Goal: Task Accomplishment & Management: Complete application form

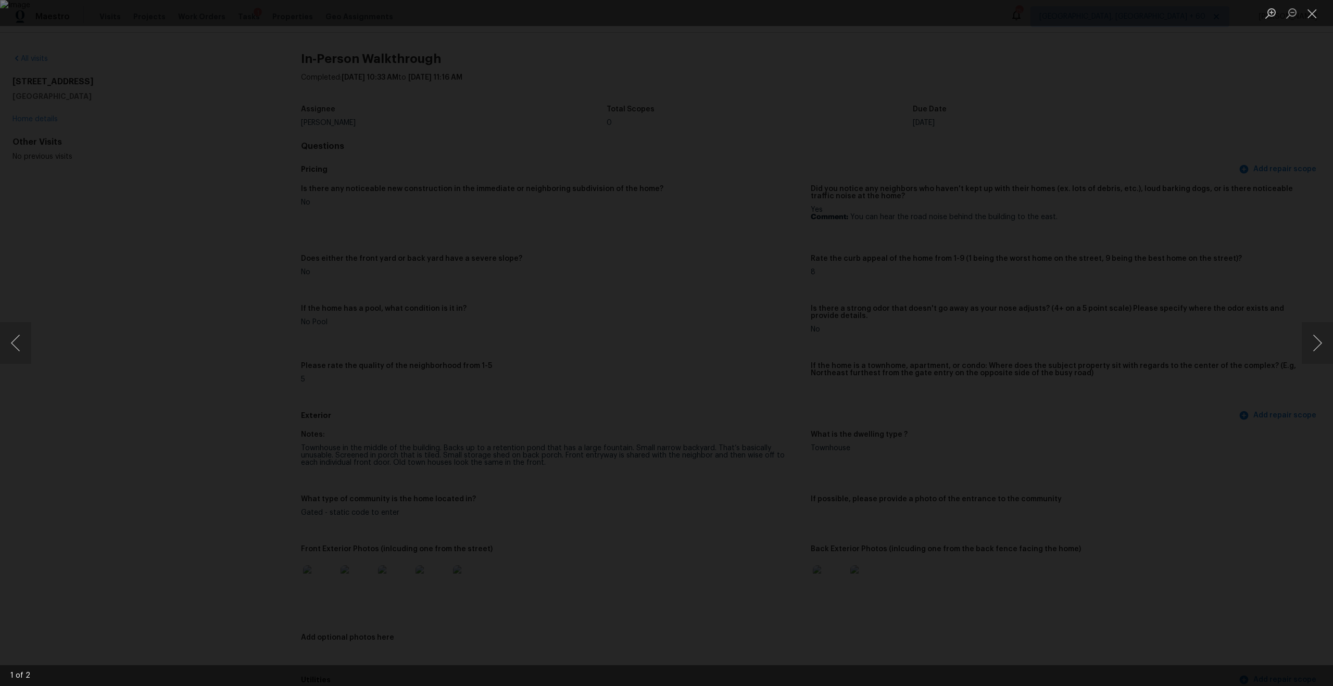
scroll to position [283, 0]
click at [300, 130] on div "Lightbox" at bounding box center [666, 343] width 1333 height 686
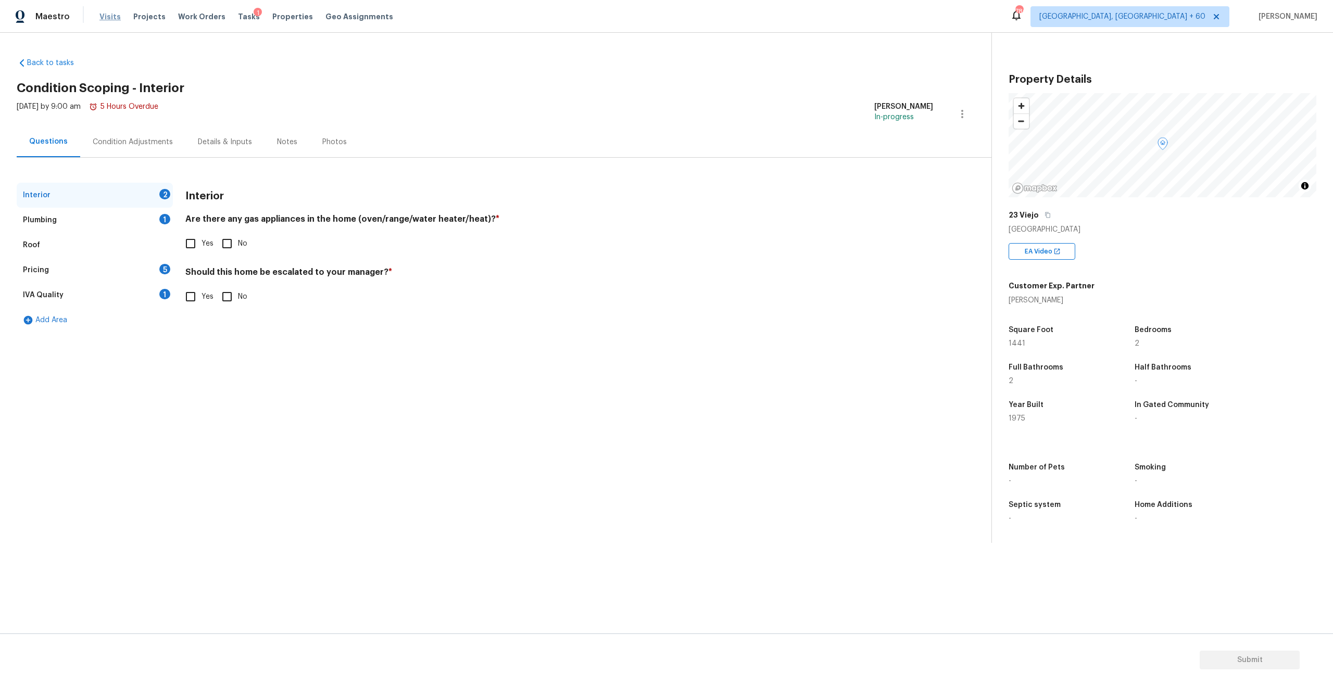
click at [109, 21] on span "Visits" at bounding box center [109, 16] width 21 height 10
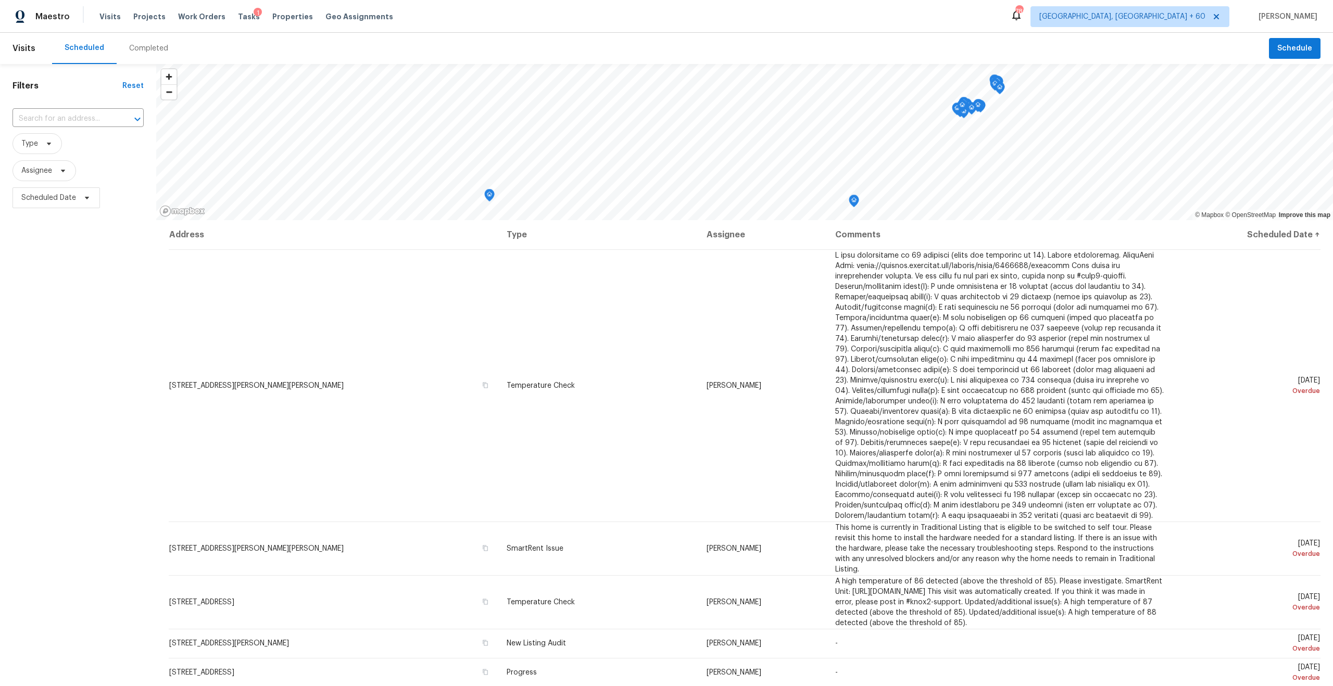
click at [138, 50] on div "Completed" at bounding box center [148, 48] width 39 height 10
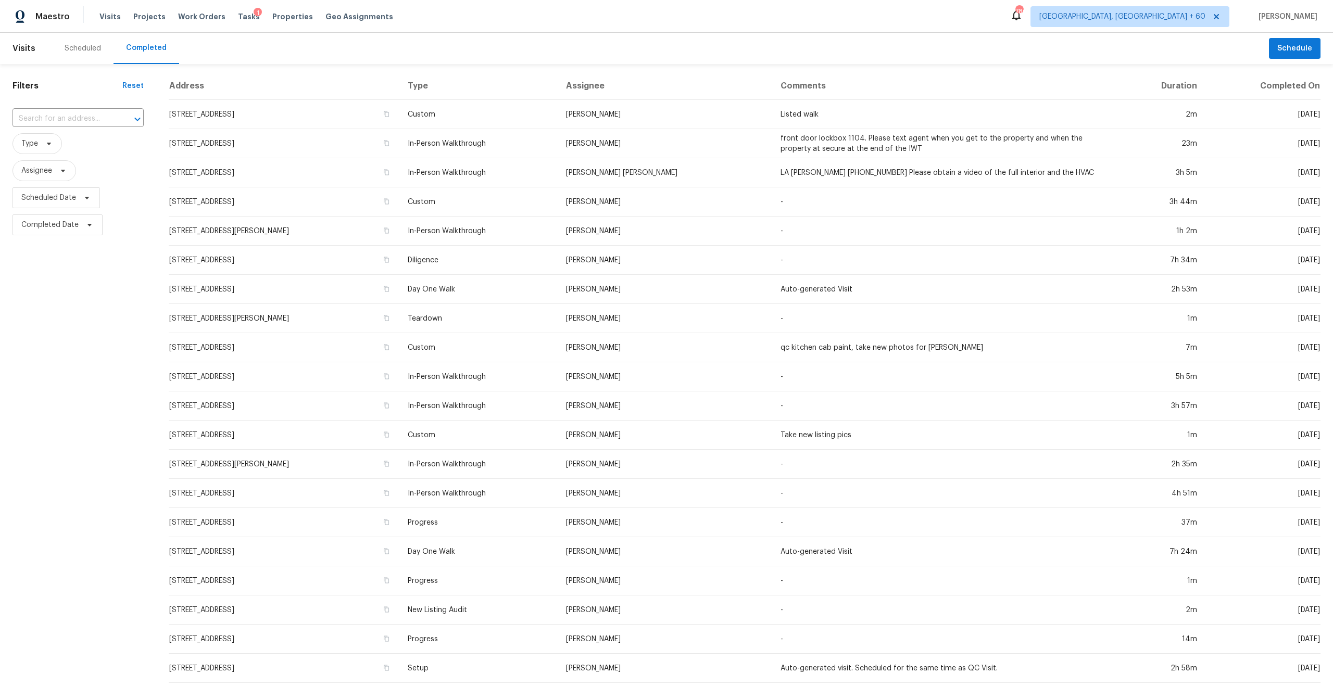
click at [49, 131] on span "Type" at bounding box center [77, 143] width 131 height 27
click at [51, 122] on input "text" at bounding box center [63, 119] width 102 height 16
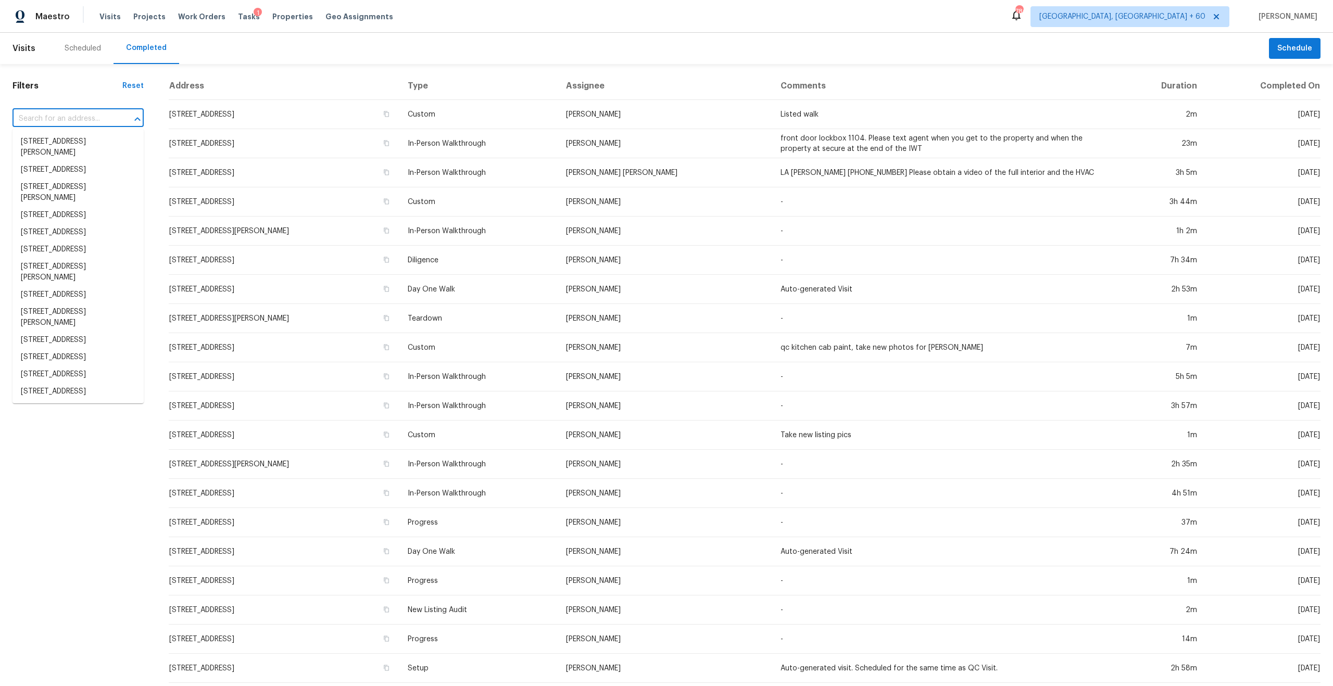
paste input "23 Viejo, Irvine, CA 92612"
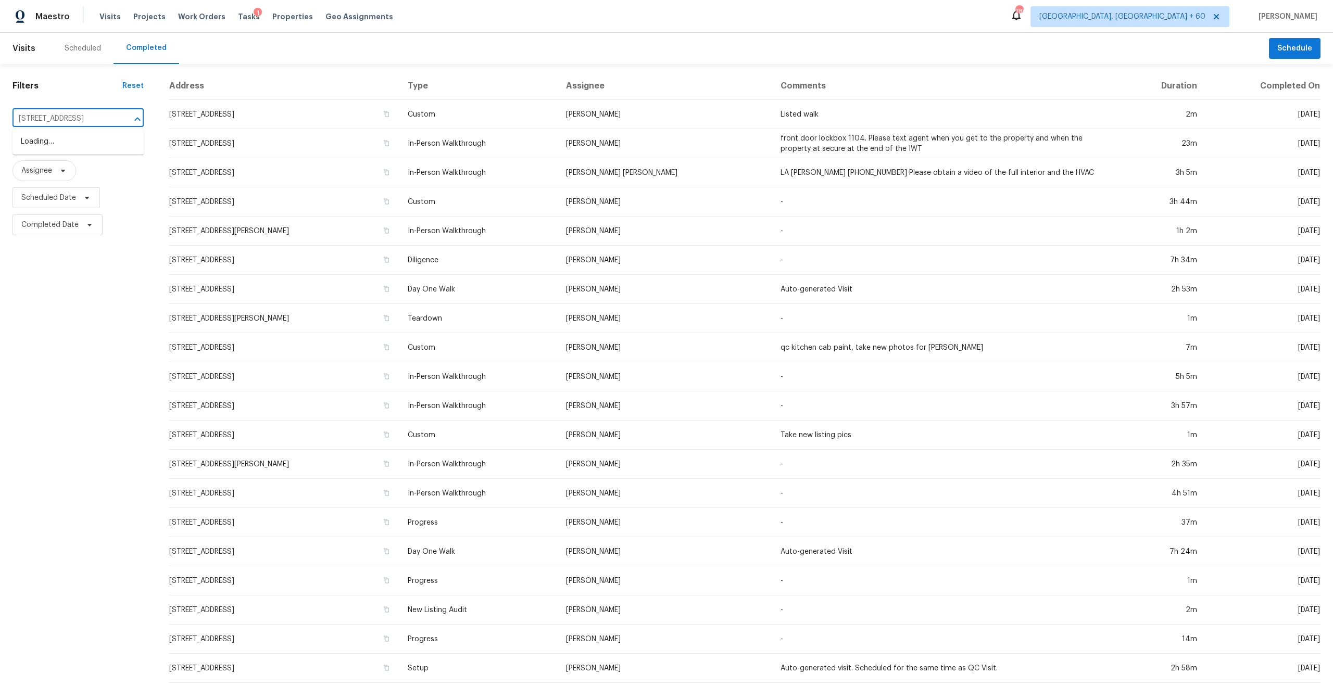
type input "23 Viejo, Irvine, CA 92612"
click at [70, 136] on li "23 Viejo, Irvine, CA 92612" at bounding box center [77, 141] width 131 height 17
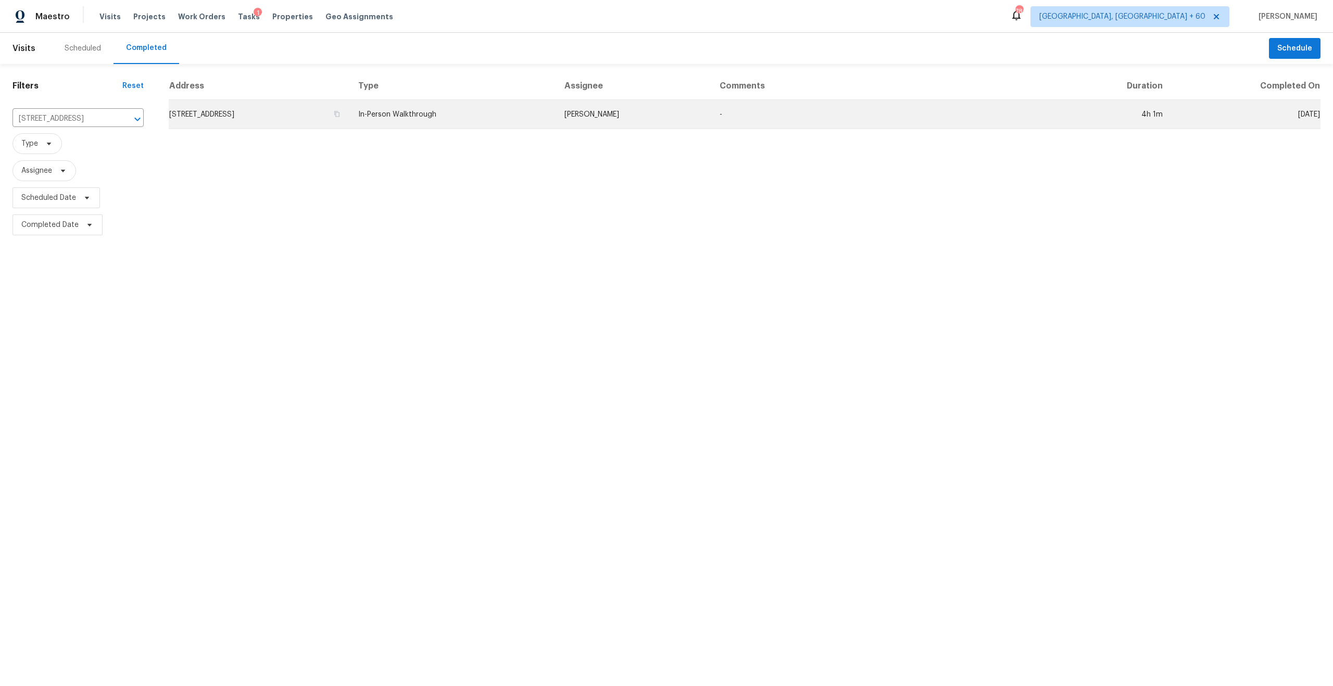
click at [335, 116] on td "23 Viejo, Irvine, CA 92612" at bounding box center [259, 114] width 181 height 29
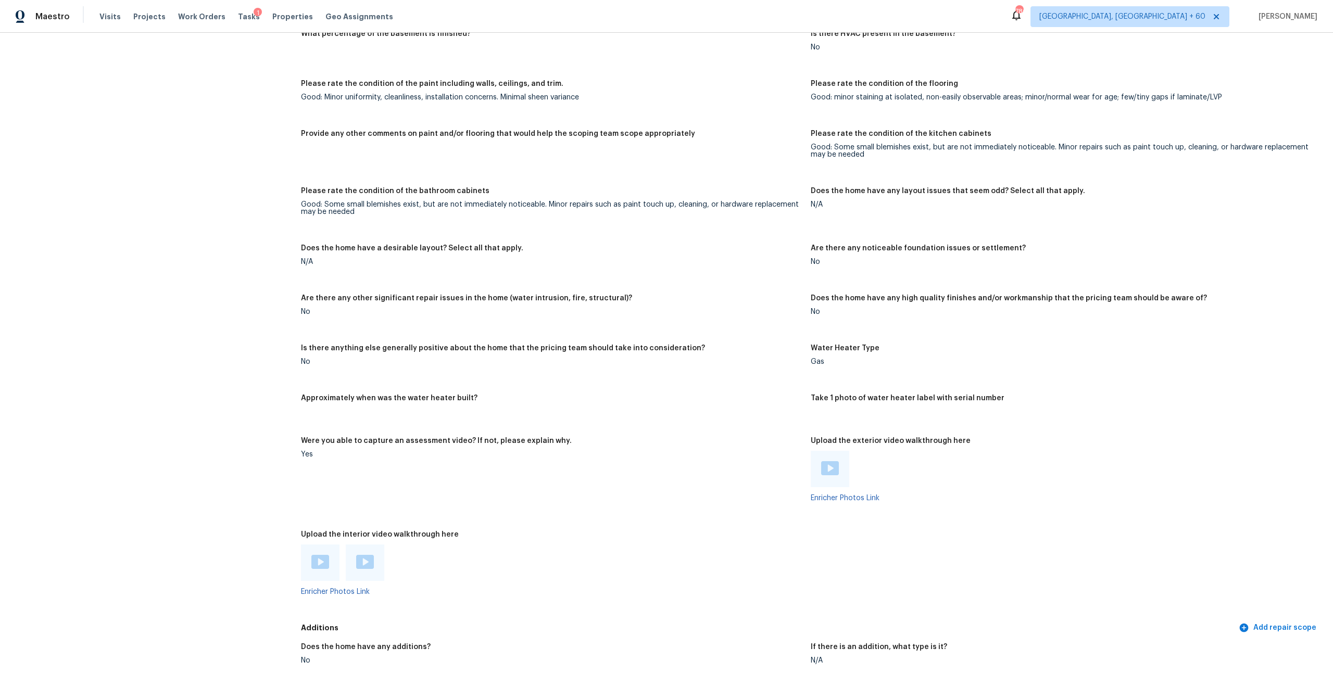
scroll to position [1404, 0]
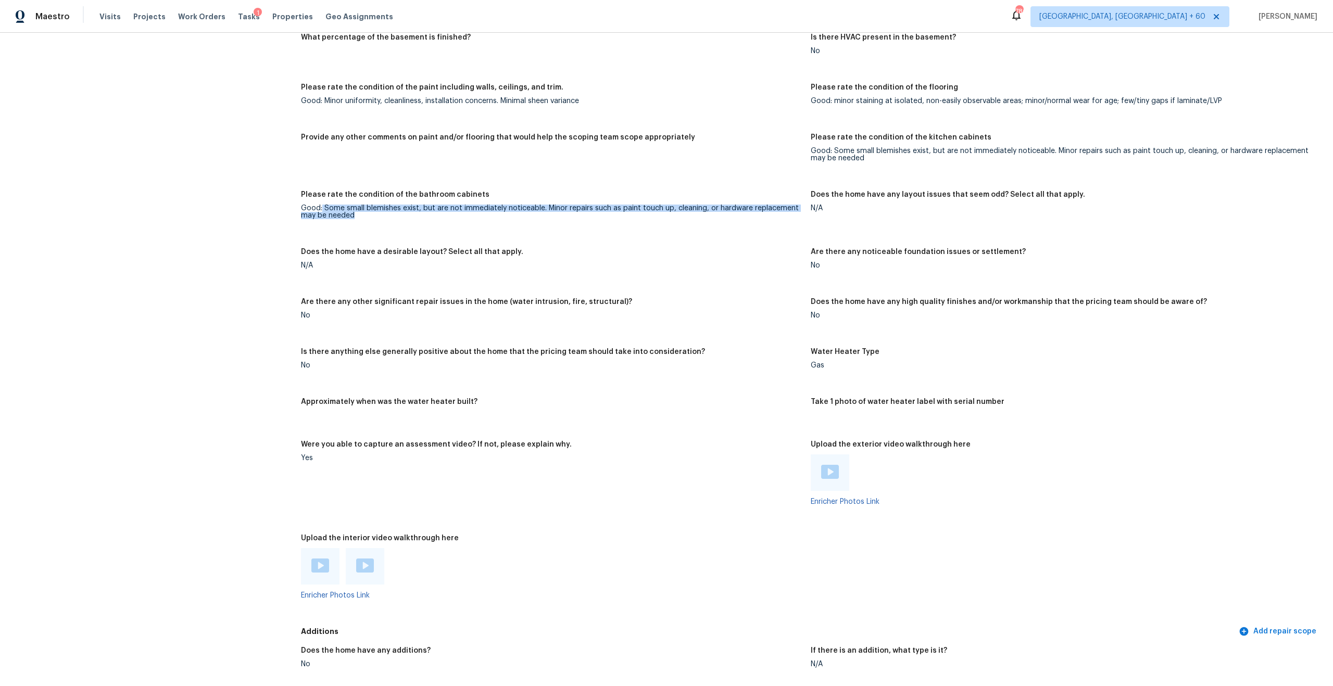
drag, startPoint x: 322, startPoint y: 201, endPoint x: 372, endPoint y: 211, distance: 51.0
click at [372, 211] on div "Good: Some small blemishes exist, but are not immediately noticeable. Minor rep…" at bounding box center [551, 212] width 501 height 15
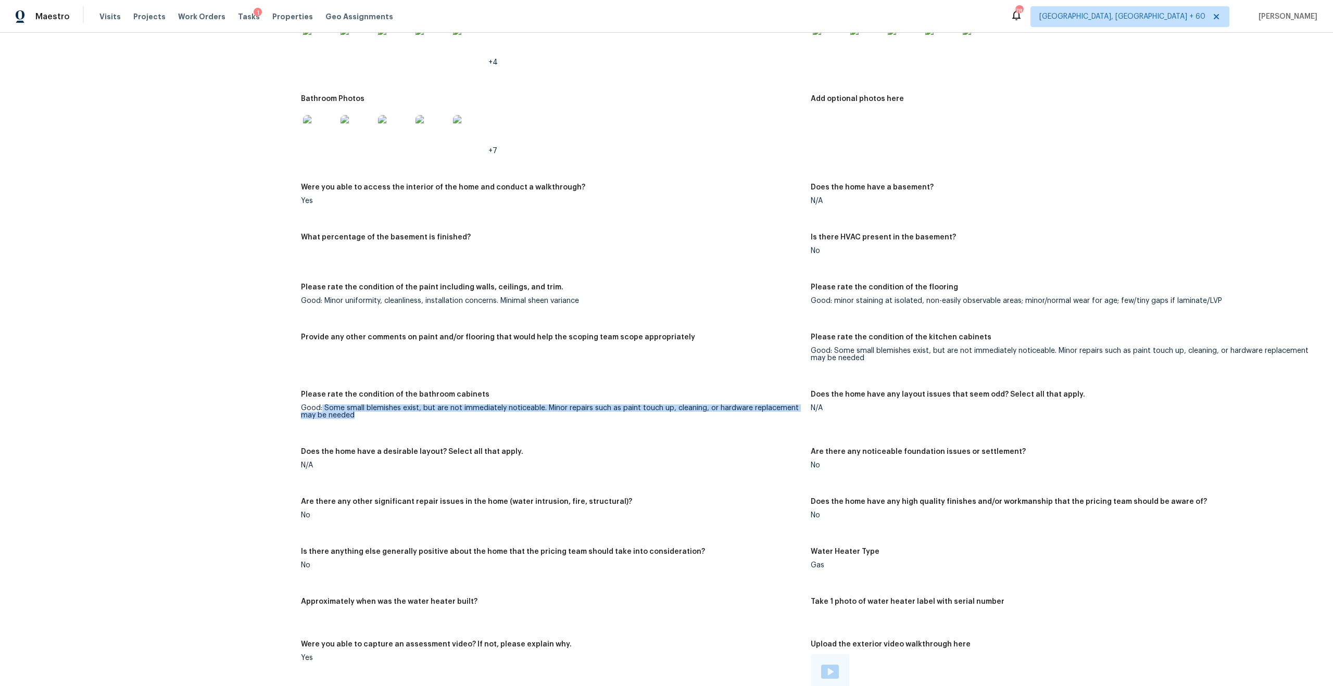
click at [553, 315] on div "Notes: Living Room Photos +4 Kitchen Photos +4 Main Bedroom Photos Bathroom Pho…" at bounding box center [811, 367] width 1020 height 910
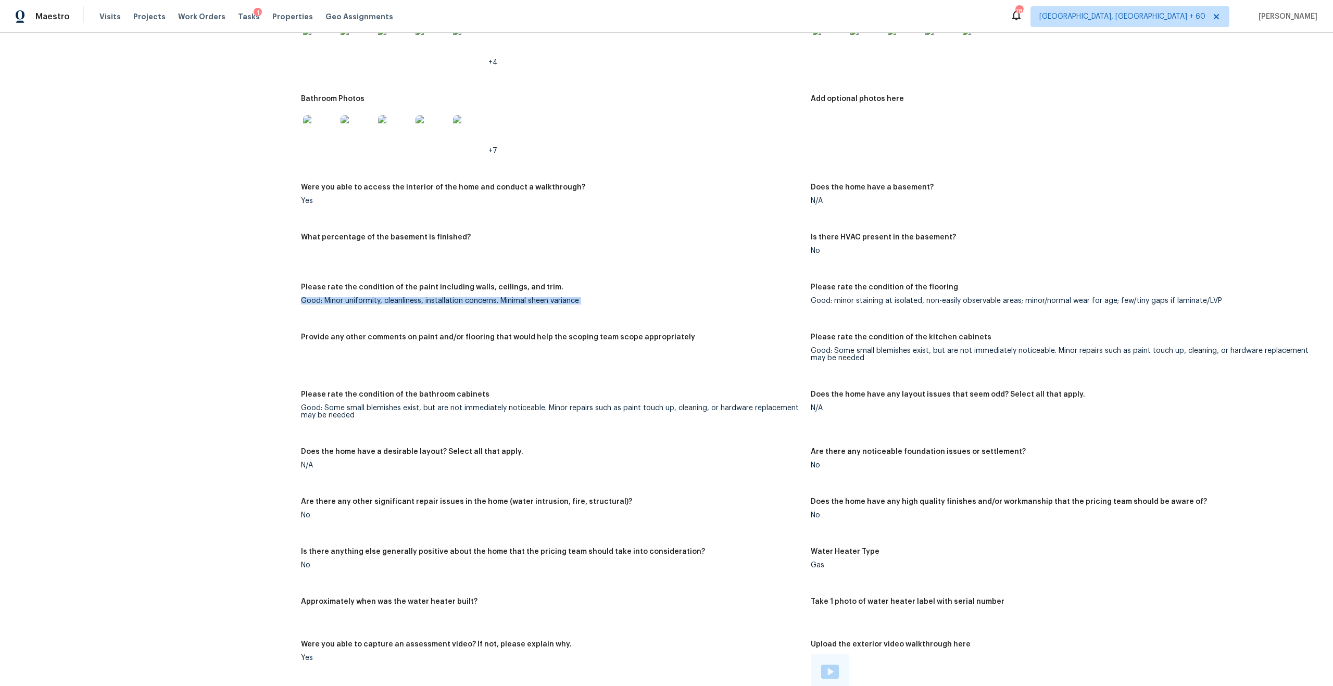
click at [531, 306] on figure "Please rate the condition of the paint including walls, ceilings, and trim. Goo…" at bounding box center [556, 302] width 510 height 37
click at [381, 297] on figure "Please rate the condition of the paint including walls, ceilings, and trim. Goo…" at bounding box center [556, 302] width 510 height 37
drag, startPoint x: 310, startPoint y: 292, endPoint x: 564, endPoint y: 308, distance: 254.7
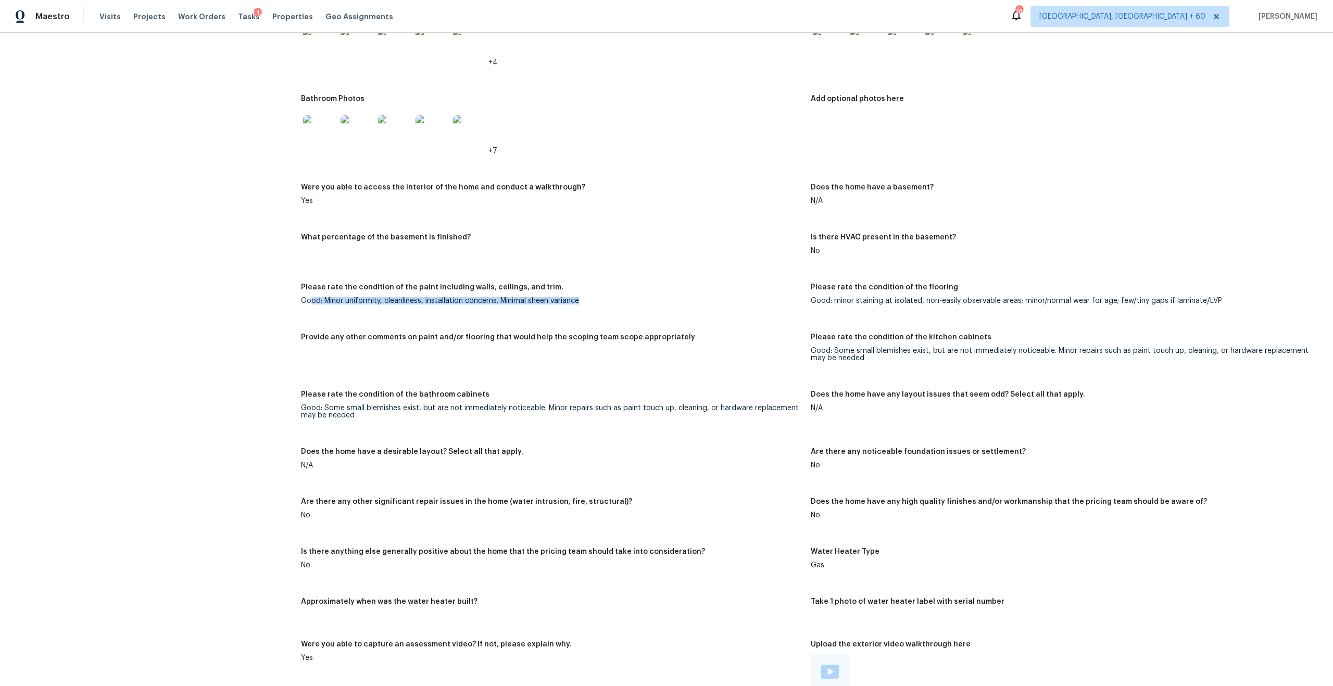
click at [564, 308] on figure "Please rate the condition of the paint including walls, ceilings, and trim. Goo…" at bounding box center [556, 302] width 510 height 37
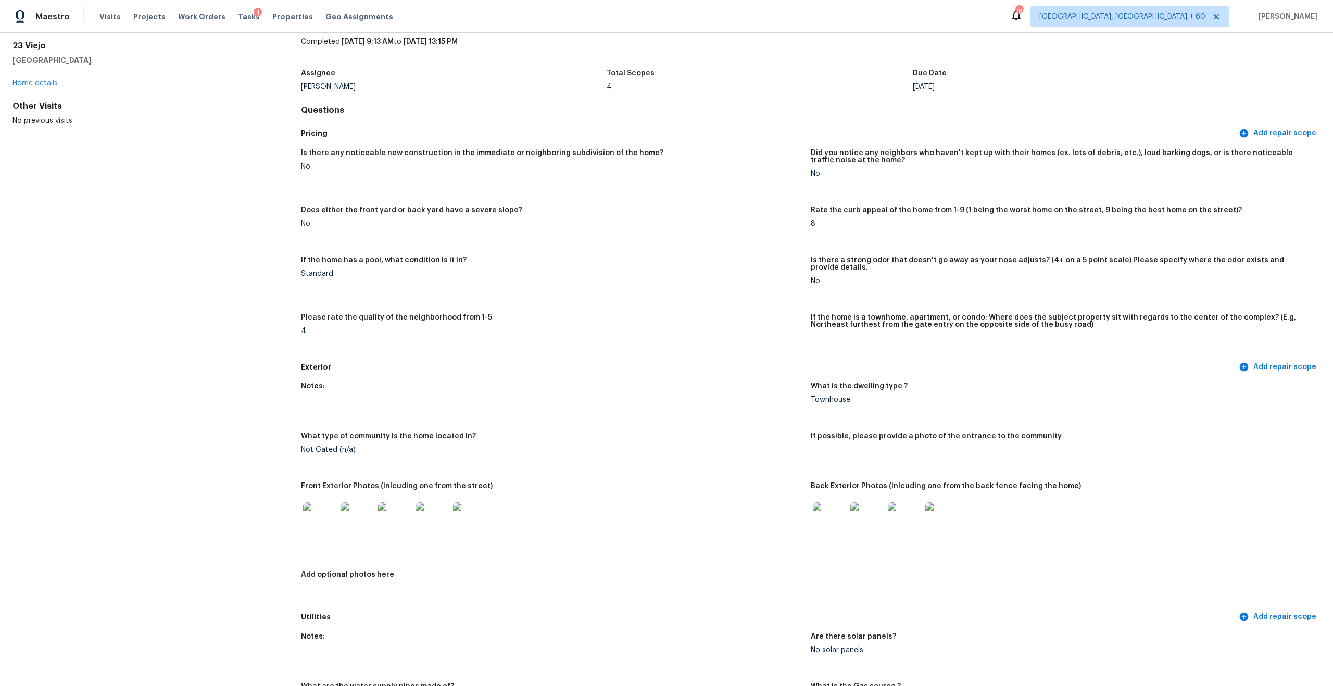
scroll to position [0, 0]
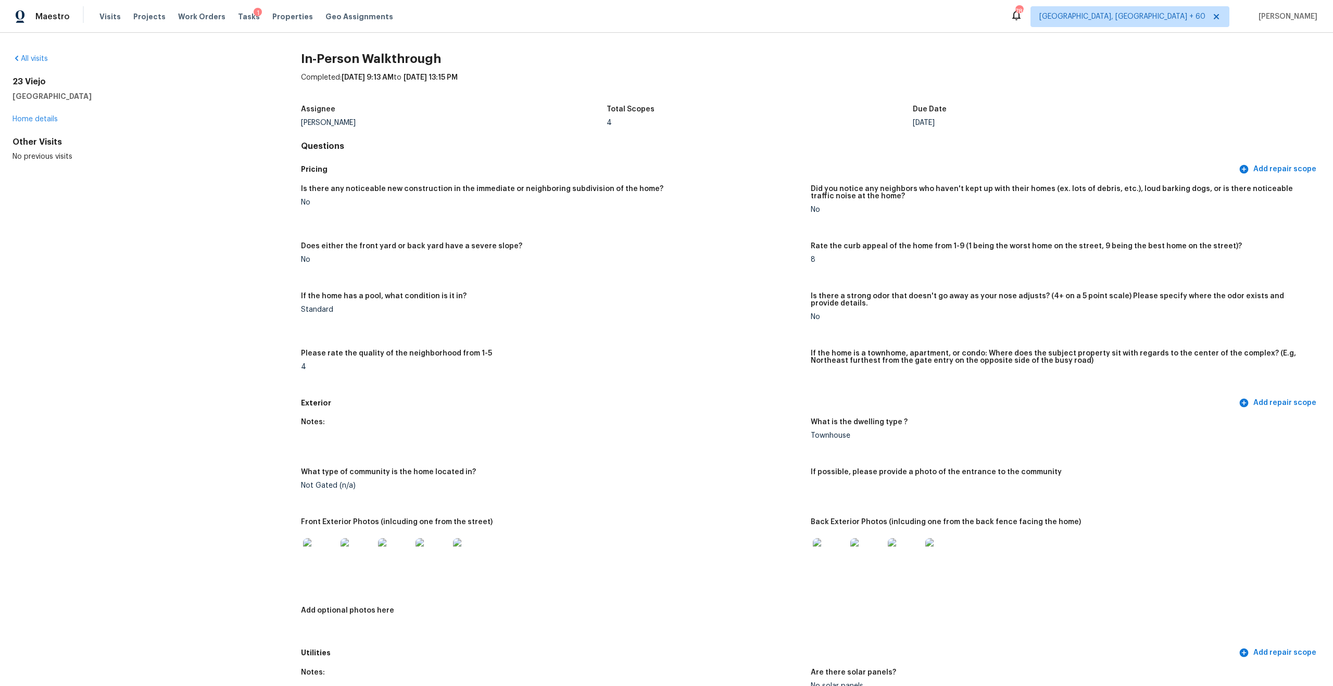
click at [388, 287] on div "Is there any noticeable new construction in the immediate or neighboring subdiv…" at bounding box center [811, 286] width 1020 height 215
click at [858, 438] on figure "What is the dwelling type ? Townhouse" at bounding box center [1066, 437] width 510 height 37
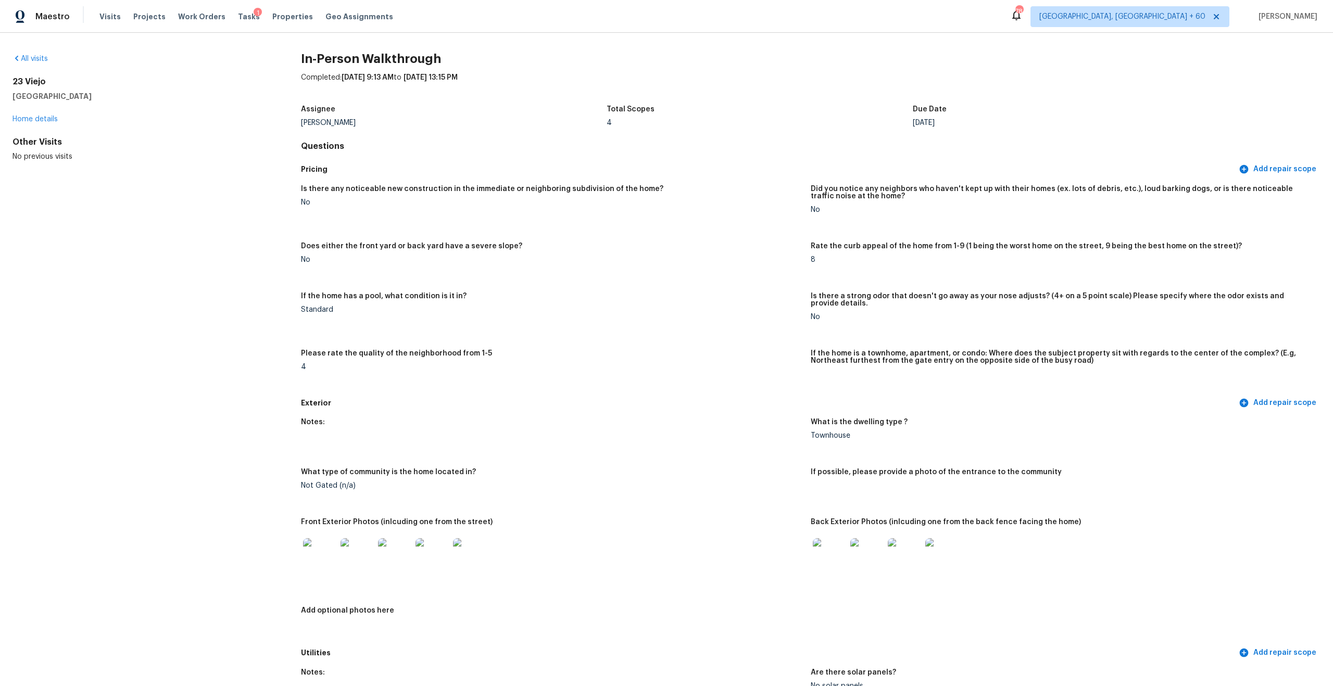
click at [822, 432] on div "Townhouse" at bounding box center [1061, 435] width 501 height 7
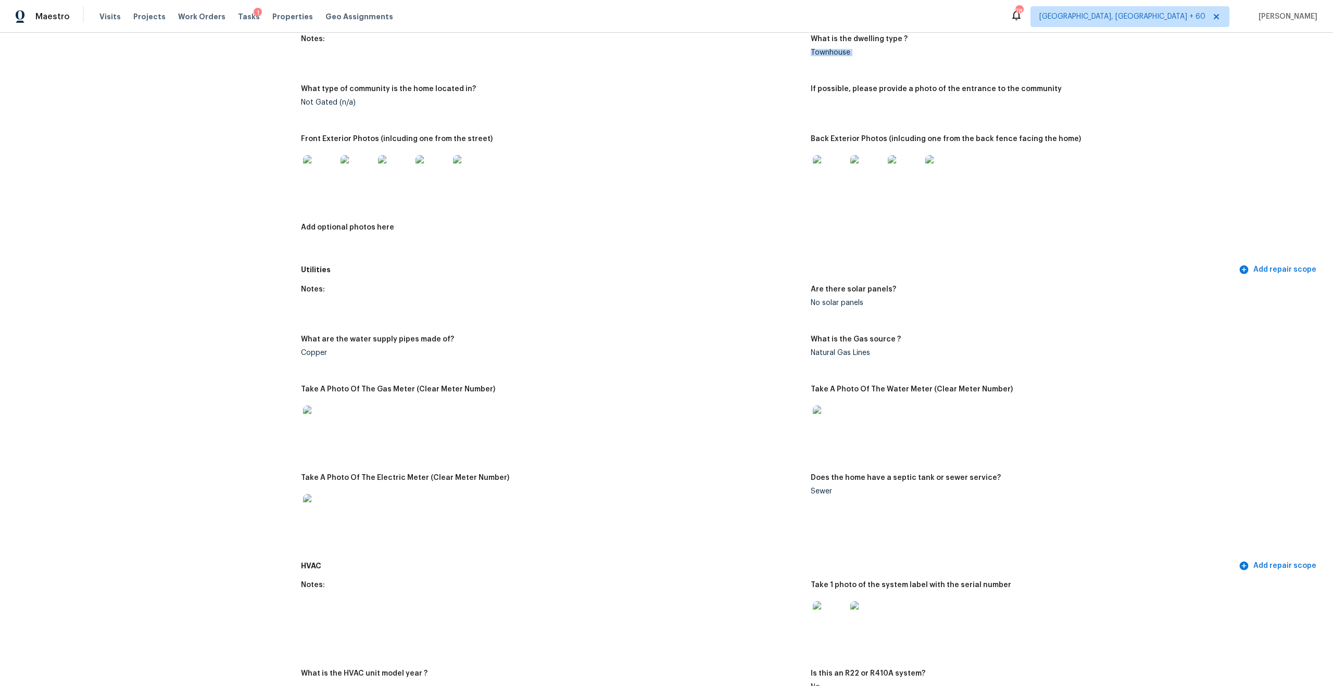
scroll to position [385, 0]
click at [318, 156] on img at bounding box center [319, 169] width 33 height 33
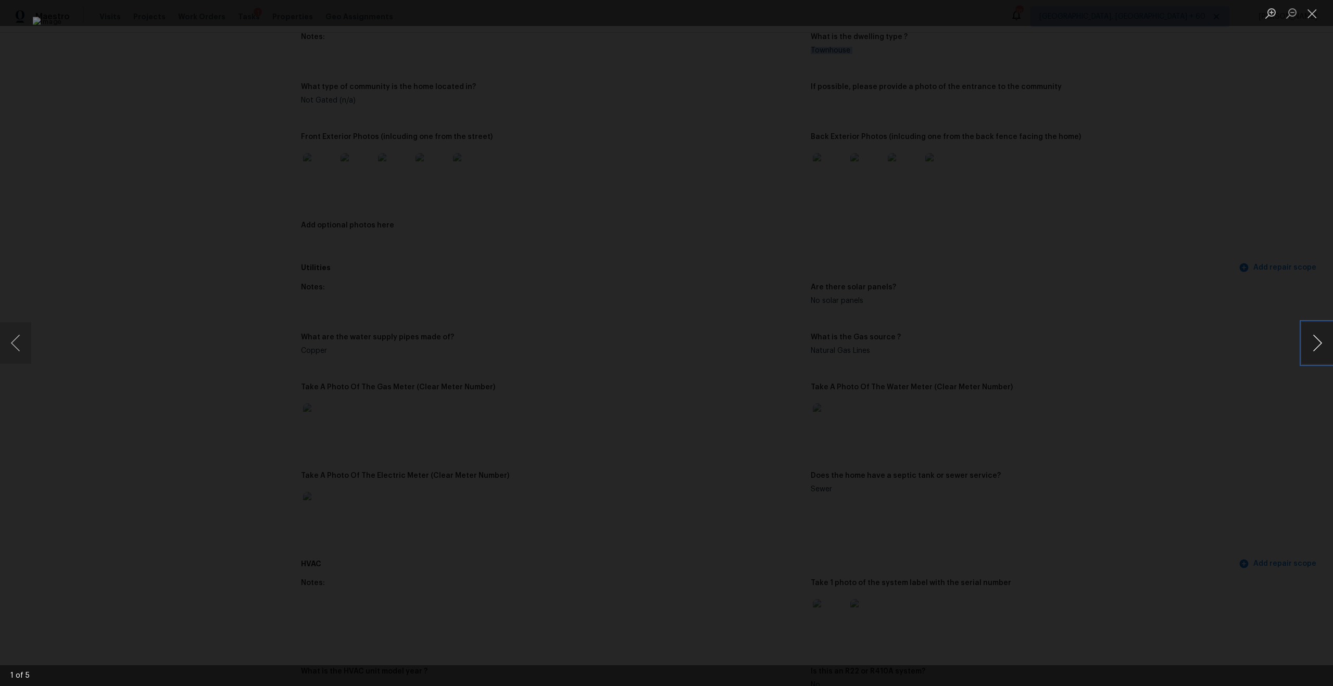
click at [1311, 334] on button "Next image" at bounding box center [1317, 343] width 31 height 42
click at [264, 199] on div "Lightbox" at bounding box center [666, 343] width 1333 height 686
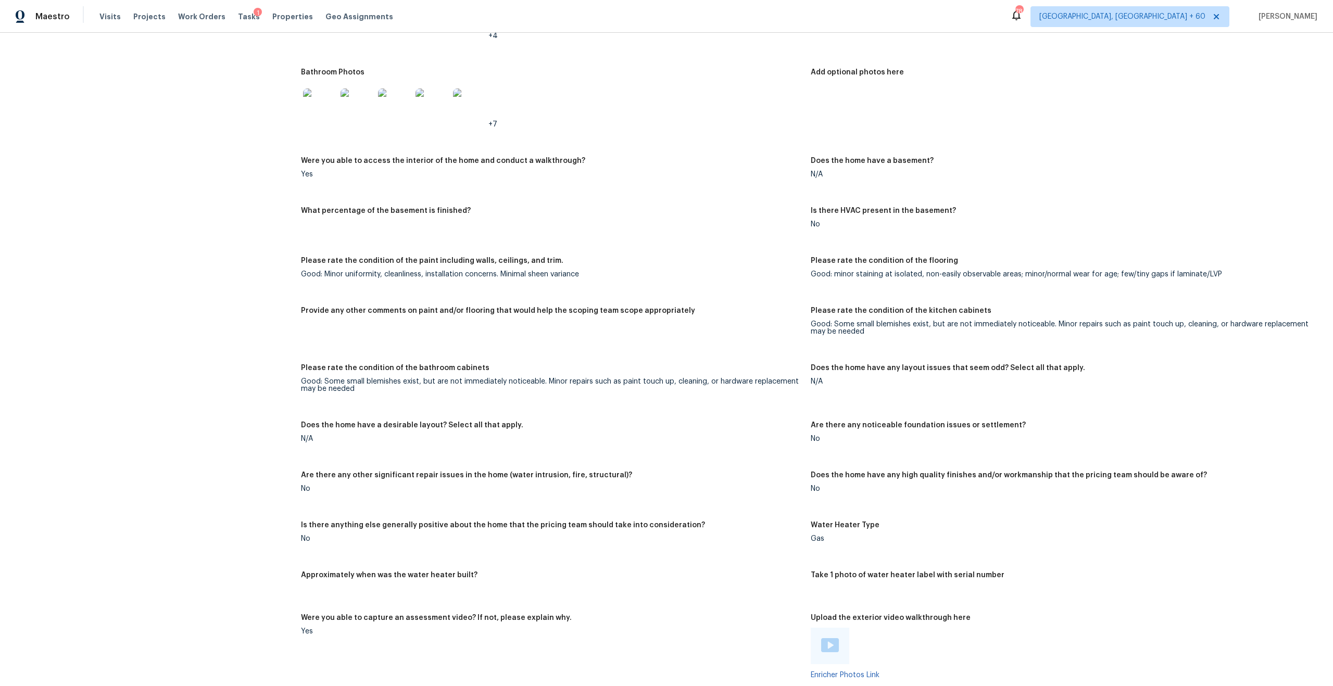
scroll to position [1232, 0]
drag, startPoint x: 303, startPoint y: 265, endPoint x: 581, endPoint y: 282, distance: 278.6
click at [581, 282] on figure "Please rate the condition of the paint including walls, ceilings, and trim. Goo…" at bounding box center [556, 274] width 510 height 37
click at [301, 377] on div "Good: Some small blemishes exist, but are not immediately noticeable. Minor rep…" at bounding box center [551, 384] width 501 height 15
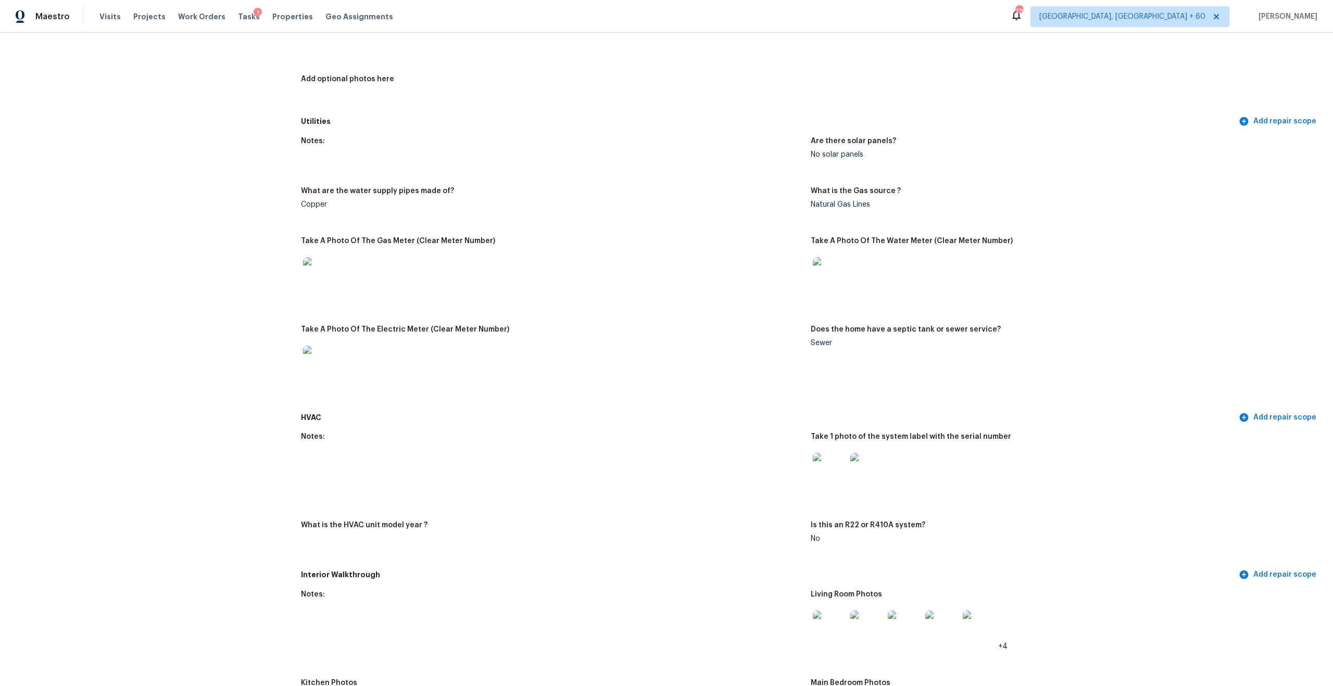
scroll to position [0, 0]
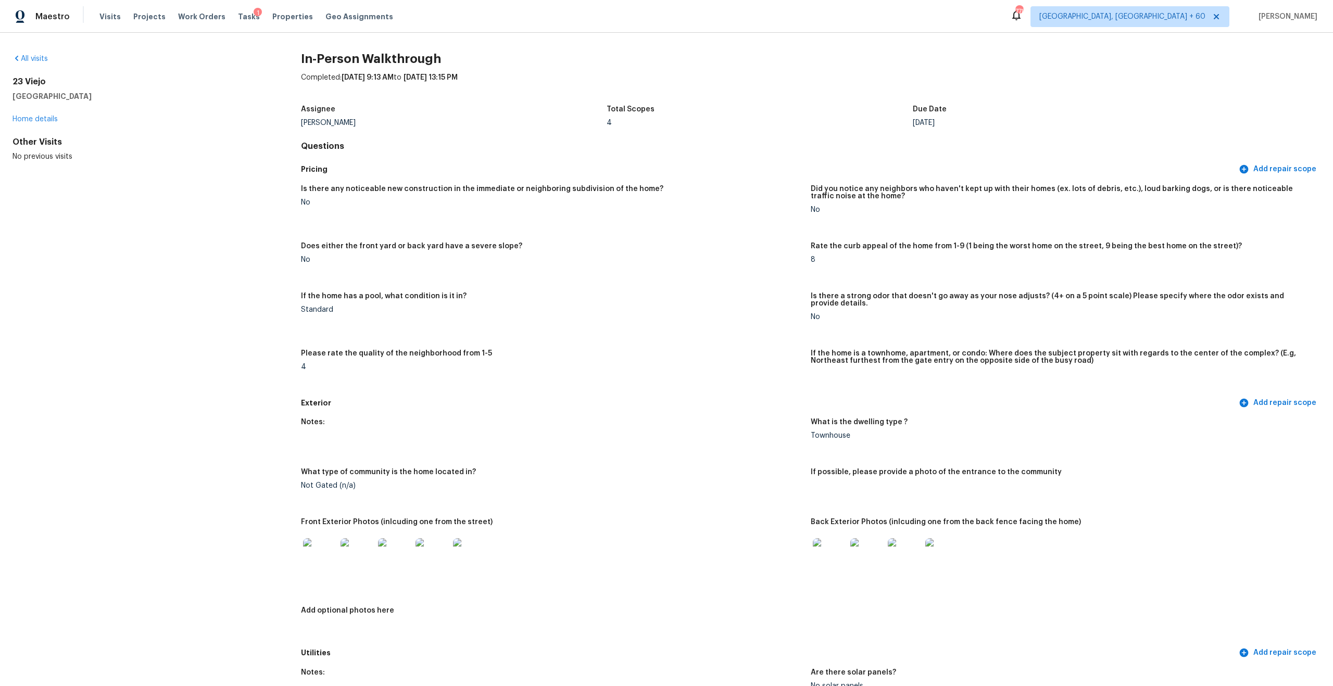
click at [314, 552] on img at bounding box center [319, 554] width 33 height 33
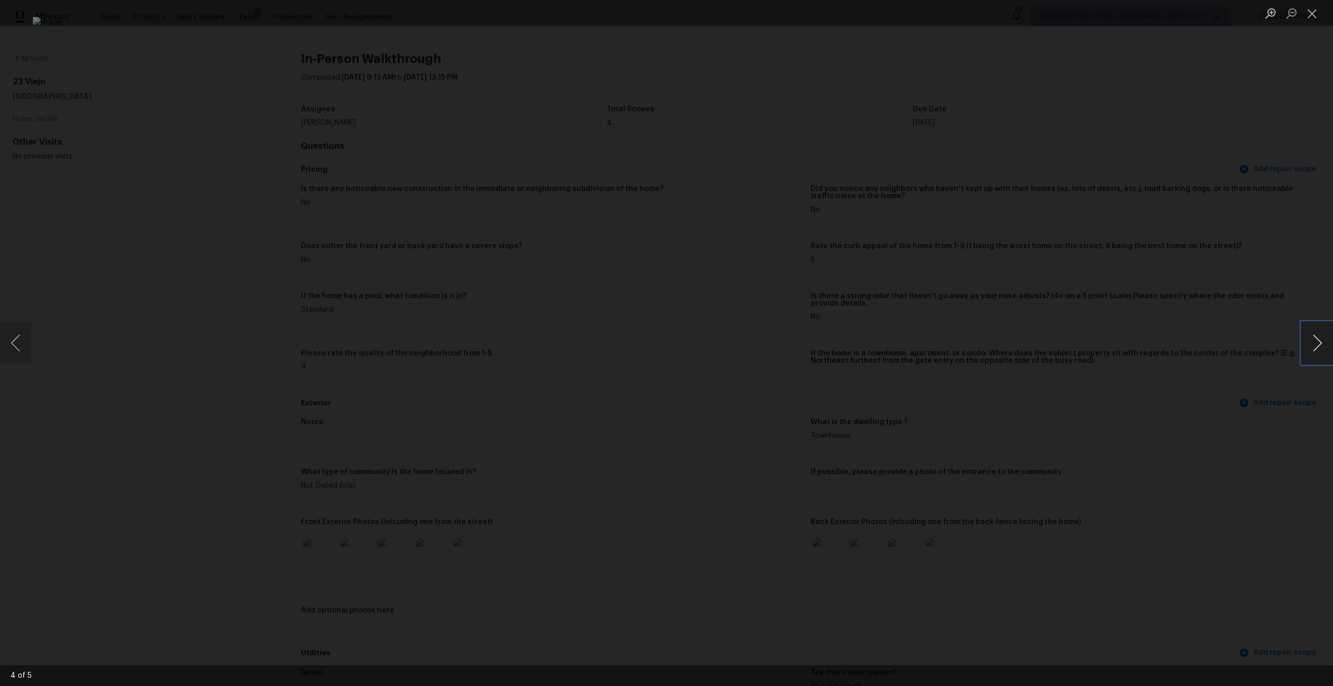
click at [1317, 342] on button "Next image" at bounding box center [1317, 343] width 31 height 42
click at [1312, 18] on button "Close lightbox" at bounding box center [1312, 13] width 21 height 18
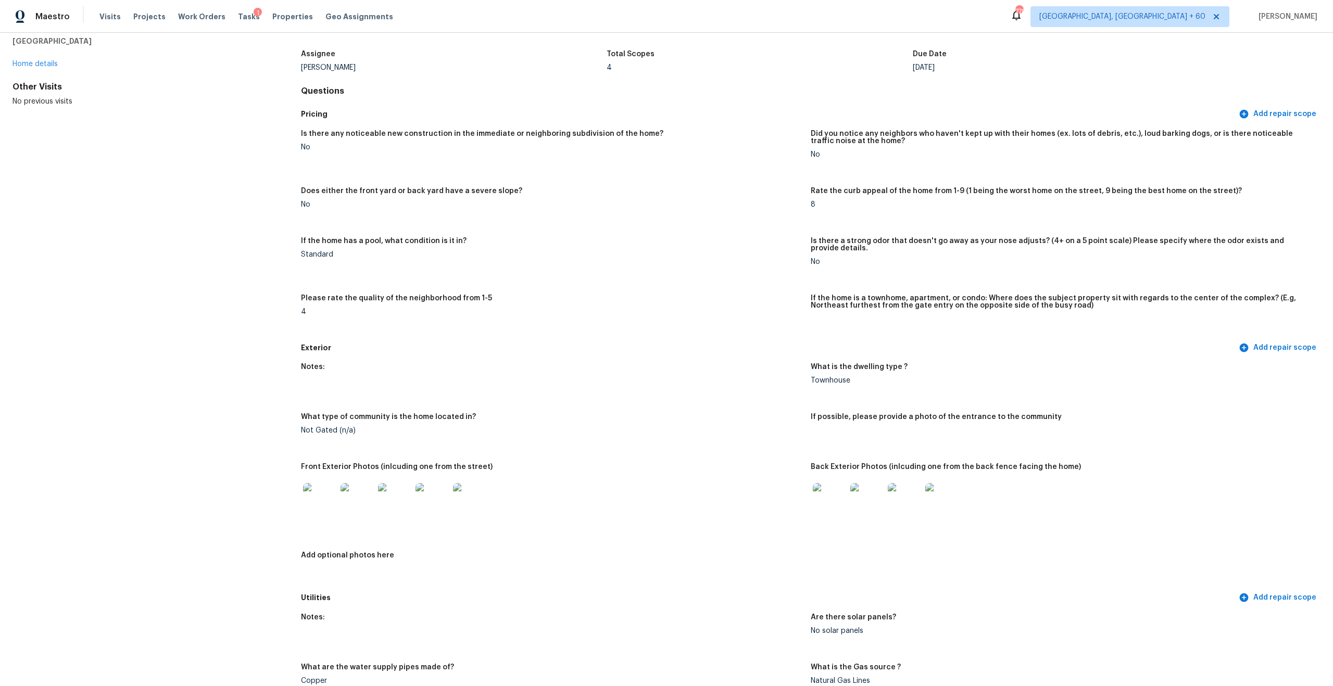
scroll to position [91, 0]
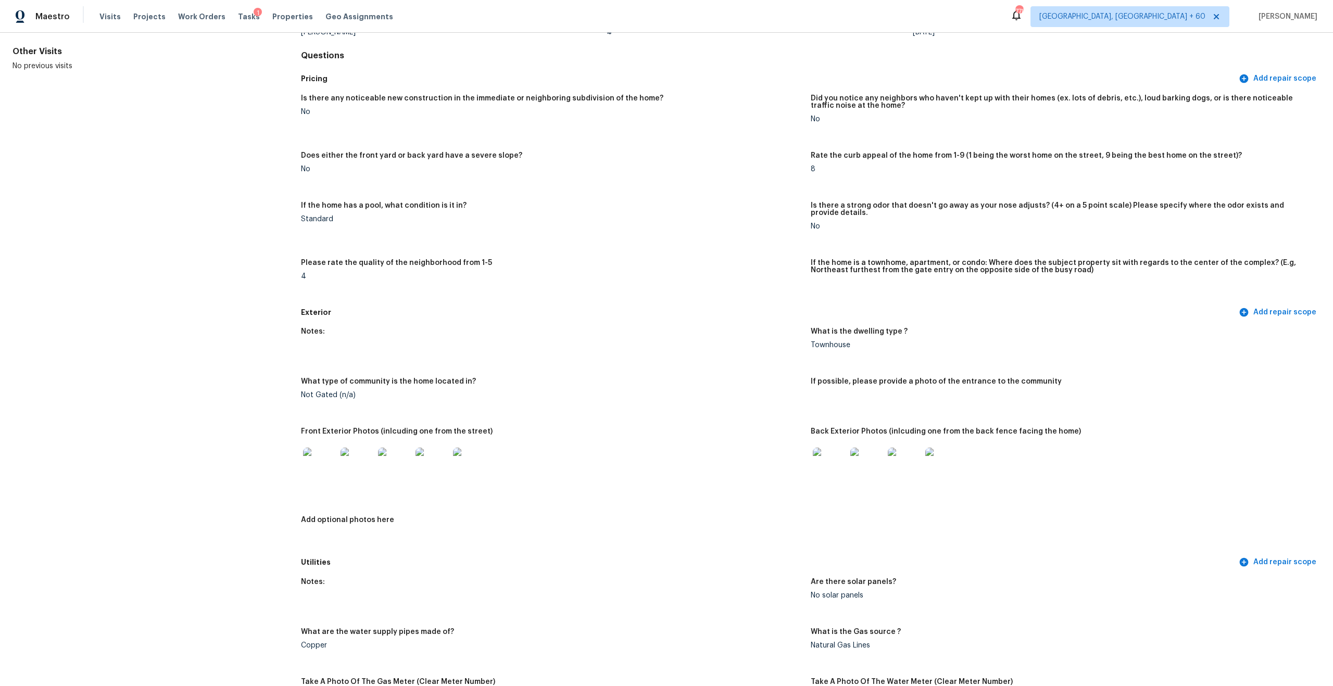
click at [825, 466] on img at bounding box center [829, 464] width 33 height 33
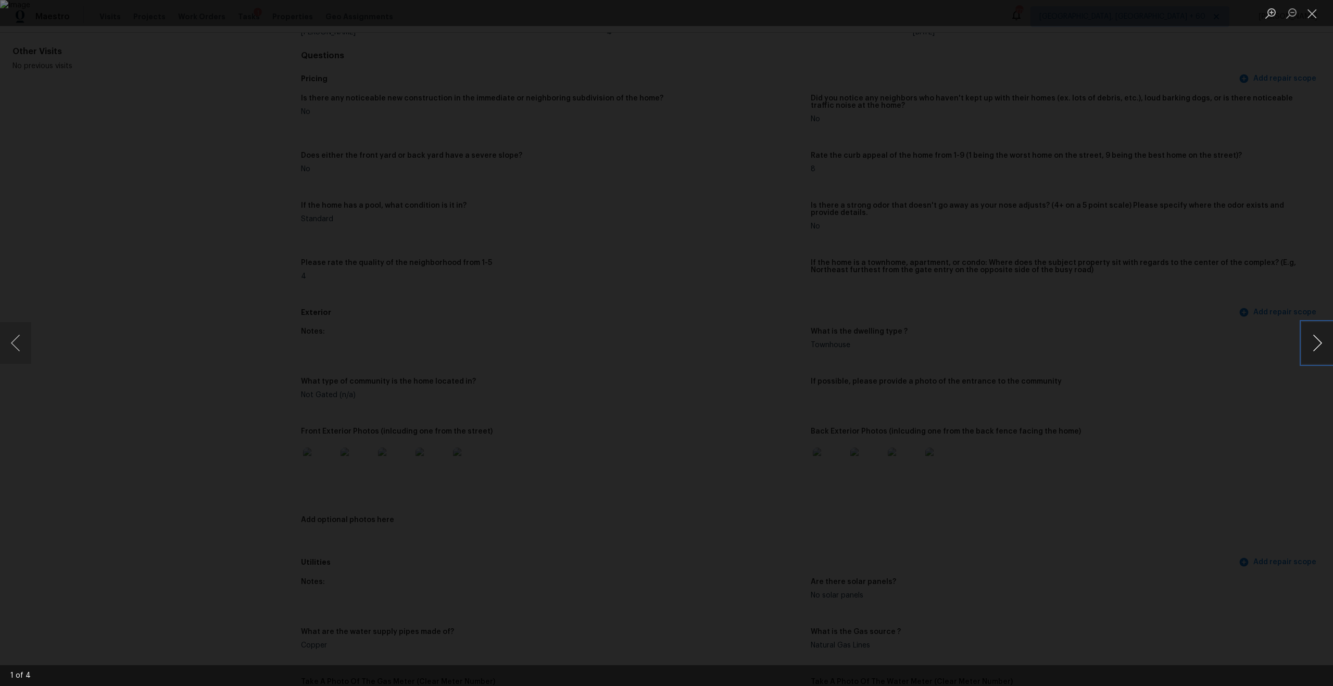
click at [1304, 341] on button "Next image" at bounding box center [1317, 343] width 31 height 42
click at [324, 147] on div "Lightbox" at bounding box center [666, 343] width 1333 height 686
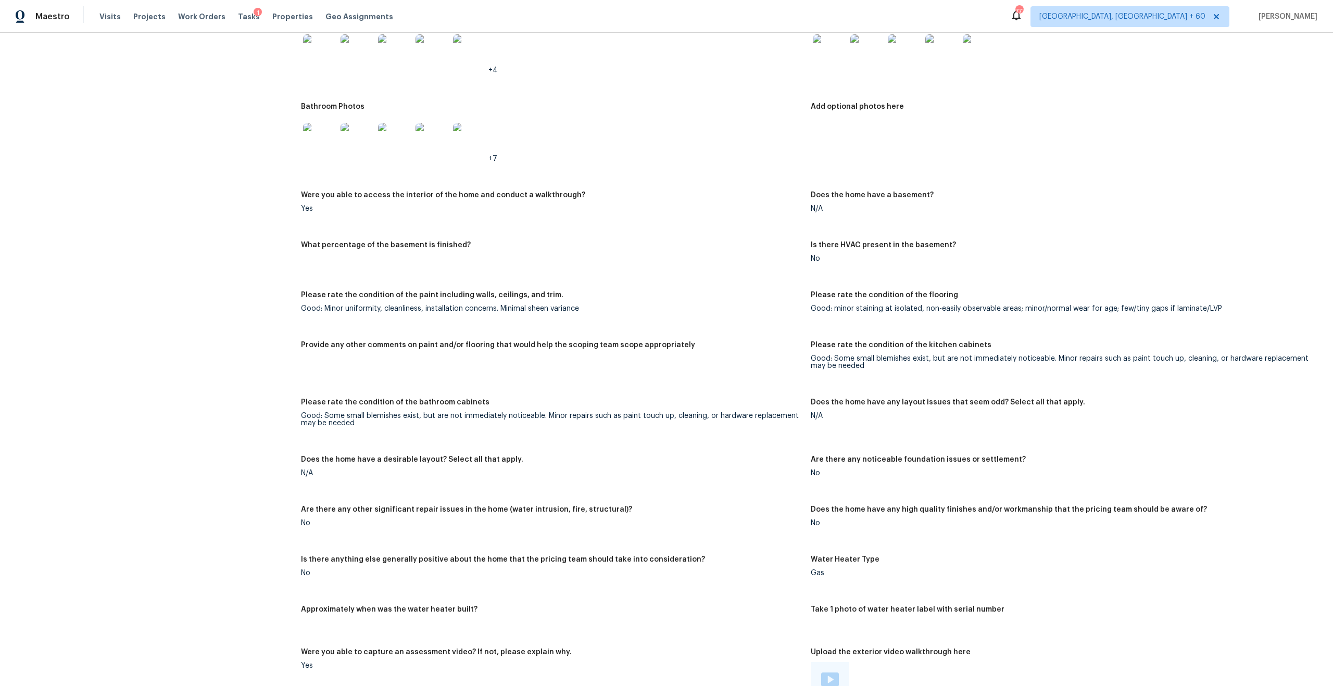
scroll to position [1243, 0]
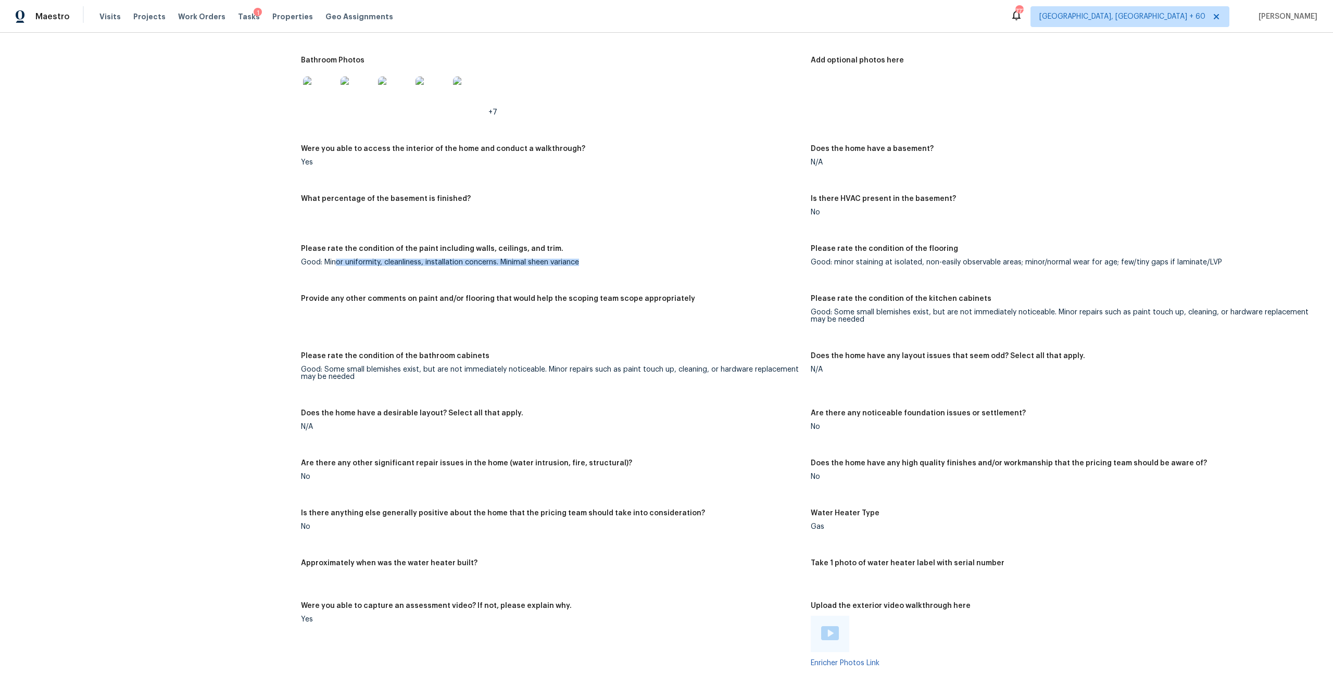
drag, startPoint x: 337, startPoint y: 256, endPoint x: 545, endPoint y: 261, distance: 207.3
click at [545, 261] on figure "Please rate the condition of the paint including walls, ceilings, and trim. Goo…" at bounding box center [556, 263] width 510 height 37
click at [393, 379] on figure "Please rate the condition of the bathroom cabinets Good: Some small blemishes e…" at bounding box center [556, 375] width 510 height 45
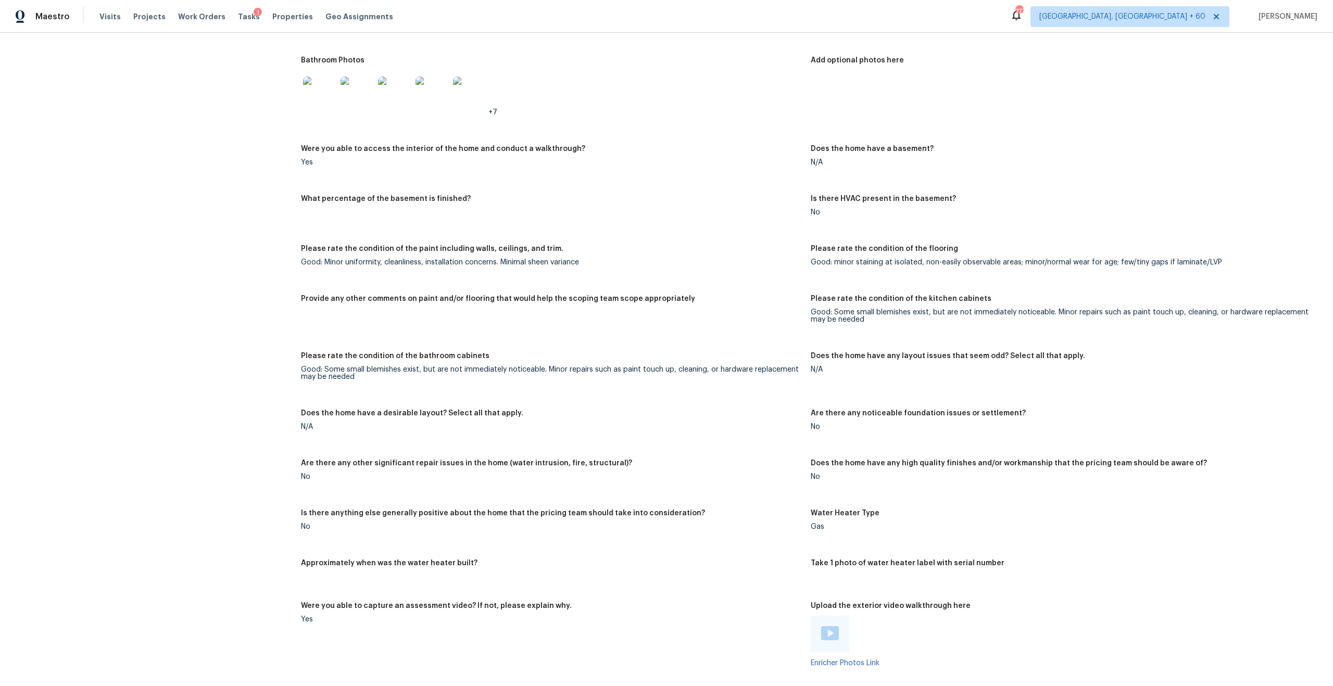
click at [393, 379] on figure "Please rate the condition of the bathroom cabinets Good: Some small blemishes e…" at bounding box center [556, 375] width 510 height 45
drag, startPoint x: 307, startPoint y: 255, endPoint x: 460, endPoint y: 255, distance: 153.1
click at [463, 259] on div "Good: Minor uniformity, cleanliness, installation concerns. Minimal sheen varia…" at bounding box center [551, 262] width 501 height 7
click at [361, 259] on div "Good: Minor uniformity, cleanliness, installation concerns. Minimal sheen varia…" at bounding box center [551, 262] width 501 height 7
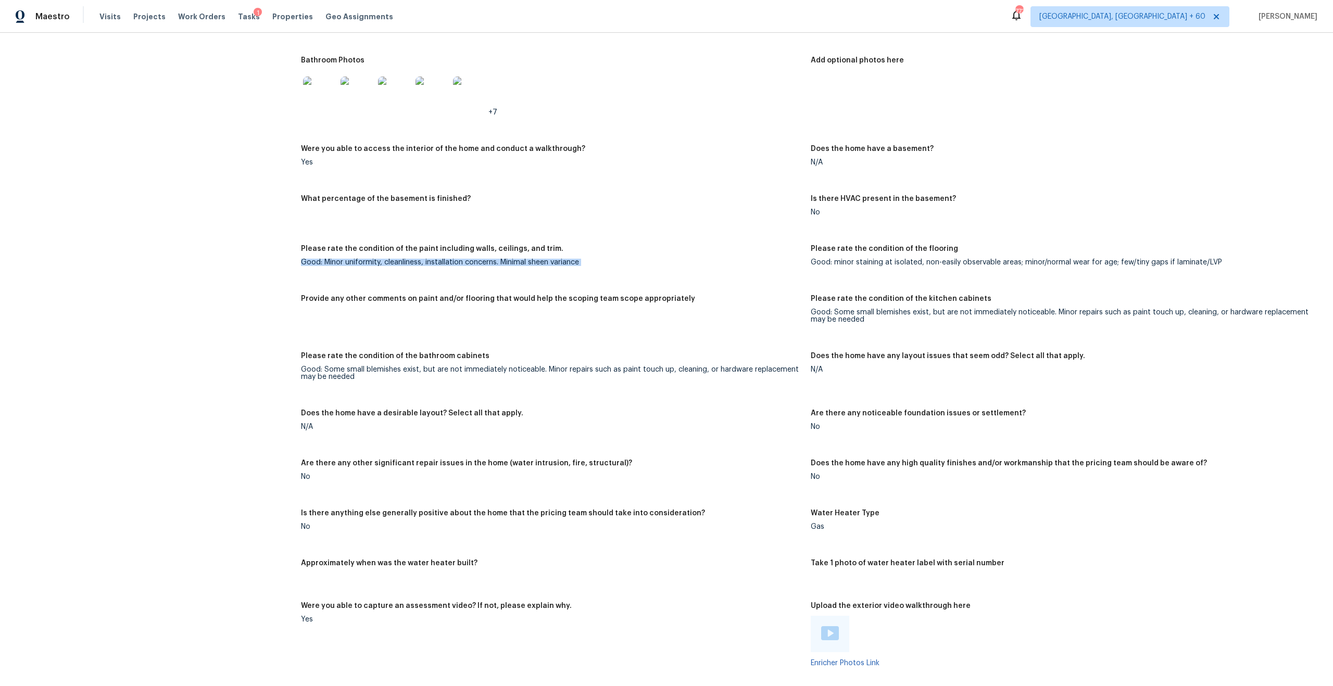
click at [361, 259] on div "Good: Minor uniformity, cleanliness, installation concerns. Minimal sheen varia…" at bounding box center [551, 262] width 501 height 7
drag, startPoint x: 840, startPoint y: 252, endPoint x: 1059, endPoint y: 261, distance: 218.4
click at [1063, 261] on figure "Please rate the condition of the flooring Good: minor staining at isolated, non…" at bounding box center [1066, 263] width 510 height 37
click at [1012, 259] on div "Good: minor staining at isolated, non-easily observable areas; minor/normal wea…" at bounding box center [1061, 262] width 501 height 7
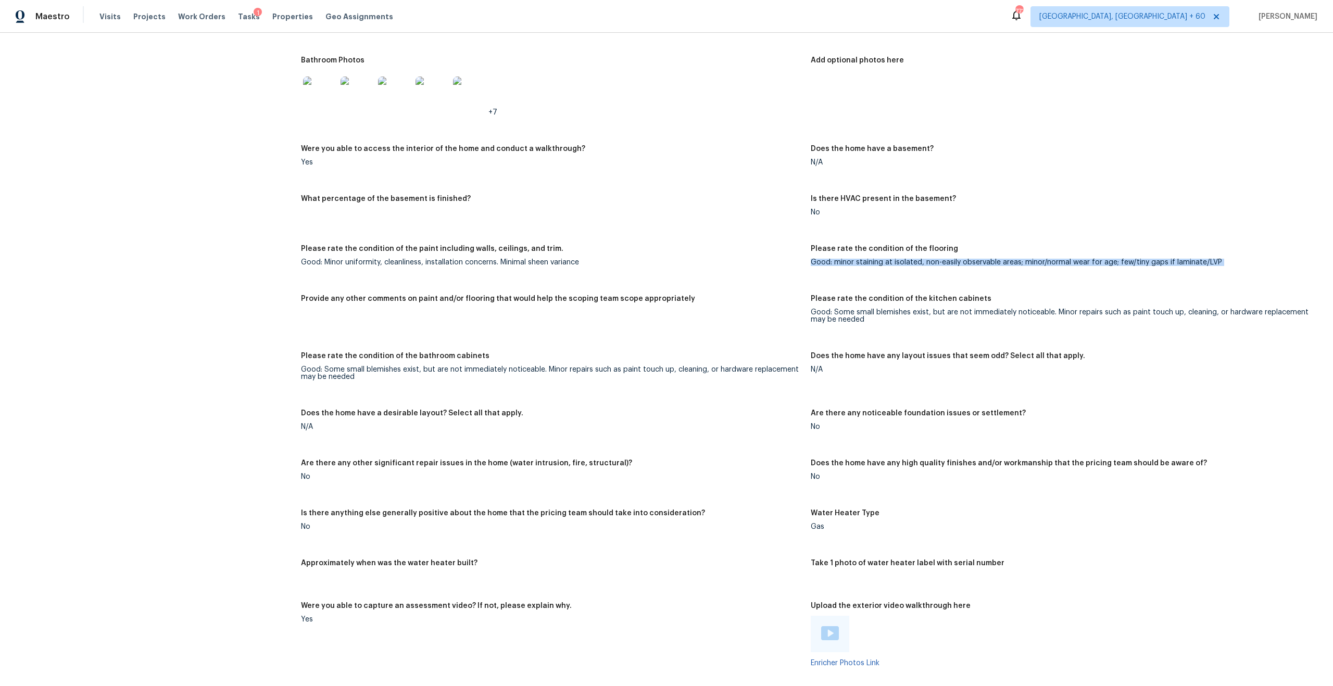
click at [1012, 259] on div "Good: minor staining at isolated, non-easily observable areas; minor/normal wea…" at bounding box center [1061, 262] width 501 height 7
click at [1073, 259] on div "Good: minor staining at isolated, non-easily observable areas; minor/normal wea…" at bounding box center [1061, 262] width 501 height 7
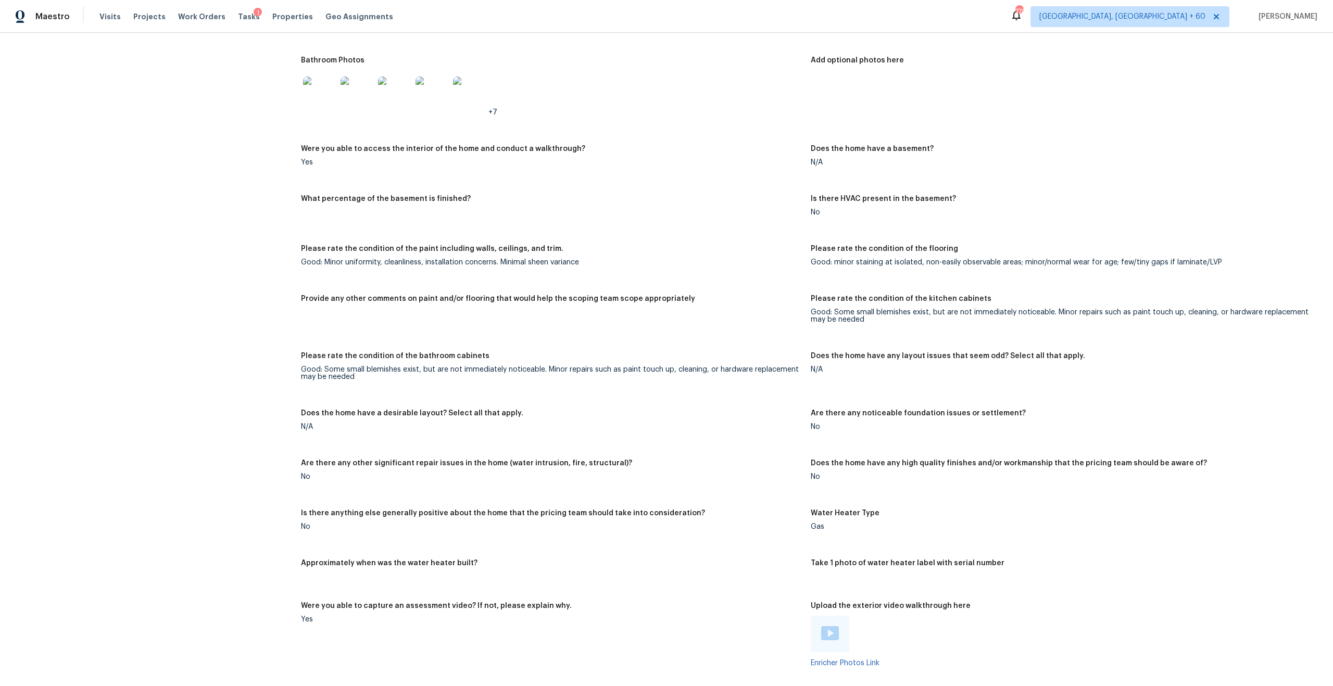
click at [342, 375] on figure "Please rate the condition of the bathroom cabinets Good: Some small blemishes e…" at bounding box center [556, 375] width 510 height 45
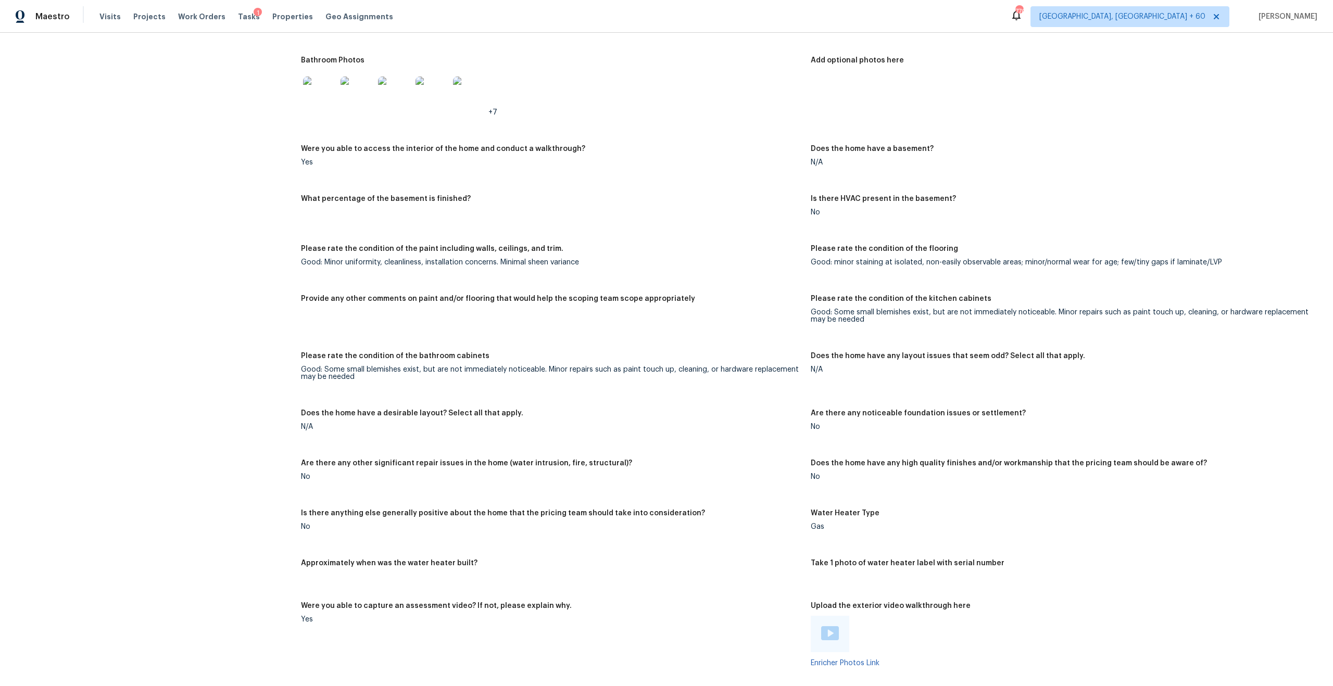
click at [342, 375] on figure "Please rate the condition of the bathroom cabinets Good: Some small blemishes e…" at bounding box center [556, 375] width 510 height 45
click at [464, 353] on div "Please rate the condition of the bathroom cabinets" at bounding box center [551, 360] width 501 height 14
click at [461, 353] on h5 "Please rate the condition of the bathroom cabinets" at bounding box center [395, 356] width 189 height 7
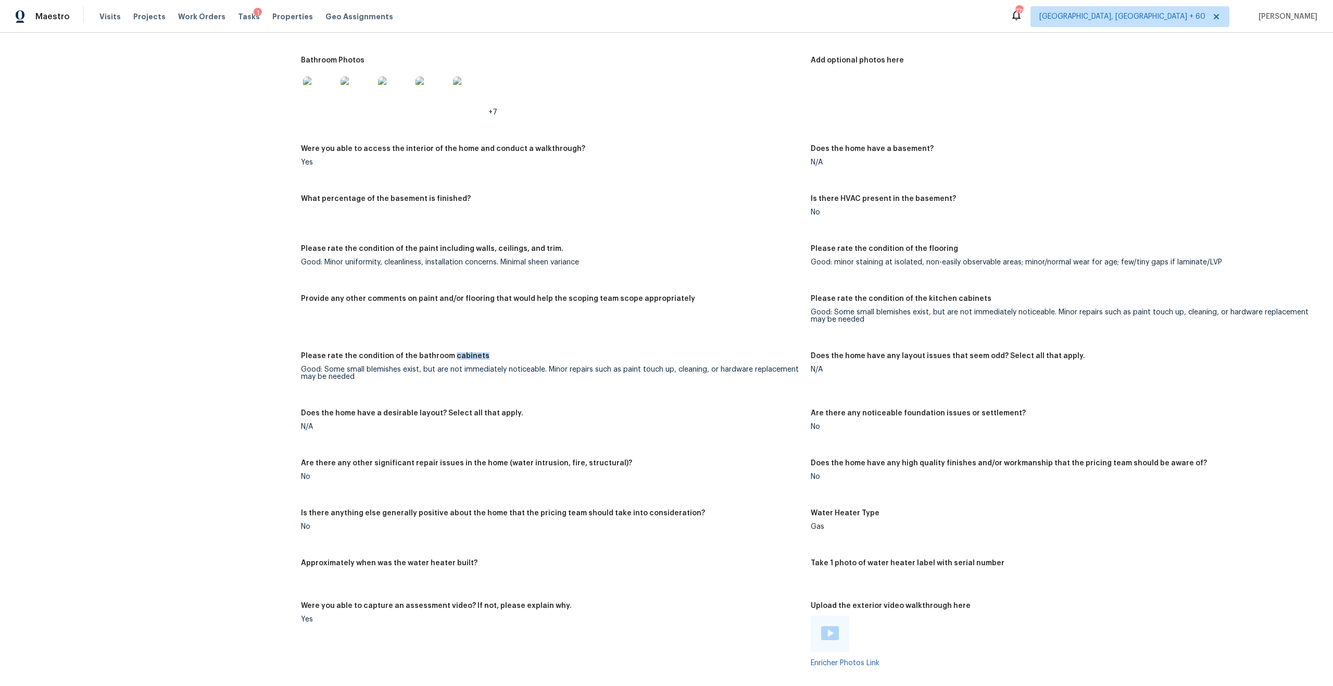
copy h5 "cabinets"
click at [766, 245] on div "Please rate the condition of the paint including walls, ceilings, and trim." at bounding box center [551, 252] width 501 height 14
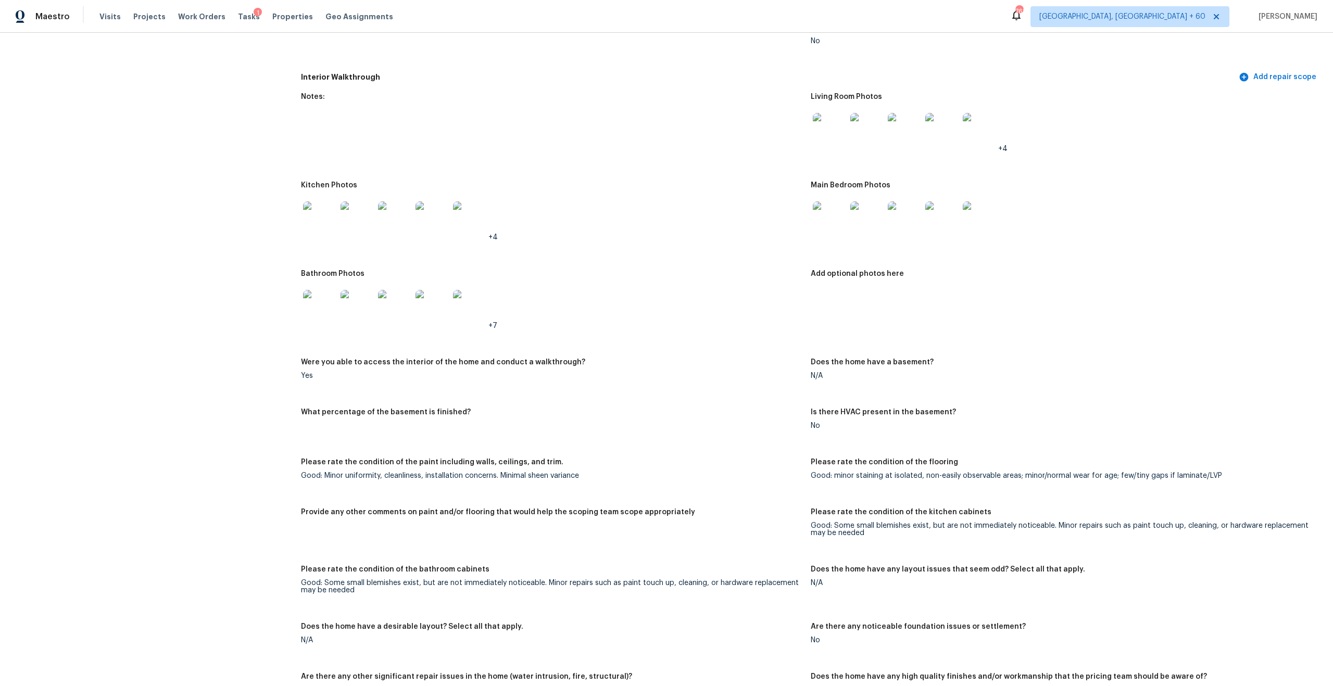
scroll to position [1117, 0]
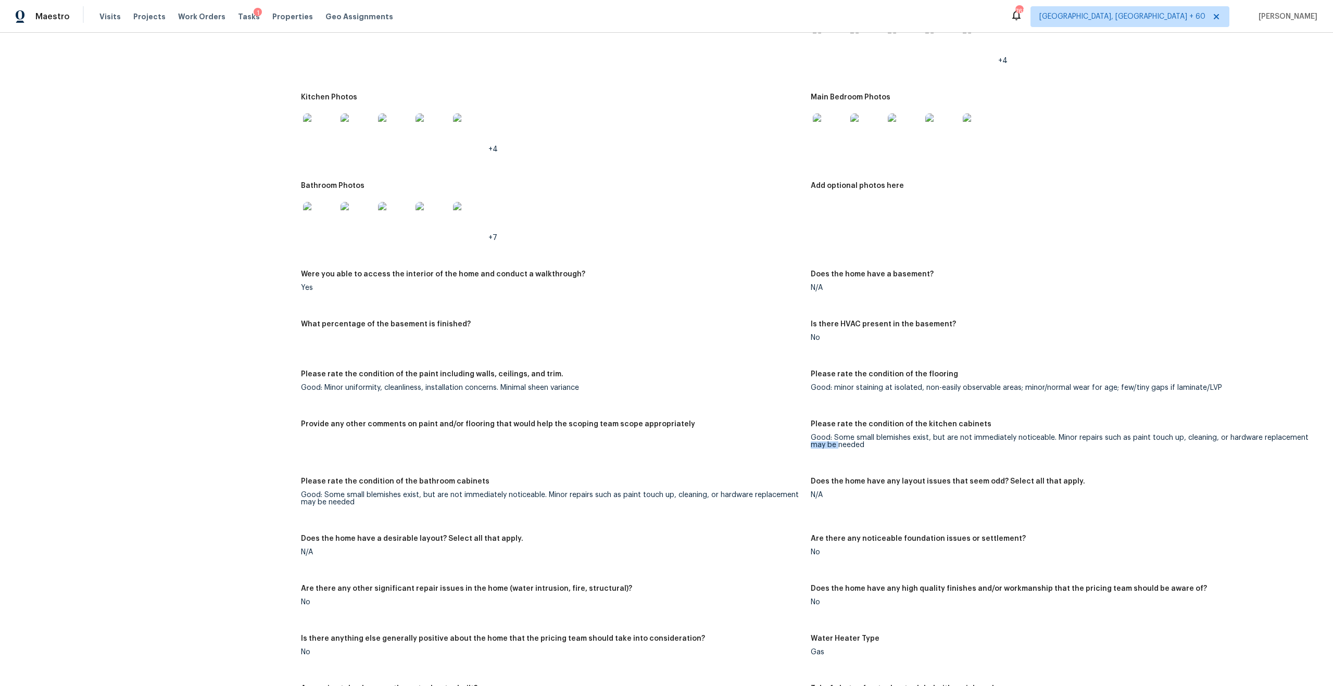
drag, startPoint x: 810, startPoint y: 437, endPoint x: 839, endPoint y: 437, distance: 29.2
click at [839, 437] on div "Good: Some small blemishes exist, but are not immediately noticeable. Minor rep…" at bounding box center [1061, 441] width 501 height 15
click at [839, 436] on div "Good: Some small blemishes exist, but are not immediately noticeable. Minor rep…" at bounding box center [1061, 441] width 501 height 15
click at [843, 434] on div "Good: Some small blemishes exist, but are not immediately noticeable. Minor rep…" at bounding box center [1061, 441] width 501 height 15
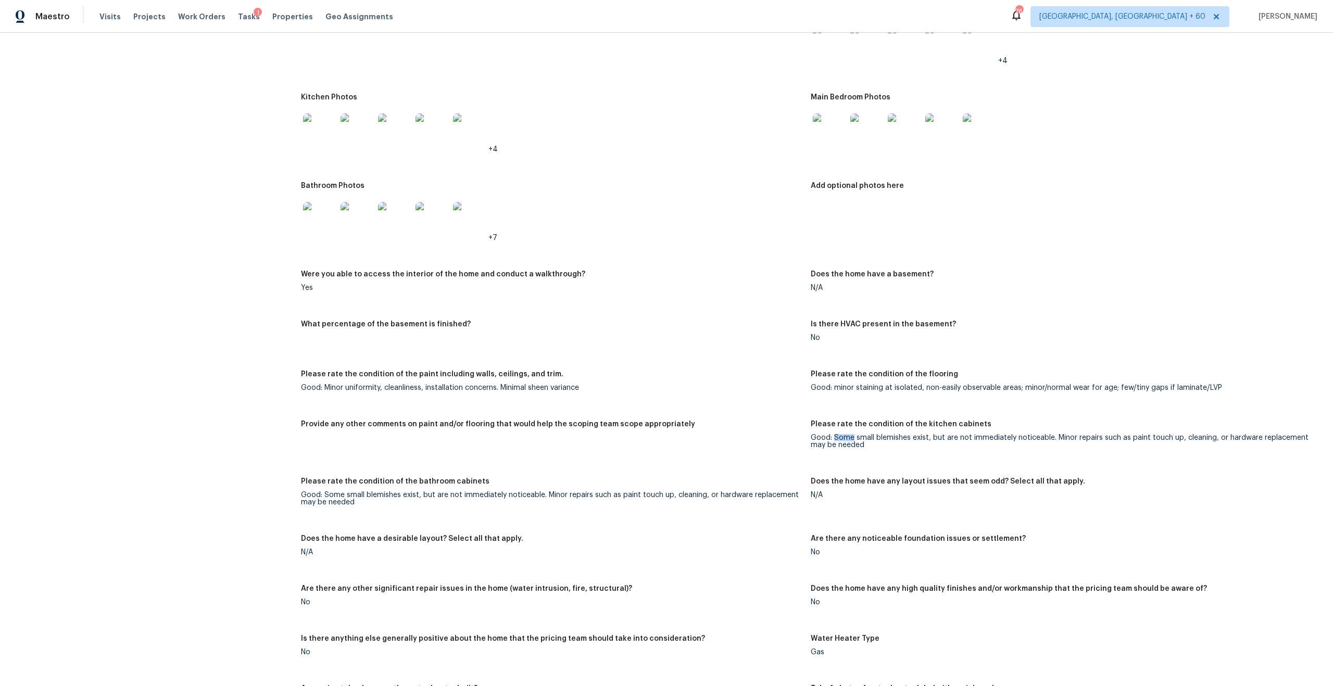
click at [843, 434] on div "Good: Some small blemishes exist, but are not immediately noticeable. Minor rep…" at bounding box center [1061, 441] width 501 height 15
click at [854, 441] on div "Good: Some small blemishes exist, but are not immediately noticeable. Minor rep…" at bounding box center [1061, 441] width 501 height 15
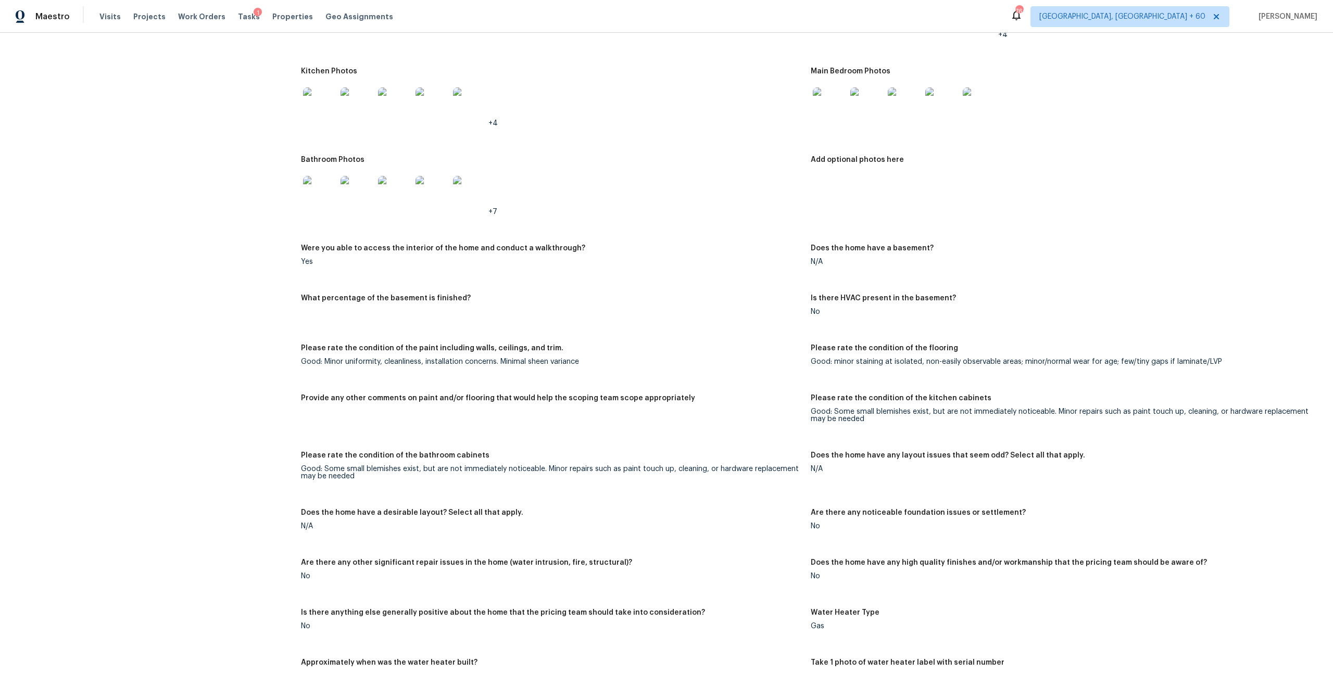
scroll to position [1147, 0]
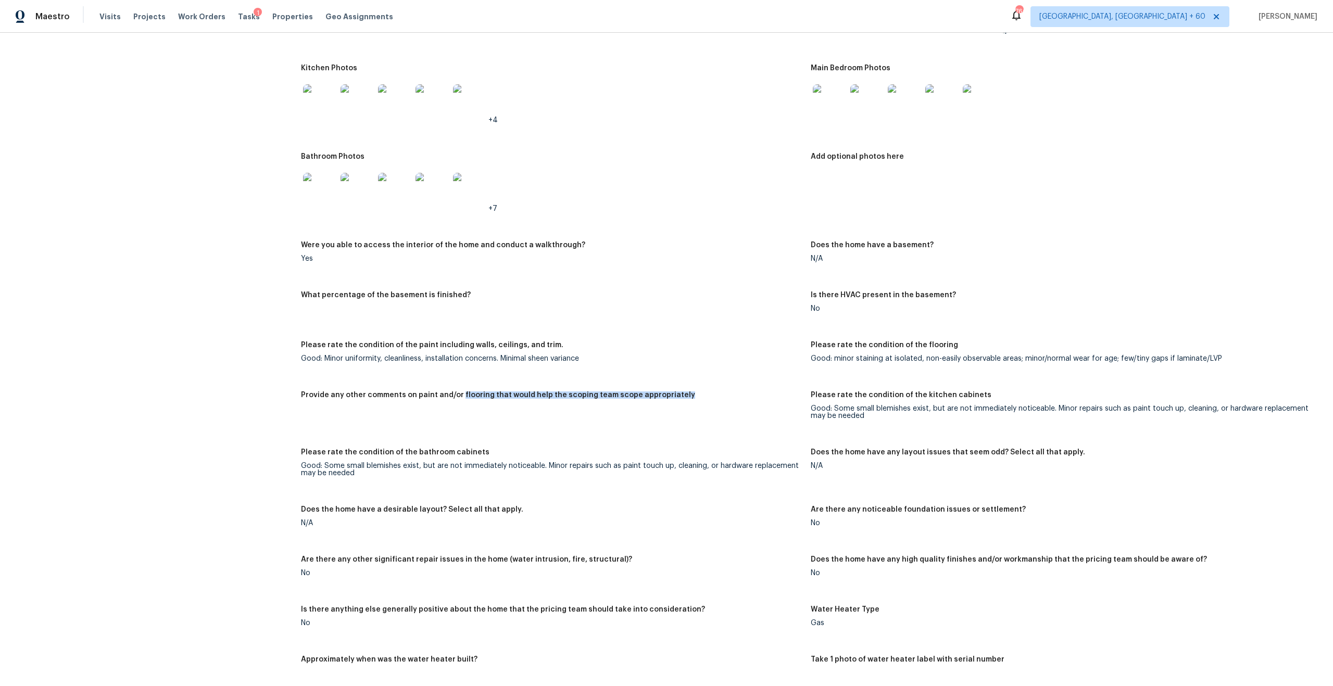
drag, startPoint x: 457, startPoint y: 385, endPoint x: 554, endPoint y: 396, distance: 98.0
click at [554, 396] on div "Provide any other comments on paint and/or flooring that would help the scoping…" at bounding box center [551, 399] width 501 height 14
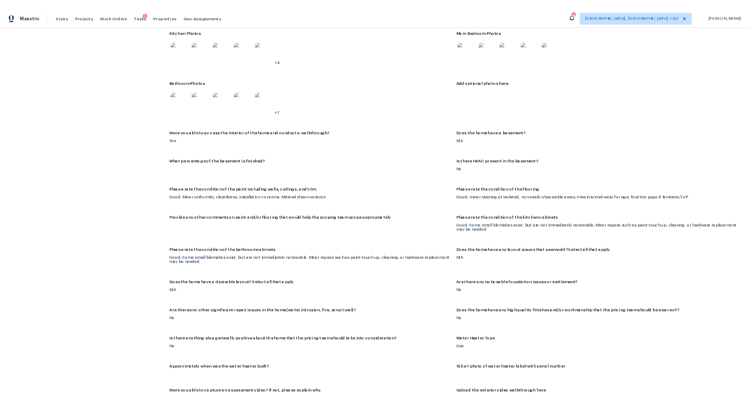
scroll to position [1173, 0]
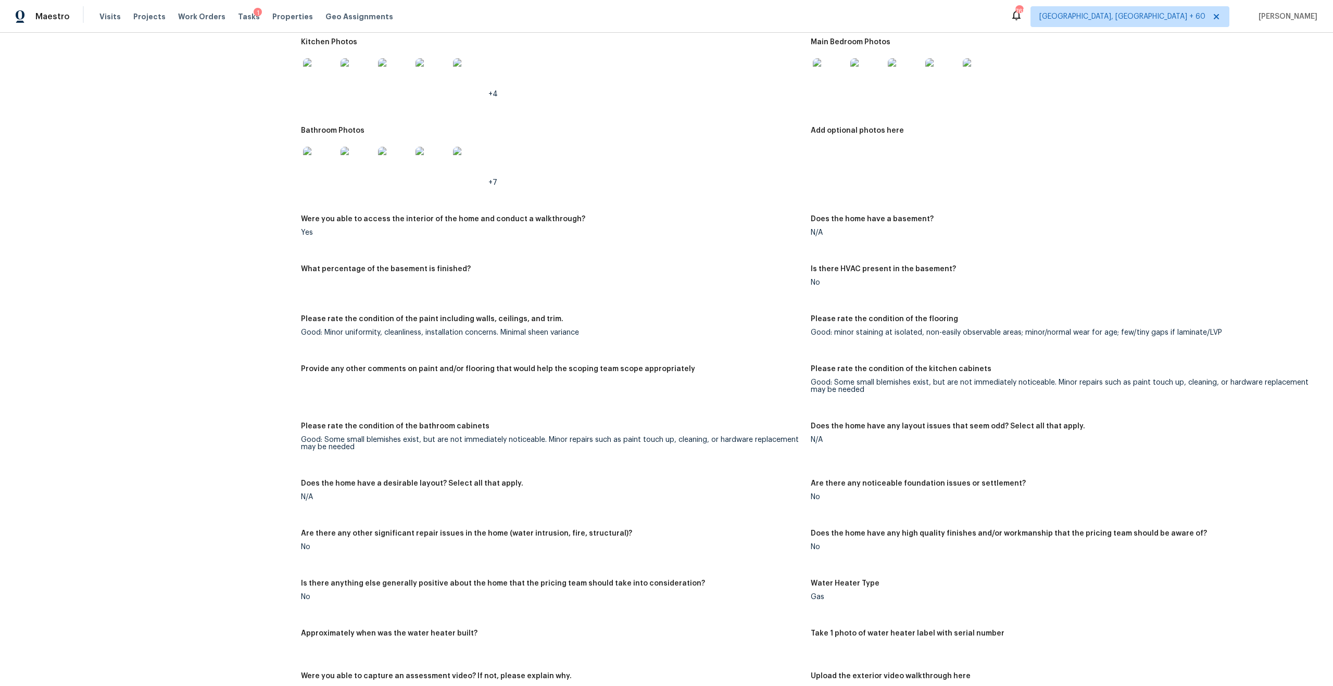
click at [234, 325] on div "All visits 23 Viejo Irvine, CA 92612 Home details Other Visits No previous visi…" at bounding box center [139, 204] width 255 height 2647
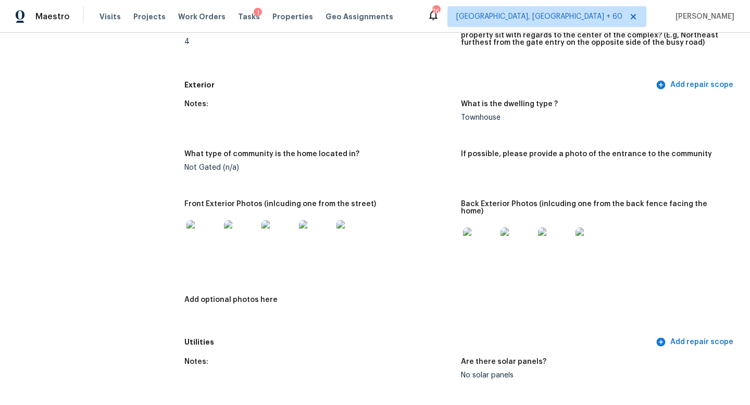
scroll to position [409, 0]
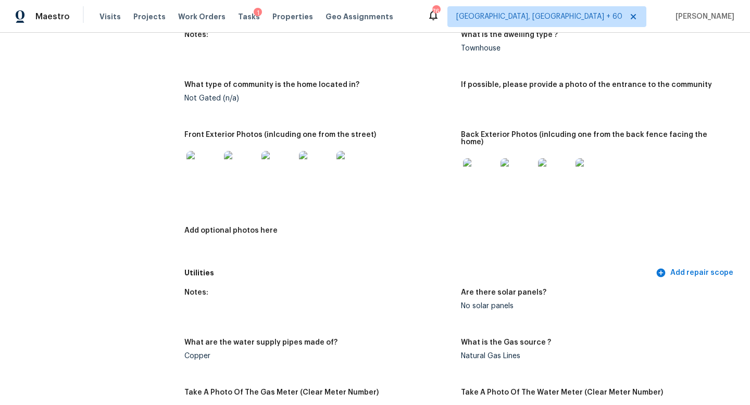
click at [226, 170] on img at bounding box center [240, 167] width 33 height 33
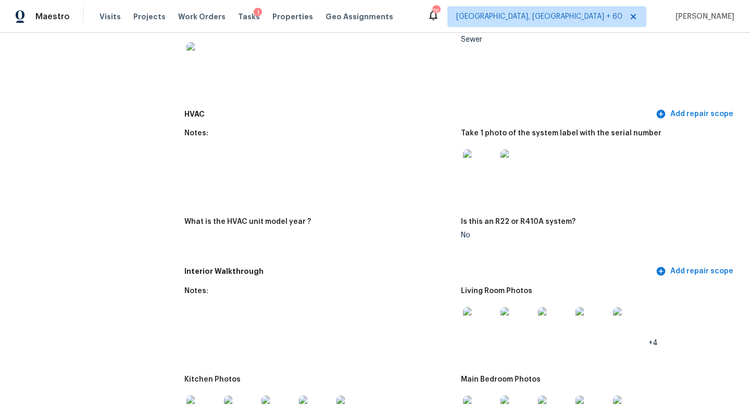
scroll to position [954, 0]
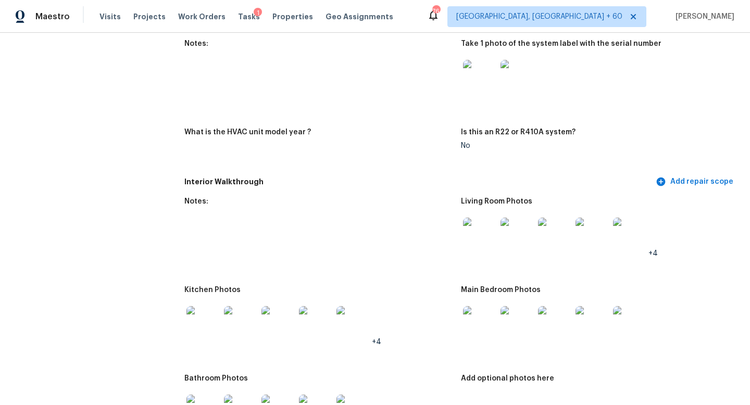
click at [472, 220] on img at bounding box center [479, 234] width 33 height 33
click at [204, 308] on img at bounding box center [202, 322] width 33 height 33
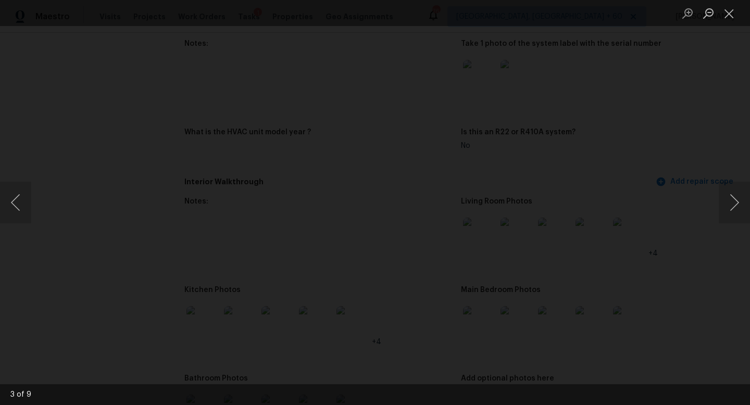
click at [332, 292] on img "Lightbox" at bounding box center [14, 156] width 6079 height 3284
click at [404, 331] on img "Lightbox" at bounding box center [162, 302] width 3005 height 1624
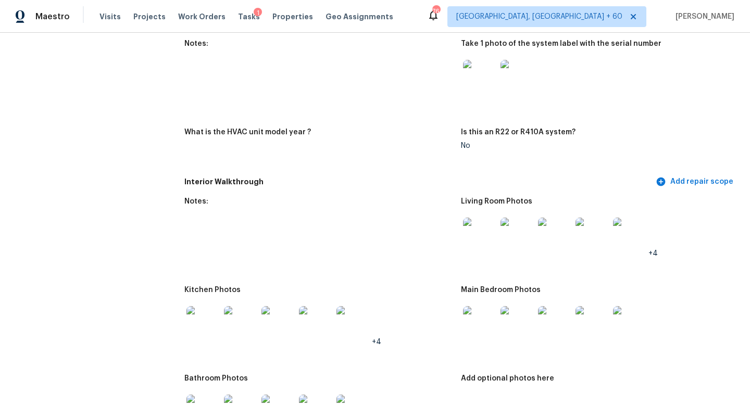
click at [472, 327] on img at bounding box center [479, 322] width 33 height 33
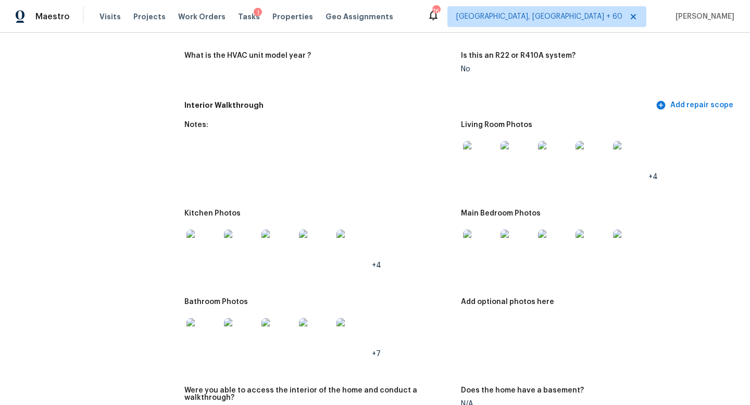
scroll to position [1137, 0]
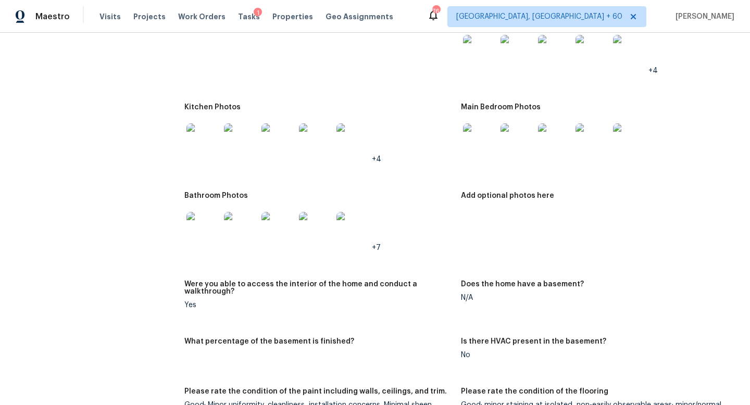
click at [219, 233] on img at bounding box center [202, 228] width 33 height 33
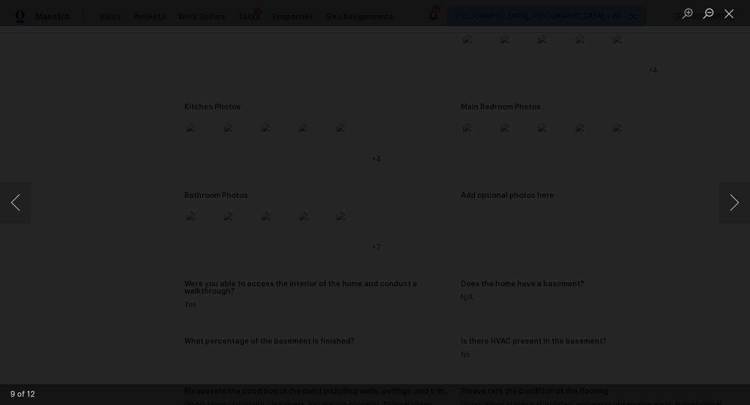
click at [237, 313] on img "Lightbox" at bounding box center [645, 363] width 6079 height 3284
click at [327, 312] on img "Lightbox" at bounding box center [370, 361] width 2226 height 1203
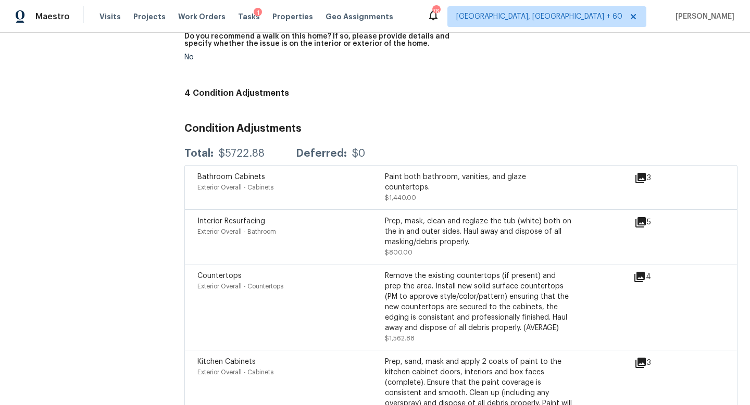
scroll to position [2358, 0]
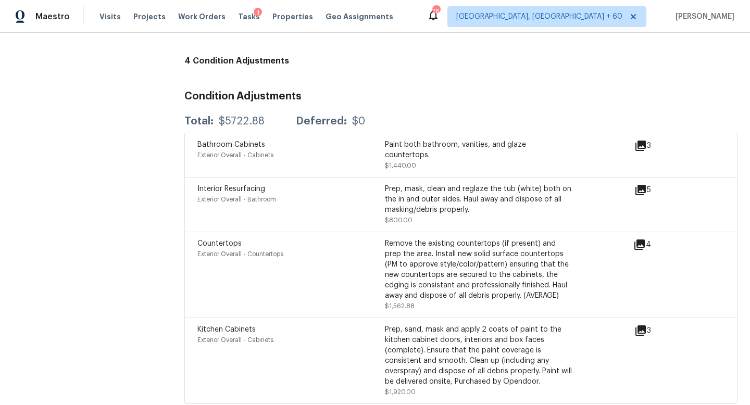
click at [640, 185] on icon at bounding box center [640, 190] width 10 height 10
click at [636, 238] on icon at bounding box center [639, 244] width 12 height 12
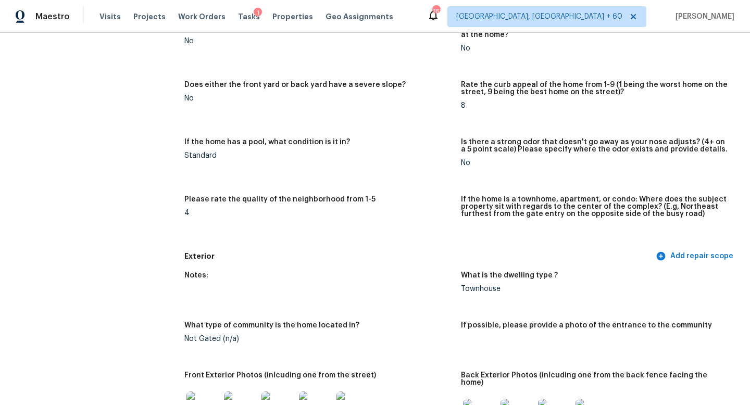
scroll to position [167, 0]
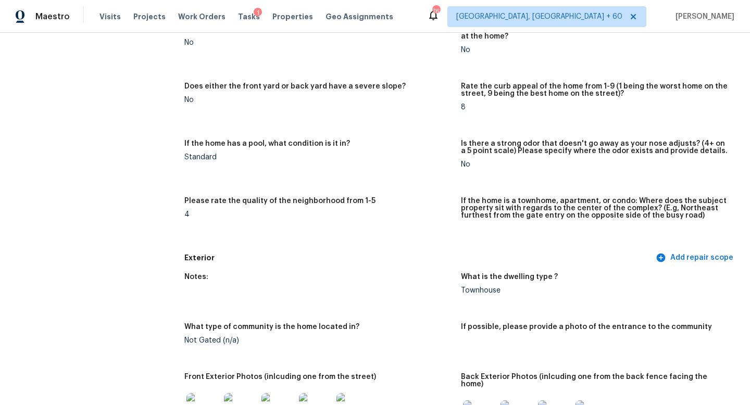
drag, startPoint x: 507, startPoint y: 148, endPoint x: 538, endPoint y: 148, distance: 30.7
click at [525, 148] on h5 "Is there a strong odor that doesn't go away as your nose adjusts? (4+ on a 5 po…" at bounding box center [595, 147] width 268 height 15
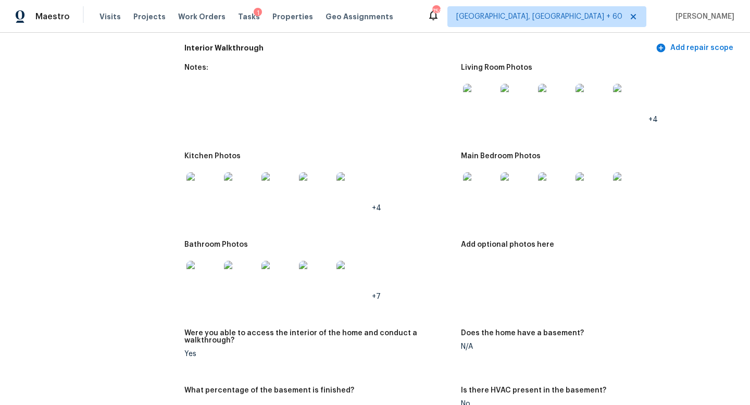
scroll to position [1101, 0]
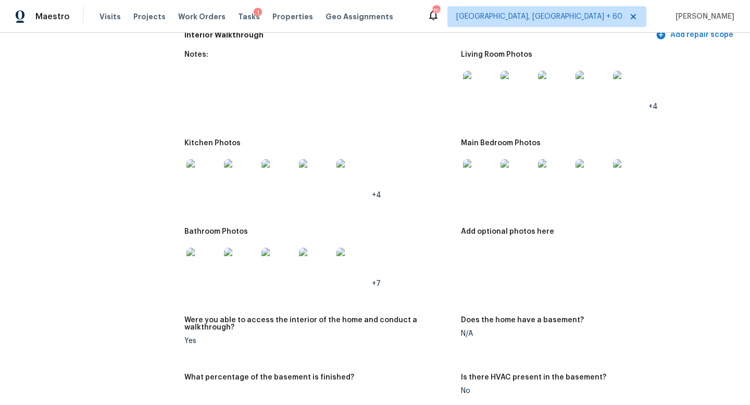
click at [480, 169] on img at bounding box center [479, 175] width 33 height 33
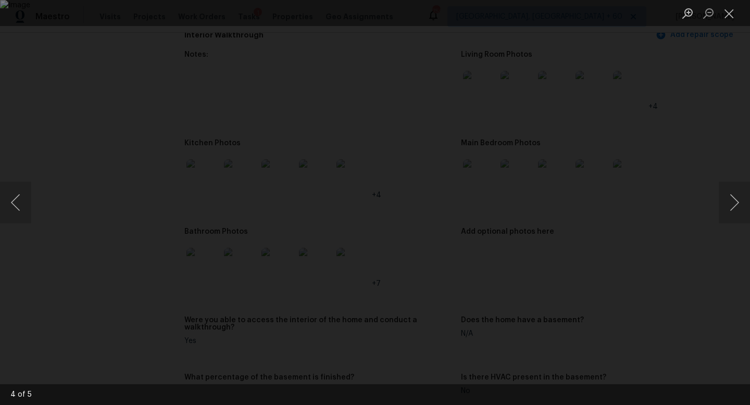
click at [689, 79] on div "Lightbox" at bounding box center [375, 202] width 750 height 405
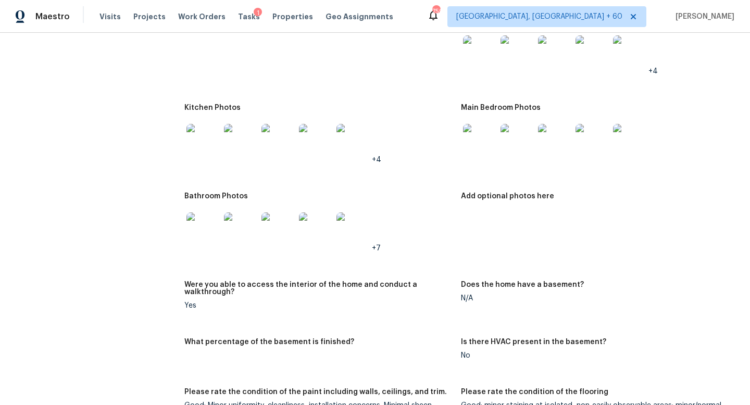
scroll to position [1143, 0]
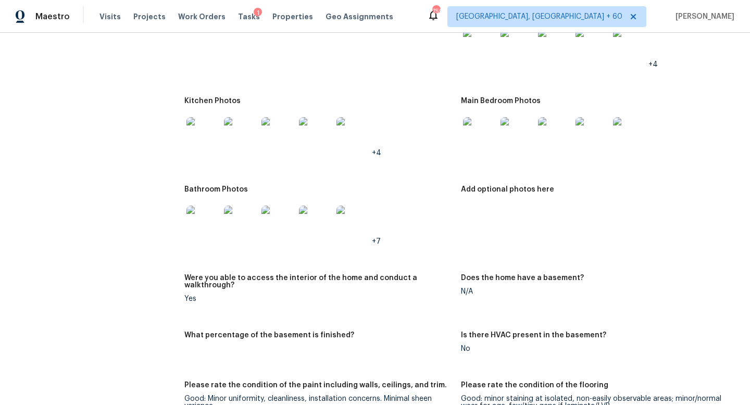
click at [207, 214] on img at bounding box center [202, 222] width 33 height 33
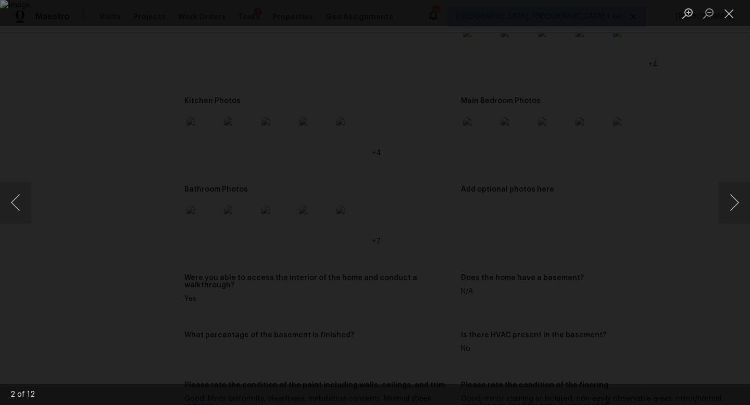
click at [713, 78] on div "Lightbox" at bounding box center [375, 202] width 750 height 405
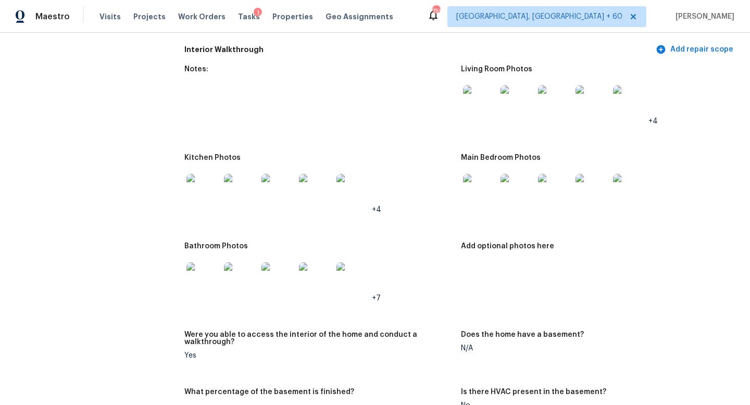
scroll to position [1045, 0]
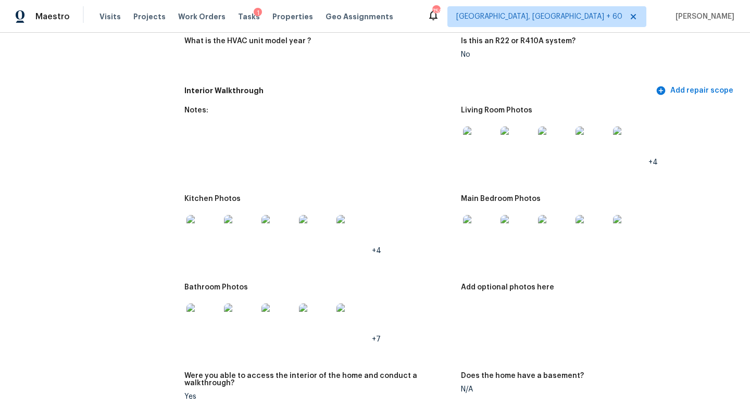
click at [484, 133] on img at bounding box center [479, 143] width 33 height 33
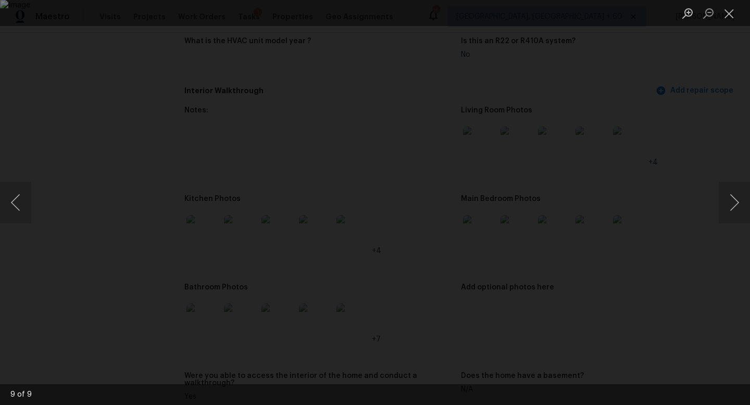
click at [58, 87] on div "Lightbox" at bounding box center [375, 202] width 750 height 405
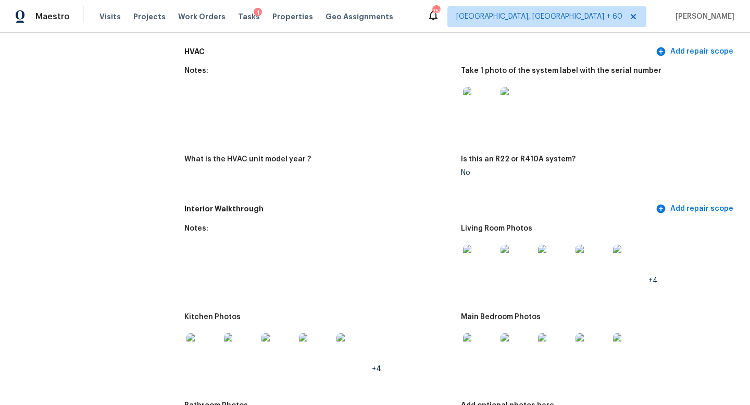
scroll to position [937, 0]
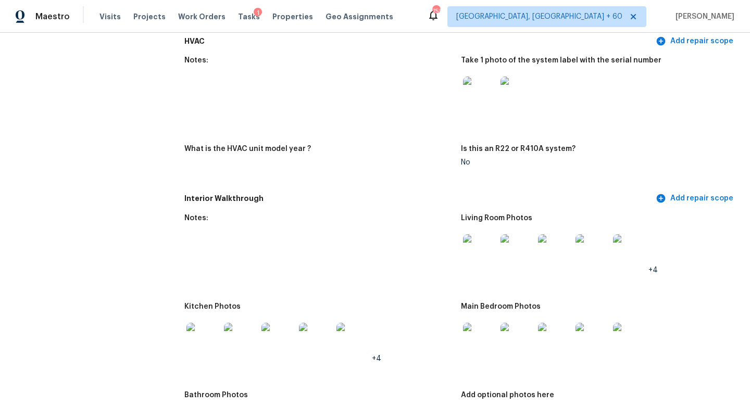
click at [492, 251] on img at bounding box center [479, 250] width 33 height 33
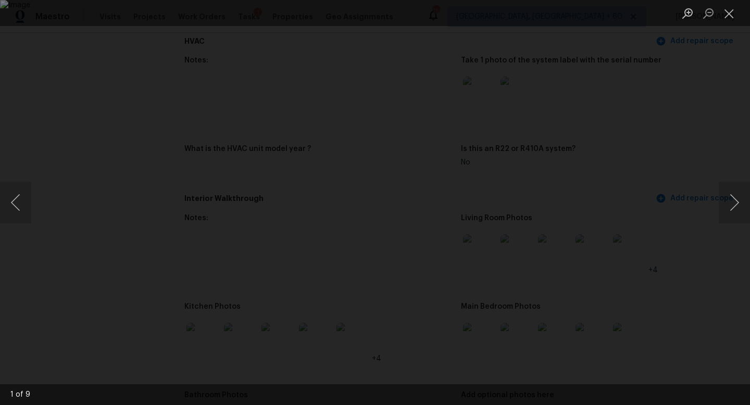
click at [67, 149] on div "Lightbox" at bounding box center [375, 202] width 750 height 405
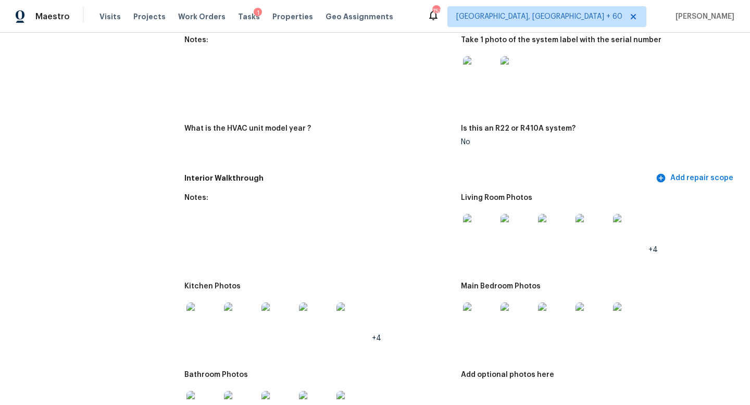
scroll to position [1008, 0]
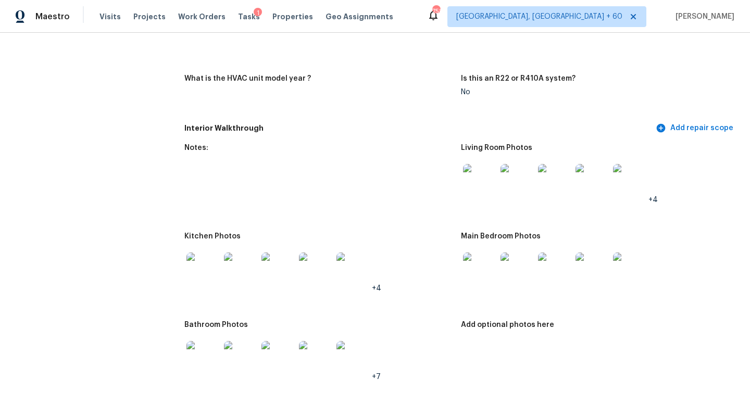
click at [485, 257] on img at bounding box center [479, 269] width 33 height 33
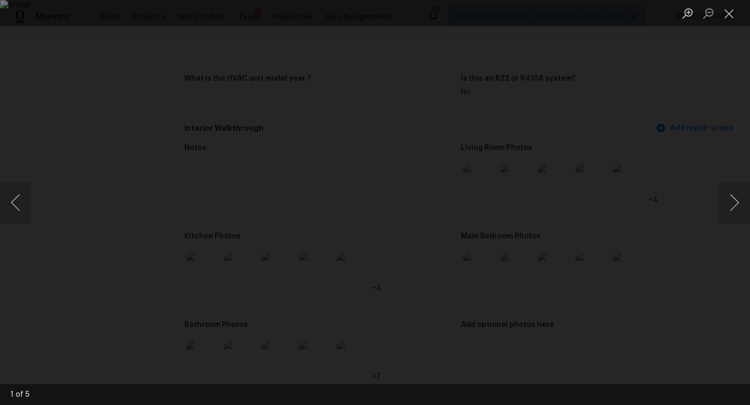
click at [695, 138] on div "Lightbox" at bounding box center [375, 202] width 750 height 405
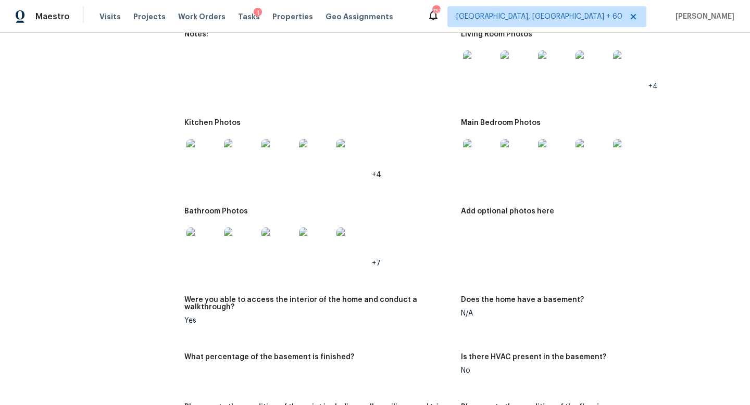
scroll to position [1128, 0]
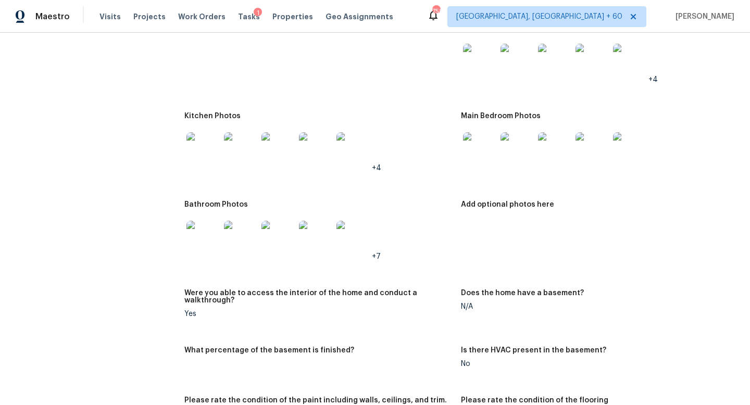
click at [206, 144] on img at bounding box center [202, 148] width 33 height 33
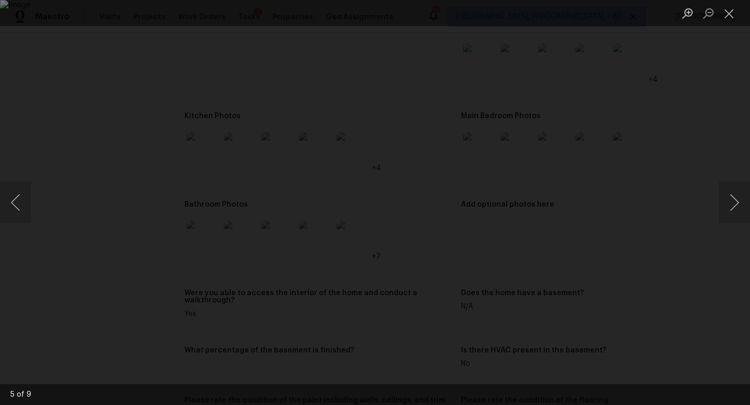
click at [749, 104] on div "Lightbox" at bounding box center [375, 202] width 750 height 405
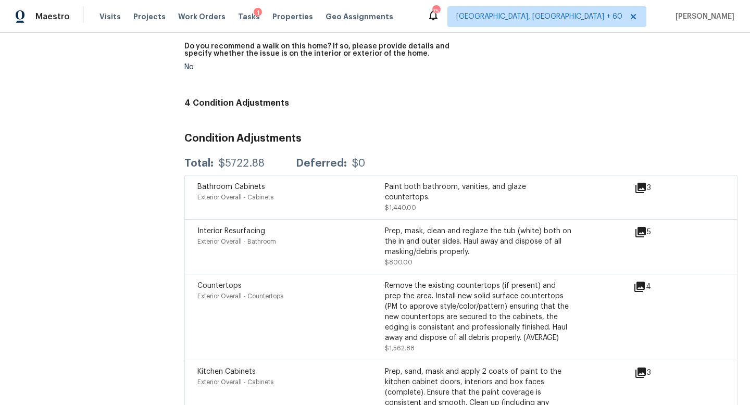
scroll to position [2358, 0]
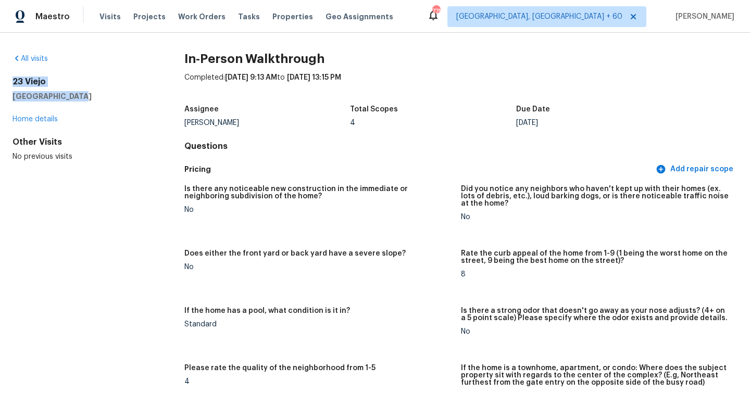
drag, startPoint x: 14, startPoint y: 81, endPoint x: 81, endPoint y: 96, distance: 68.9
click at [81, 96] on div "[STREET_ADDRESS]" at bounding box center [81, 89] width 139 height 25
copy div "[STREET_ADDRESS]"
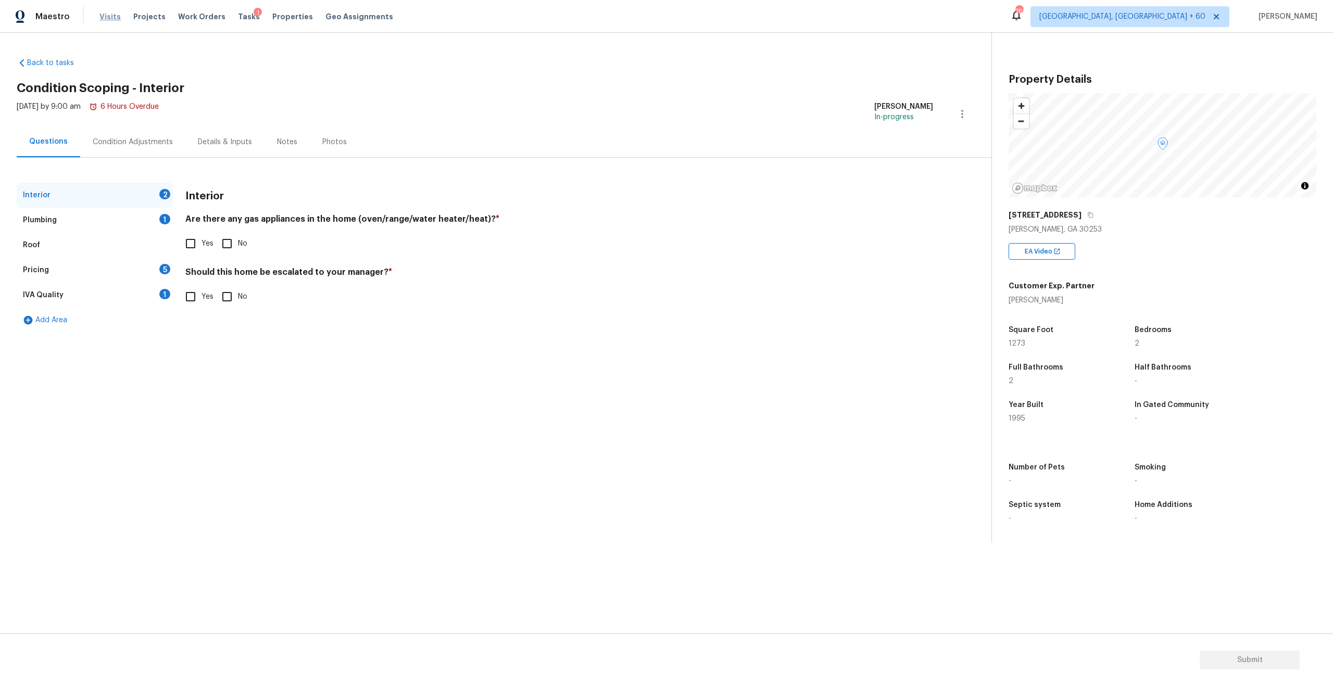
click at [111, 21] on span "Visits" at bounding box center [109, 16] width 21 height 10
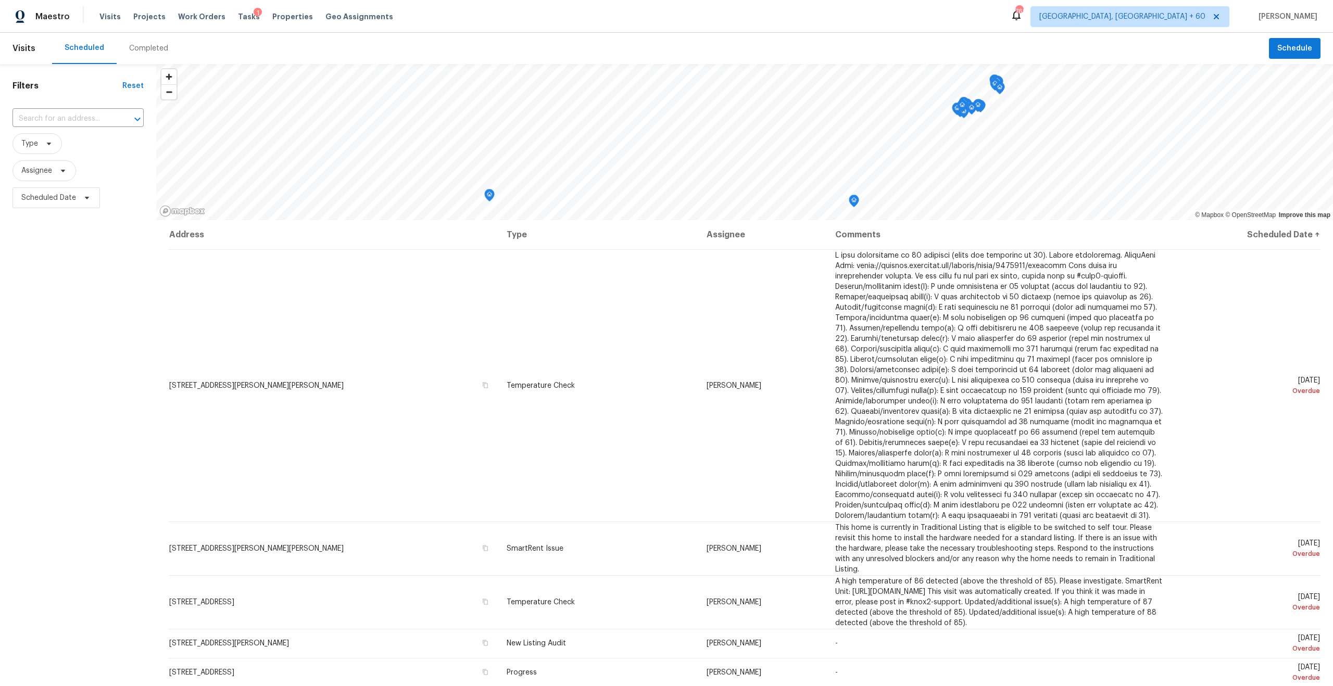
click at [131, 47] on div "Completed" at bounding box center [148, 48] width 39 height 10
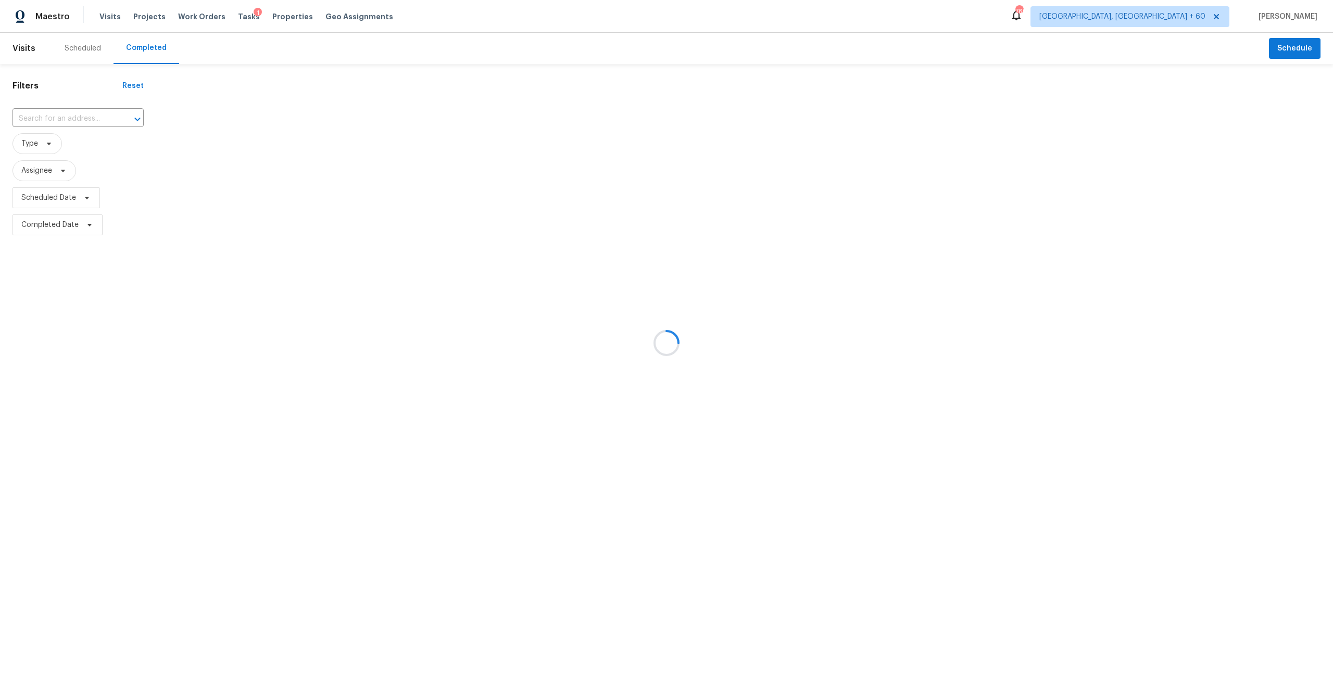
click at [76, 115] on div at bounding box center [666, 343] width 1333 height 686
click at [77, 124] on div at bounding box center [666, 343] width 1333 height 686
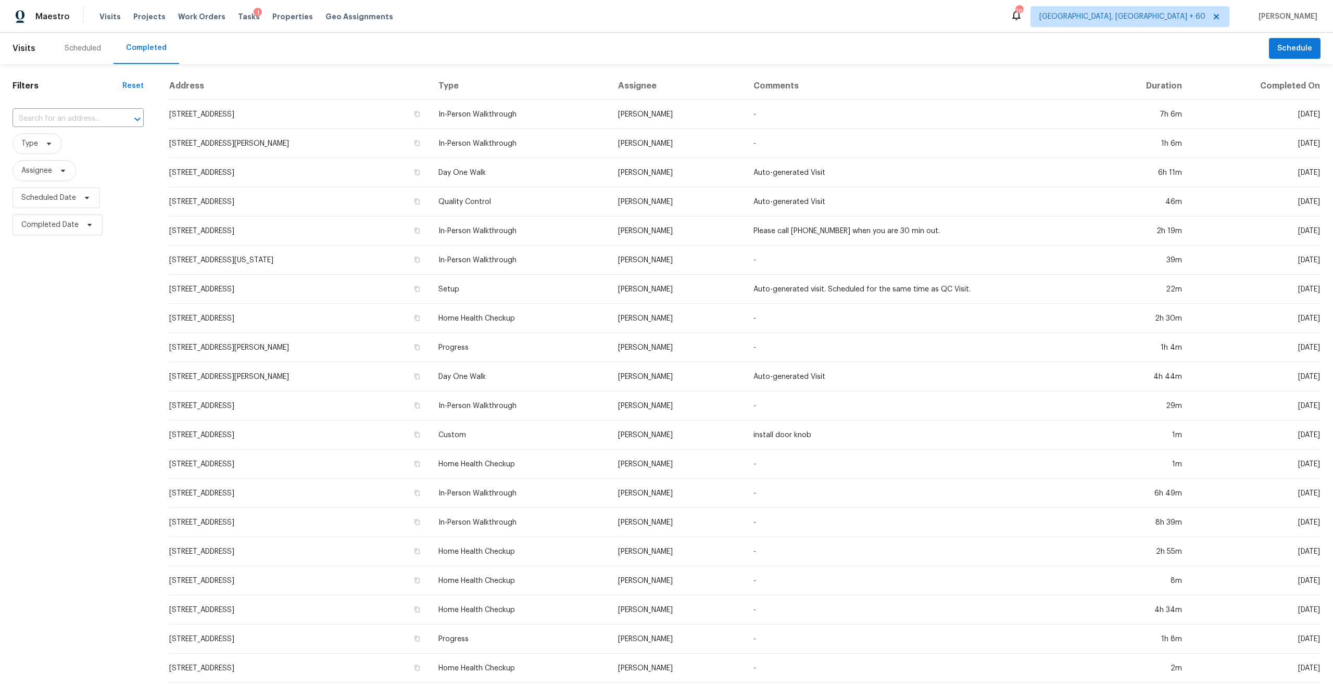
click at [77, 124] on input "text" at bounding box center [63, 119] width 102 height 16
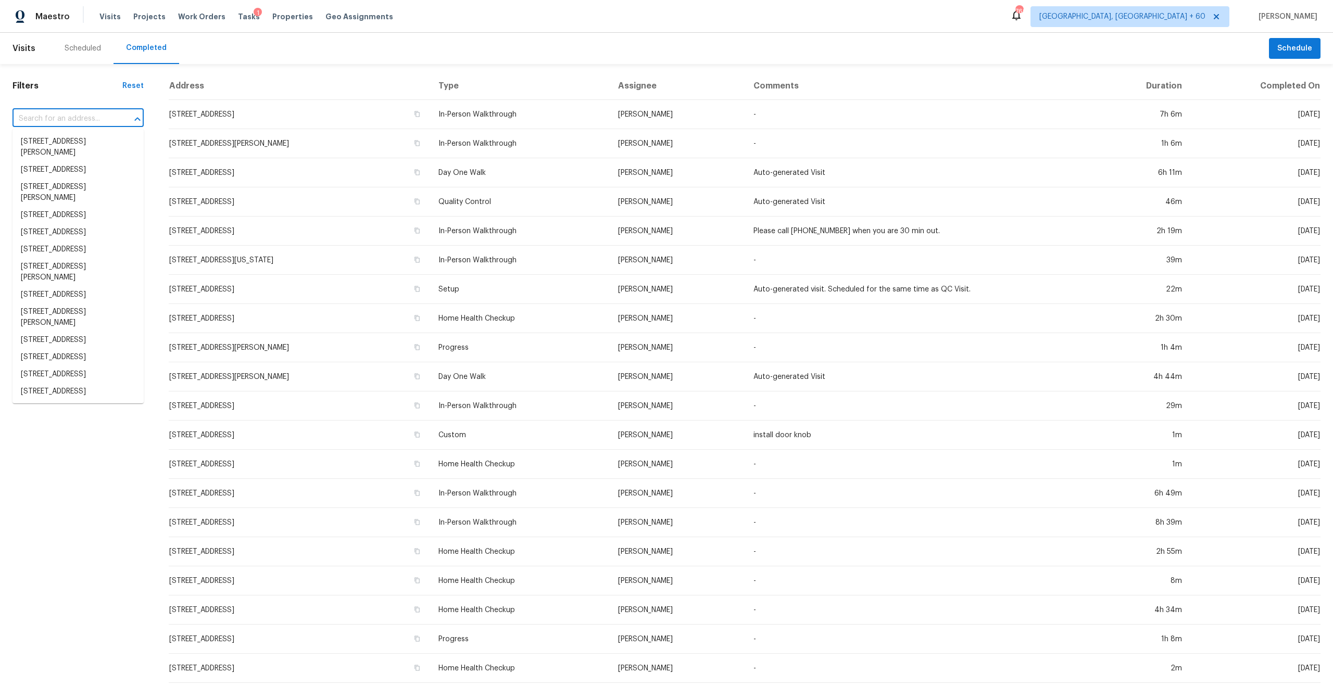
paste input "371 Autumn Lake Dr, McDonough, GA 30253"
type input "371 Autumn Lake Dr, McDonough, GA 30253"
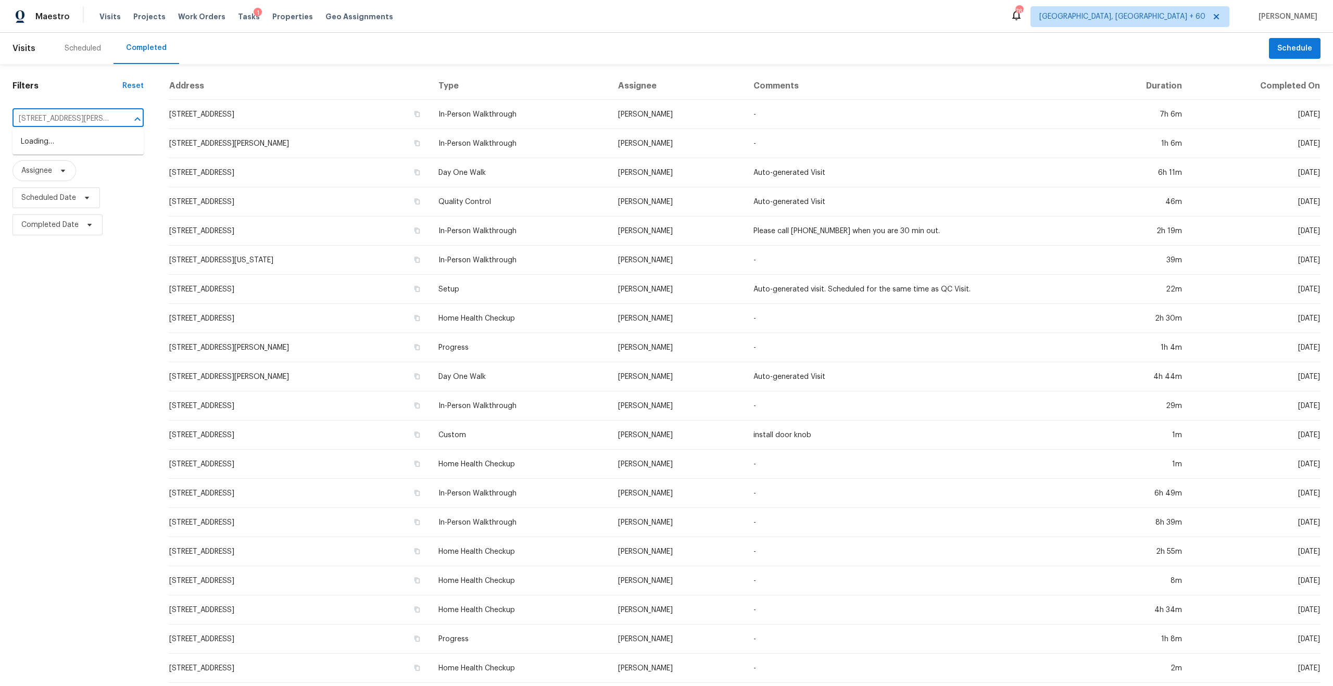
scroll to position [0, 55]
click at [73, 148] on li "371 Autumn Lake Dr, McDonough, GA 30253" at bounding box center [77, 147] width 131 height 28
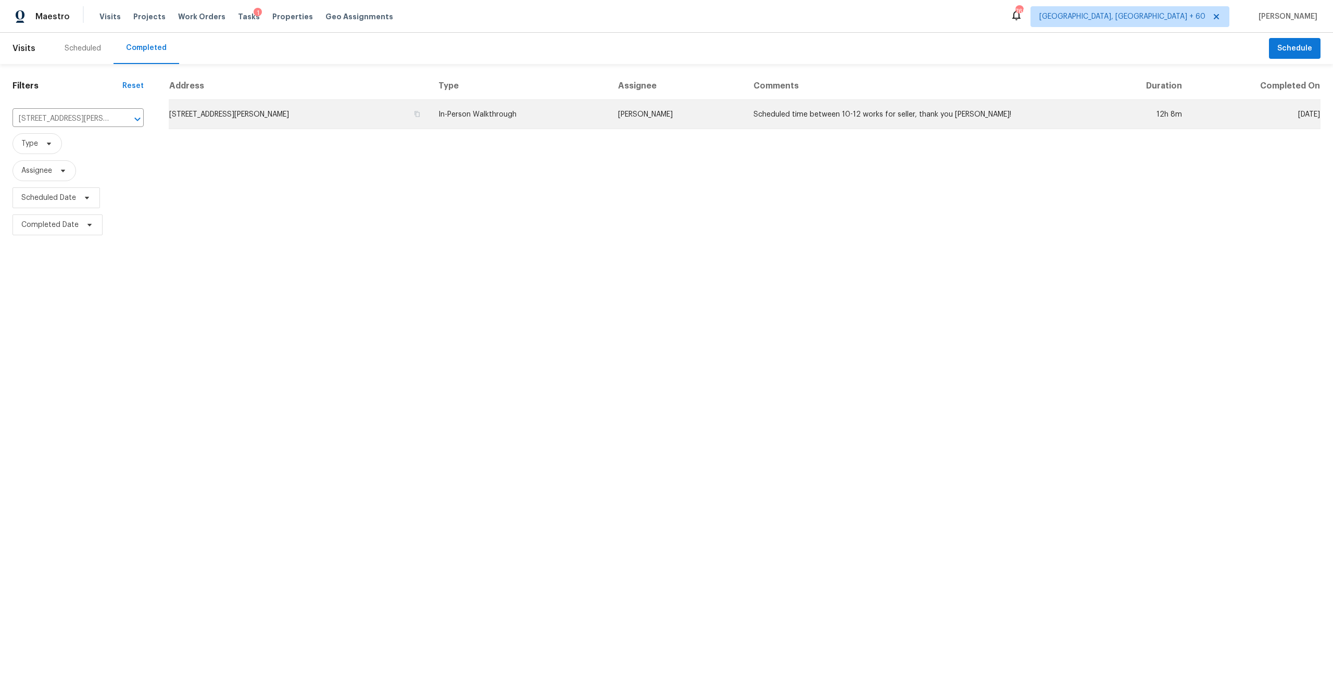
click at [285, 126] on td "371 Autumn Lake Dr, McDonough, GA 30253" at bounding box center [299, 114] width 261 height 29
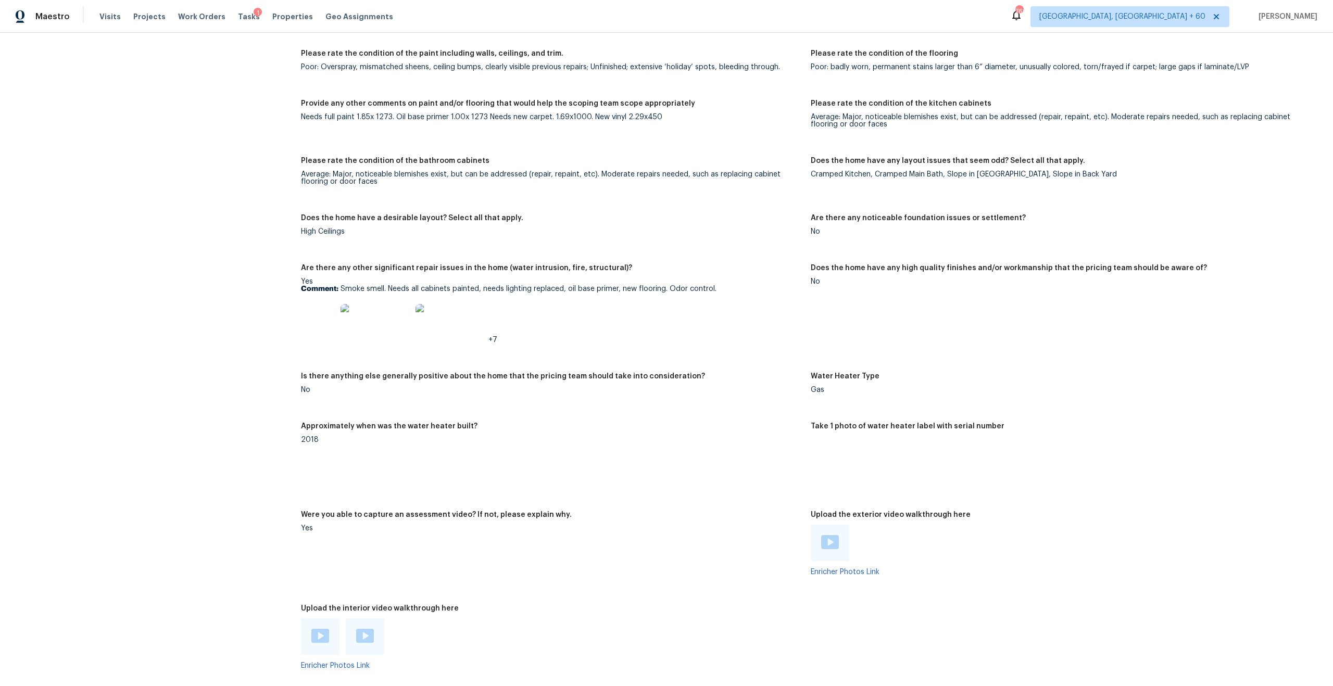
scroll to position [2005, 0]
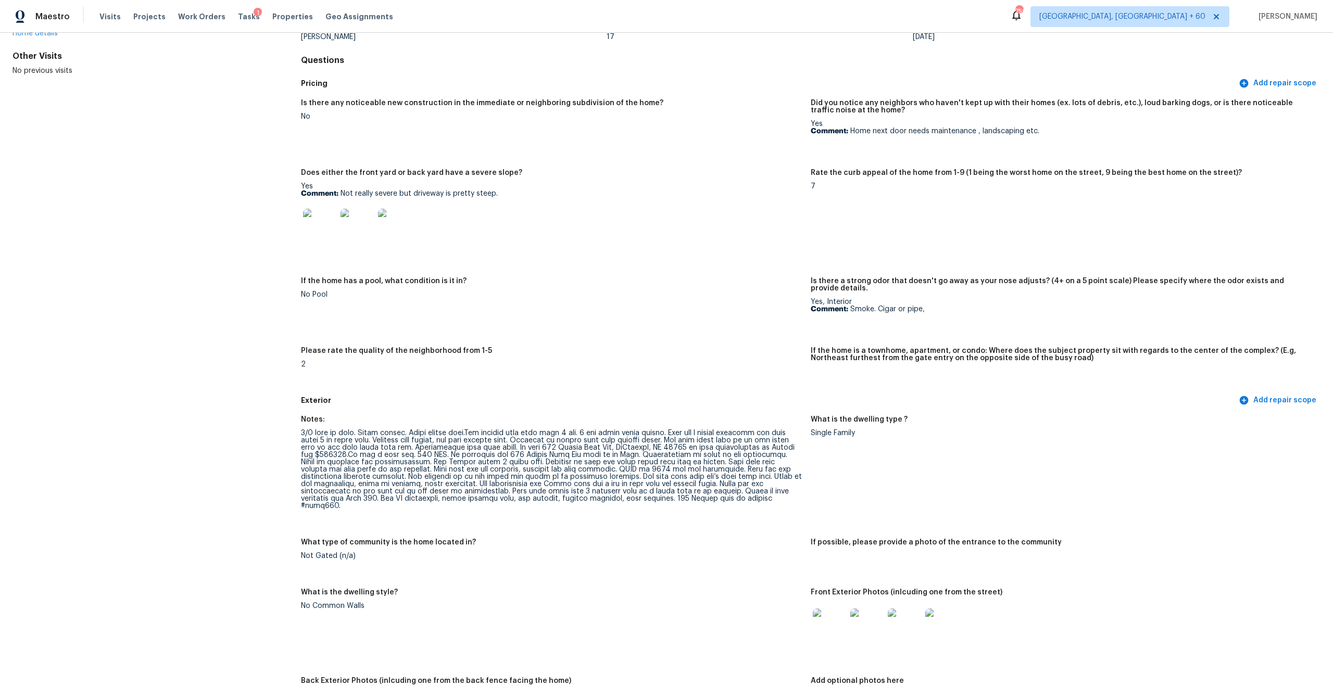
scroll to position [0, 0]
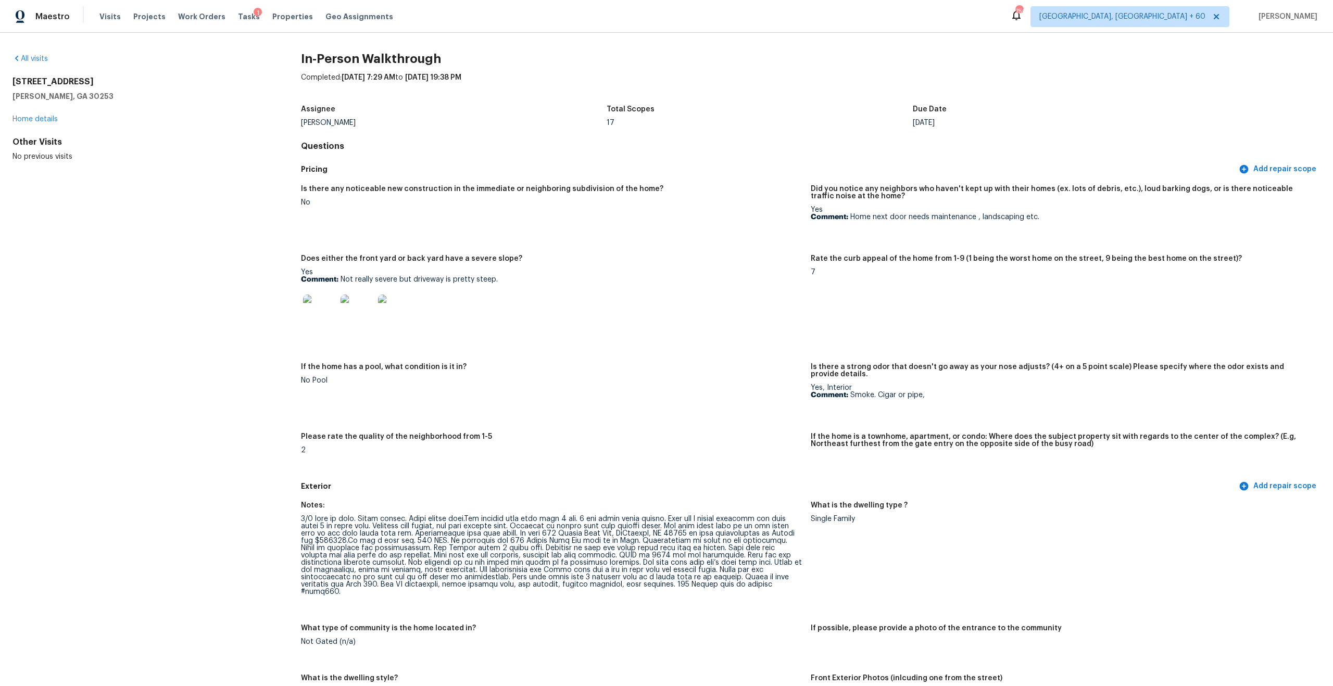
click at [343, 186] on h5 "Is there any noticeable new construction in the immediate or neighboring subdiv…" at bounding box center [482, 188] width 362 height 7
click at [346, 195] on div "Is there any noticeable new construction in the immediate or neighboring subdiv…" at bounding box center [551, 192] width 501 height 14
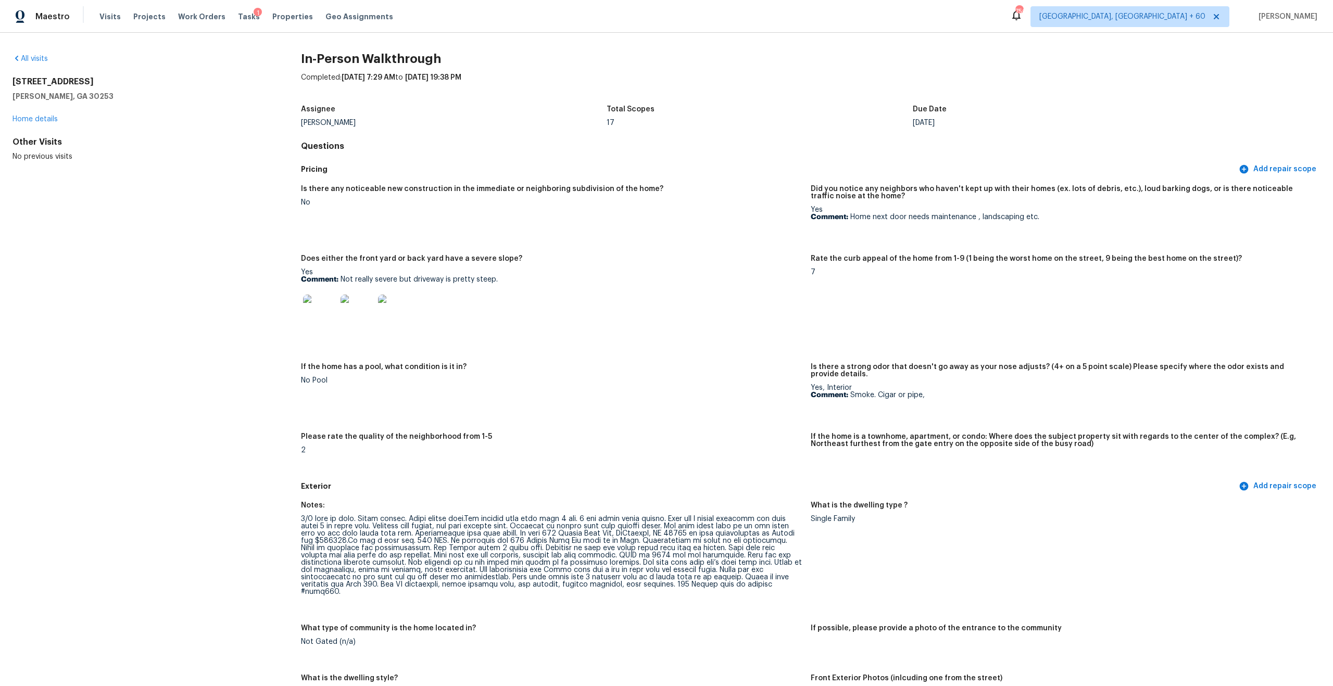
click at [346, 195] on div "Is there any noticeable new construction in the immediate or neighboring subdiv…" at bounding box center [551, 192] width 501 height 14
click at [308, 203] on div "No" at bounding box center [551, 202] width 501 height 7
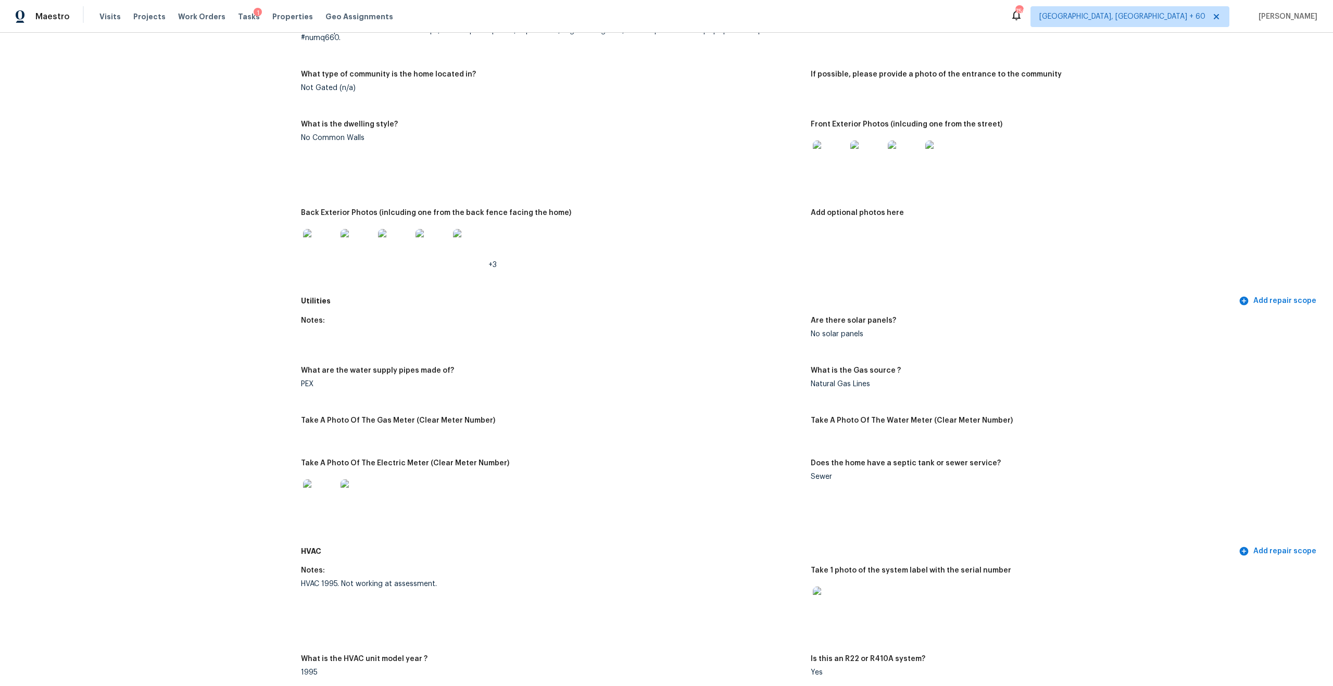
scroll to position [223, 0]
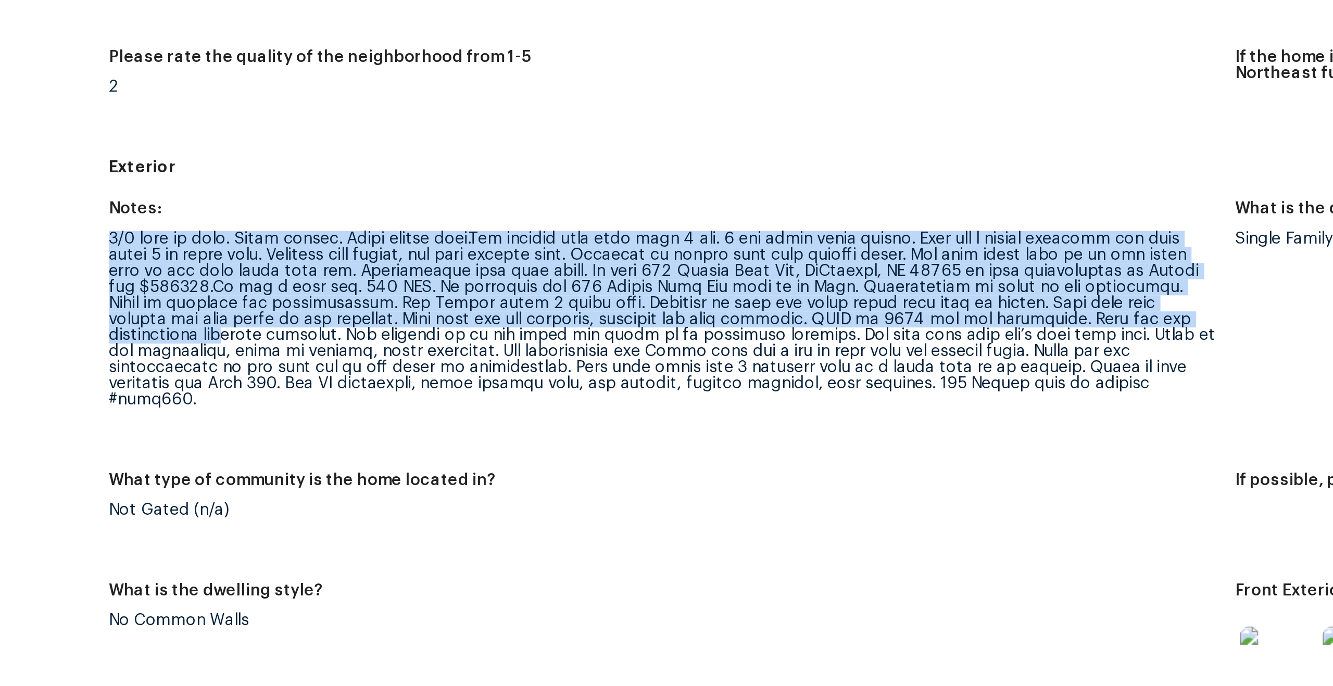
drag, startPoint x: 301, startPoint y: 289, endPoint x: 374, endPoint y: 337, distance: 87.2
click at [374, 337] on div at bounding box center [551, 332] width 501 height 80
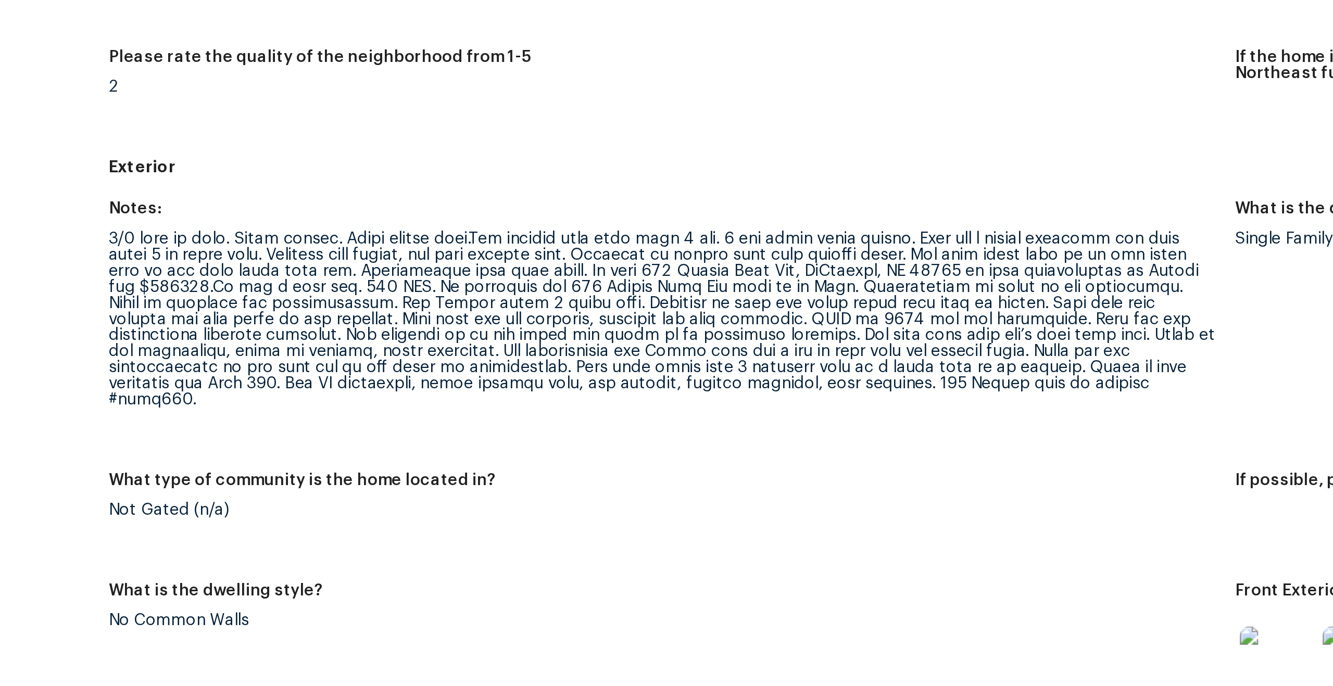
click at [374, 337] on div at bounding box center [551, 332] width 501 height 80
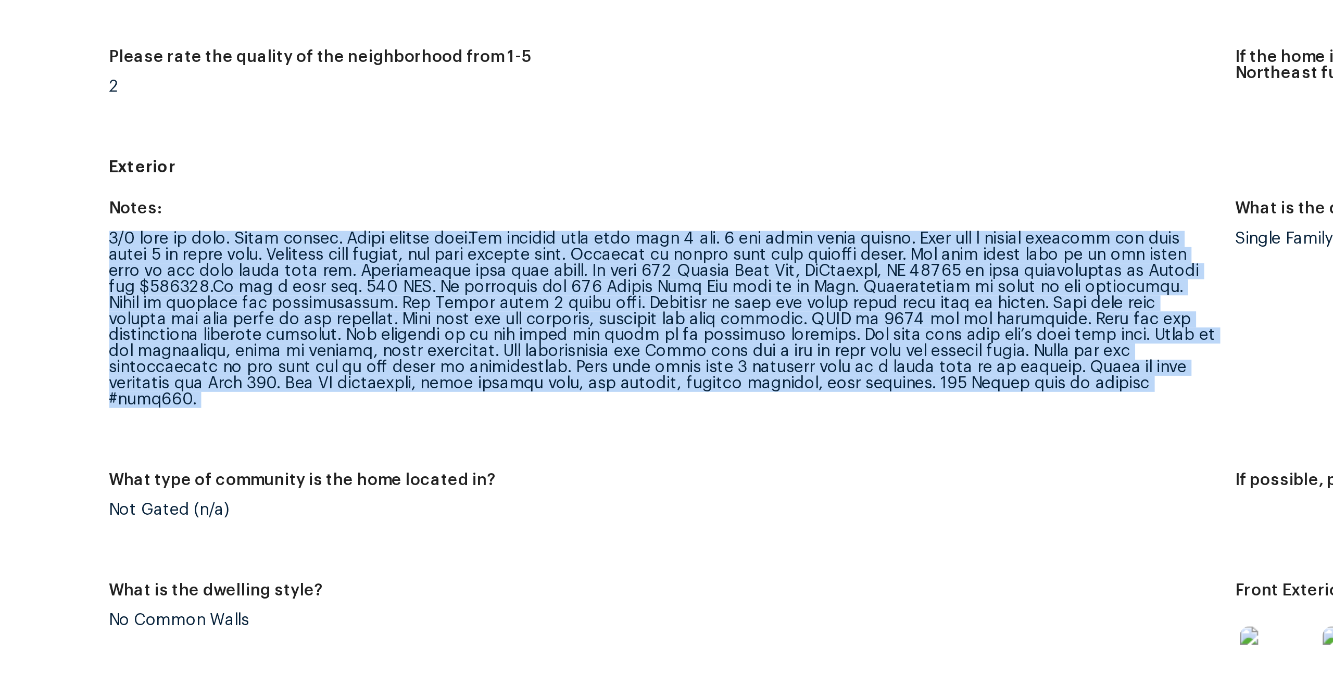
click at [399, 331] on div at bounding box center [551, 332] width 501 height 80
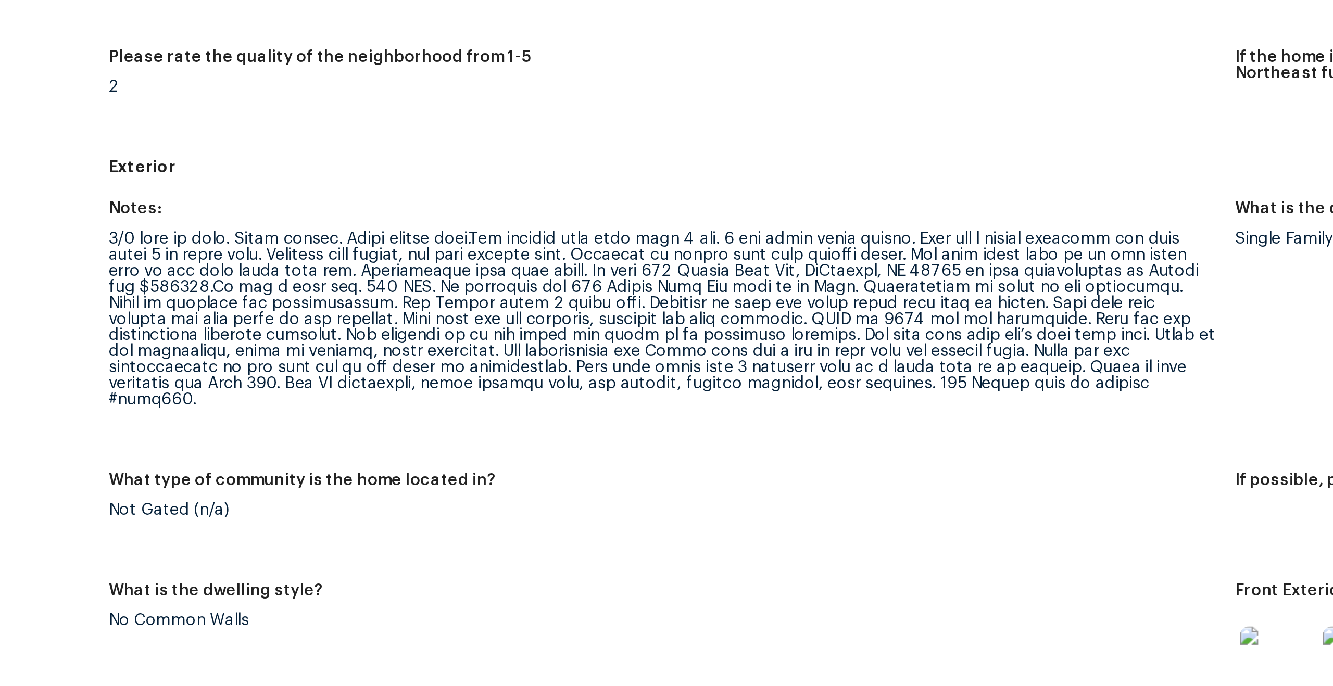
click at [399, 331] on div at bounding box center [551, 332] width 501 height 80
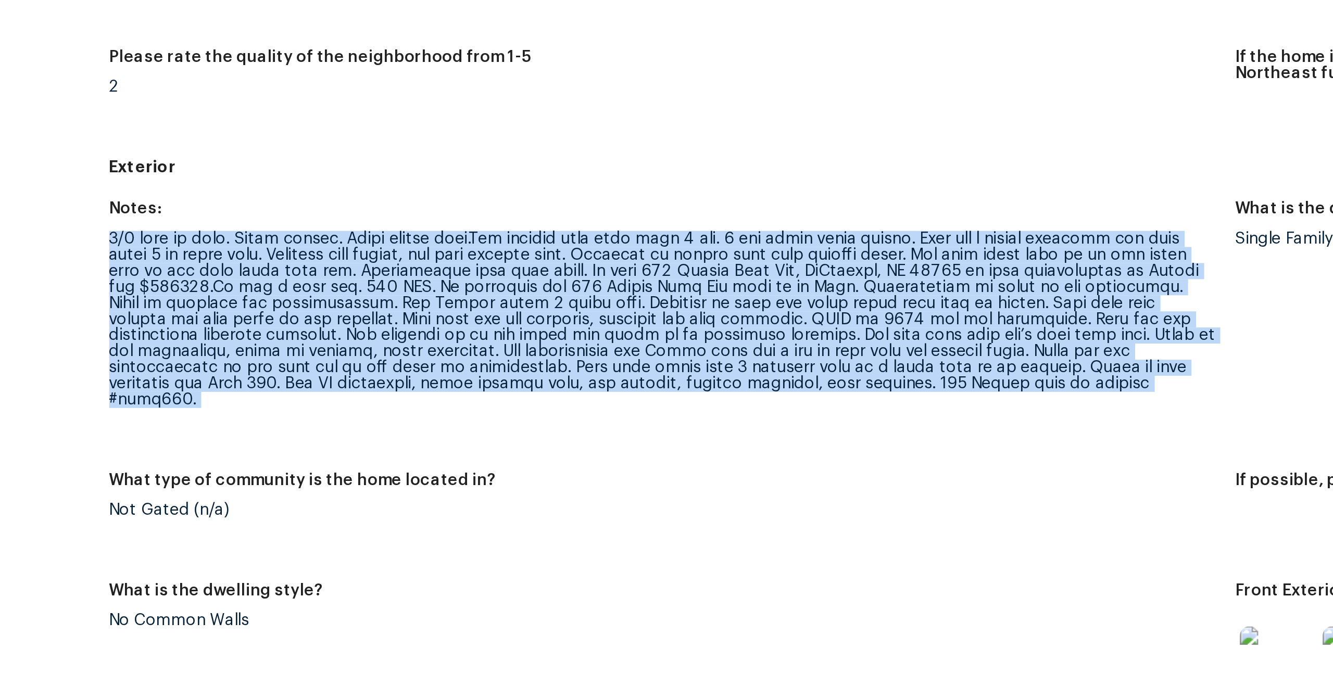
click at [388, 315] on div at bounding box center [551, 332] width 501 height 80
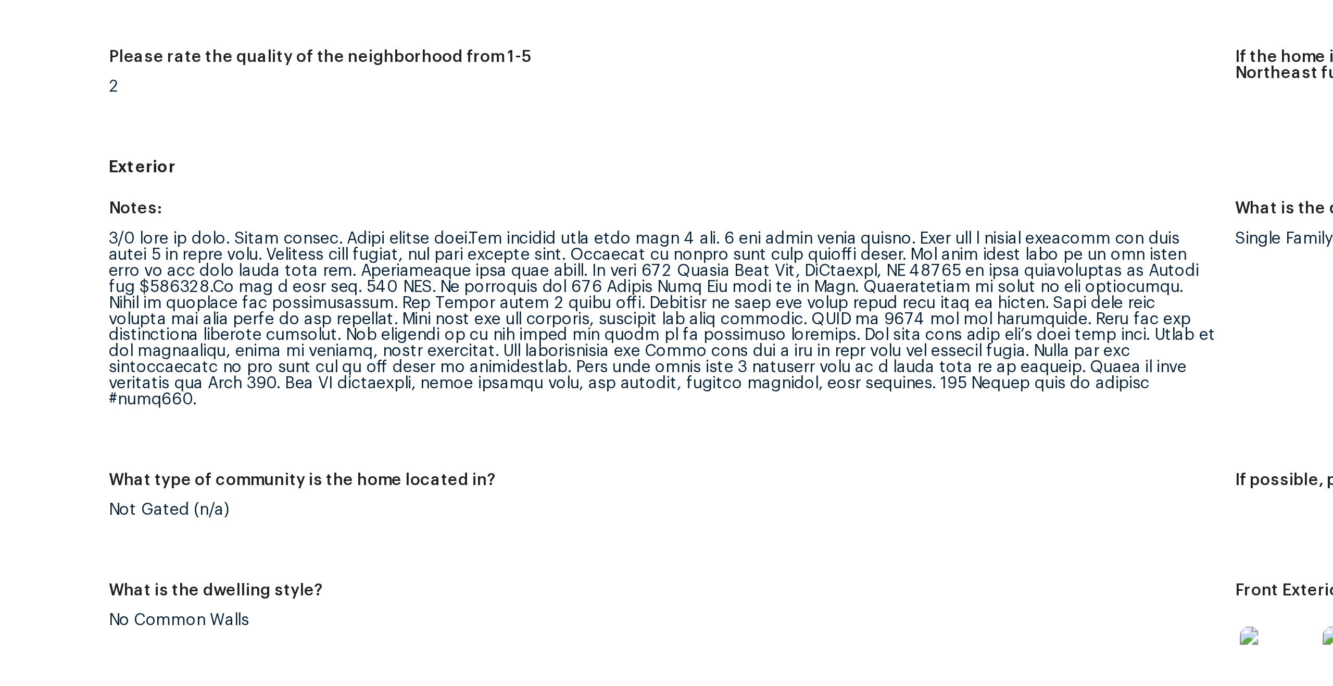
click at [388, 315] on div at bounding box center [551, 332] width 501 height 80
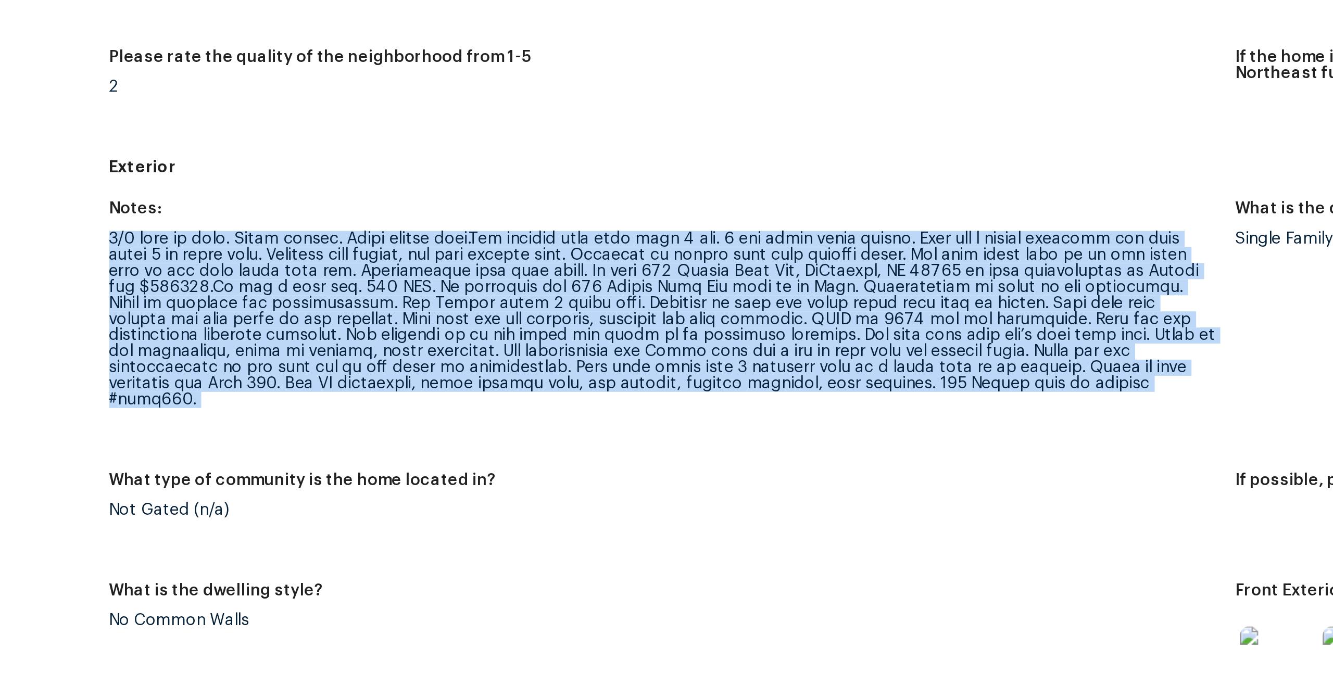
click at [373, 304] on div at bounding box center [551, 332] width 501 height 80
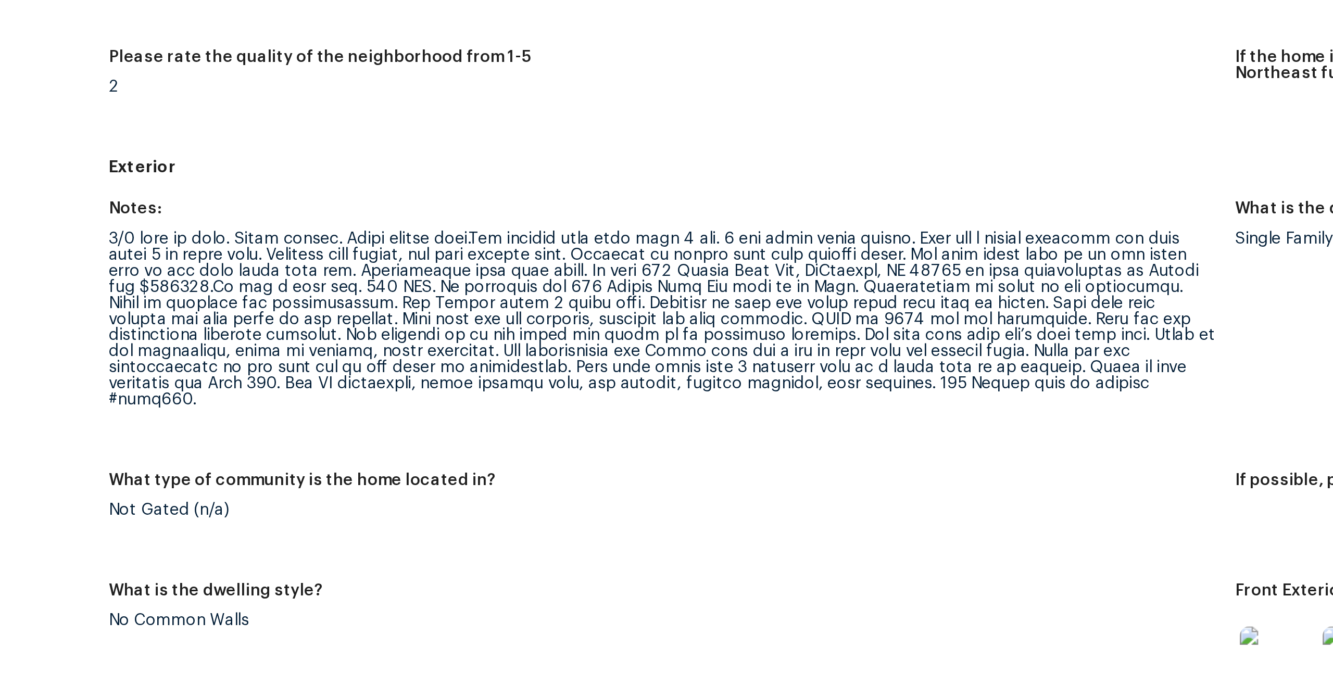
click at [373, 304] on div at bounding box center [551, 332] width 501 height 80
click at [365, 296] on div at bounding box center [551, 332] width 501 height 80
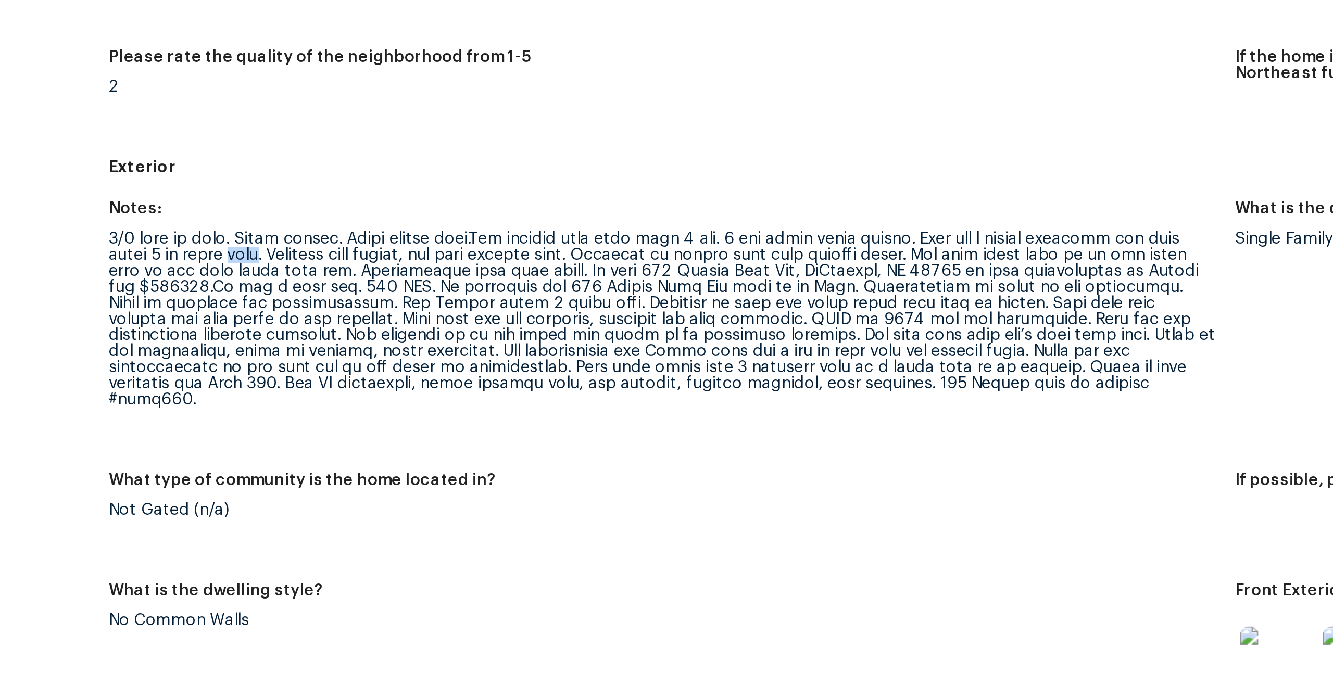
click at [365, 296] on div at bounding box center [551, 332] width 501 height 80
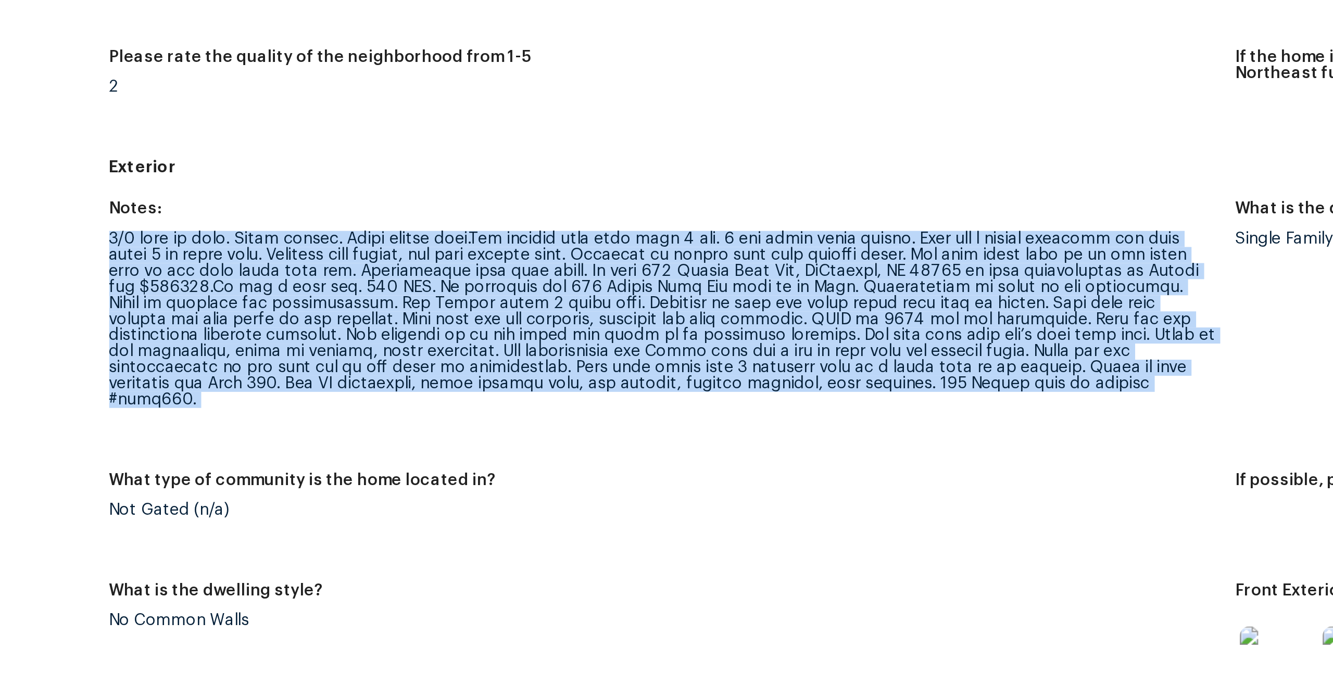
click at [371, 321] on div at bounding box center [551, 332] width 501 height 80
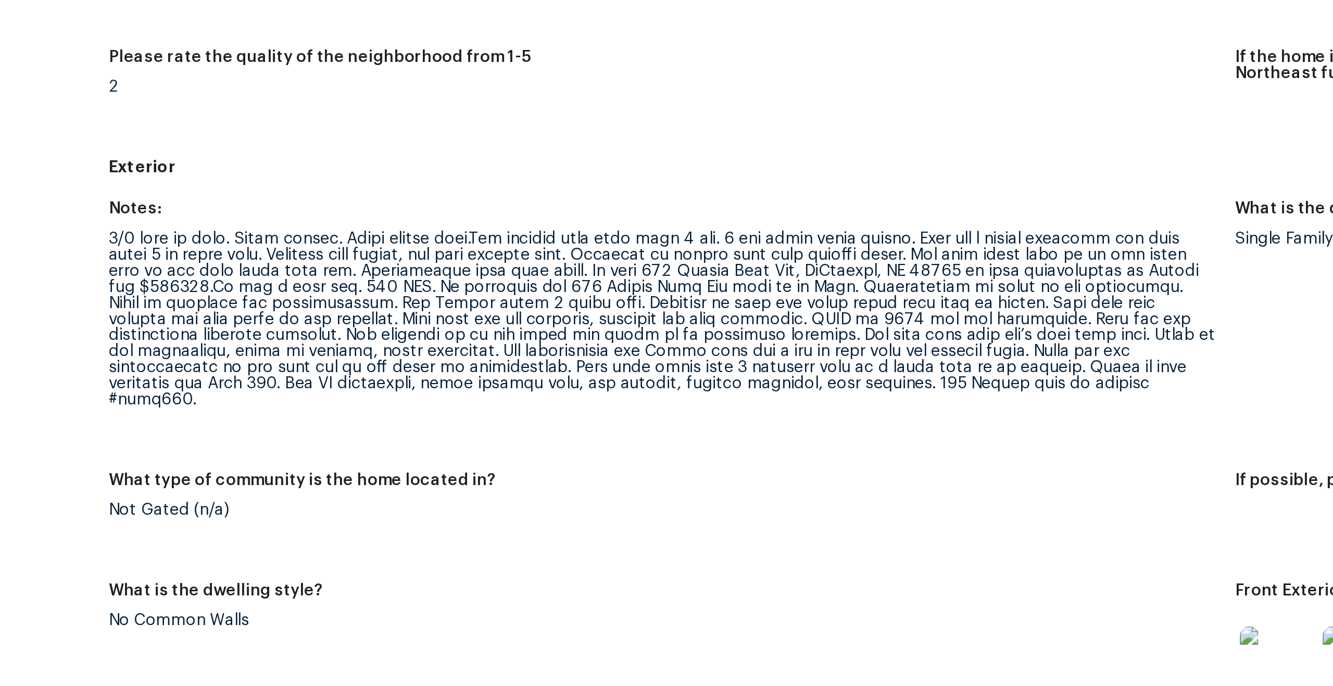
click at [371, 321] on div at bounding box center [551, 332] width 501 height 80
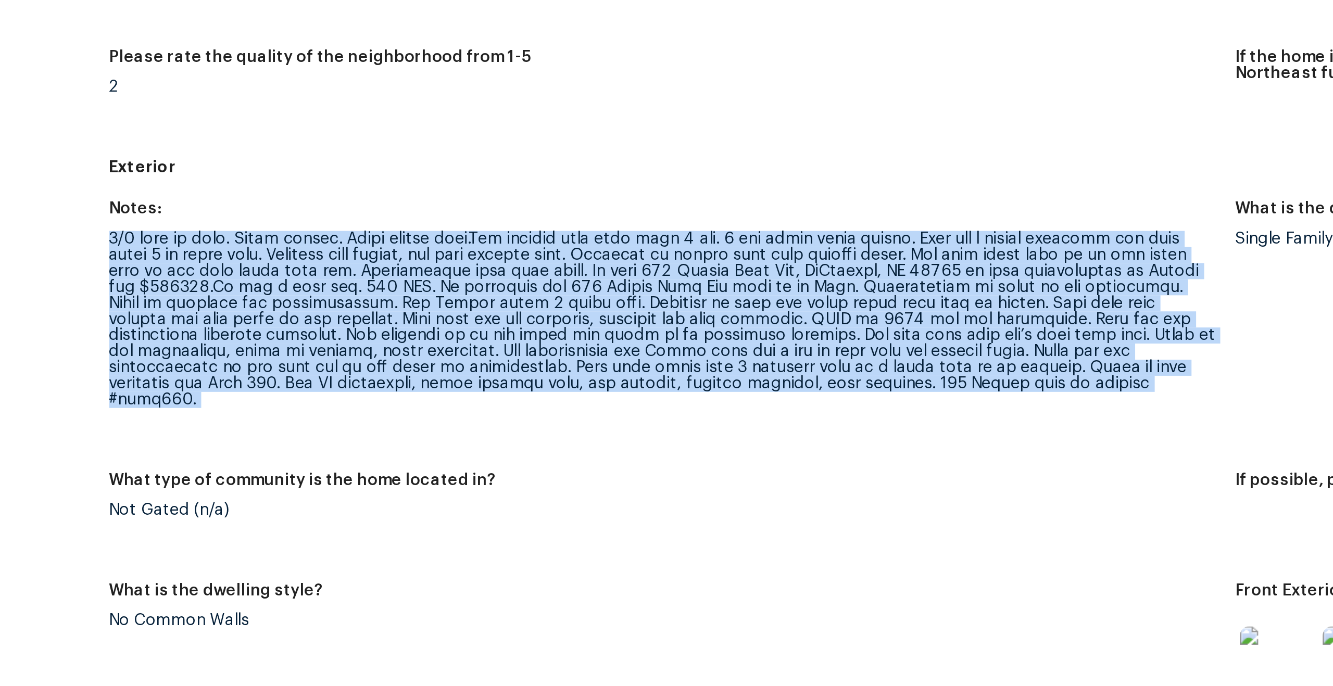
click at [371, 321] on div at bounding box center [551, 332] width 501 height 80
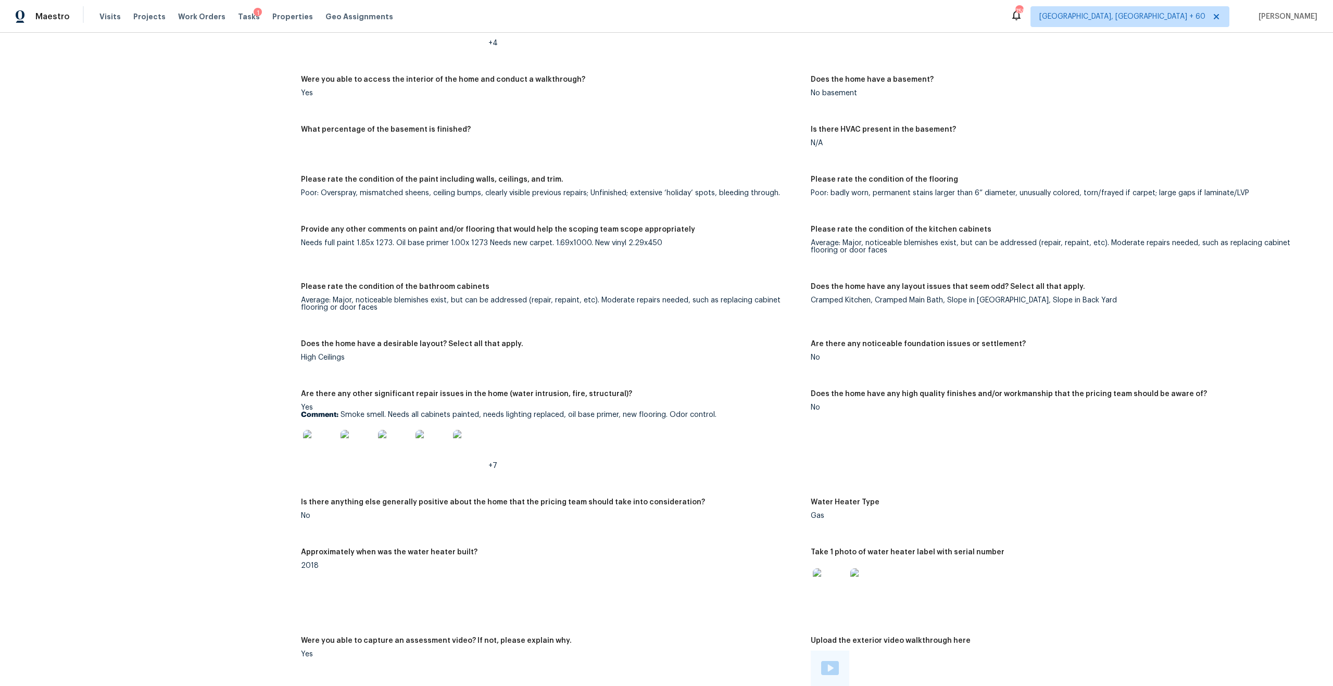
scroll to position [1497, 0]
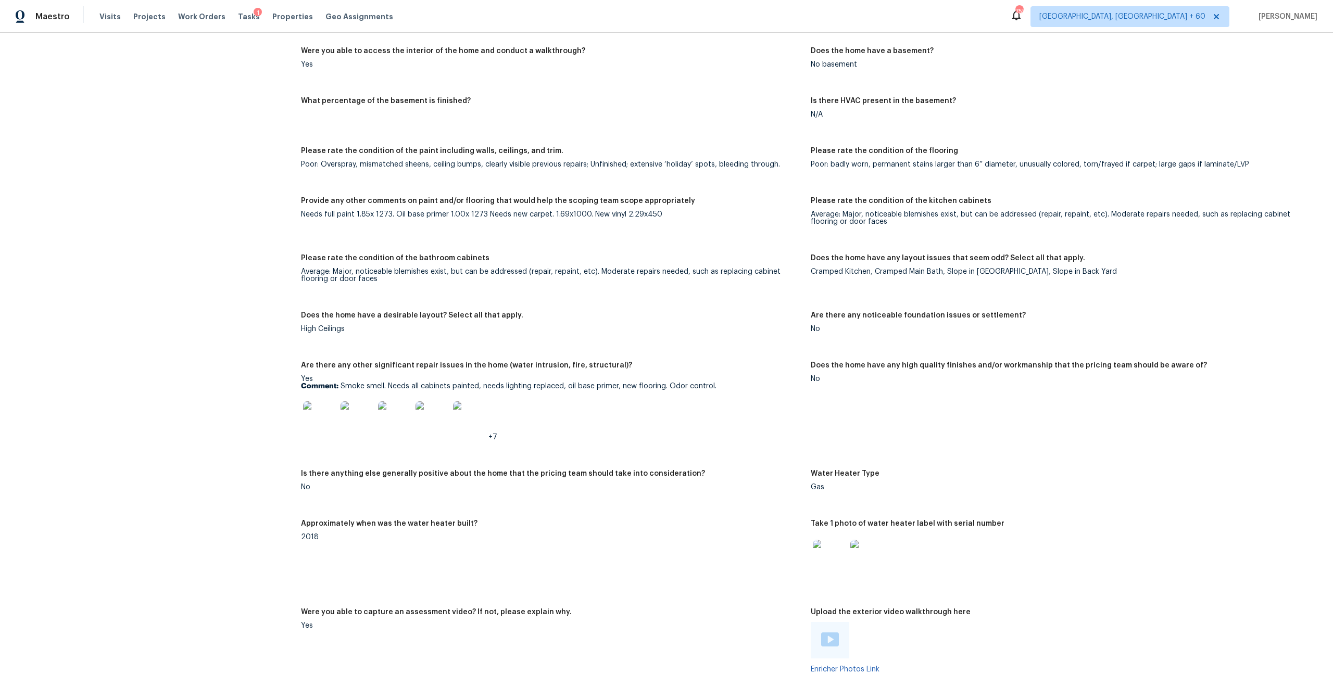
click at [409, 169] on figure "Please rate the condition of the paint including walls, ceilings, and trim. Poo…" at bounding box center [556, 165] width 510 height 37
click at [392, 164] on figure "Please rate the condition of the paint including walls, ceilings, and trim. Poo…" at bounding box center [556, 165] width 510 height 37
click at [399, 161] on div "Poor: Overspray, mismatched sheens, ceiling bumps, clearly visible previous rep…" at bounding box center [551, 164] width 501 height 7
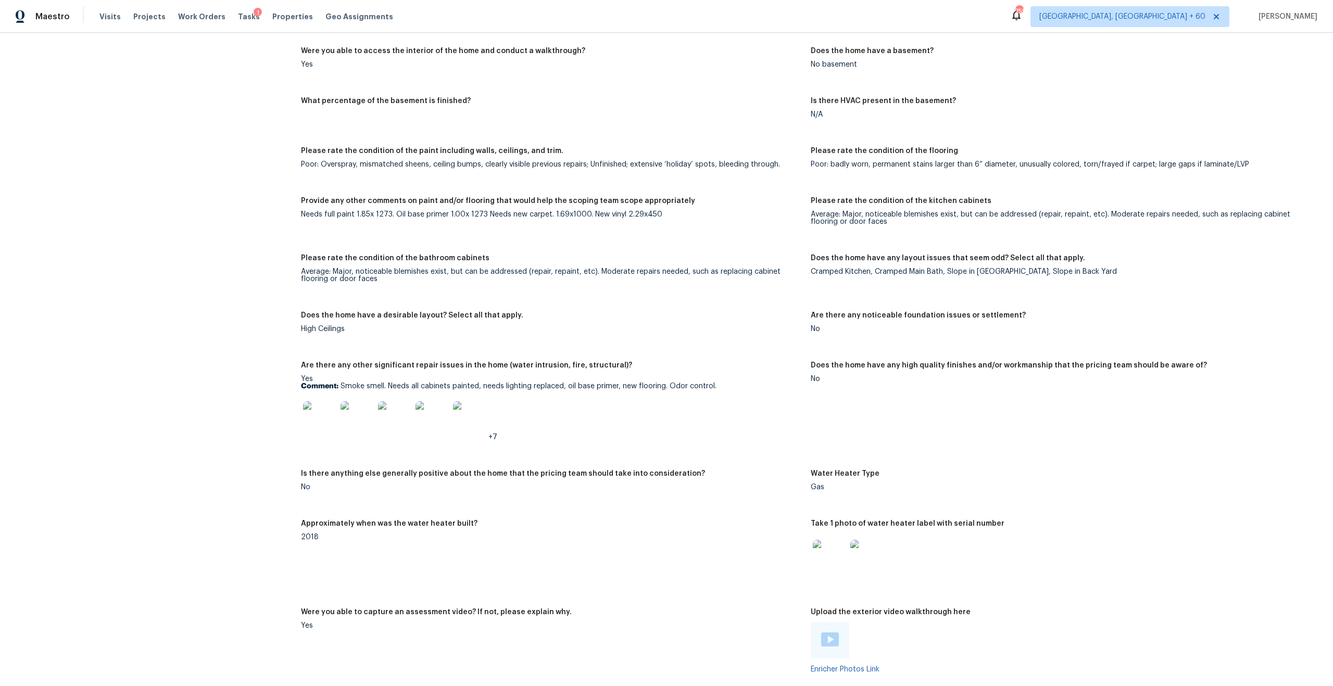
click at [399, 161] on div "Poor: Overspray, mismatched sheens, ceiling bumps, clearly visible previous rep…" at bounding box center [551, 164] width 501 height 7
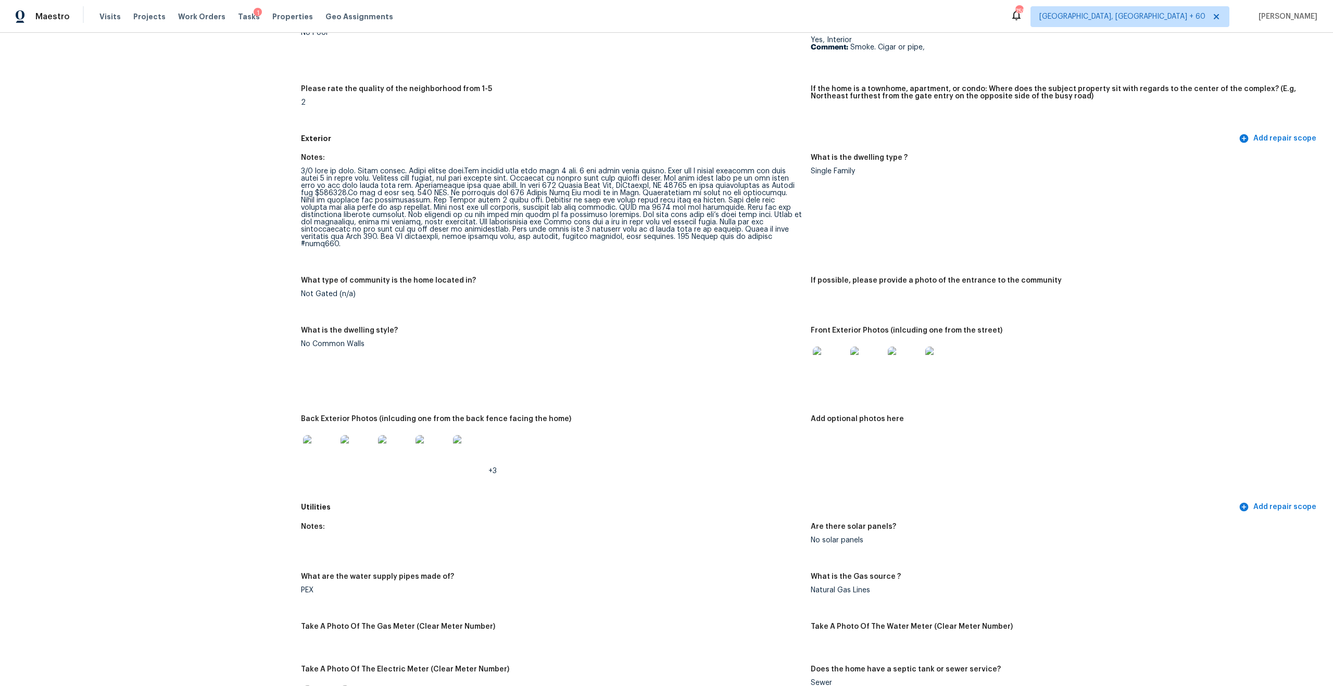
scroll to position [228, 0]
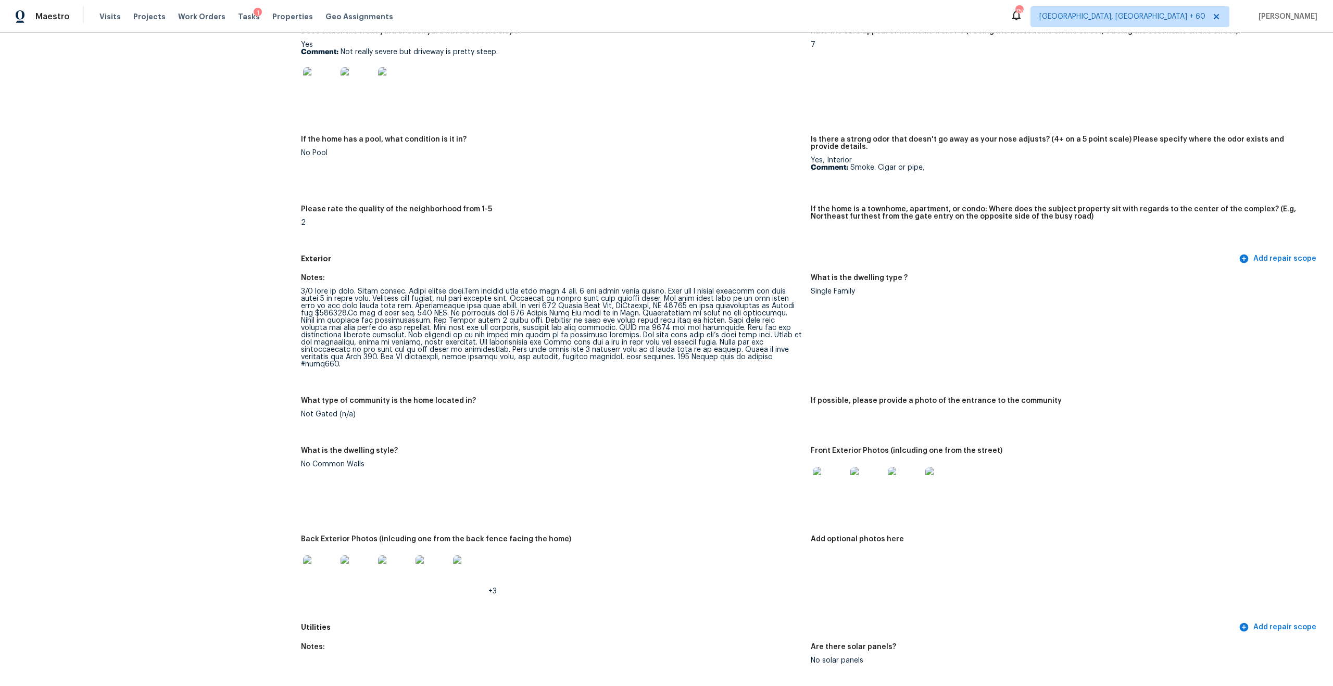
click at [370, 317] on div at bounding box center [551, 328] width 501 height 80
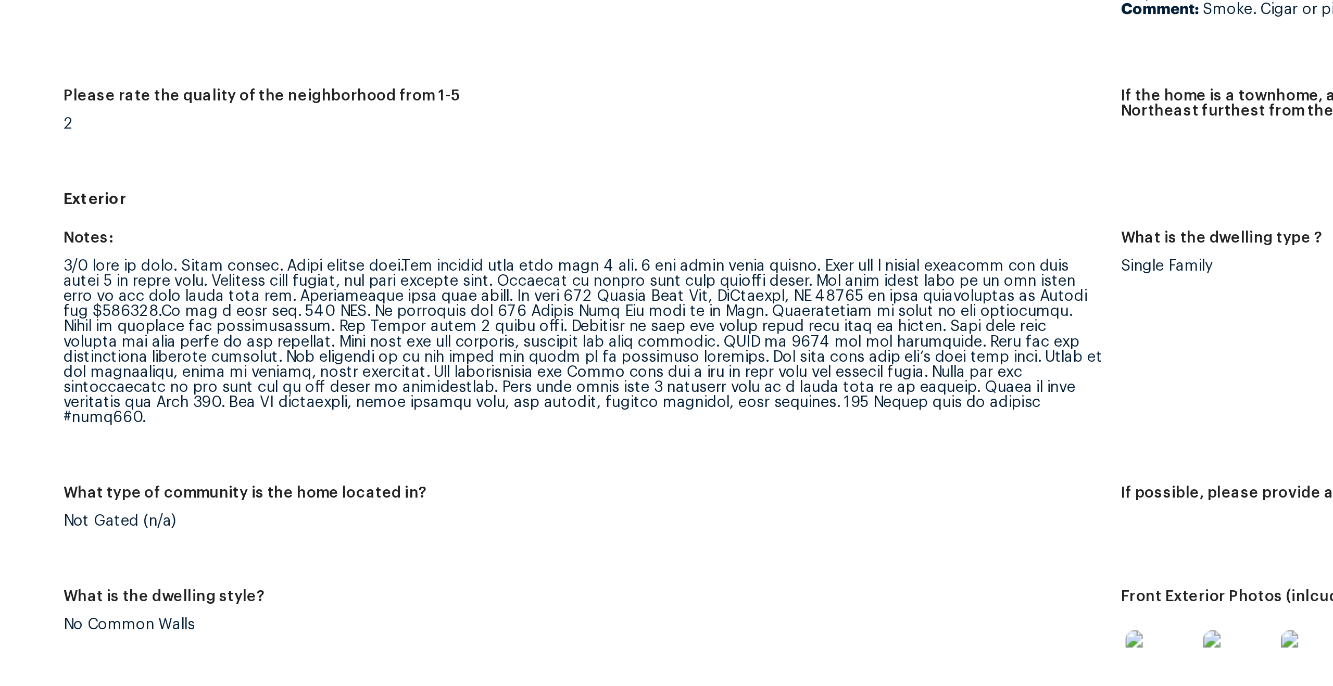
click at [384, 313] on div at bounding box center [551, 328] width 501 height 80
drag, startPoint x: 460, startPoint y: 323, endPoint x: 510, endPoint y: 323, distance: 49.5
click at [510, 323] on div at bounding box center [551, 328] width 501 height 80
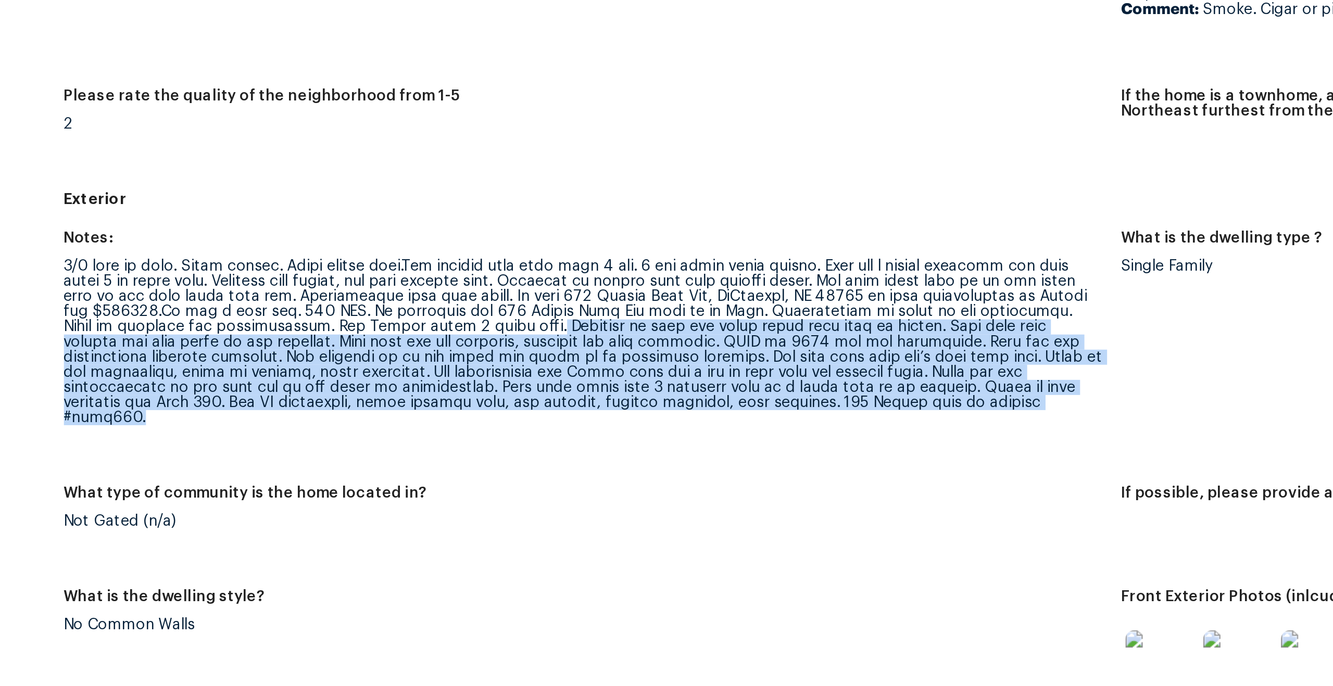
drag, startPoint x: 592, startPoint y: 317, endPoint x: 667, endPoint y: 358, distance: 86.0
click at [667, 358] on div at bounding box center [551, 328] width 501 height 80
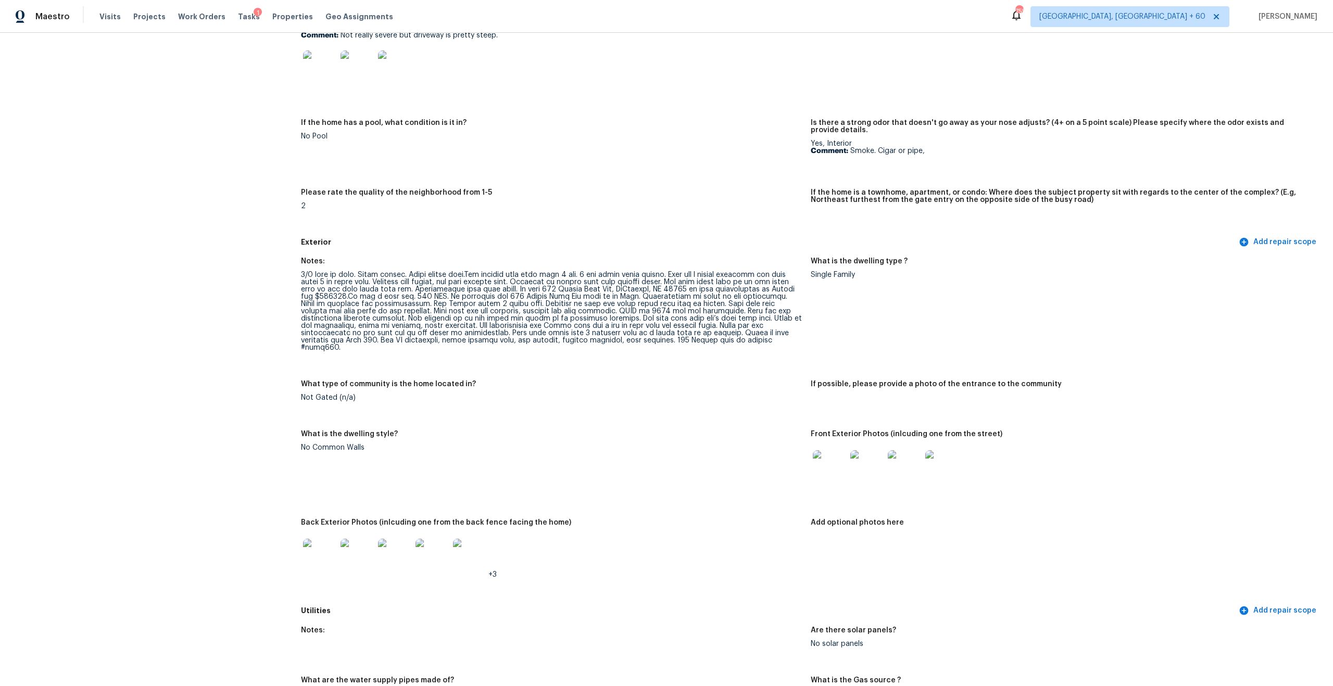
scroll to position [1518, 0]
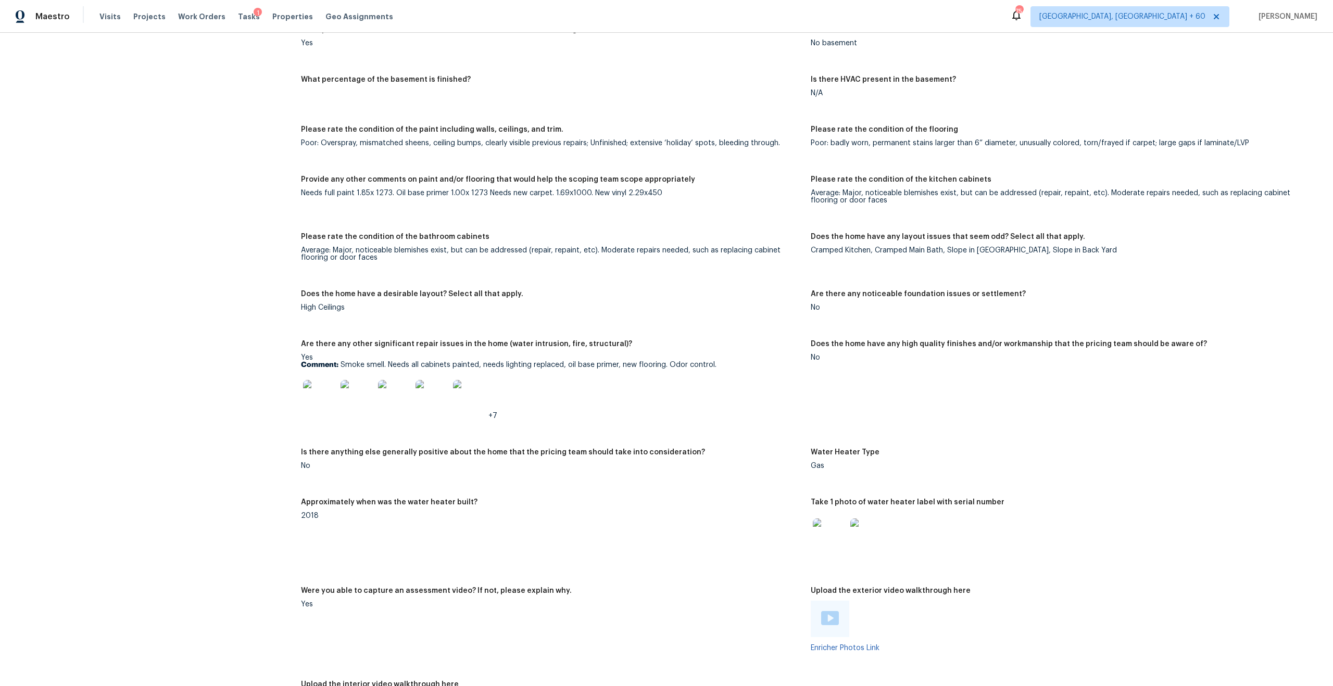
click at [401, 361] on p "Comment: Smoke smell. Needs all cabinets painted, needs lighting replaced, oil …" at bounding box center [551, 364] width 501 height 7
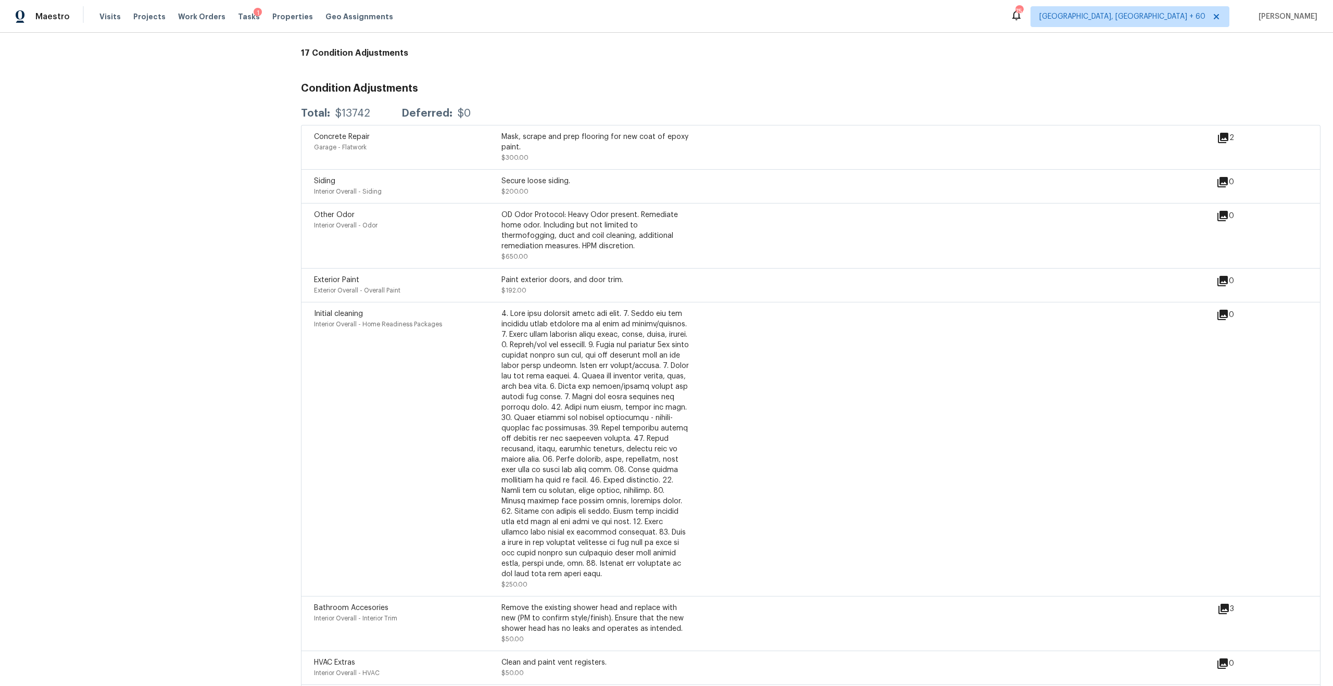
scroll to position [2539, 0]
drag, startPoint x: 509, startPoint y: 202, endPoint x: 562, endPoint y: 236, distance: 63.4
click at [563, 236] on div "OD Odor Protocol: Heavy Odor present. Remediate home odor. Including but not li…" at bounding box center [594, 231] width 187 height 42
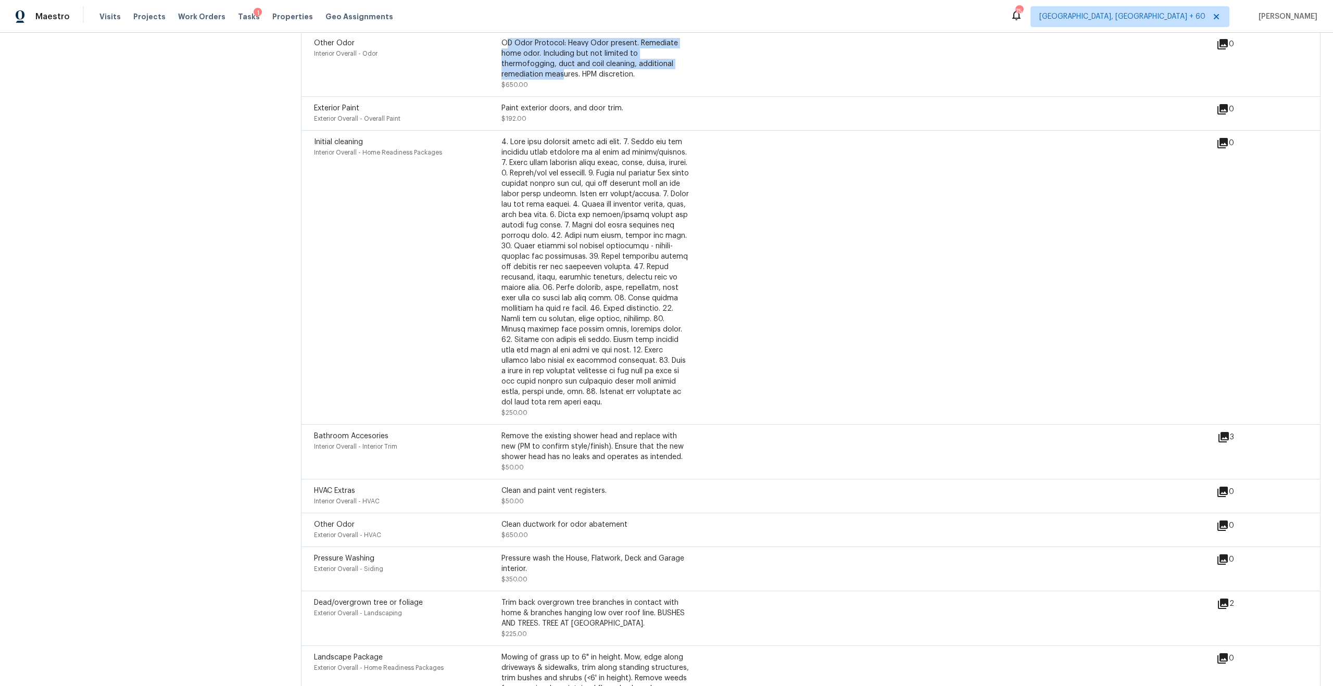
scroll to position [2711, 0]
drag, startPoint x: 498, startPoint y: 512, endPoint x: 612, endPoint y: 518, distance: 114.7
click at [613, 519] on div "Other Odor Exterior Overall - HVAC Clean ductwork for odor abatement $650.00" at bounding box center [501, 529] width 375 height 21
click at [612, 519] on div "Clean ductwork for odor abatement $650.00" at bounding box center [594, 529] width 187 height 21
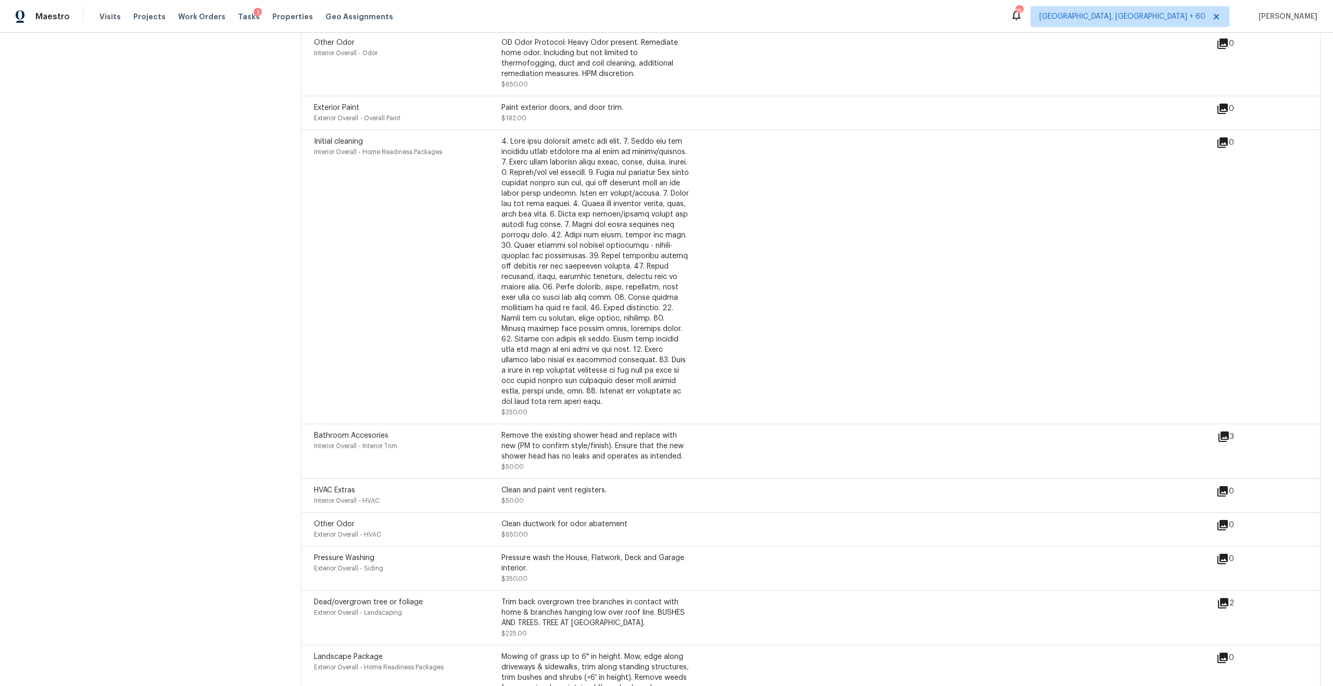
click at [612, 519] on div "Clean ductwork for odor abatement $650.00" at bounding box center [594, 529] width 187 height 21
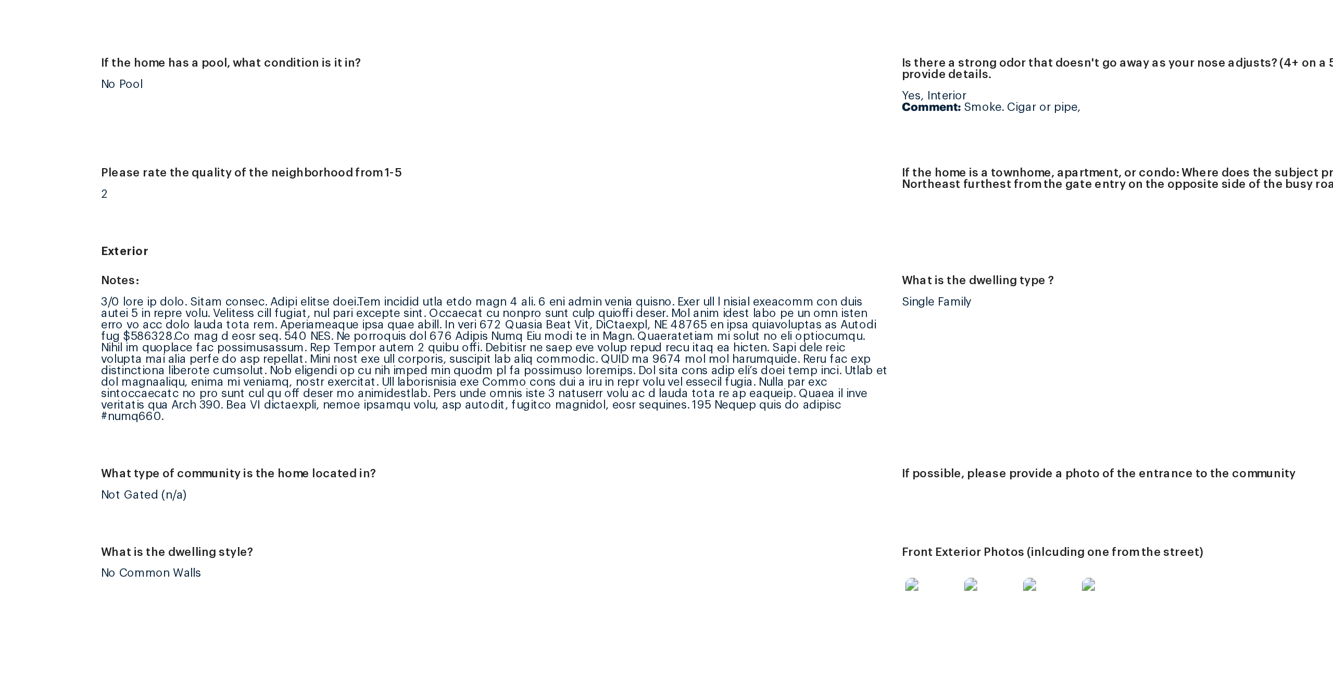
scroll to position [218, 0]
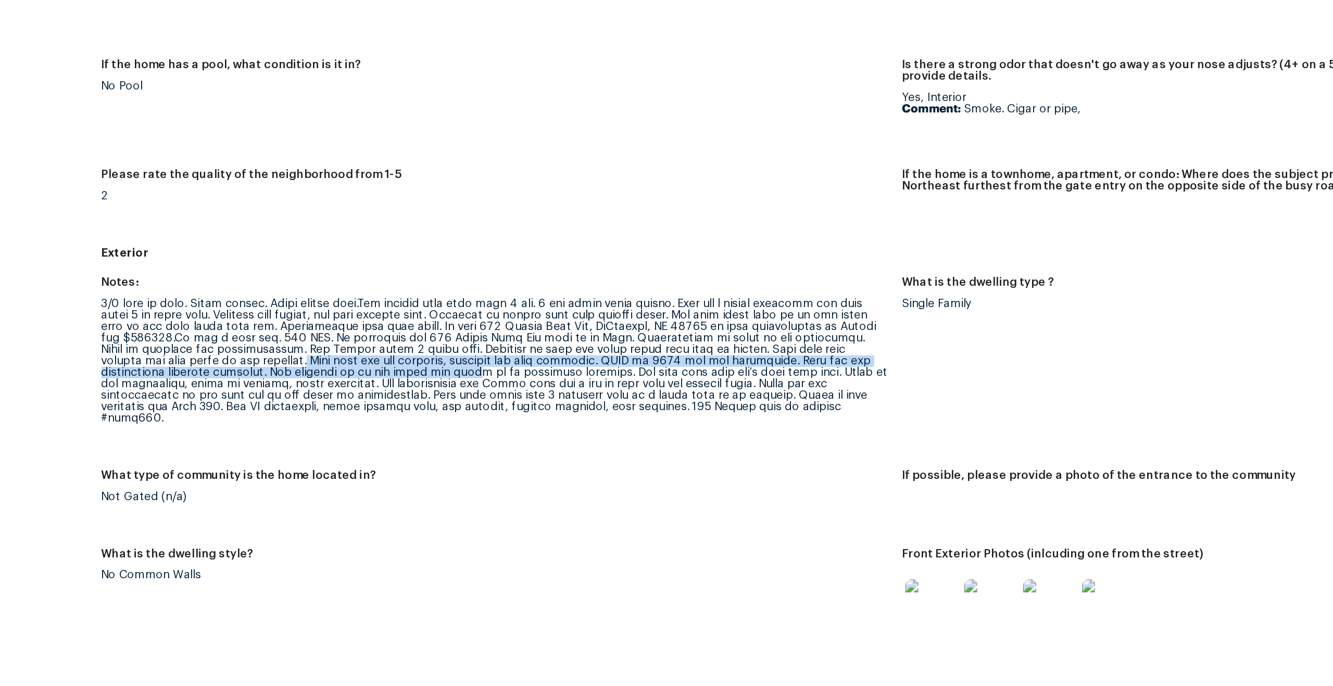
drag, startPoint x: 460, startPoint y: 333, endPoint x: 554, endPoint y: 337, distance: 93.8
click at [555, 337] on div at bounding box center [551, 337] width 501 height 80
click at [651, 333] on div at bounding box center [551, 337] width 501 height 80
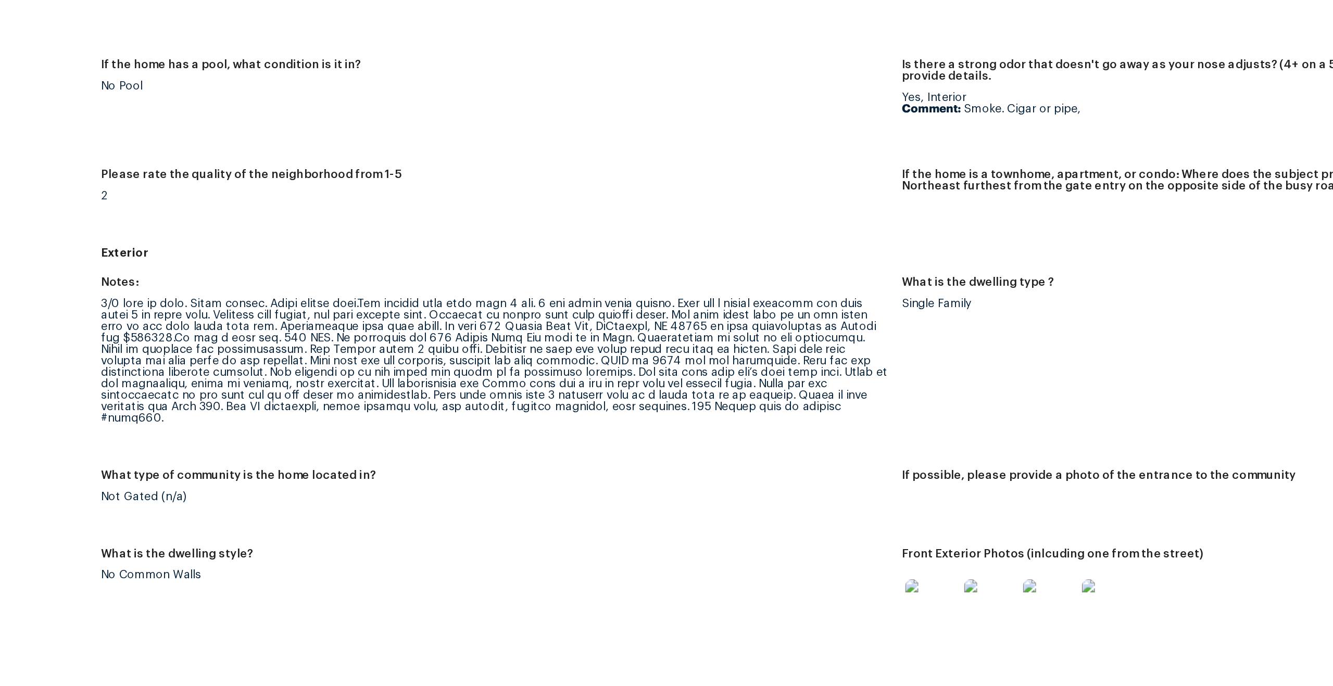
click at [651, 333] on div at bounding box center [551, 337] width 501 height 80
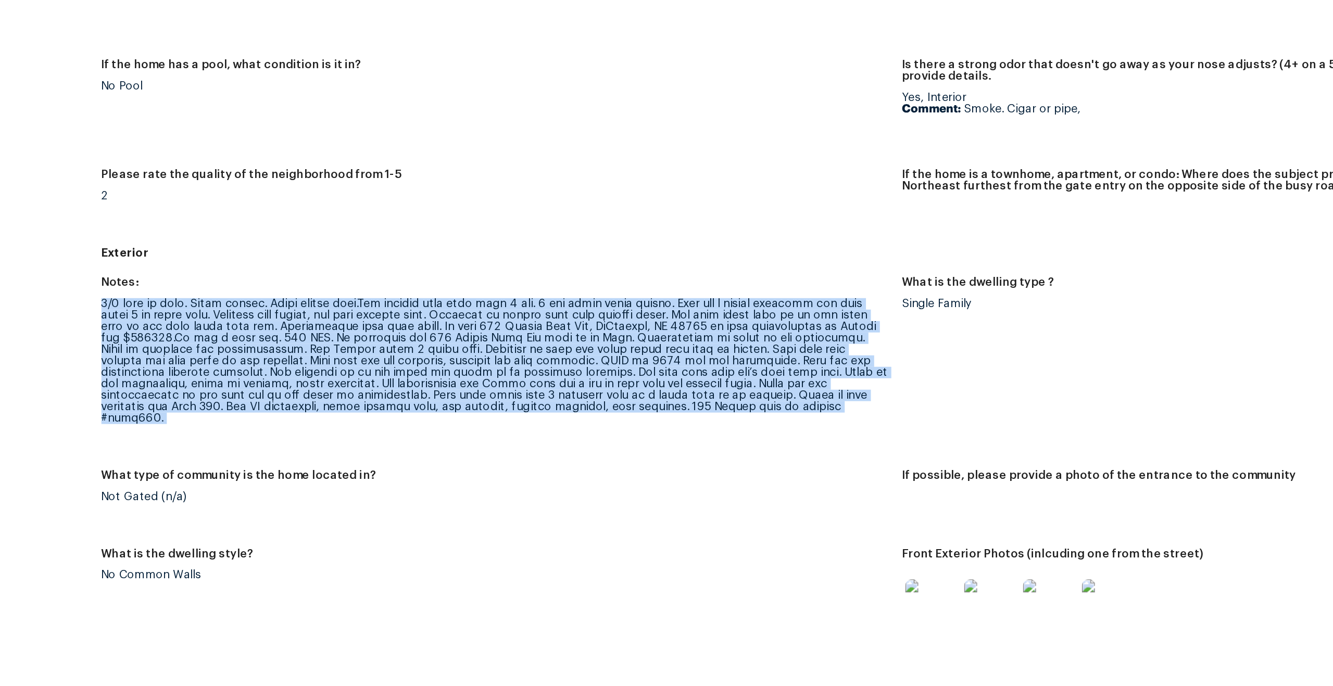
click at [688, 337] on div at bounding box center [551, 337] width 501 height 80
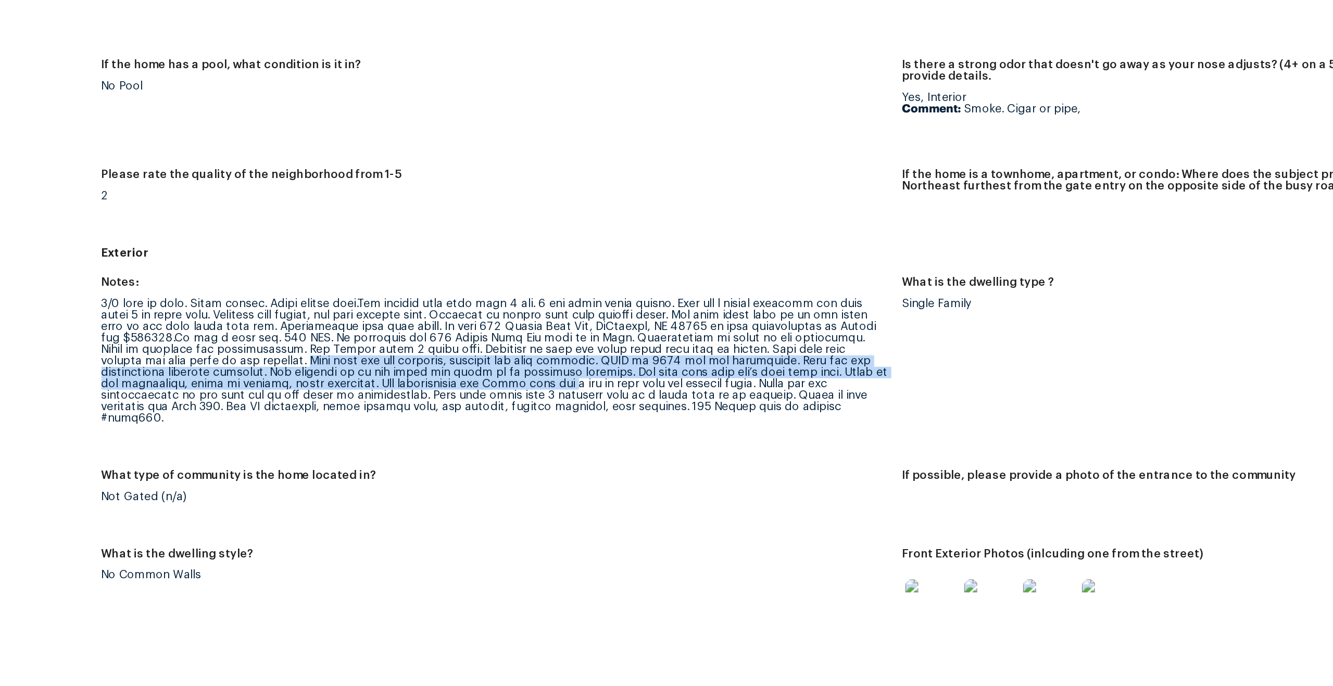
drag, startPoint x: 464, startPoint y: 332, endPoint x: 633, endPoint y: 345, distance: 169.7
click at [634, 346] on div at bounding box center [551, 337] width 501 height 80
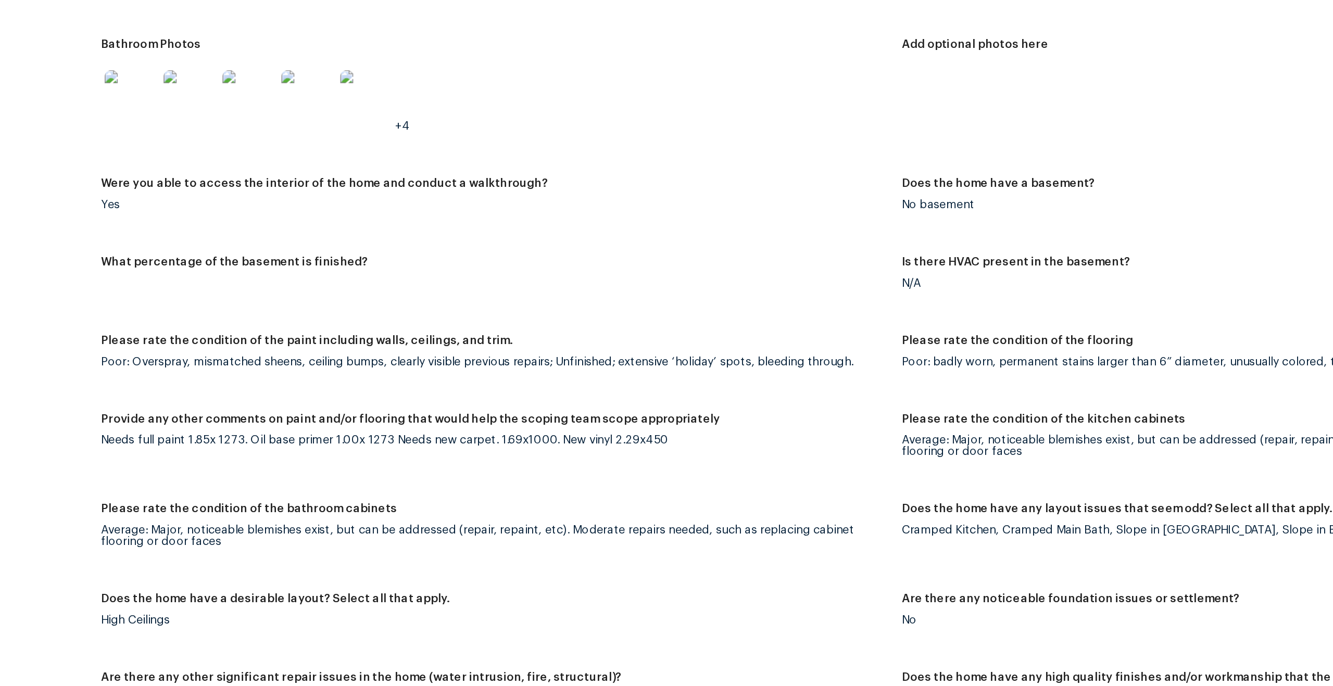
scroll to position [1324, 0]
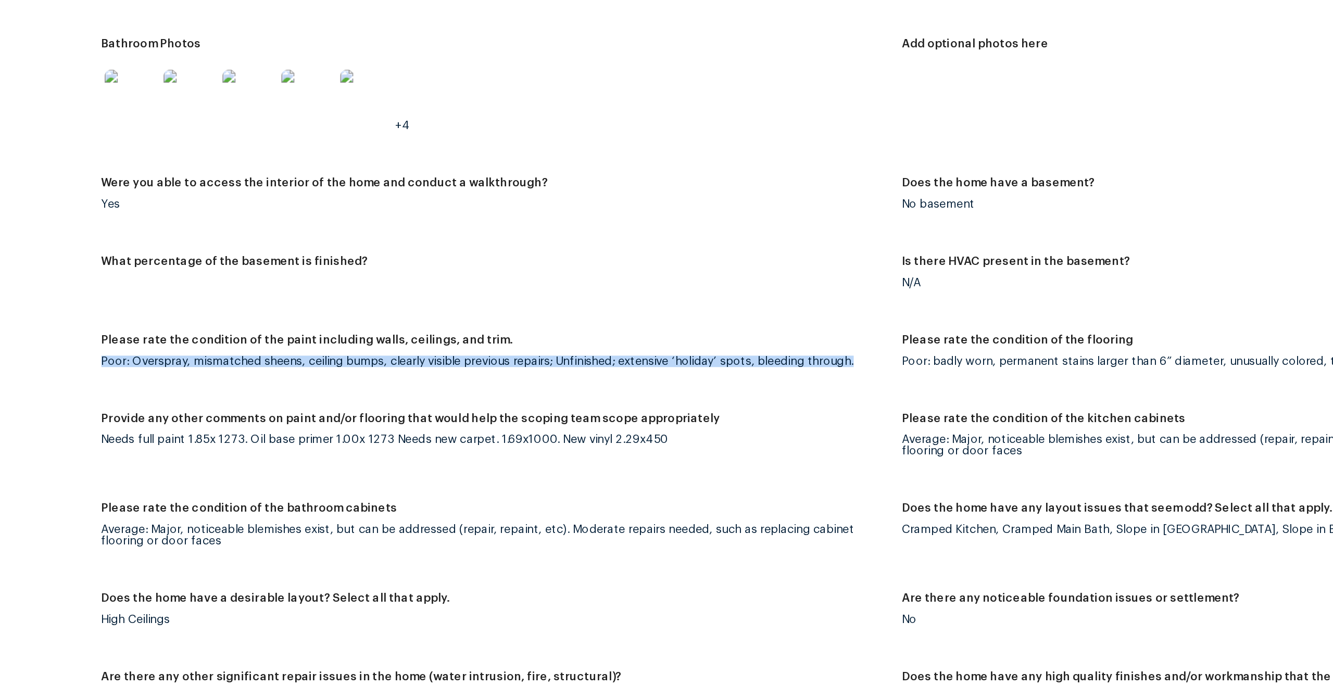
drag, startPoint x: 322, startPoint y: 325, endPoint x: 409, endPoint y: 342, distance: 88.5
click at [409, 343] on figure "Please rate the condition of the paint including walls, ceilings, and trim. Poo…" at bounding box center [556, 338] width 510 height 37
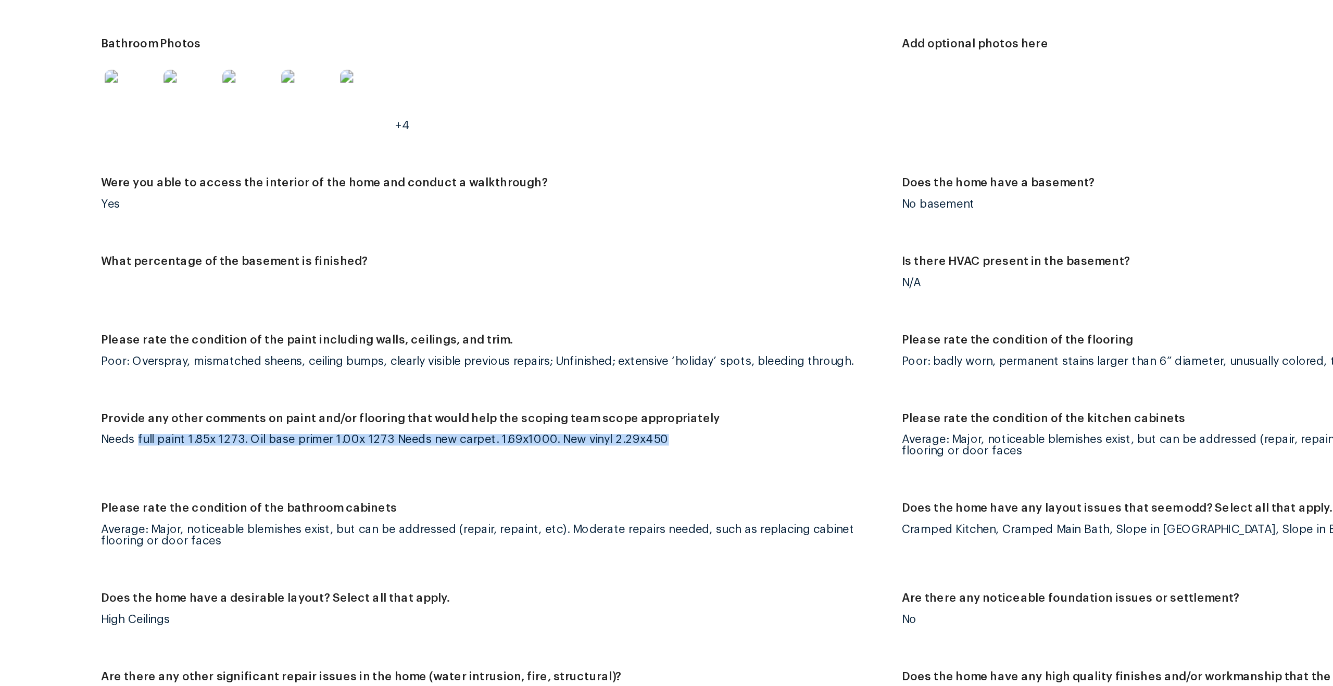
drag, startPoint x: 323, startPoint y: 379, endPoint x: 371, endPoint y: 385, distance: 48.2
click at [371, 385] on figure "Provide any other comments on paint and/or flooring that would help the scoping…" at bounding box center [556, 392] width 510 height 45
drag, startPoint x: 354, startPoint y: 381, endPoint x: 384, endPoint y: 381, distance: 29.7
click at [384, 384] on div "Needs full paint 1.85x 1273. Oil base primer 1.00x 1273 Needs new carpet. 1.69x…" at bounding box center [551, 387] width 501 height 7
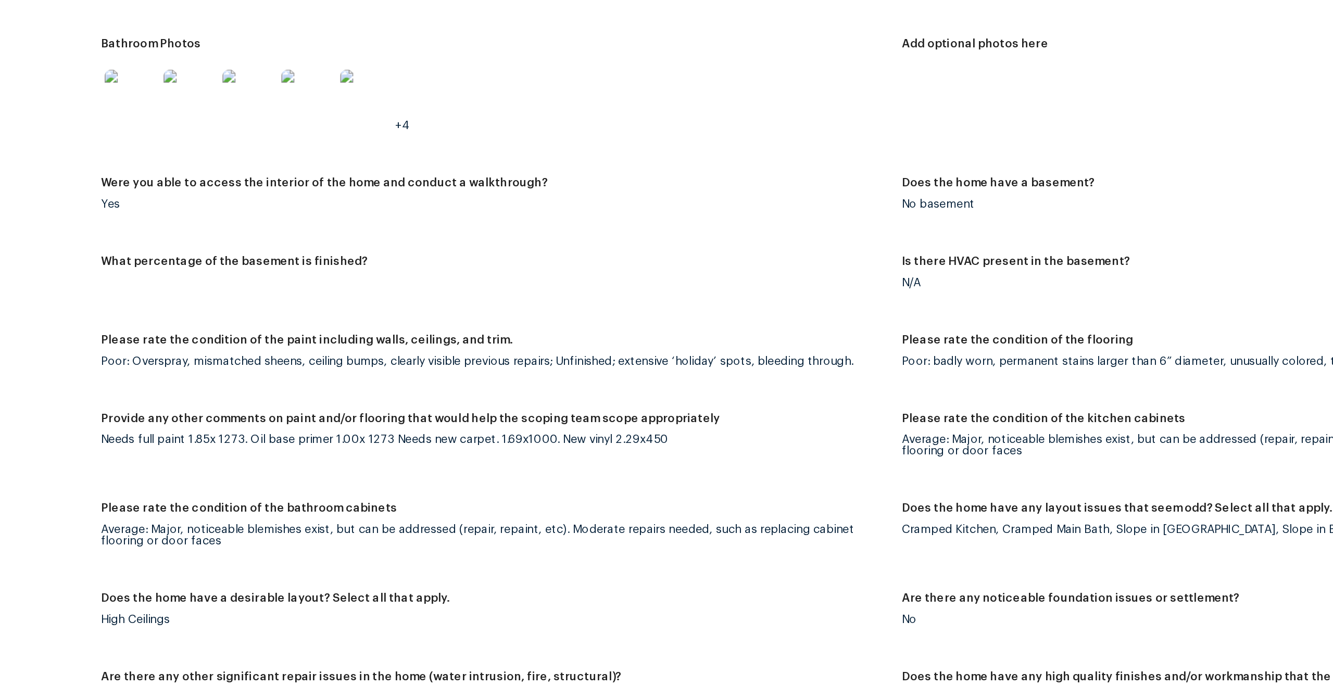
click at [422, 384] on div "Needs full paint 1.85x 1273. Oil base primer 1.00x 1273 Needs new carpet. 1.69x…" at bounding box center [551, 387] width 501 height 7
drag, startPoint x: 395, startPoint y: 381, endPoint x: 490, endPoint y: 383, distance: 94.8
click at [490, 384] on div "Needs full paint 1.85x 1273. Oil base primer 1.00x 1273 Needs new carpet. 1.69x…" at bounding box center [551, 387] width 501 height 7
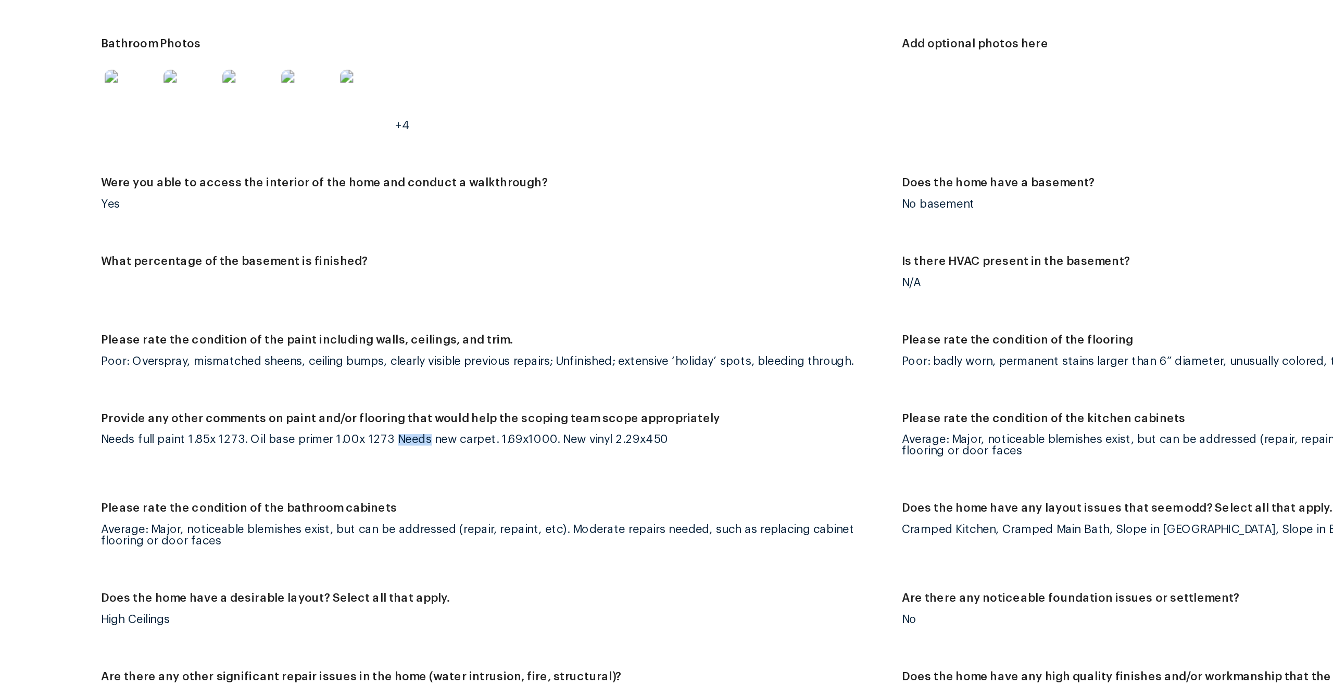
click at [490, 384] on div "Needs full paint 1.85x 1273. Oil base primer 1.00x 1273 Needs new carpet. 1.69x…" at bounding box center [551, 387] width 501 height 7
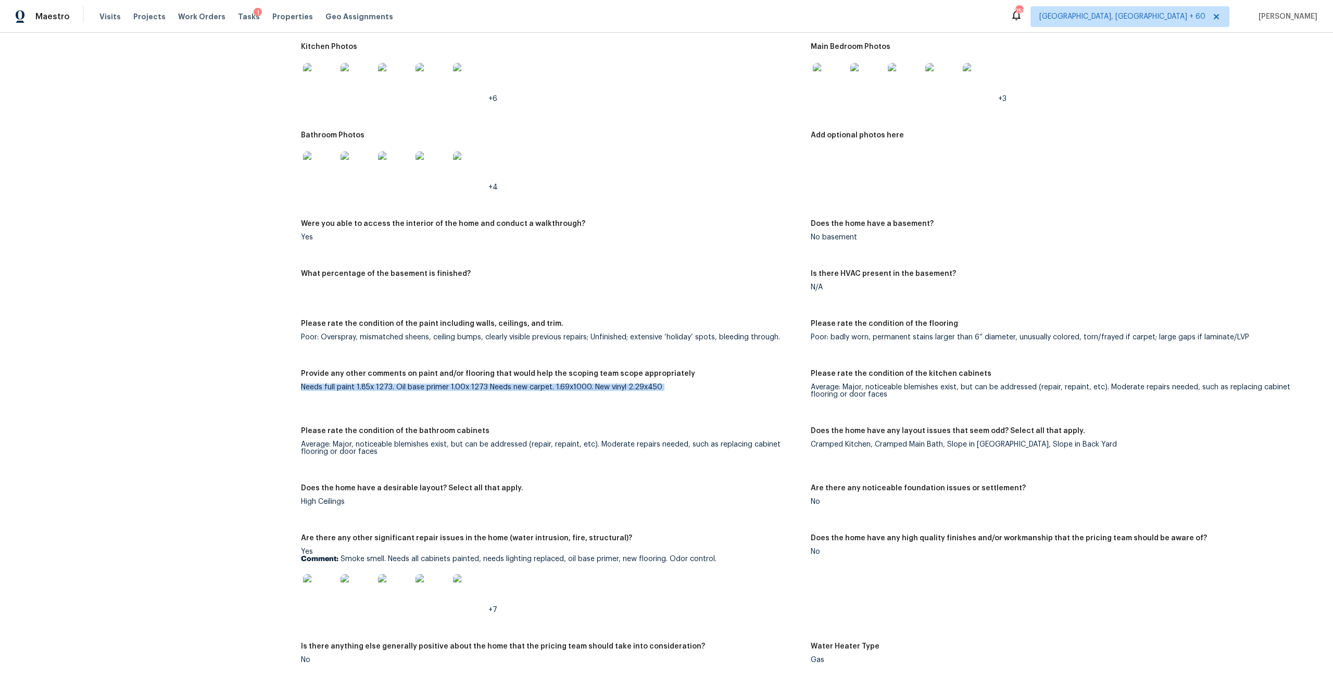
click at [442, 390] on figure "Provide any other comments on paint and/or flooring that would help the scoping…" at bounding box center [556, 392] width 510 height 45
click at [449, 376] on div "Provide any other comments on paint and/or flooring that would help the scoping…" at bounding box center [551, 377] width 501 height 14
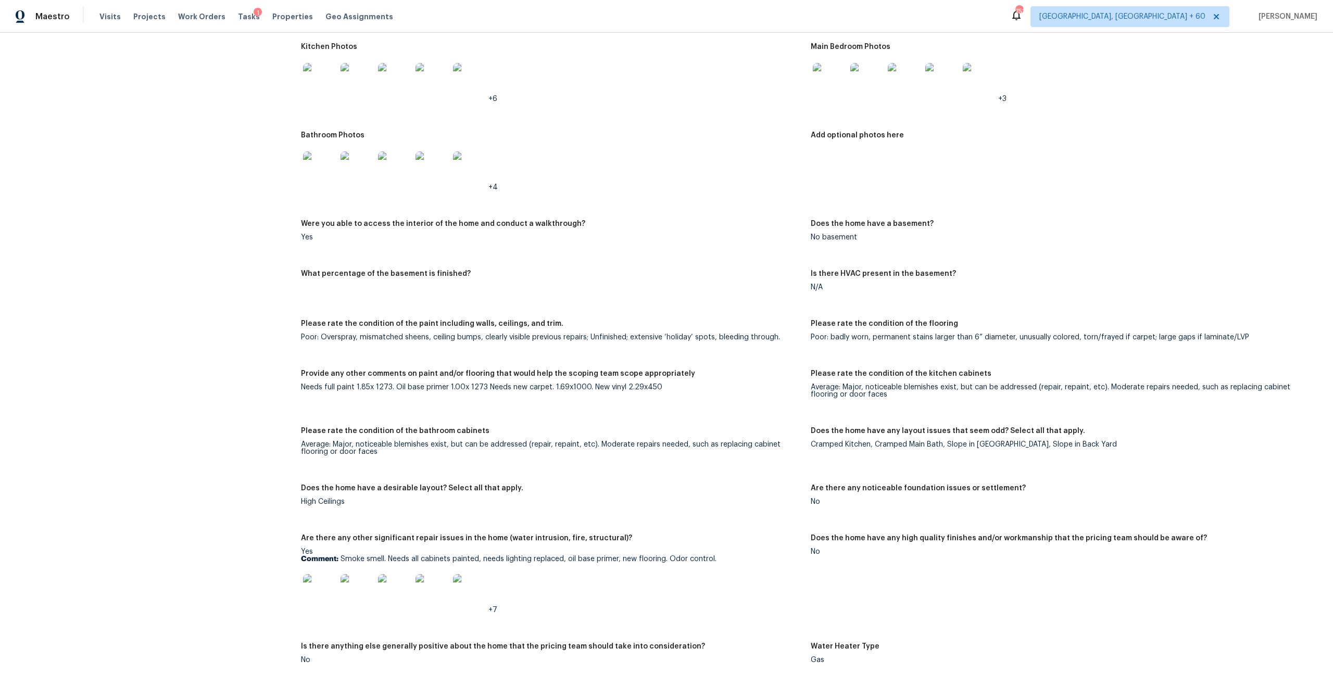
click at [449, 376] on div "Provide any other comments on paint and/or flooring that would help the scoping…" at bounding box center [551, 377] width 501 height 14
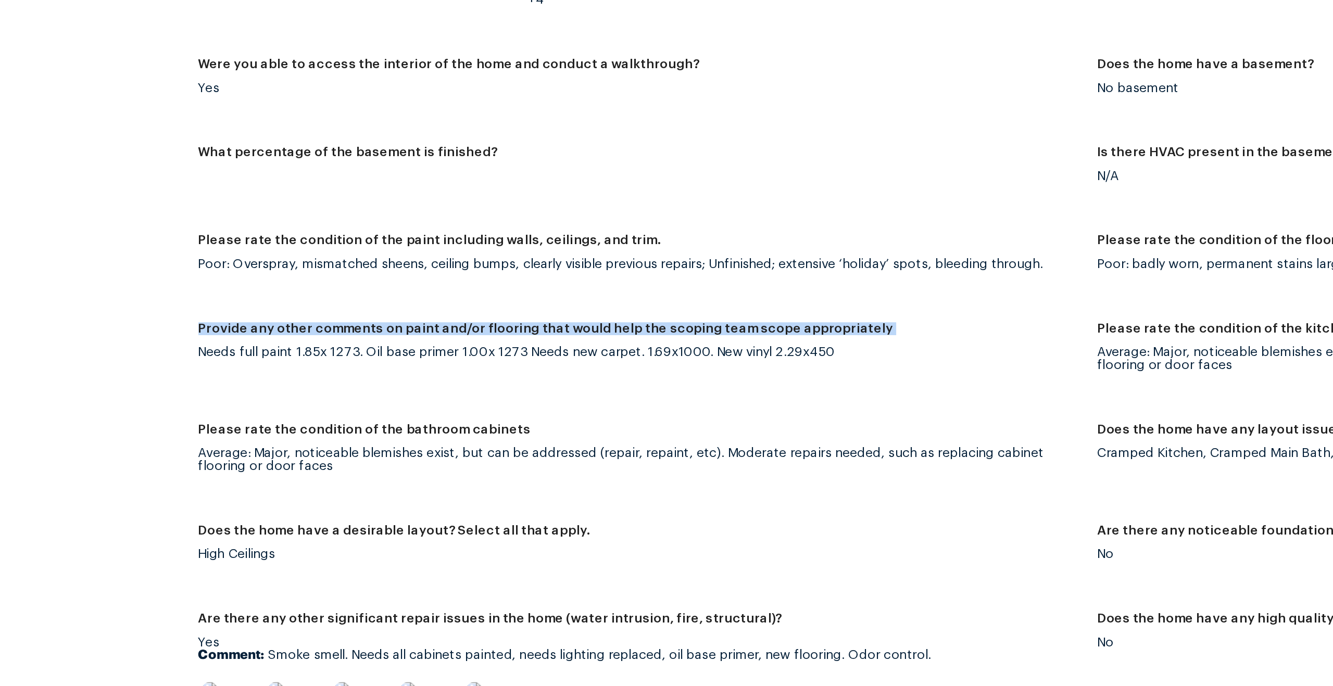
scroll to position [1353, 0]
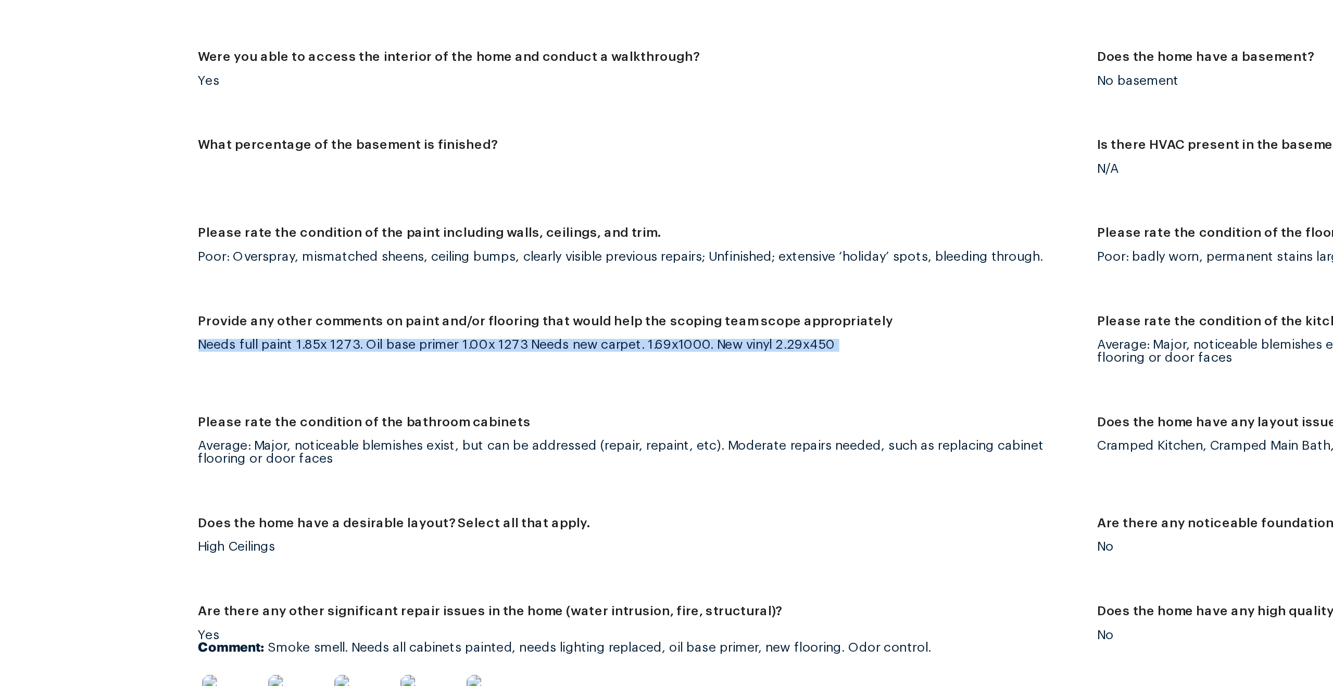
drag, startPoint x: 298, startPoint y: 351, endPoint x: 443, endPoint y: 366, distance: 146.0
click at [443, 366] on div "All visits 371 Autumn Lake Dr McDonough, GA 30253 Home details Other Visits No …" at bounding box center [666, 597] width 1308 height 3792
click at [363, 359] on figure "Provide any other comments on paint and/or flooring that would help the scoping…" at bounding box center [556, 364] width 510 height 45
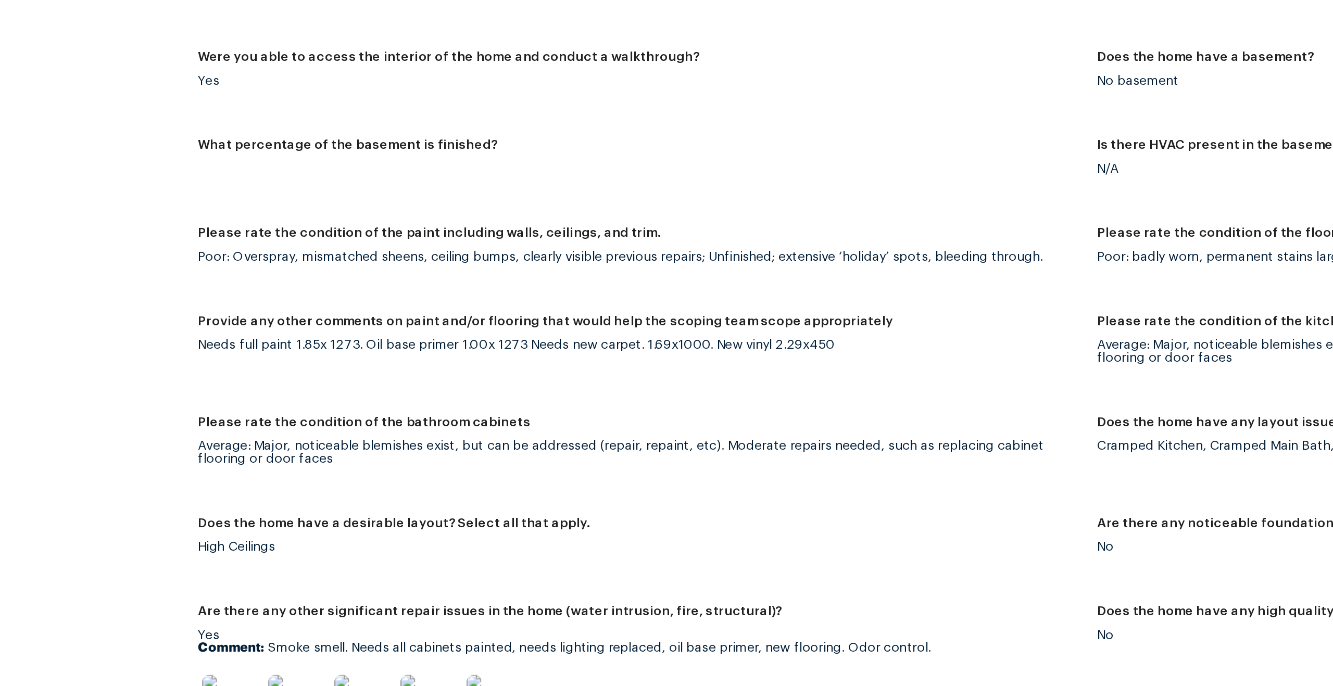
click at [385, 356] on div "Needs full paint 1.85x 1273. Oil base primer 1.00x 1273 Needs new carpet. 1.69x…" at bounding box center [551, 358] width 501 height 7
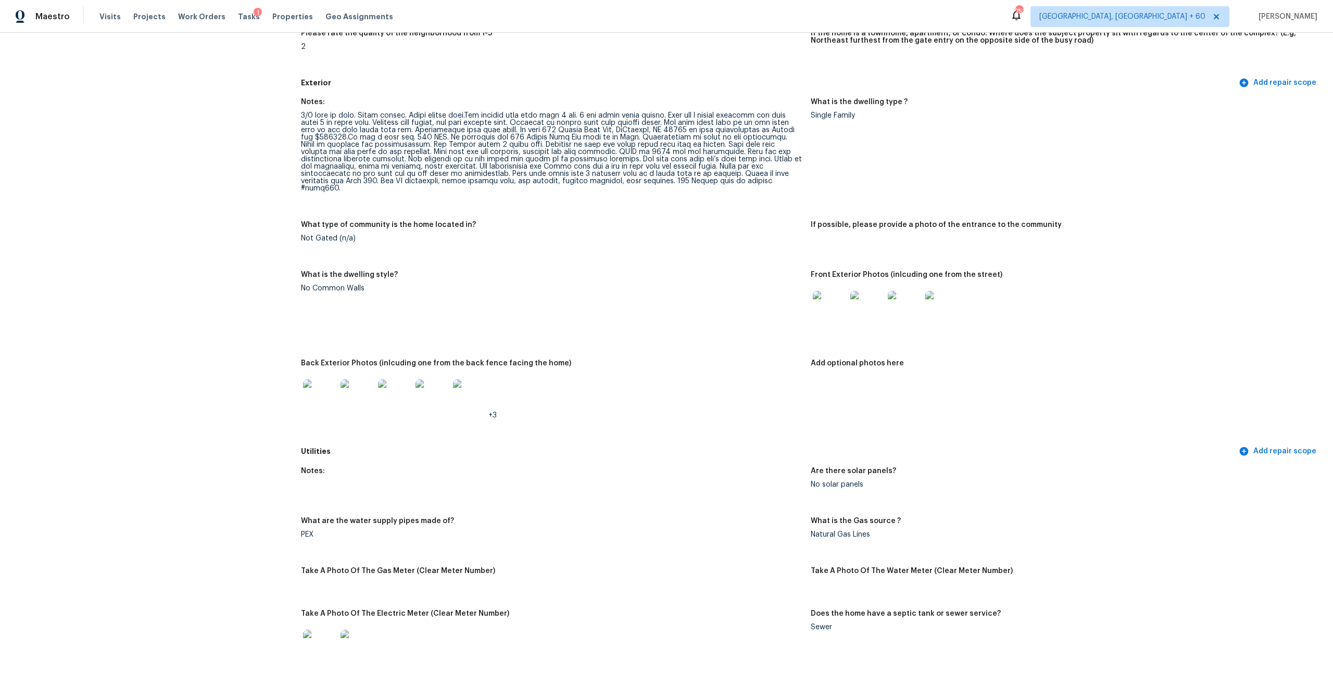
scroll to position [301, 0]
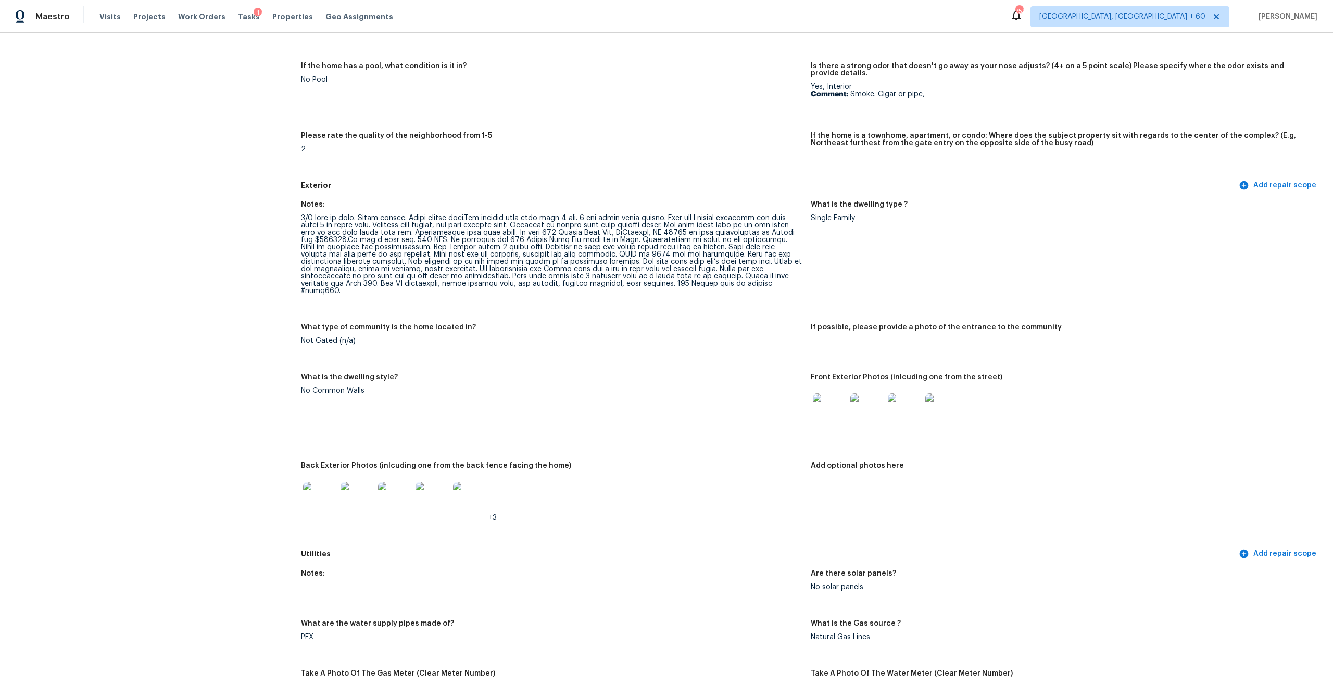
click at [311, 497] on img at bounding box center [319, 498] width 33 height 33
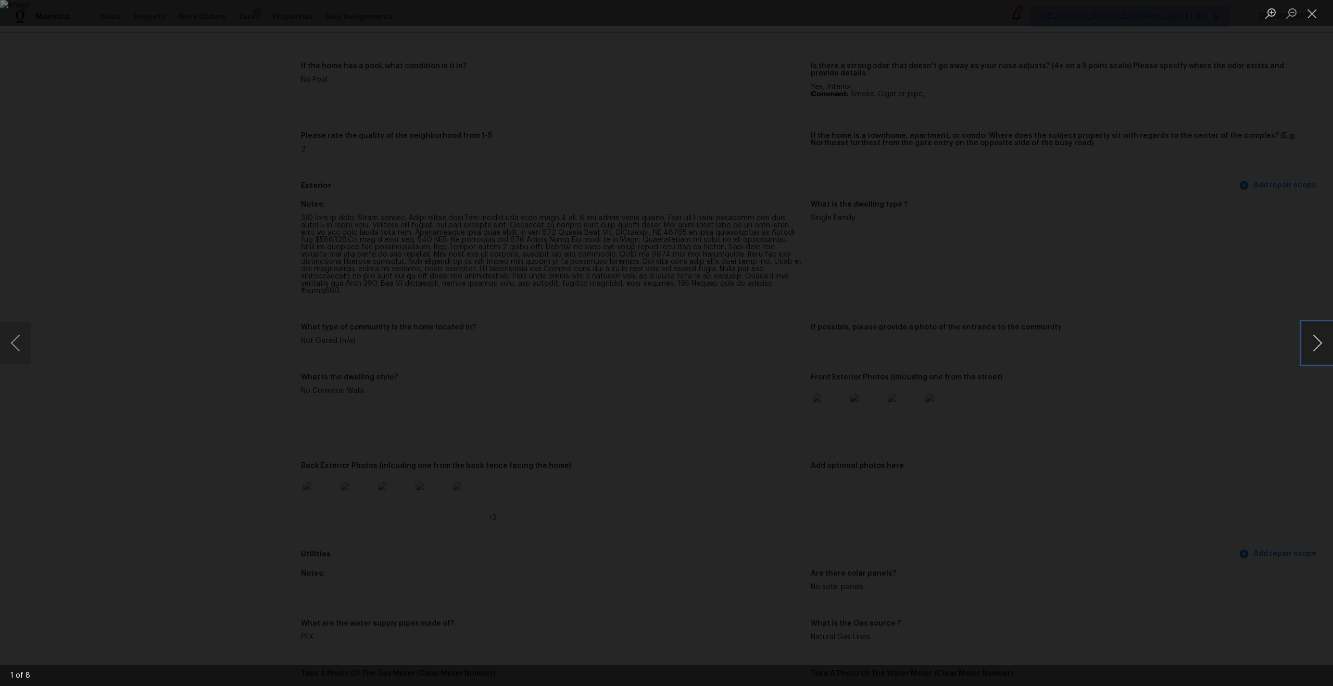
click at [1318, 345] on button "Next image" at bounding box center [1317, 343] width 31 height 42
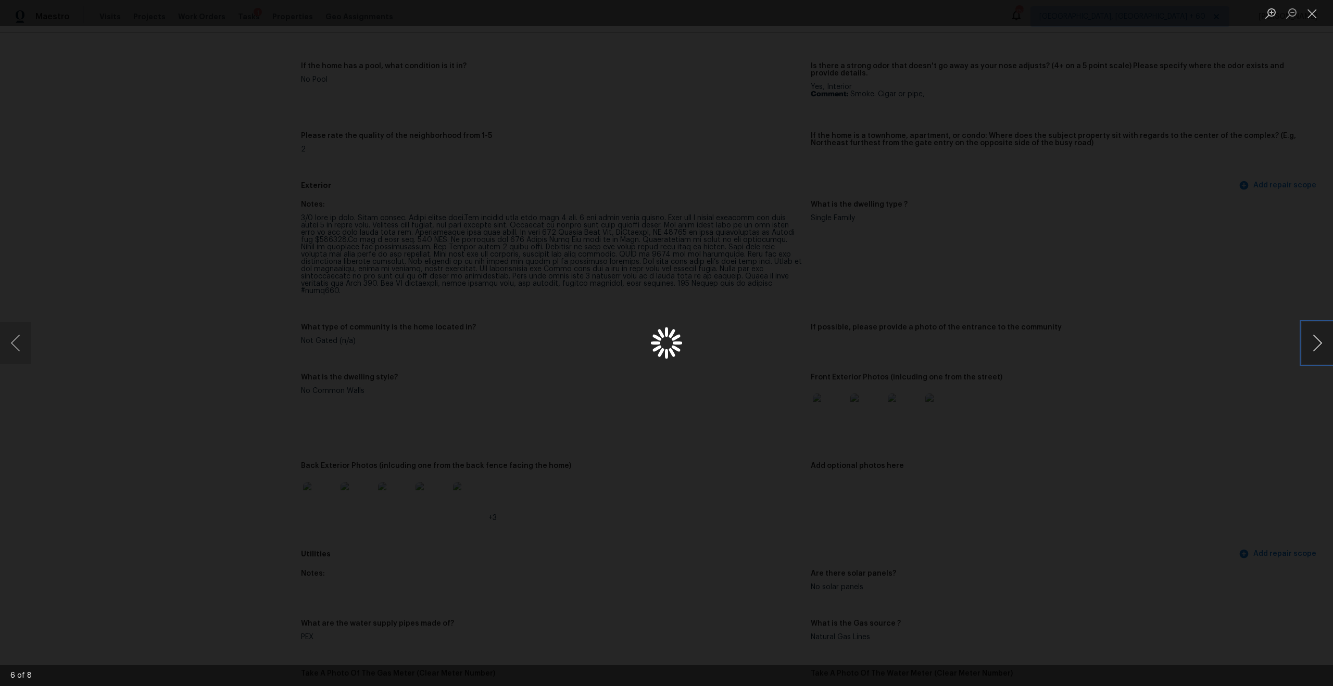
click at [1318, 345] on button "Next image" at bounding box center [1317, 343] width 31 height 42
click at [1314, 340] on button "Next image" at bounding box center [1317, 343] width 31 height 42
click at [1313, 8] on button "Close lightbox" at bounding box center [1312, 13] width 21 height 18
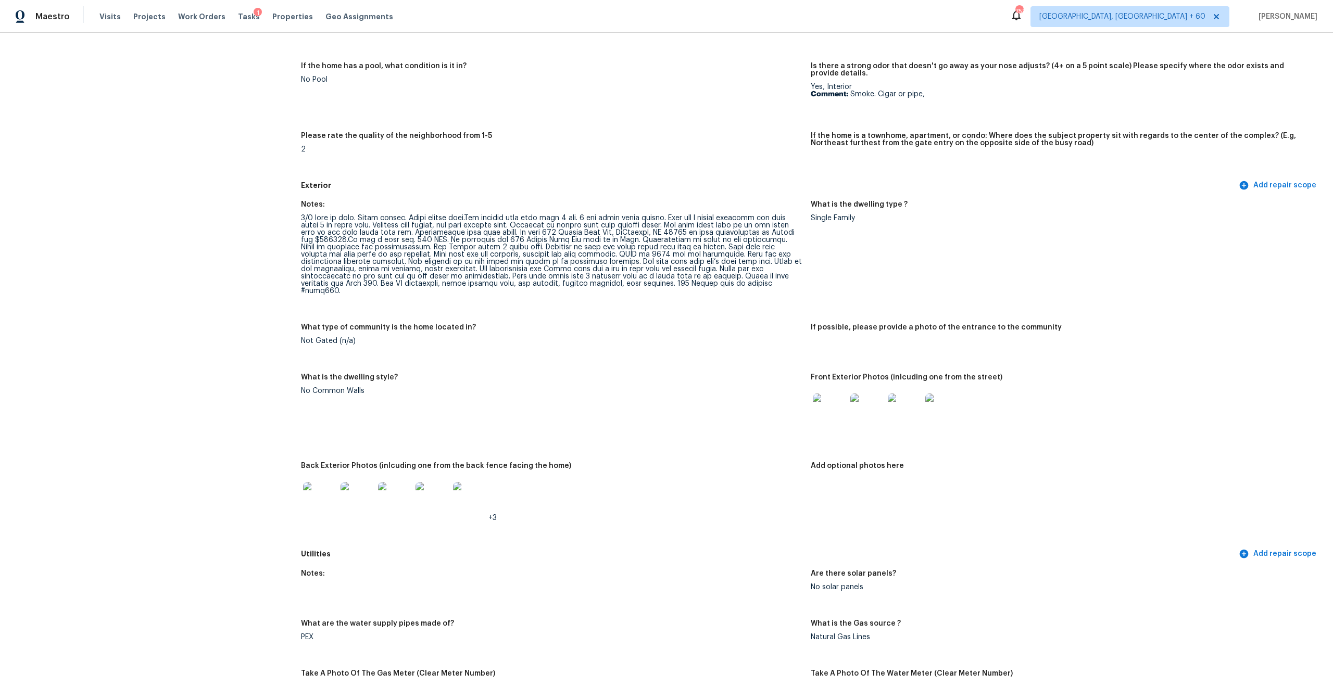
click at [830, 394] on img at bounding box center [829, 410] width 33 height 33
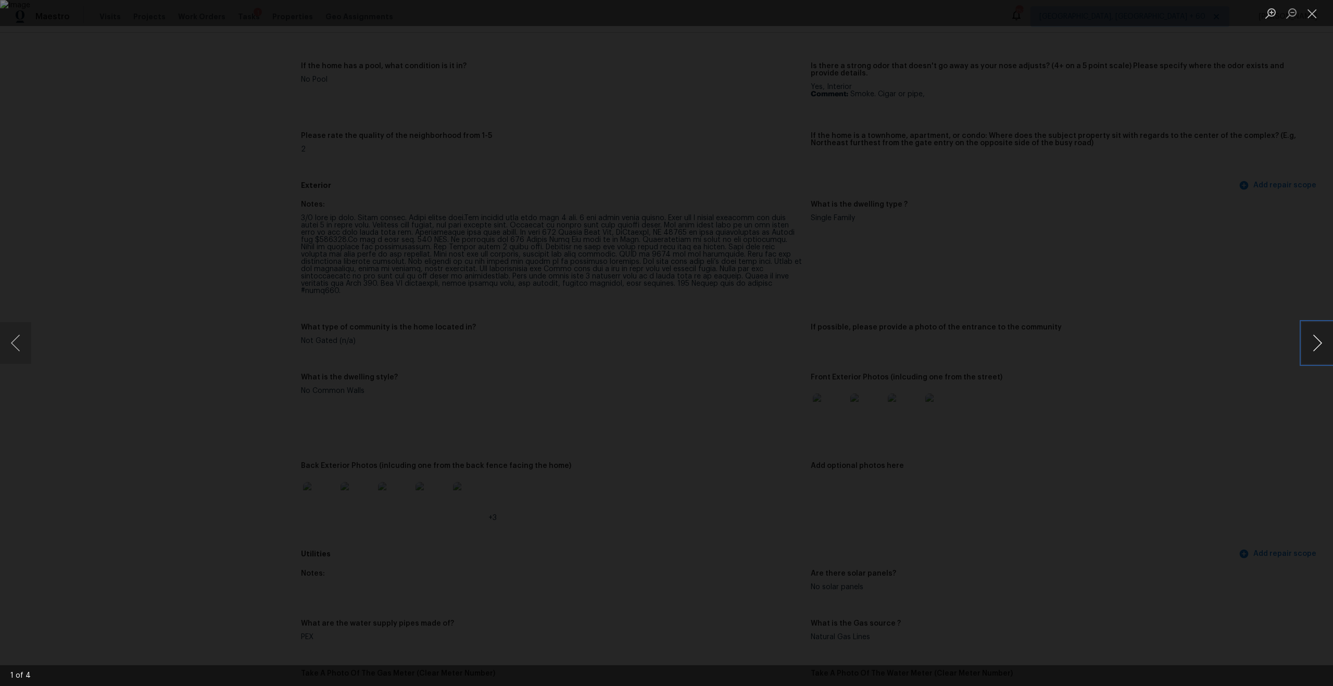
click at [1314, 352] on button "Next image" at bounding box center [1317, 343] width 31 height 42
click at [1309, 9] on button "Close lightbox" at bounding box center [1312, 13] width 21 height 18
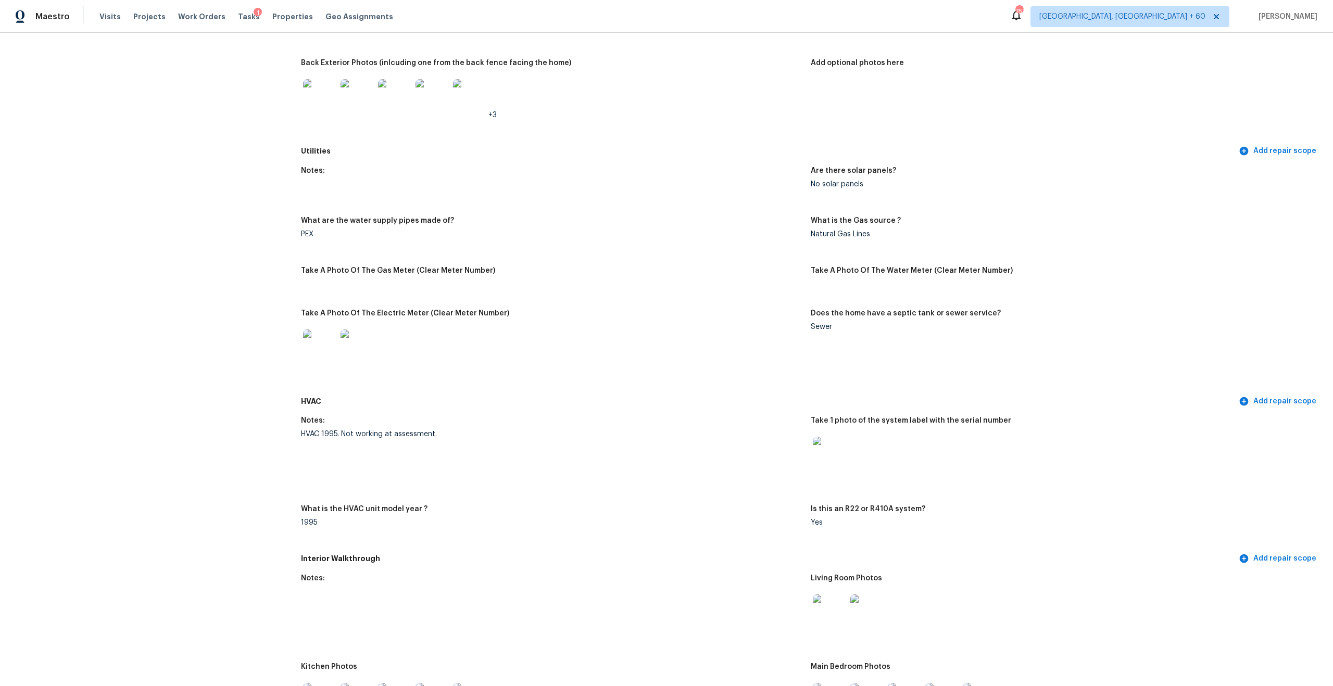
scroll to position [907, 0]
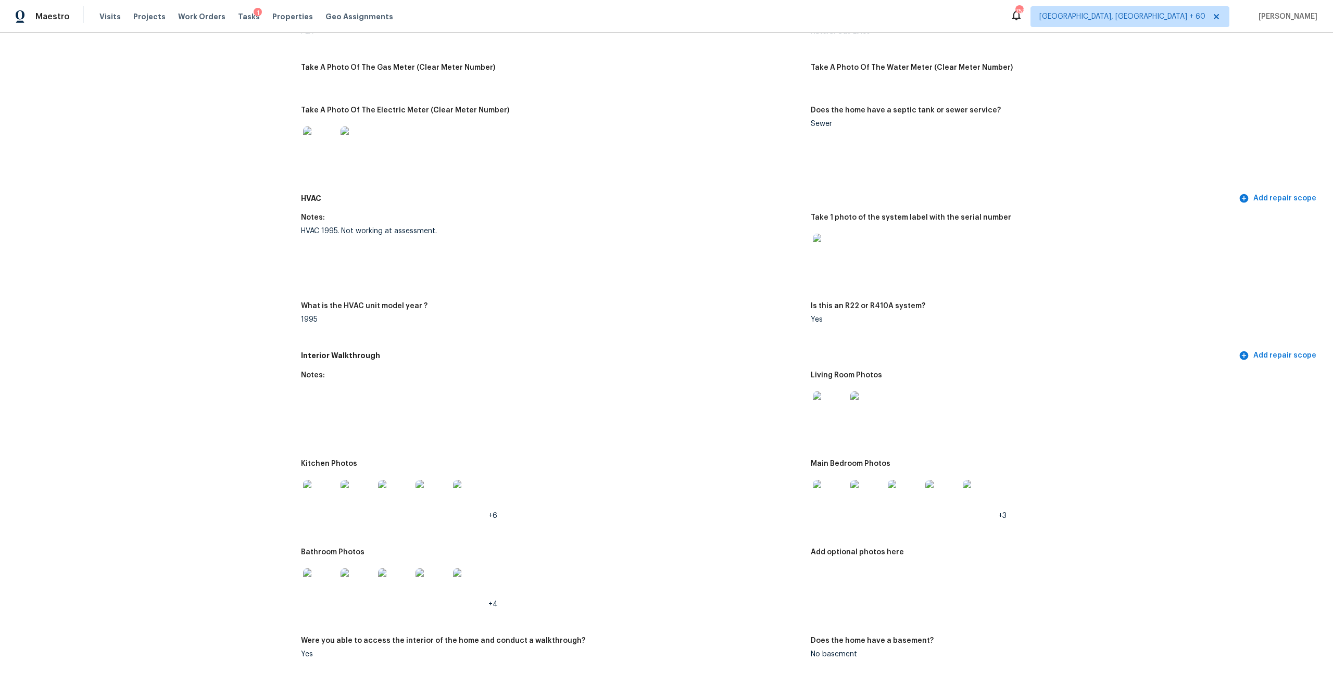
click at [831, 411] on img at bounding box center [829, 408] width 33 height 33
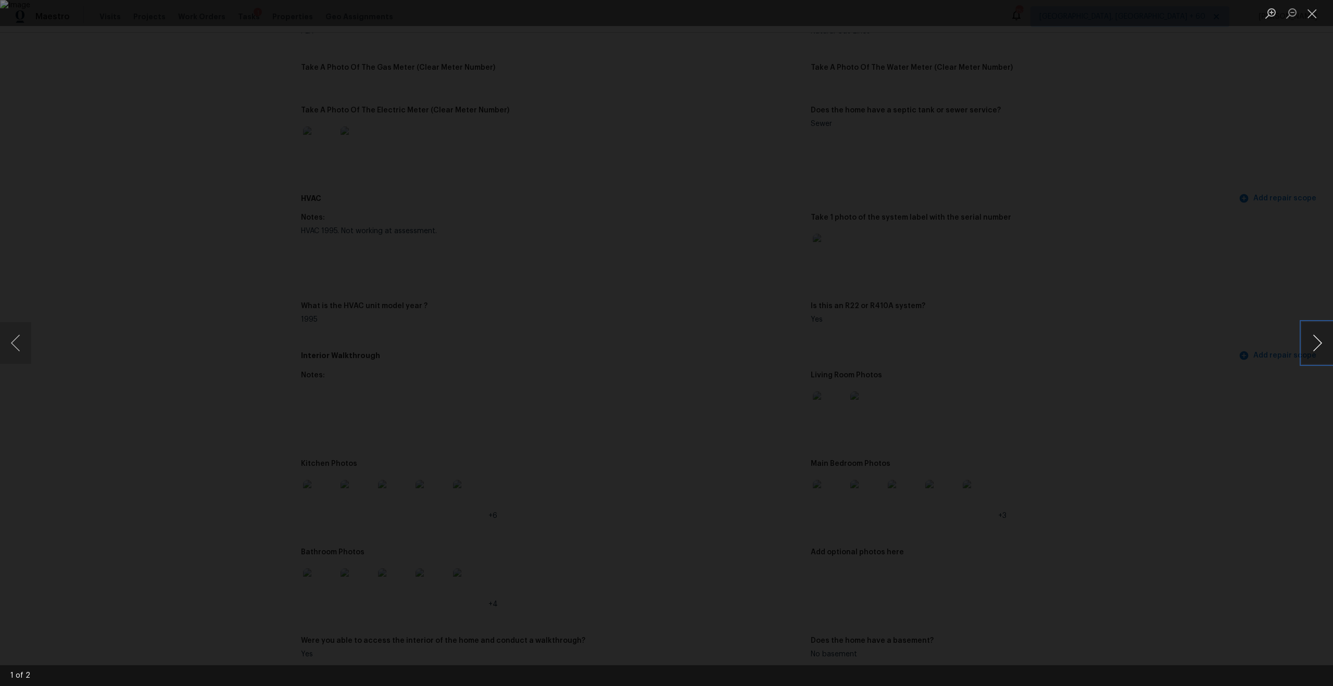
click at [1309, 348] on button "Next image" at bounding box center [1317, 343] width 31 height 42
click at [26, 333] on button "Previous image" at bounding box center [15, 343] width 31 height 42
click at [1325, 345] on button "Next image" at bounding box center [1317, 343] width 31 height 42
click at [1309, 15] on button "Close lightbox" at bounding box center [1312, 13] width 21 height 18
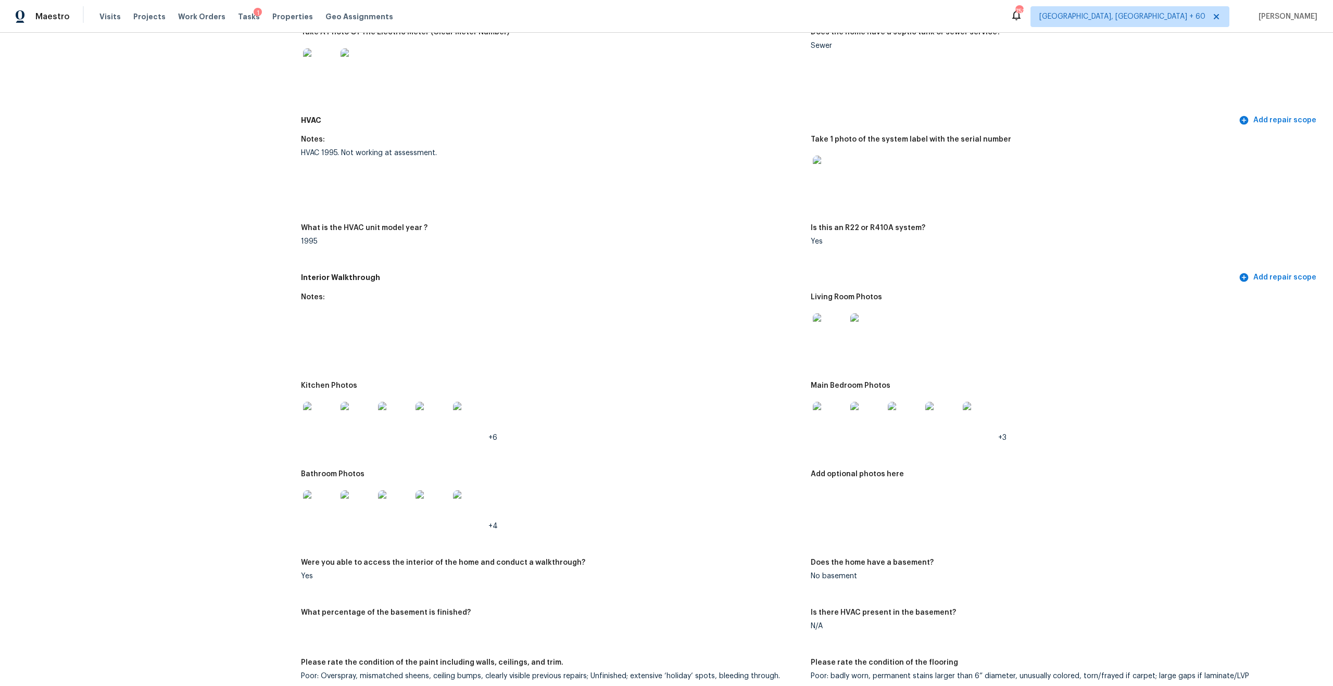
scroll to position [1028, 0]
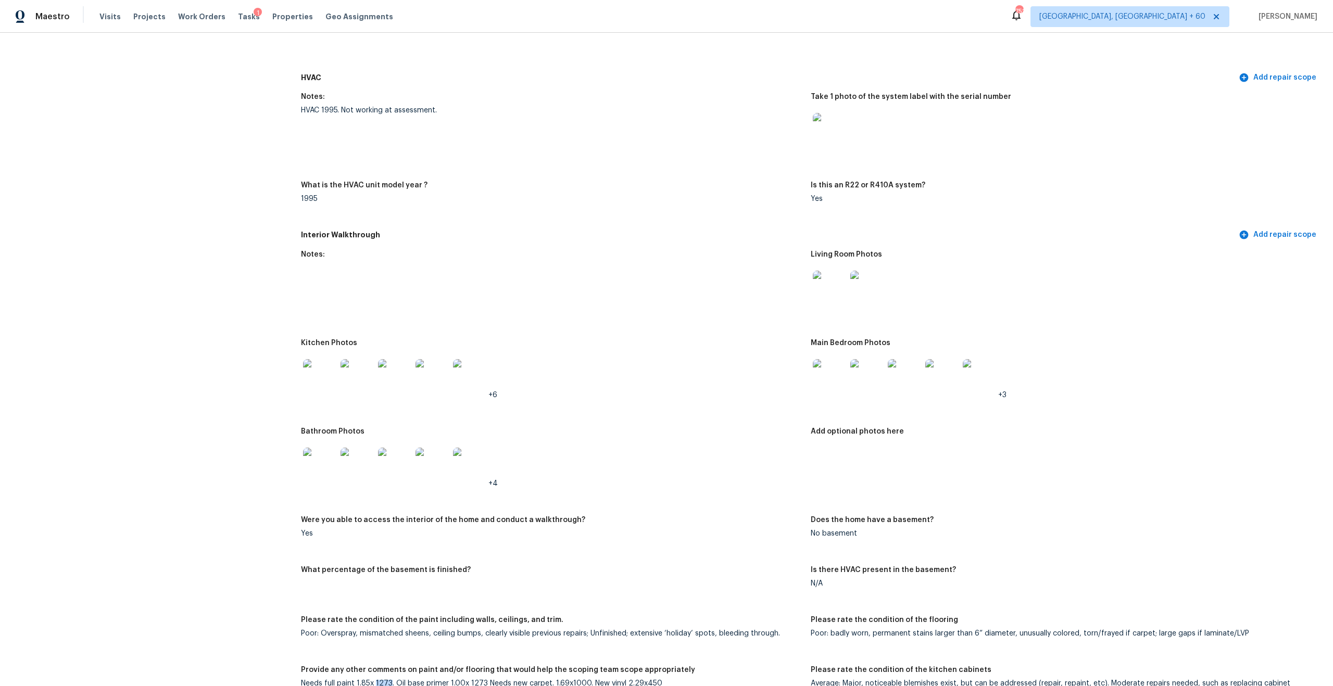
click at [322, 359] on img at bounding box center [319, 375] width 33 height 33
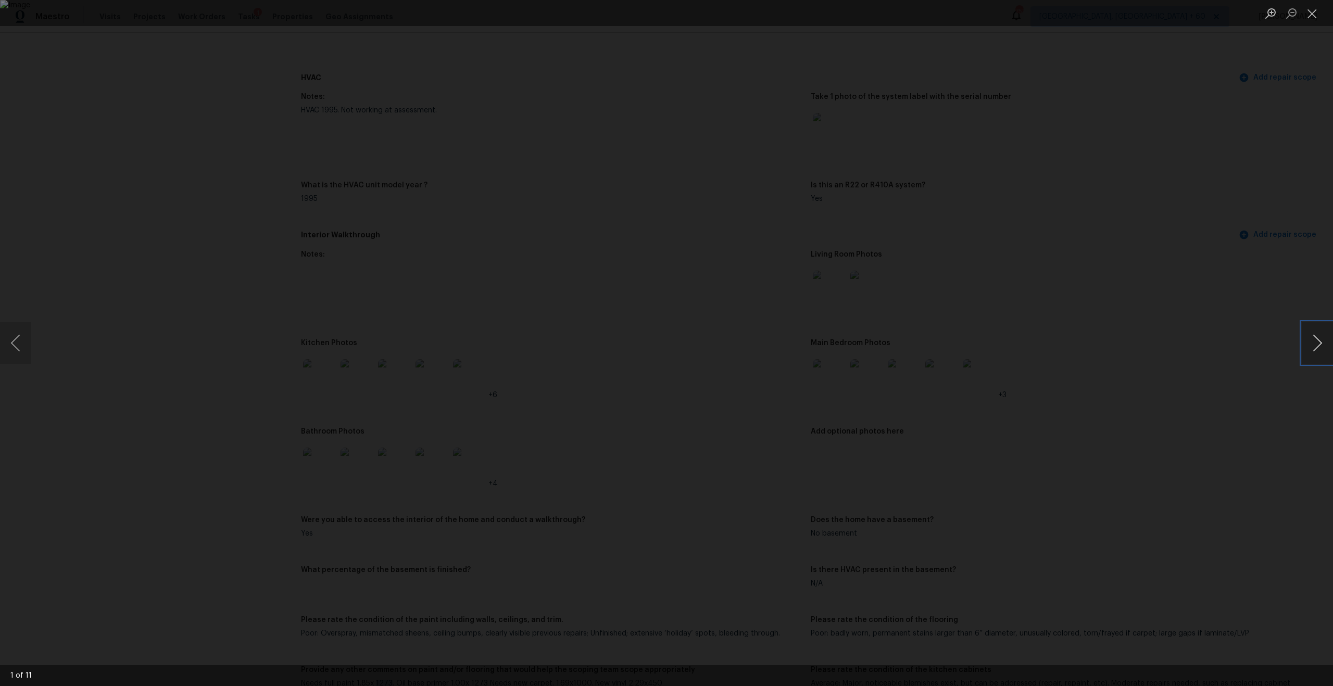
click at [1315, 343] on button "Next image" at bounding box center [1317, 343] width 31 height 42
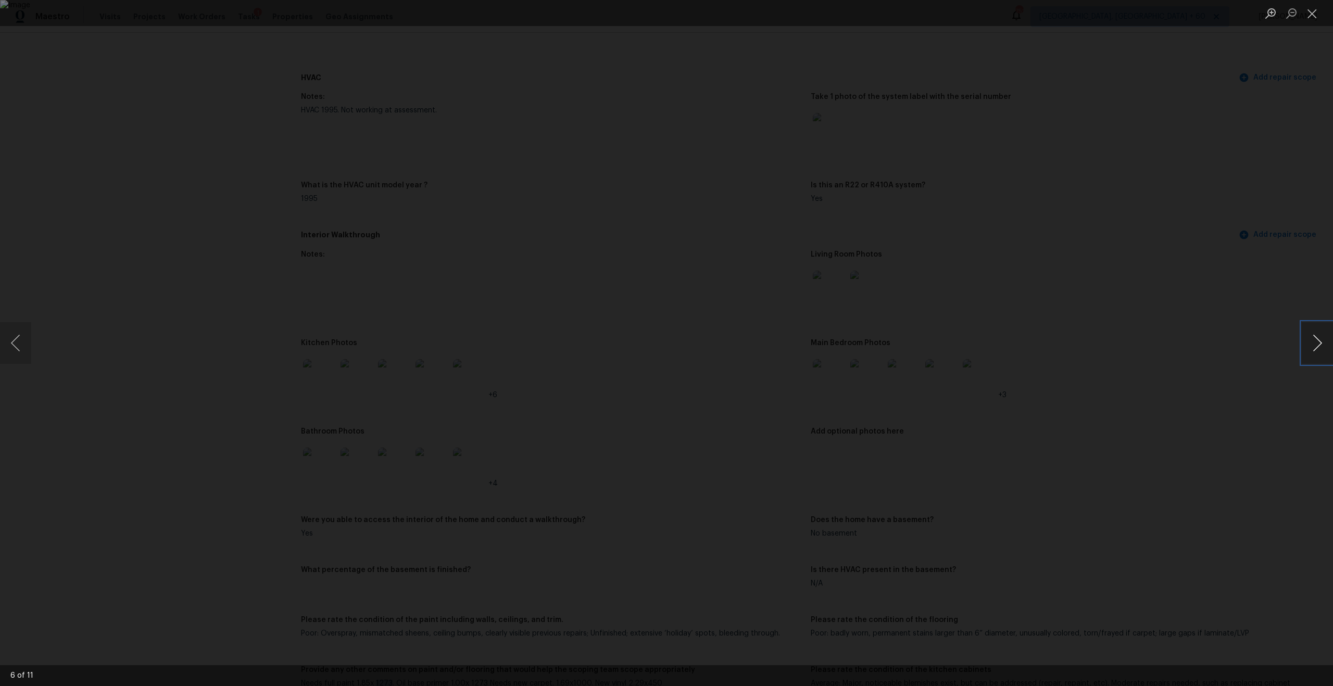
click at [1315, 343] on button "Next image" at bounding box center [1317, 343] width 31 height 42
click at [11, 354] on button "Previous image" at bounding box center [15, 343] width 31 height 42
click at [348, 127] on div "Lightbox" at bounding box center [666, 343] width 1333 height 686
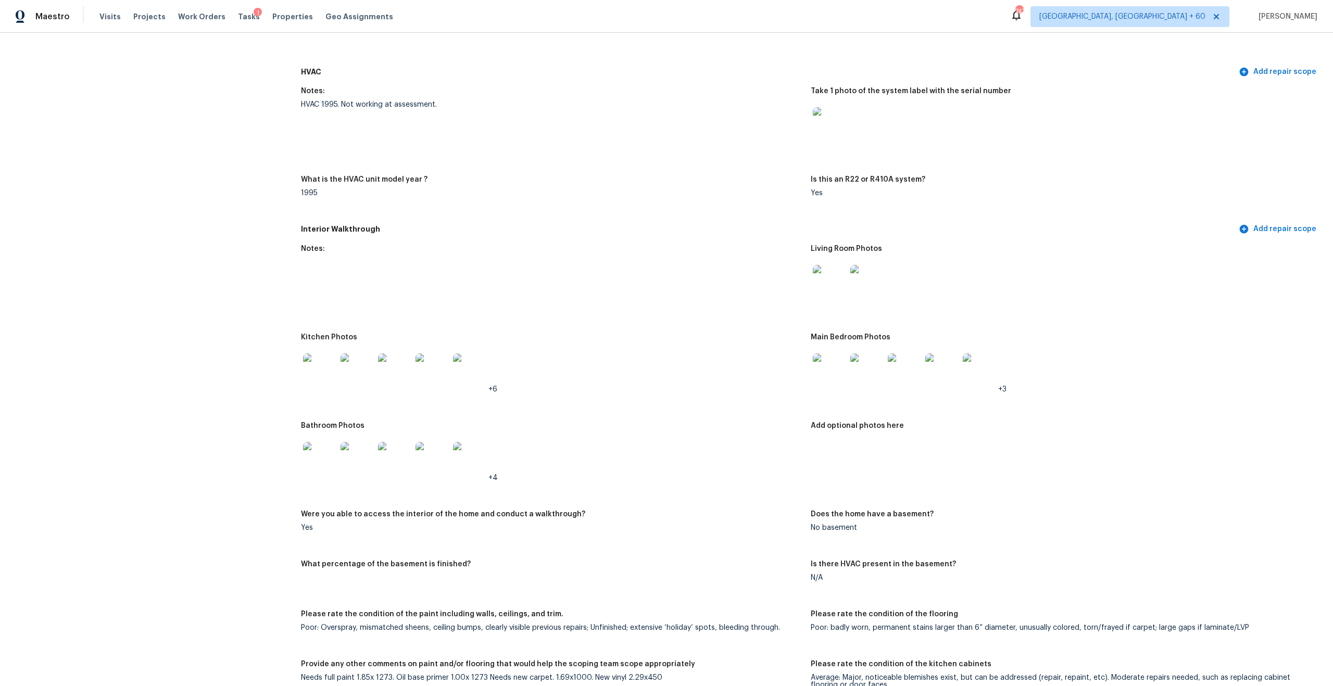
scroll to position [1187, 0]
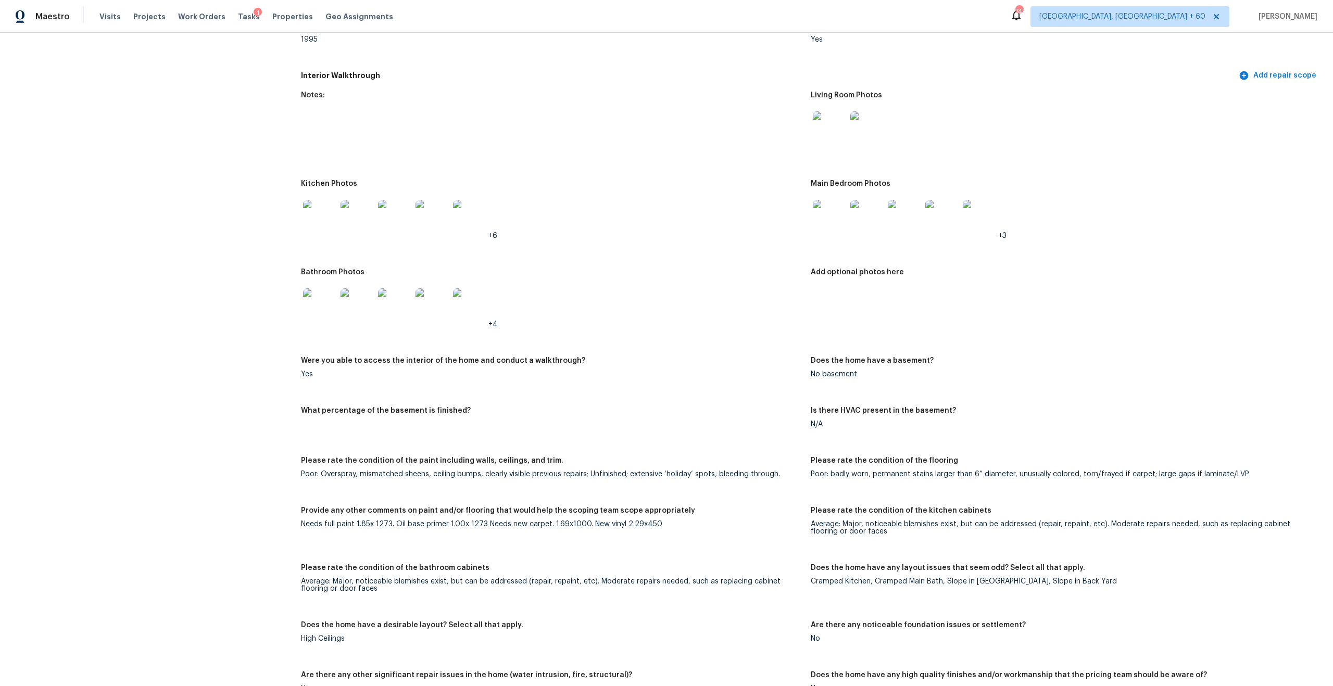
click at [356, 471] on div "Poor: Overspray, mismatched sheens, ceiling bumps, clearly visible previous rep…" at bounding box center [551, 474] width 501 height 7
click at [319, 471] on div "Poor: Overspray, mismatched sheens, ceiling bumps, clearly visible previous rep…" at bounding box center [551, 474] width 501 height 7
click at [360, 521] on div "Needs full paint 1.85x 1273. Oil base primer 1.00x 1273 Needs new carpet. 1.69x…" at bounding box center [551, 524] width 501 height 7
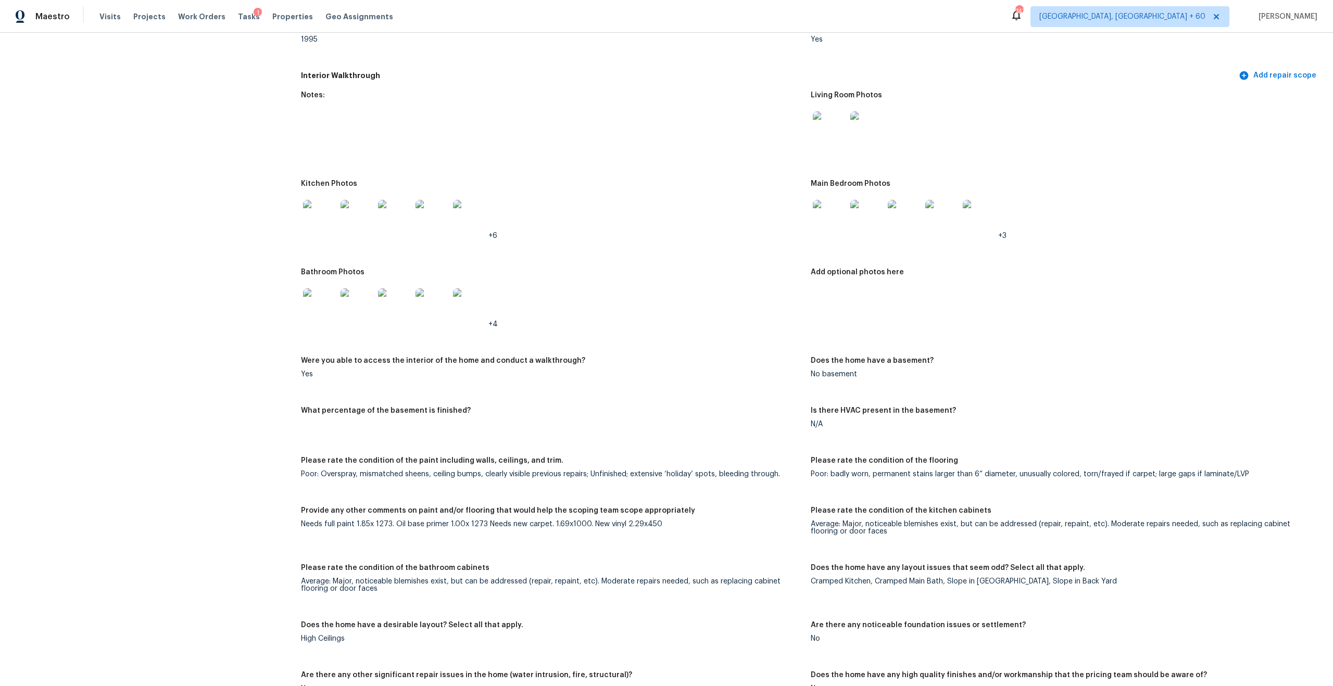
click at [360, 521] on div "Needs full paint 1.85x 1273. Oil base primer 1.00x 1273 Needs new carpet. 1.69x…" at bounding box center [551, 524] width 501 height 7
copy div "1.85x"
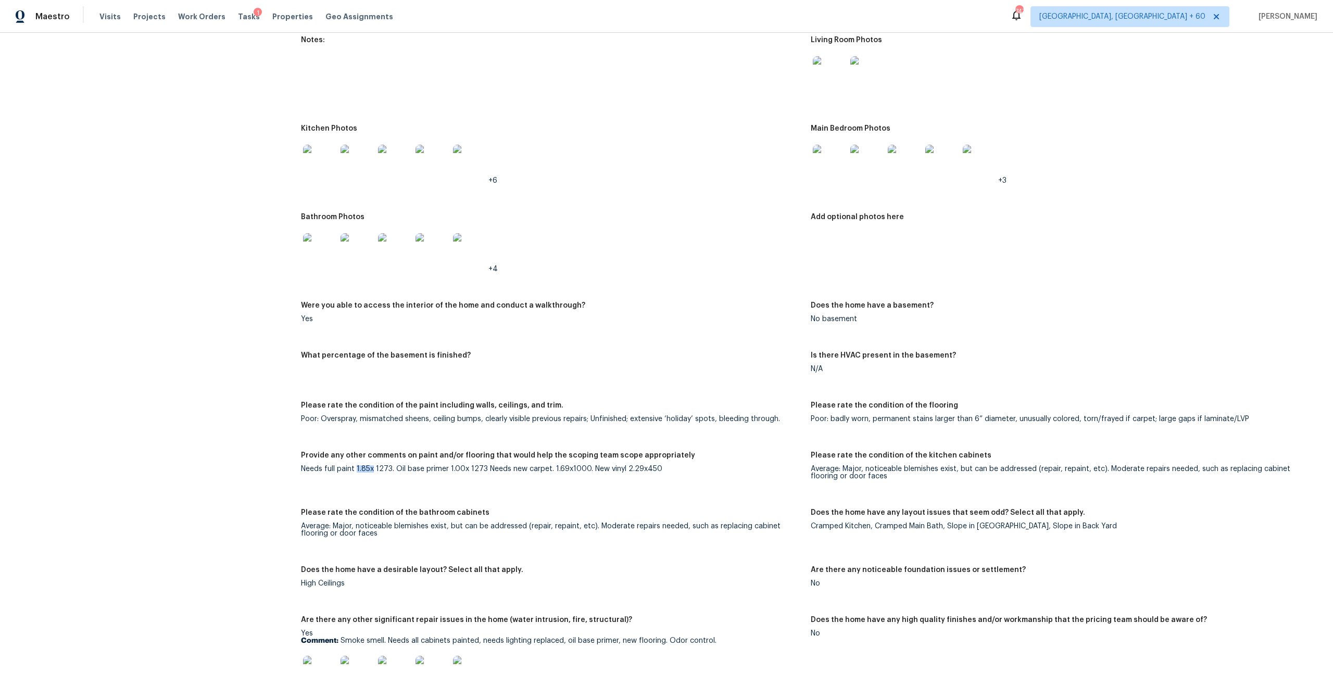
scroll to position [1254, 0]
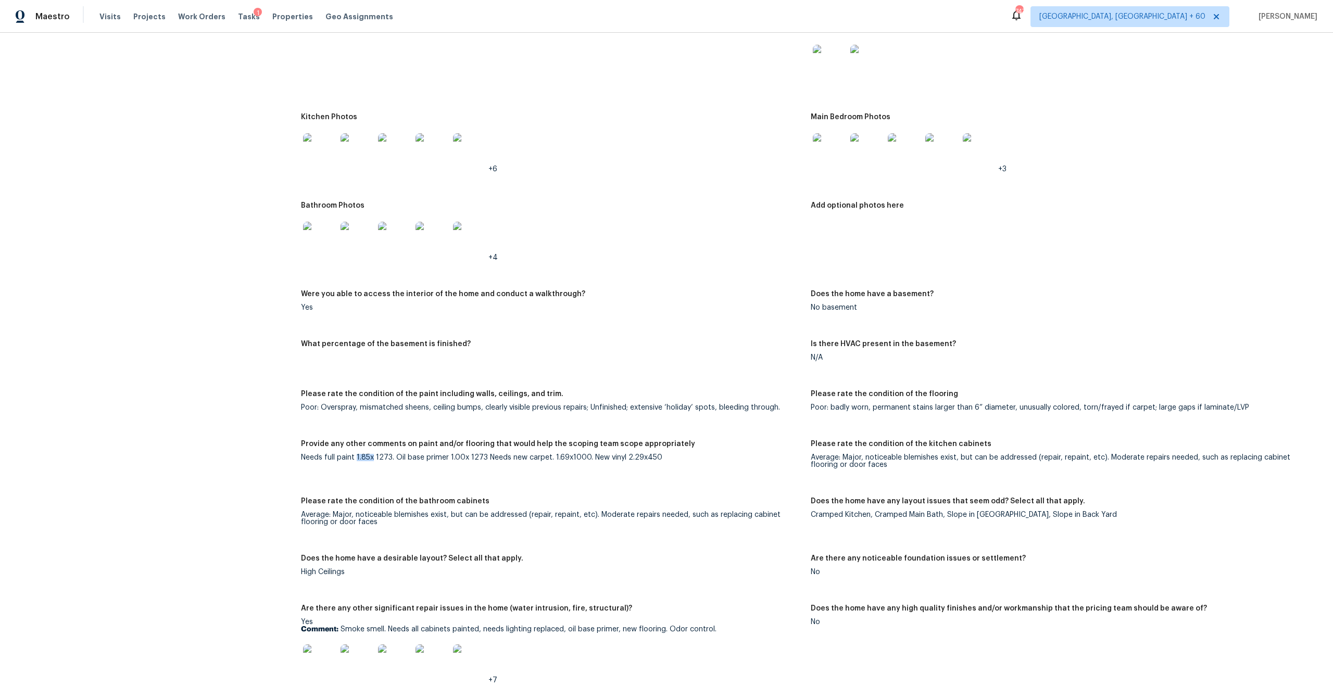
click at [361, 391] on h5 "Please rate the condition of the paint including walls, ceilings, and trim." at bounding box center [432, 394] width 262 height 7
click at [401, 409] on figure "Please rate the condition of the paint including walls, ceilings, and trim. Poo…" at bounding box center [556, 409] width 510 height 37
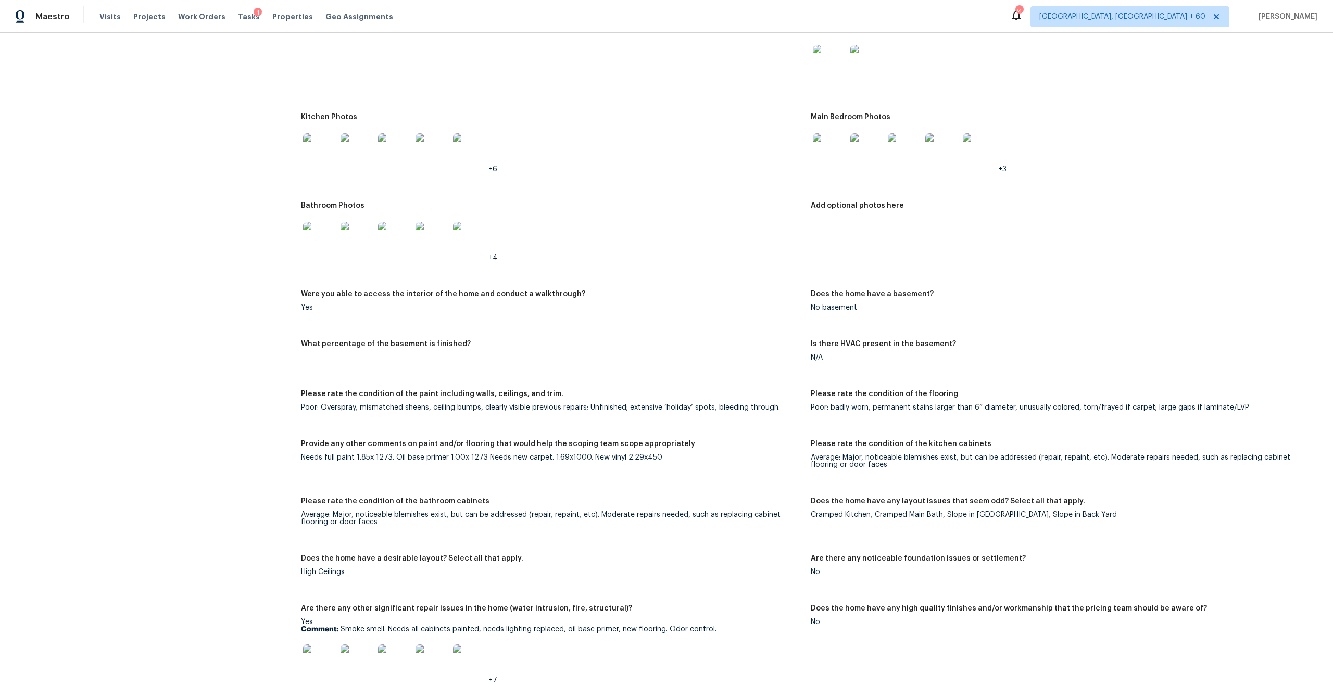
click at [402, 460] on figure "Provide any other comments on paint and/or flooring that would help the scoping…" at bounding box center [556, 463] width 510 height 45
drag, startPoint x: 389, startPoint y: 449, endPoint x: 412, endPoint y: 454, distance: 23.9
click at [412, 454] on div "Needs full paint 1.85x 1273. Oil base primer 1.00x 1273 Needs new carpet. 1.69x…" at bounding box center [551, 457] width 501 height 7
click at [396, 454] on div "Needs full paint 1.85x 1273. Oil base primer 1.00x 1273 Needs new carpet. 1.69x…" at bounding box center [551, 457] width 501 height 7
drag, startPoint x: 395, startPoint y: 452, endPoint x: 450, endPoint y: 451, distance: 55.2
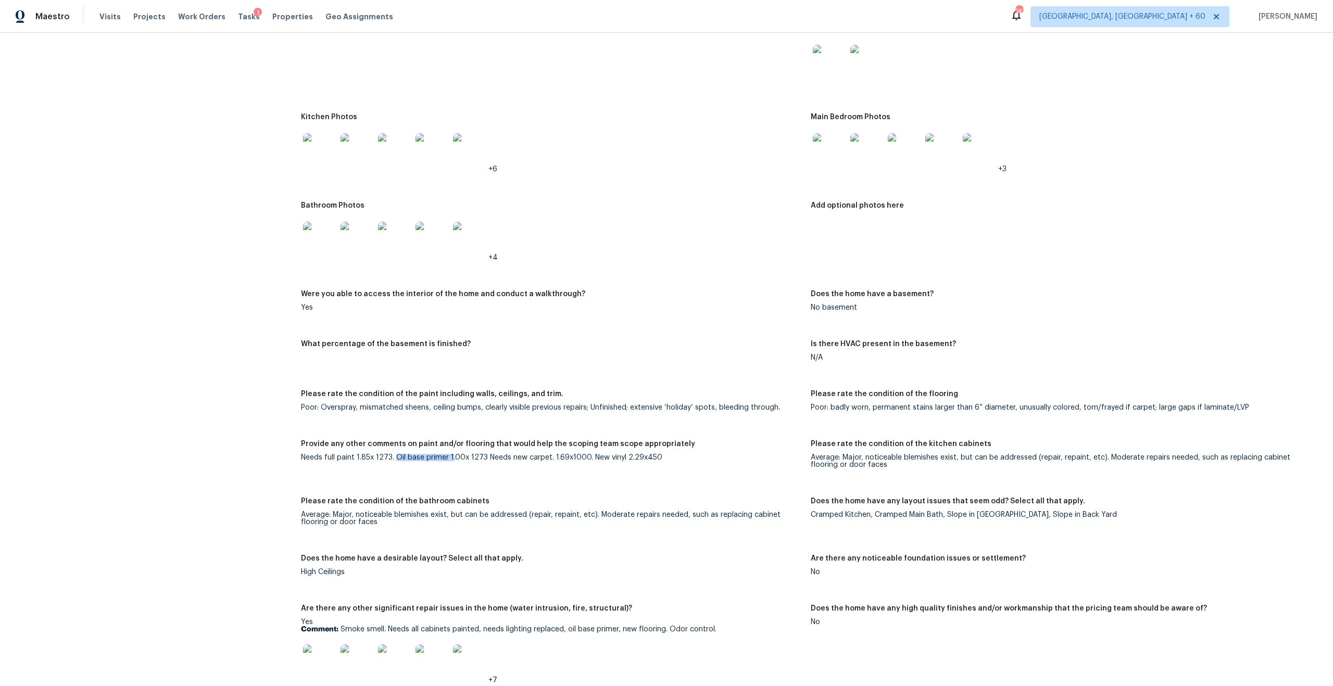
click at [451, 454] on div "Needs full paint 1.85x 1273. Oil base primer 1.00x 1273 Needs new carpet. 1.69x…" at bounding box center [551, 457] width 501 height 7
click at [450, 454] on div "Needs full paint 1.85x 1273. Oil base primer 1.00x 1273 Needs new carpet. 1.69x…" at bounding box center [551, 457] width 501 height 7
click at [474, 454] on div "Needs full paint 1.85x 1273. Oil base primer 1.00x 1273 Needs new carpet. 1.69x…" at bounding box center [551, 457] width 501 height 7
click at [324, 226] on img at bounding box center [319, 238] width 33 height 33
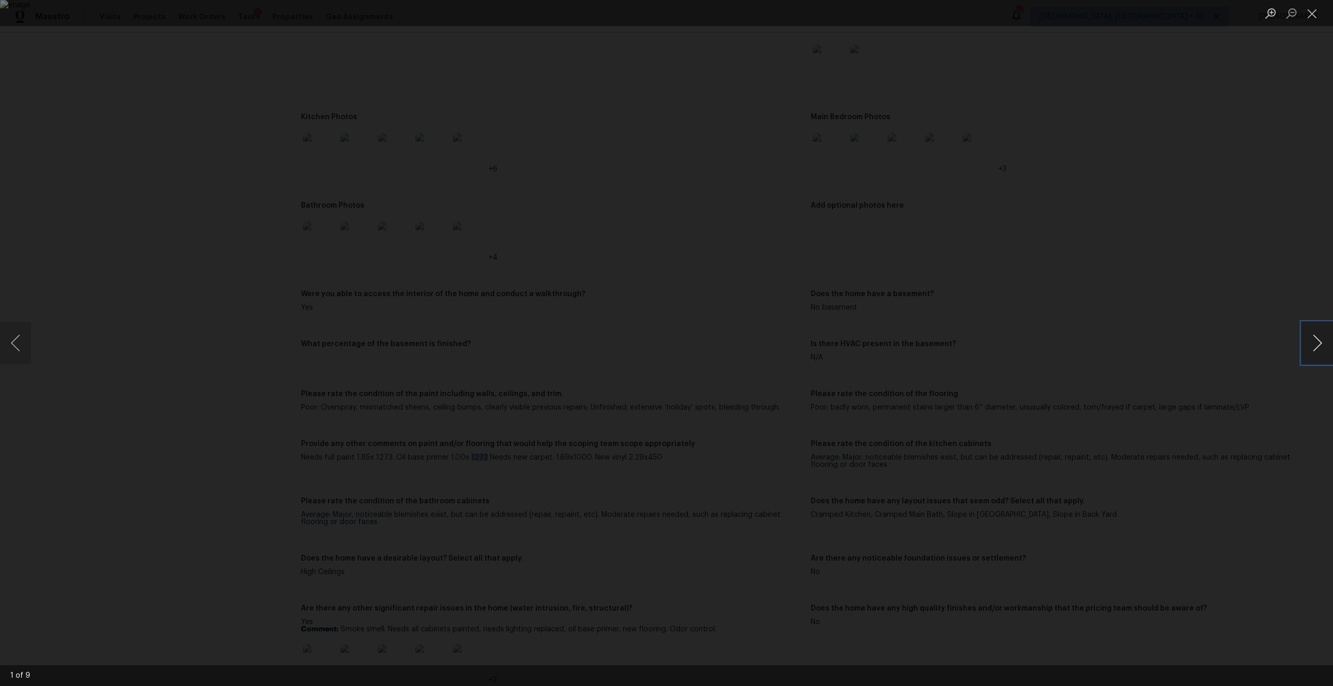
click at [1316, 348] on button "Next image" at bounding box center [1317, 343] width 31 height 42
click at [1263, 185] on div "Lightbox" at bounding box center [666, 343] width 1333 height 686
click at [1312, 22] on button "Close lightbox" at bounding box center [1312, 13] width 21 height 18
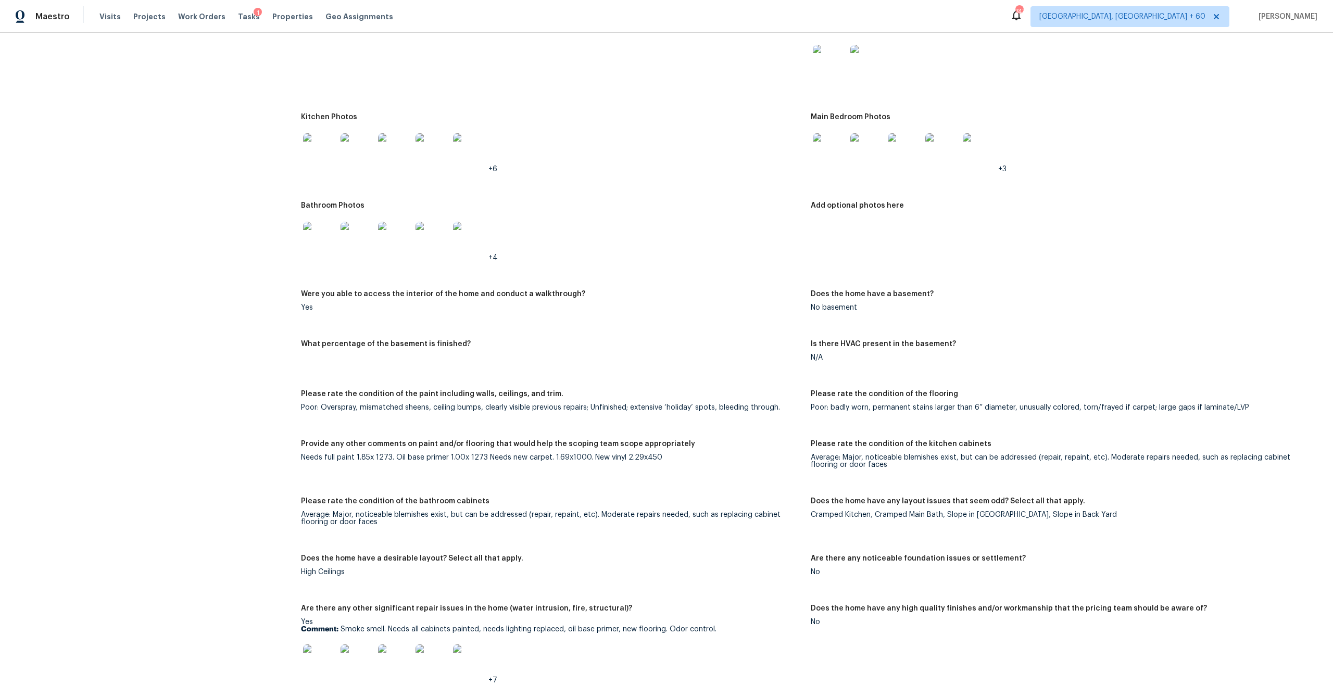
click at [526, 454] on div "Needs full paint 1.85x 1273. Oil base primer 1.00x 1273 Needs new carpet. 1.69x…" at bounding box center [551, 457] width 501 height 7
drag, startPoint x: 549, startPoint y: 453, endPoint x: 566, endPoint y: 450, distance: 16.8
click at [568, 454] on div "Needs full paint 1.85x 1273. Oil base primer 1.00x 1273 Needs new carpet. 1.69x…" at bounding box center [551, 457] width 501 height 7
click at [562, 454] on div "Needs full paint 1.85x 1273. Oil base primer 1.00x 1273 Needs new carpet. 1.69x…" at bounding box center [551, 457] width 501 height 7
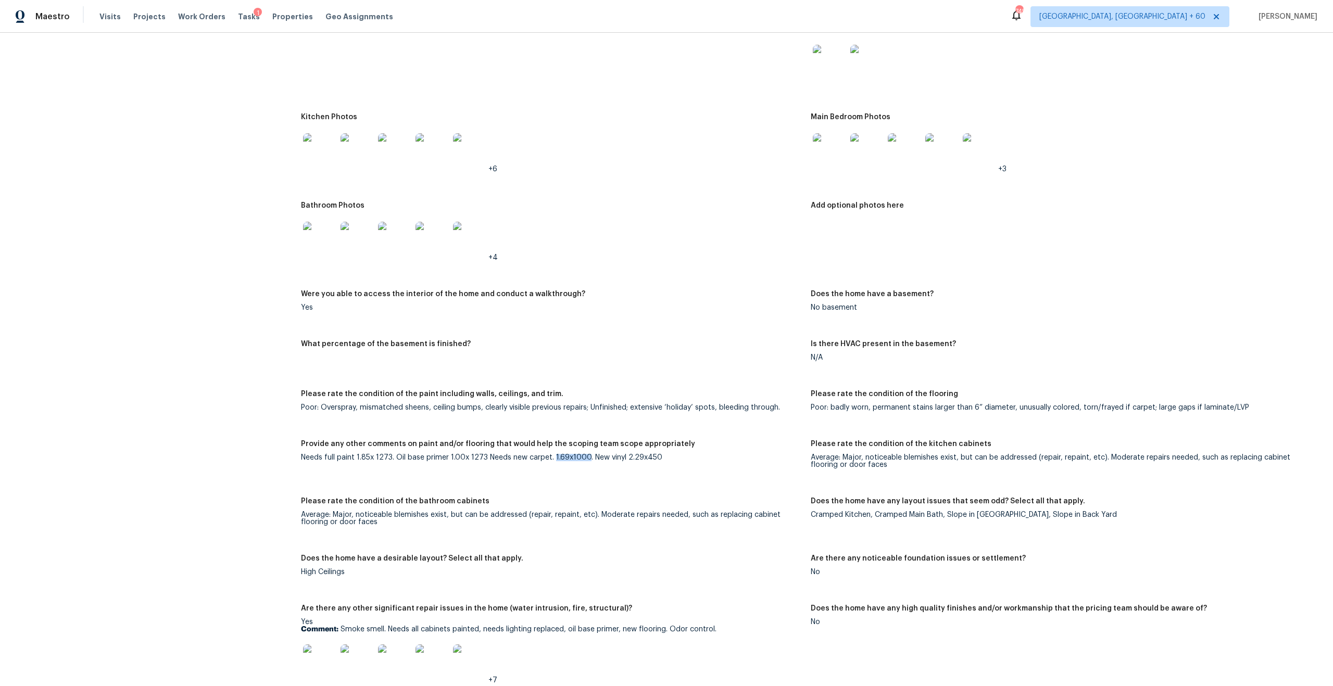
click at [542, 446] on div "Provide any other comments on paint and/or flooring that would help the scoping…" at bounding box center [551, 448] width 501 height 14
drag, startPoint x: 487, startPoint y: 453, endPoint x: 626, endPoint y: 464, distance: 140.1
click at [626, 464] on figure "Provide any other comments on paint and/or flooring that would help the scoping…" at bounding box center [556, 463] width 510 height 45
click at [592, 454] on div "Needs full paint 1.85x 1273. Oil base primer 1.00x 1273 Needs new carpet. 1.69x…" at bounding box center [551, 457] width 501 height 7
drag, startPoint x: 395, startPoint y: 450, endPoint x: 490, endPoint y: 453, distance: 94.8
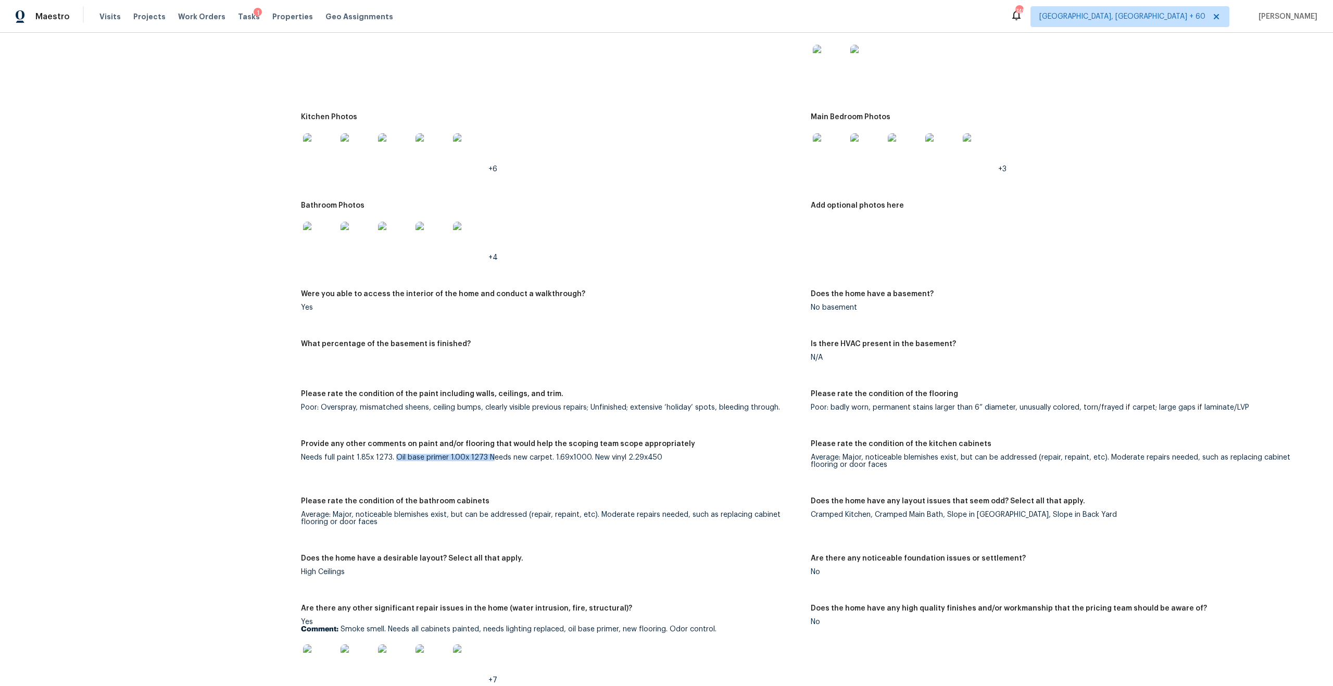
click at [490, 454] on div "Needs full paint 1.85x 1273. Oil base primer 1.00x 1273 Needs new carpet. 1.69x…" at bounding box center [551, 457] width 501 height 7
click at [583, 459] on figure "Provide any other comments on paint and/or flooring that would help the scoping…" at bounding box center [556, 463] width 510 height 45
drag, startPoint x: 588, startPoint y: 448, endPoint x: 688, endPoint y: 447, distance: 100.0
click at [688, 454] on div "Needs full paint 1.85x 1273. Oil base primer 1.00x 1273 Needs new carpet. 1.69x…" at bounding box center [551, 457] width 501 height 7
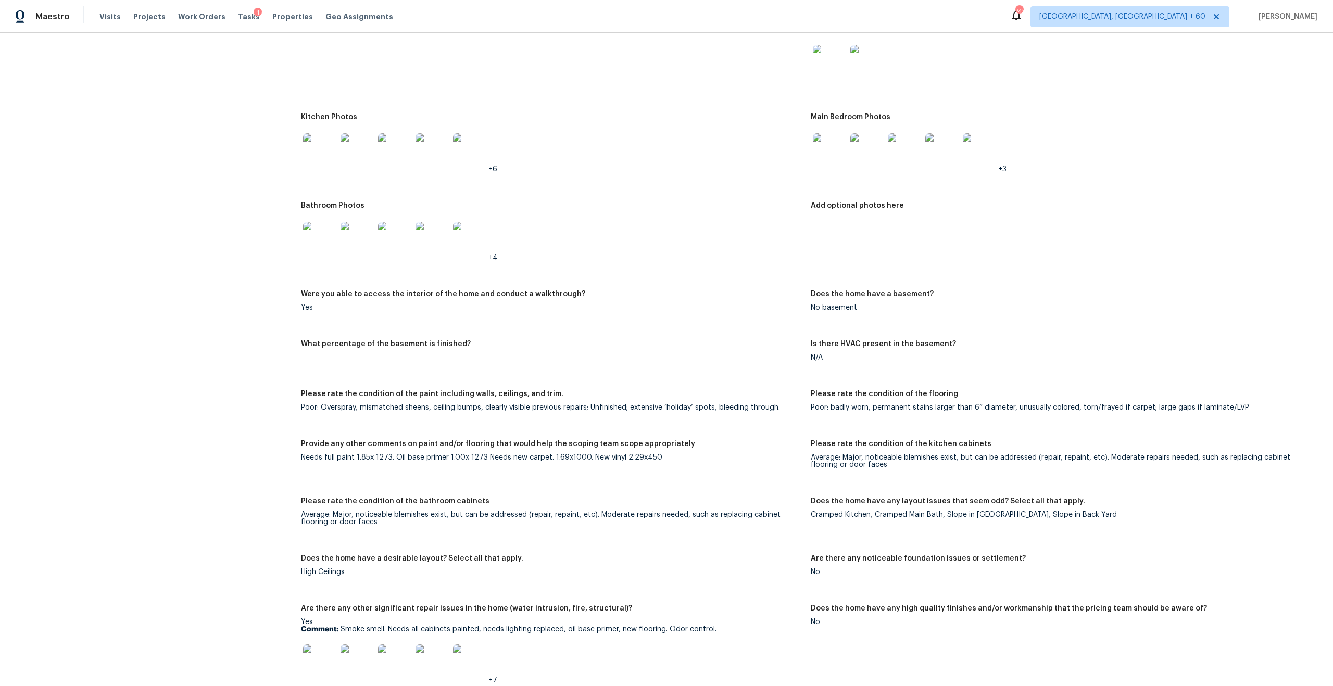
click at [594, 441] on h5 "Provide any other comments on paint and/or flooring that would help the scoping…" at bounding box center [498, 444] width 394 height 7
drag, startPoint x: 625, startPoint y: 453, endPoint x: 673, endPoint y: 453, distance: 47.9
click at [673, 454] on div "Needs full paint 1.85x 1273. Oil base primer 1.00x 1273 Needs new carpet. 1.69x…" at bounding box center [551, 457] width 501 height 7
copy div "2.29x450"
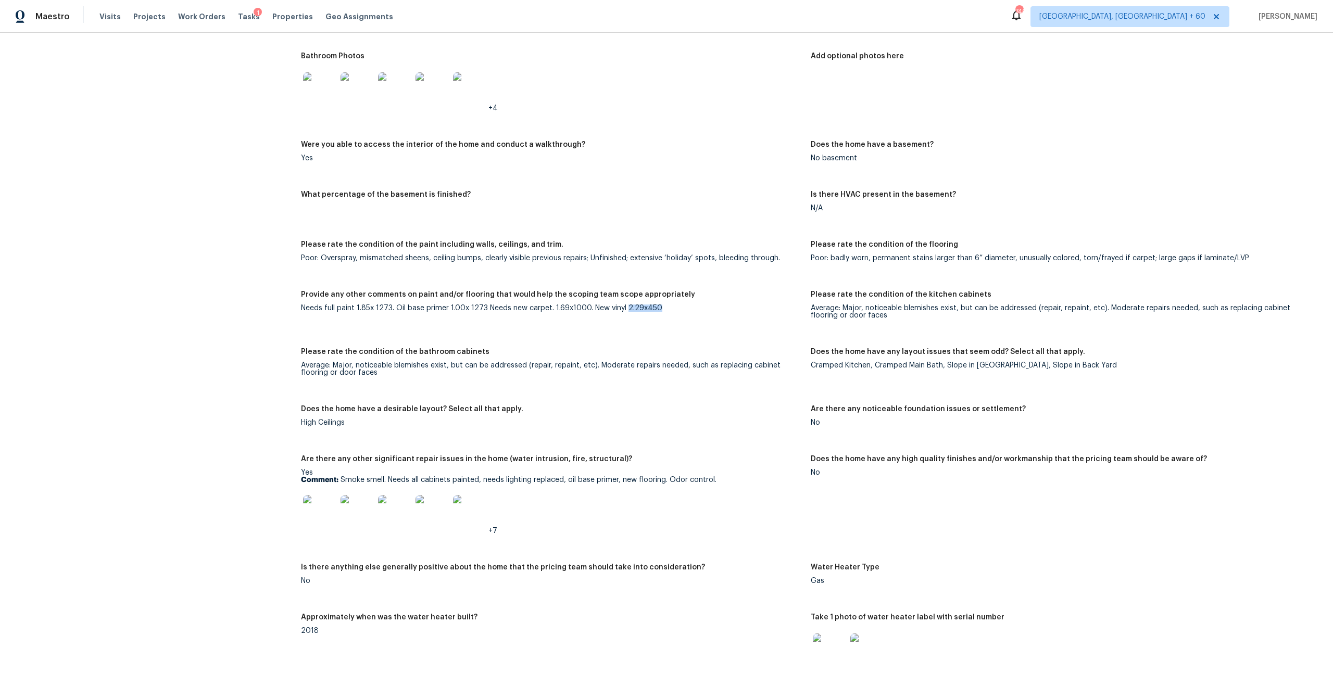
scroll to position [1420, 0]
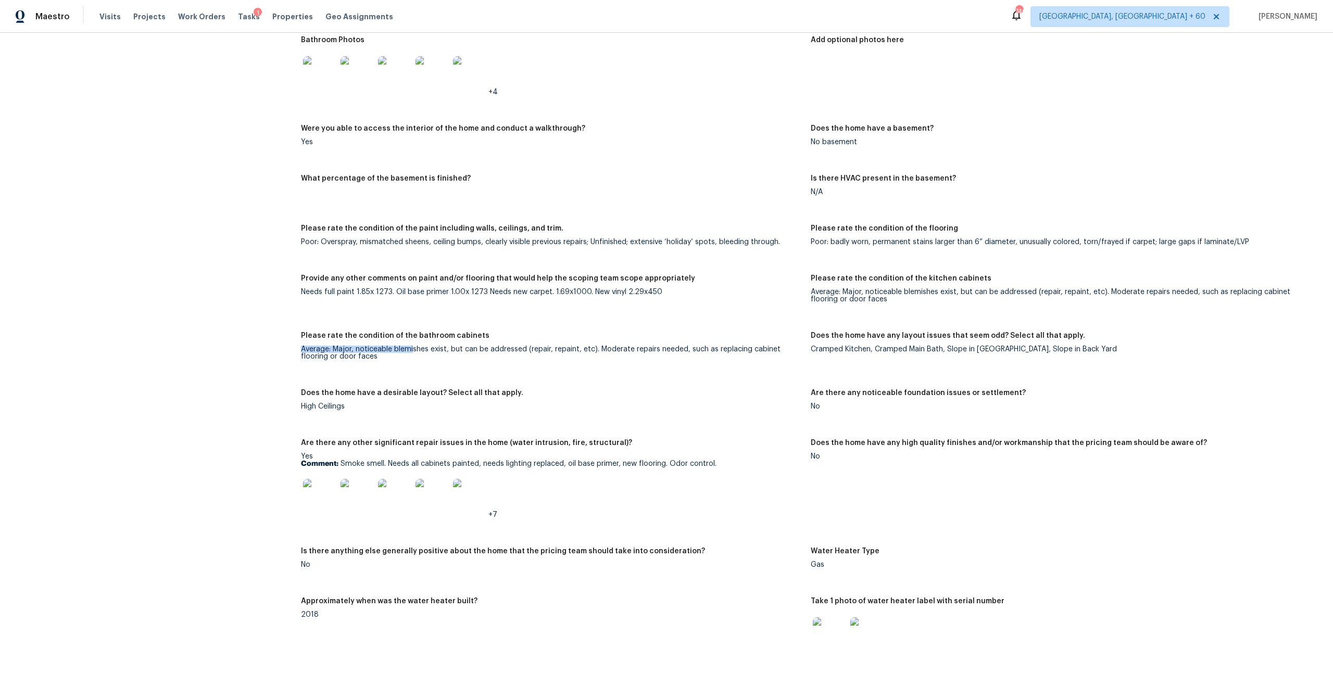
drag, startPoint x: 302, startPoint y: 344, endPoint x: 411, endPoint y: 344, distance: 109.4
click at [412, 346] on div "Average: Major, noticeable blemishes exist, but can be addressed (repair, repai…" at bounding box center [551, 353] width 501 height 15
click at [411, 346] on div "Average: Major, noticeable blemishes exist, but can be addressed (repair, repai…" at bounding box center [551, 353] width 501 height 15
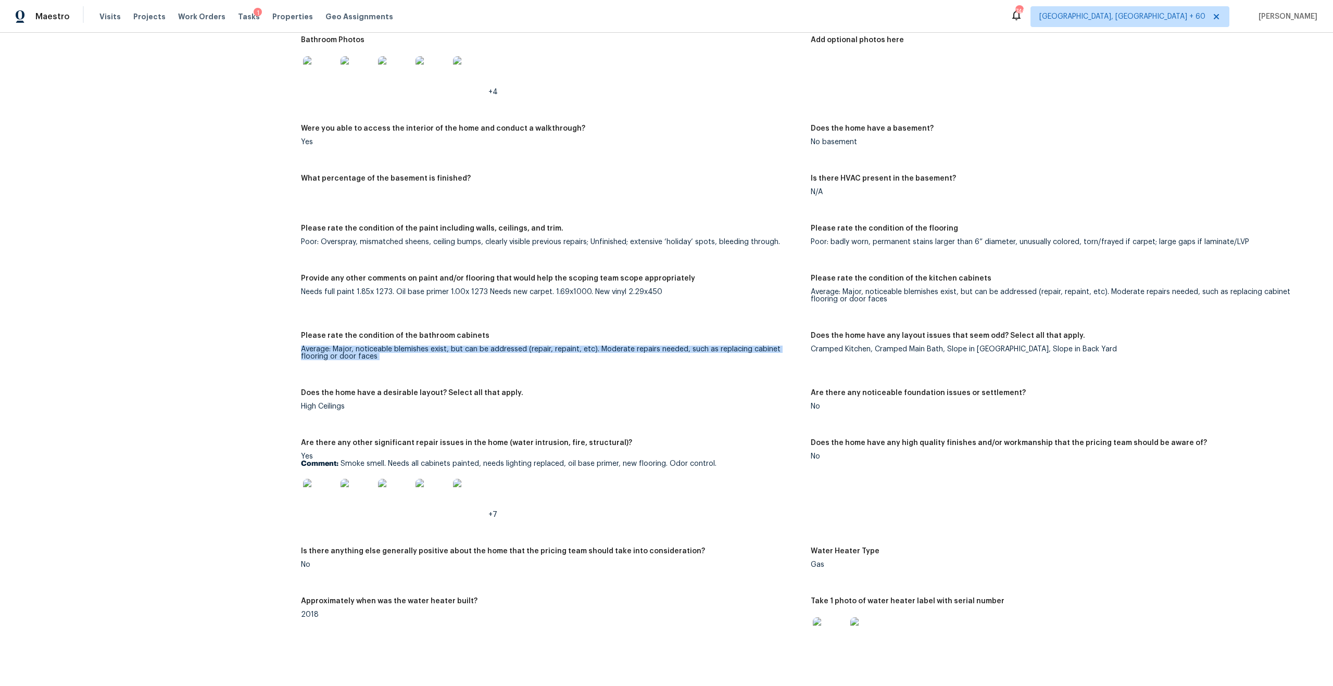
click at [462, 346] on div "Average: Major, noticeable blemishes exist, but can be addressed (repair, repai…" at bounding box center [551, 353] width 501 height 15
click at [387, 346] on div "Average: Major, noticeable blemishes exist, but can be addressed (repair, repai…" at bounding box center [551, 353] width 501 height 15
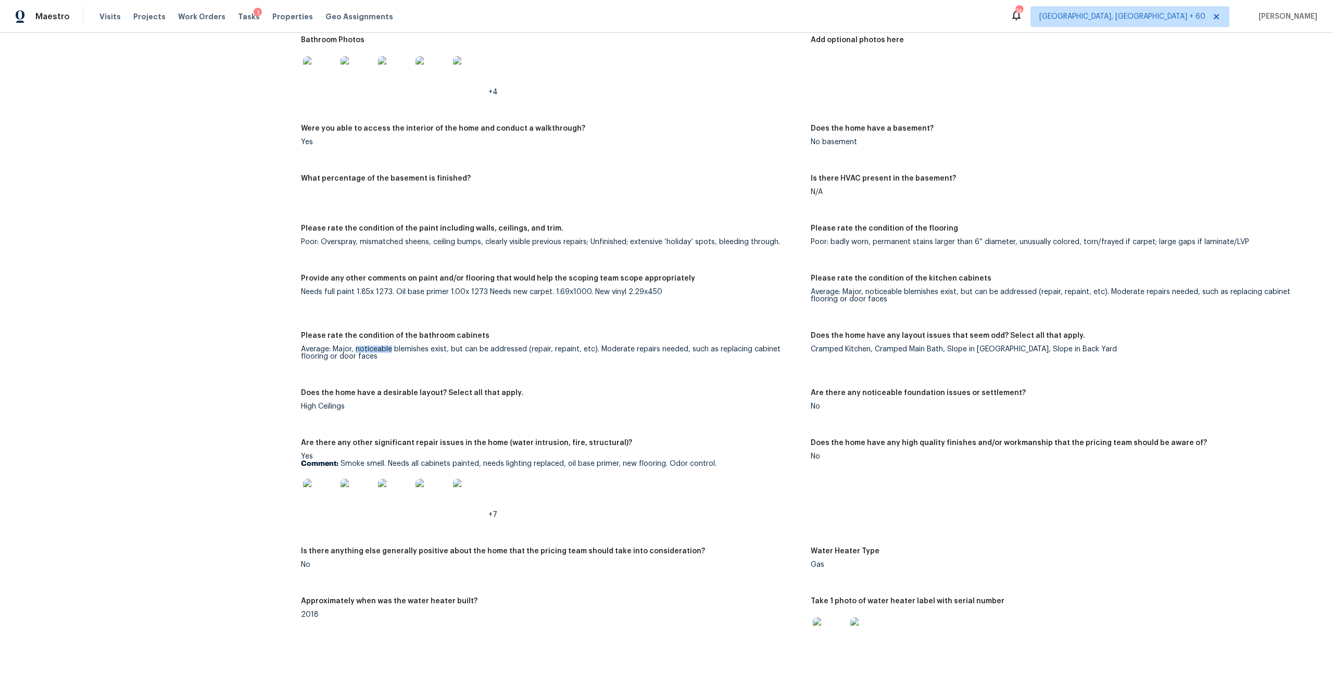
click at [387, 346] on div "Average: Major, noticeable blemishes exist, but can be addressed (repair, repai…" at bounding box center [551, 353] width 501 height 15
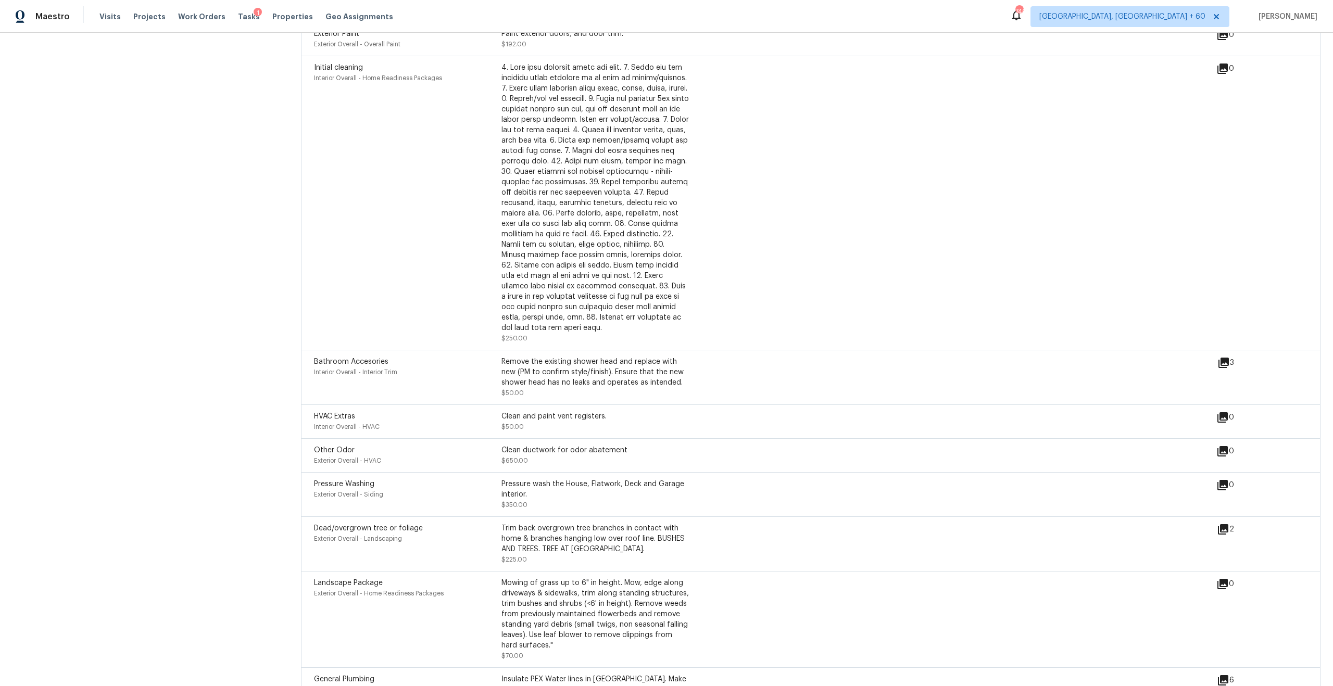
scroll to position [2789, 0]
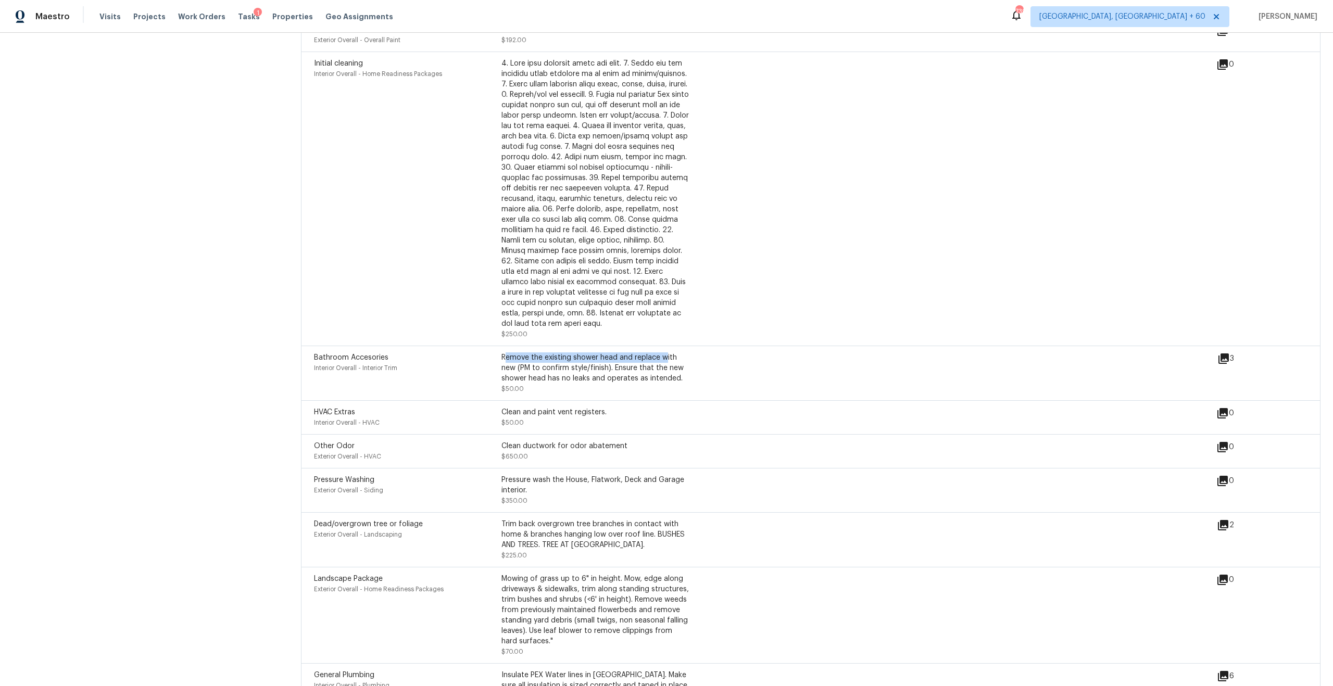
drag, startPoint x: 504, startPoint y: 345, endPoint x: 667, endPoint y: 347, distance: 163.0
click at [667, 353] on div "Remove the existing shower head and replace with new (PM to confirm style/finis…" at bounding box center [594, 368] width 187 height 31
click at [579, 358] on div "Remove the existing shower head and replace with new (PM to confirm style/finis…" at bounding box center [594, 368] width 187 height 31
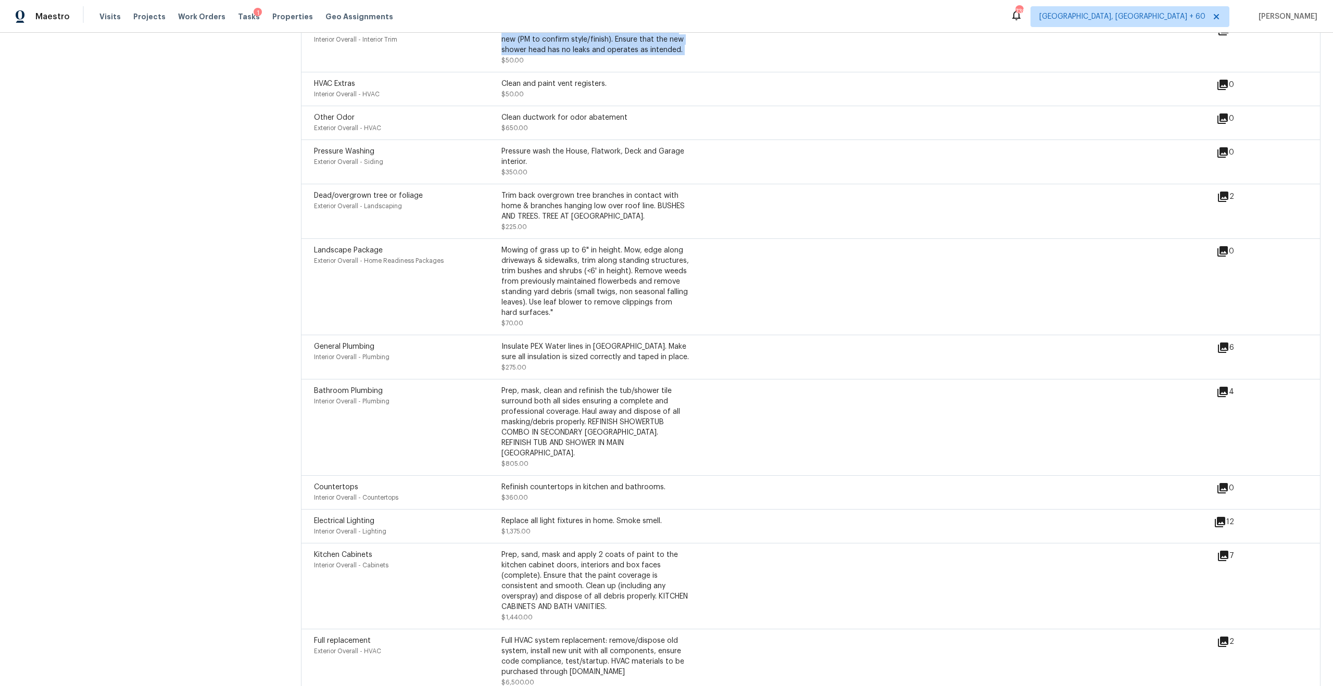
scroll to position [3136, 0]
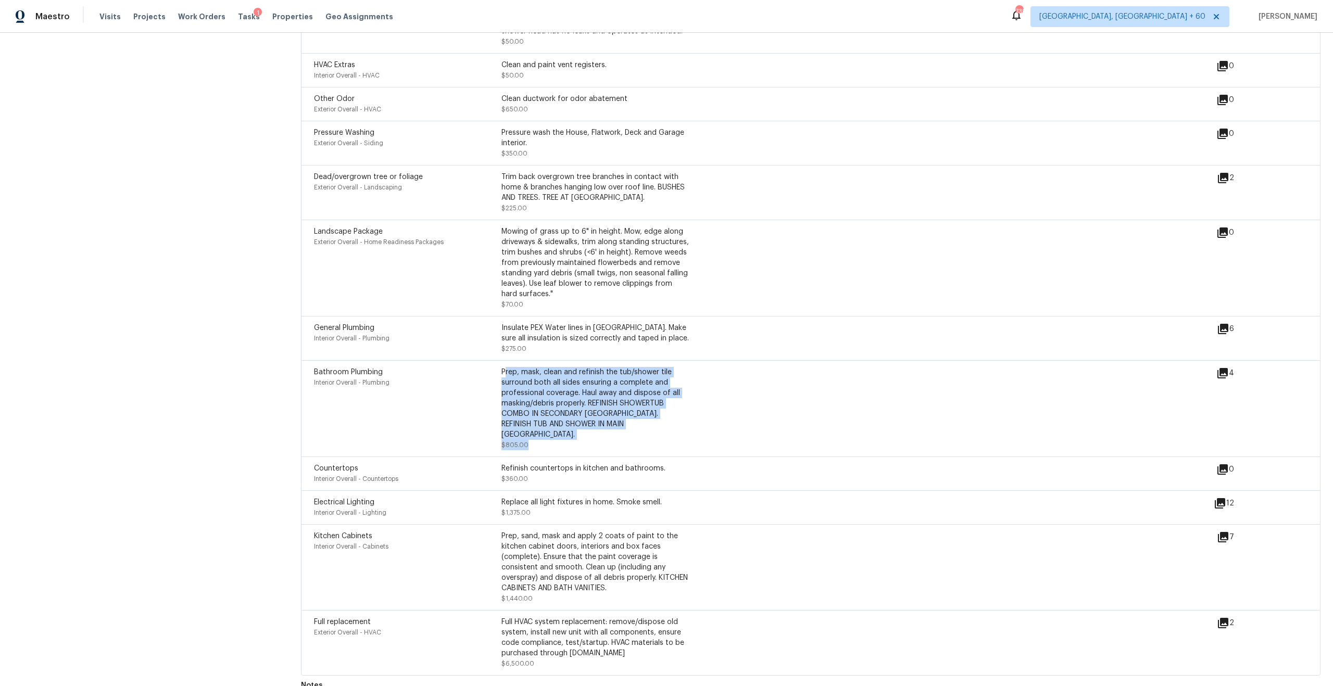
drag, startPoint x: 503, startPoint y: 355, endPoint x: 650, endPoint y: 424, distance: 162.8
click at [650, 424] on div "Prep, mask, clean and refinish the tub/shower tile surround both all sides ensu…" at bounding box center [594, 408] width 187 height 83
click at [581, 406] on div "Prep, mask, clean and refinish the tub/shower tile surround both all sides ensu…" at bounding box center [594, 403] width 187 height 73
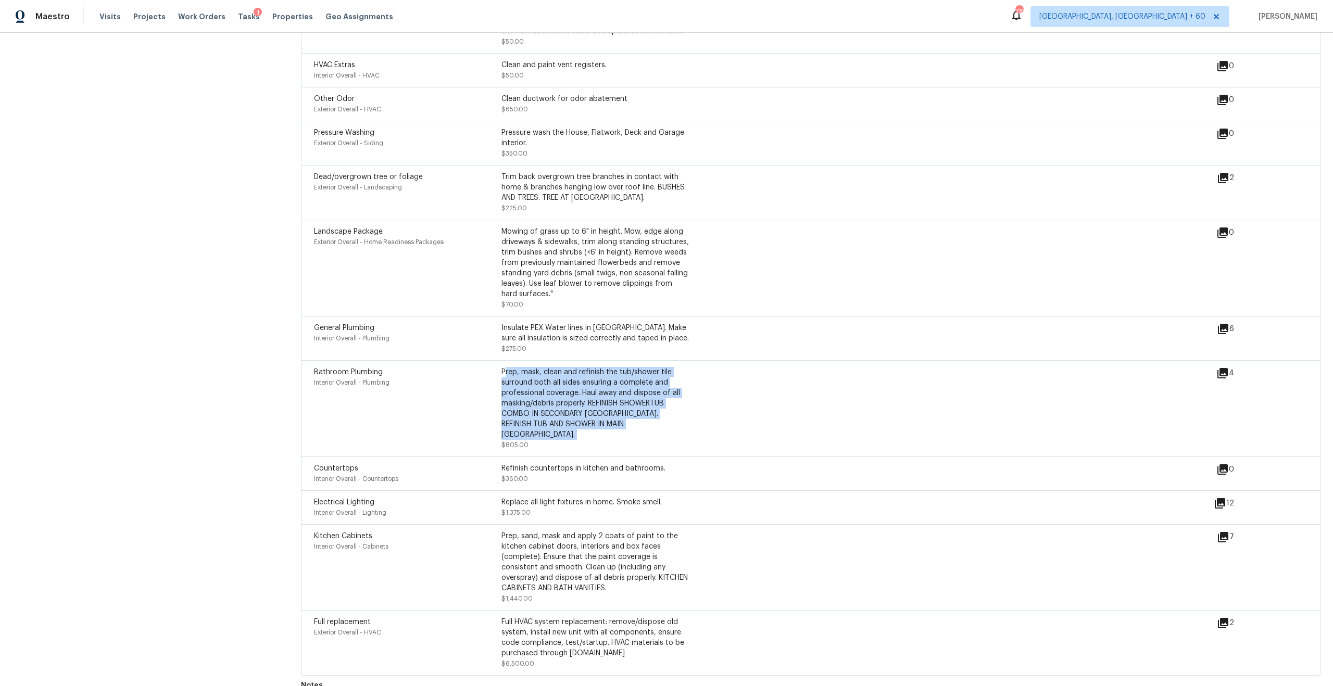
click at [610, 403] on div "Prep, mask, clean and refinish the tub/shower tile surround both all sides ensu…" at bounding box center [594, 403] width 187 height 73
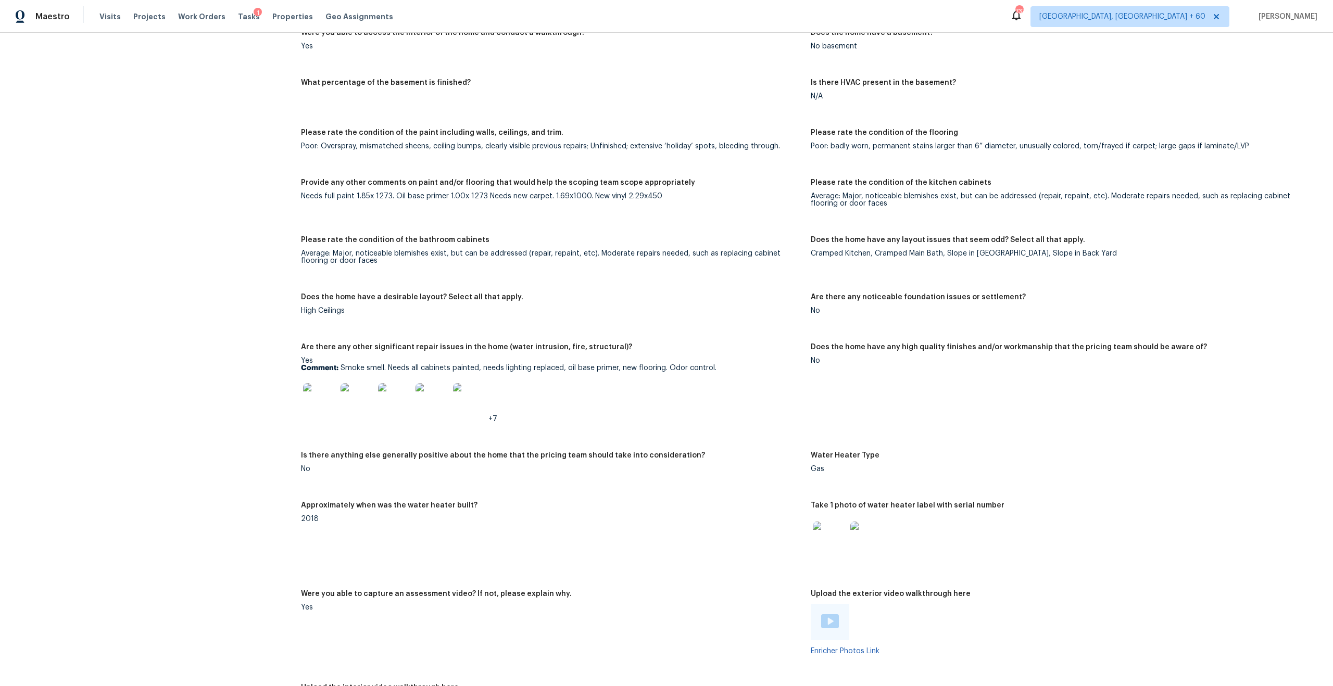
scroll to position [1510, 0]
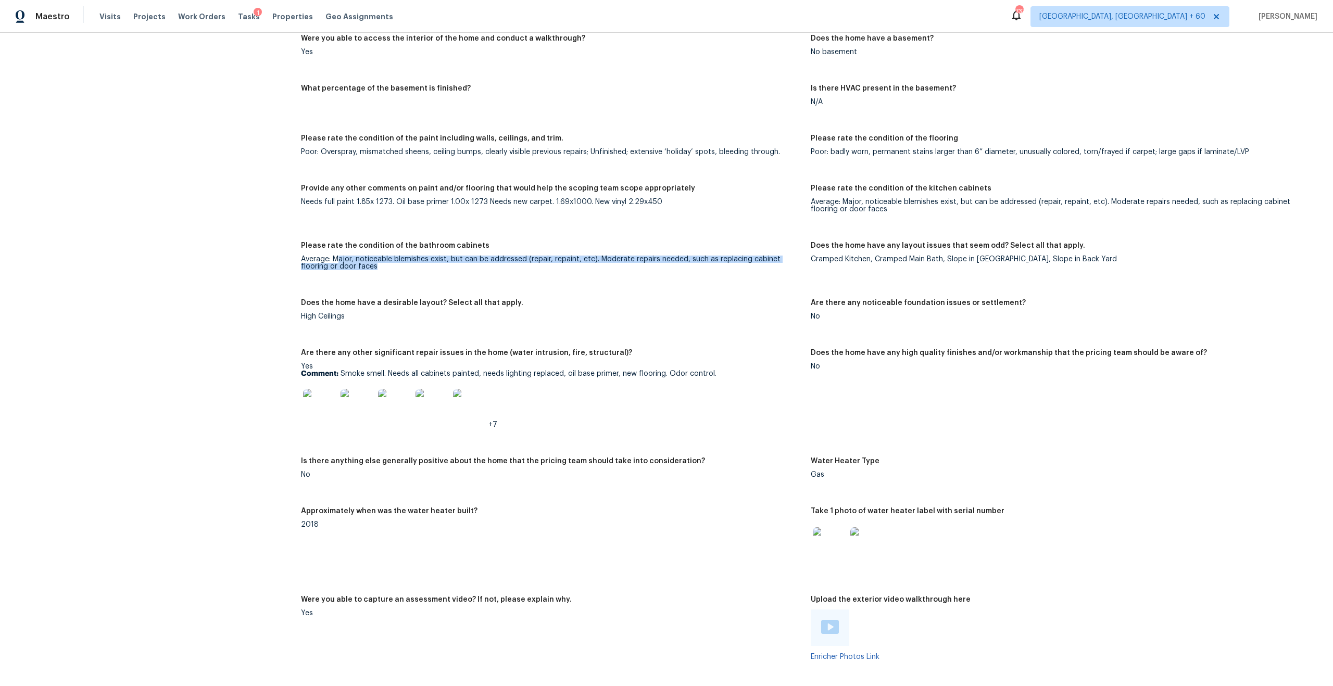
drag, startPoint x: 338, startPoint y: 250, endPoint x: 509, endPoint y: 259, distance: 171.0
click at [509, 259] on div "Average: Major, noticeable blemishes exist, but can be addressed (repair, repai…" at bounding box center [551, 263] width 501 height 15
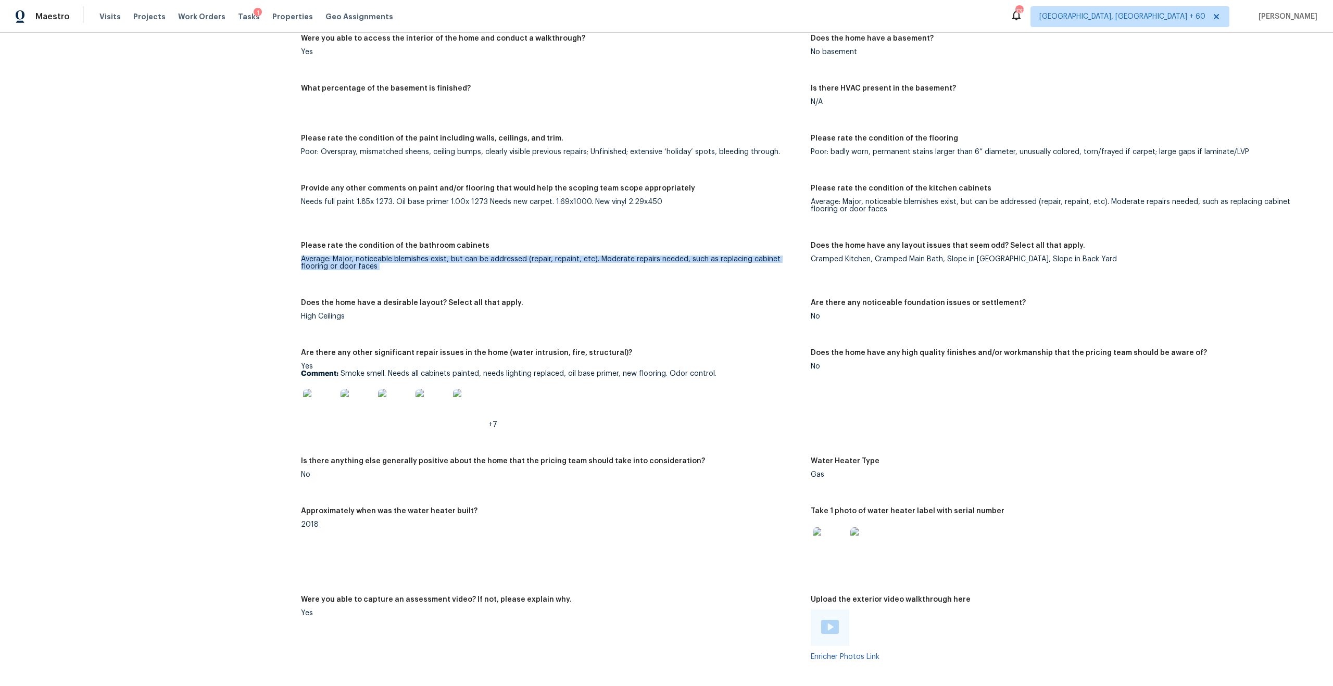
click at [431, 256] on div "Average: Major, noticeable blemishes exist, but can be addressed (repair, repai…" at bounding box center [551, 263] width 501 height 15
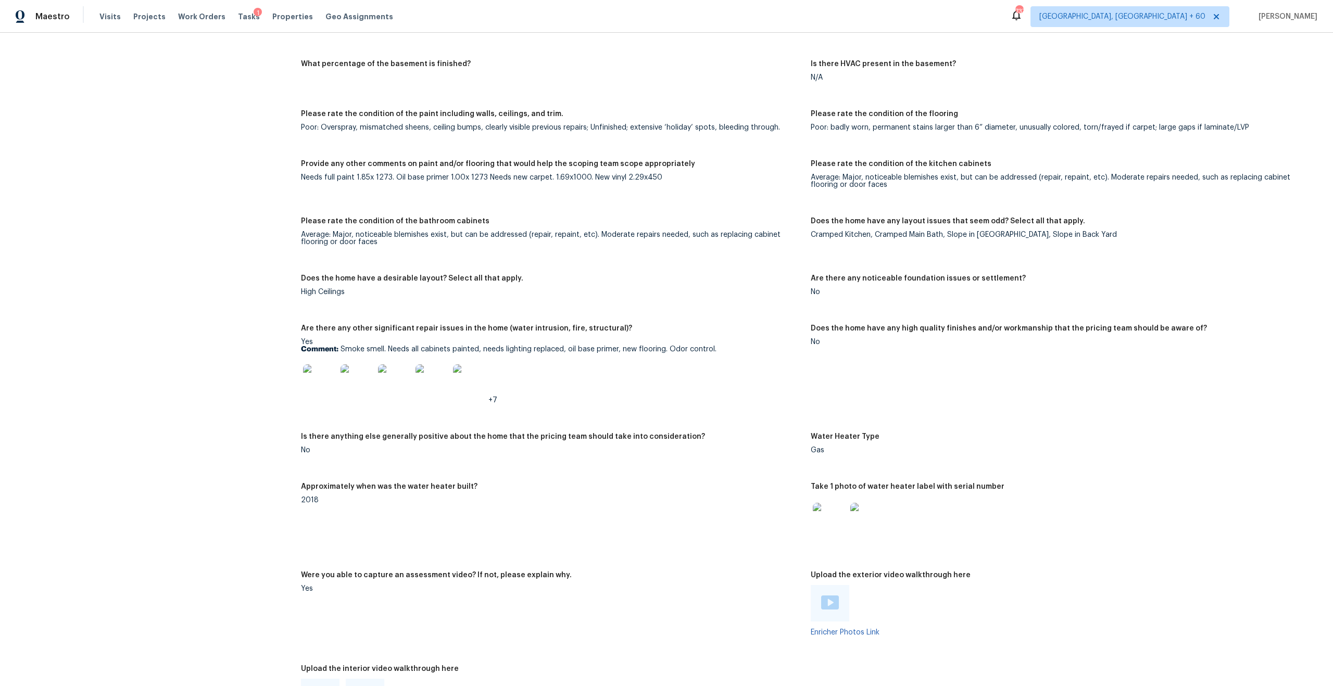
scroll to position [1543, 0]
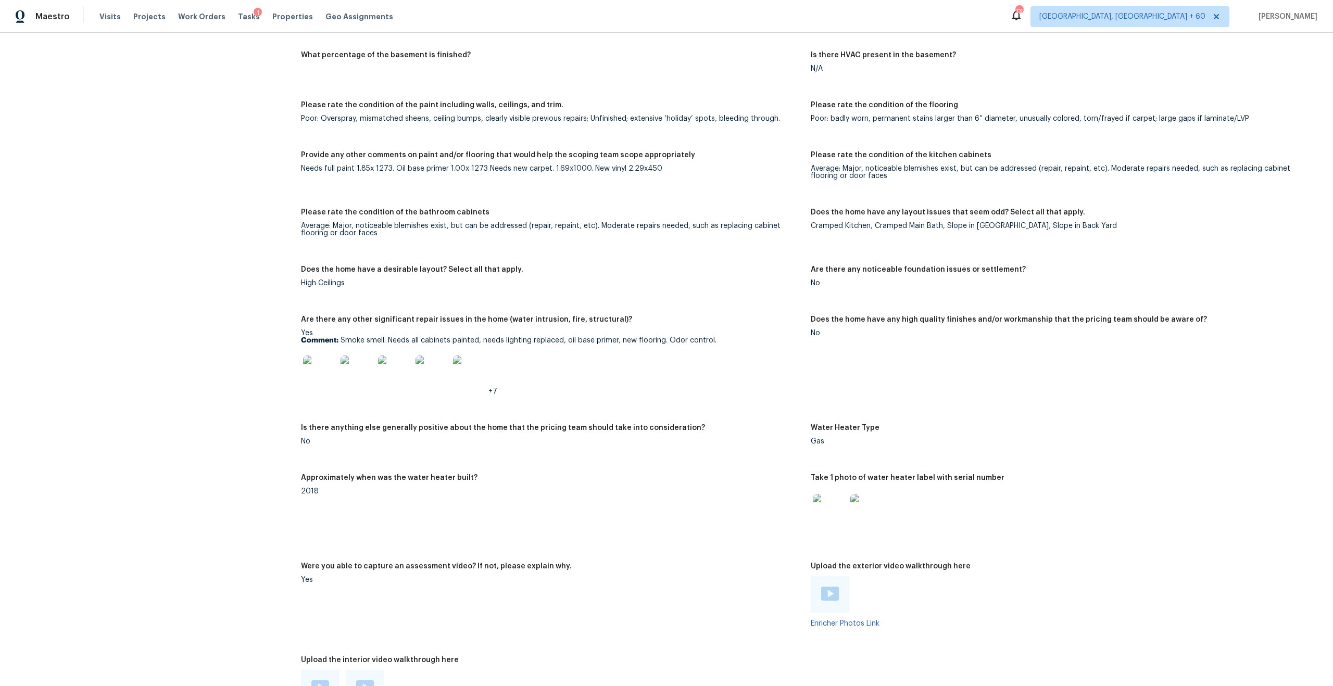
click at [357, 280] on div "High Ceilings" at bounding box center [551, 283] width 501 height 7
click at [315, 280] on div "High Ceilings" at bounding box center [551, 283] width 501 height 7
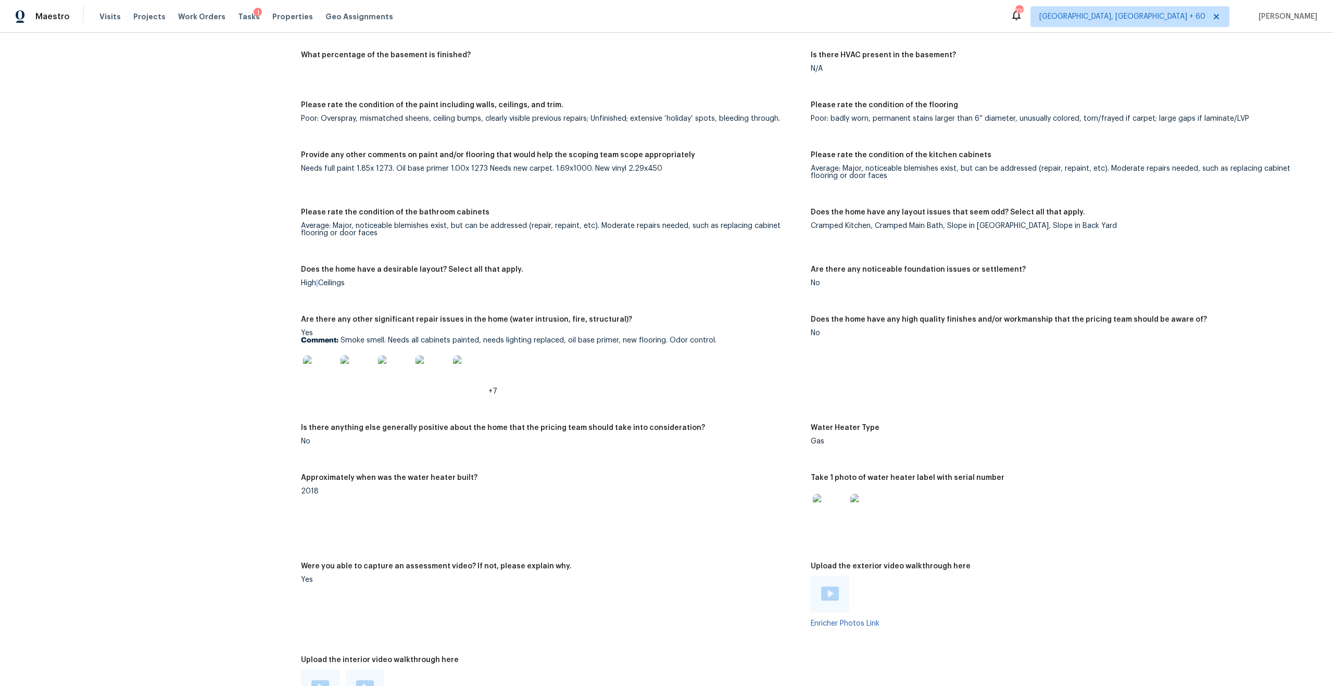
click at [315, 280] on div "High Ceilings" at bounding box center [551, 283] width 501 height 7
drag, startPoint x: 303, startPoint y: 266, endPoint x: 481, endPoint y: 265, distance: 178.6
click at [481, 266] on h5 "Does the home have a desirable layout? Select all that apply." at bounding box center [412, 269] width 222 height 7
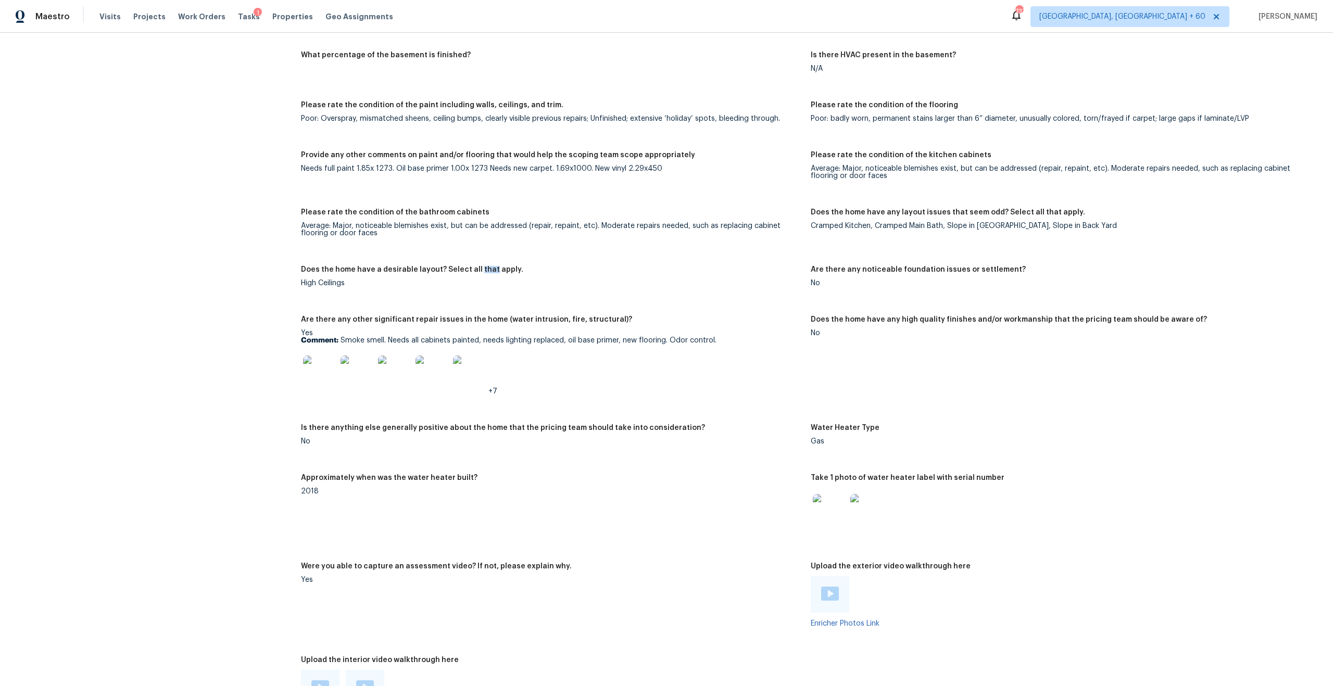
click at [481, 266] on h5 "Does the home have a desirable layout? Select all that apply." at bounding box center [412, 269] width 222 height 7
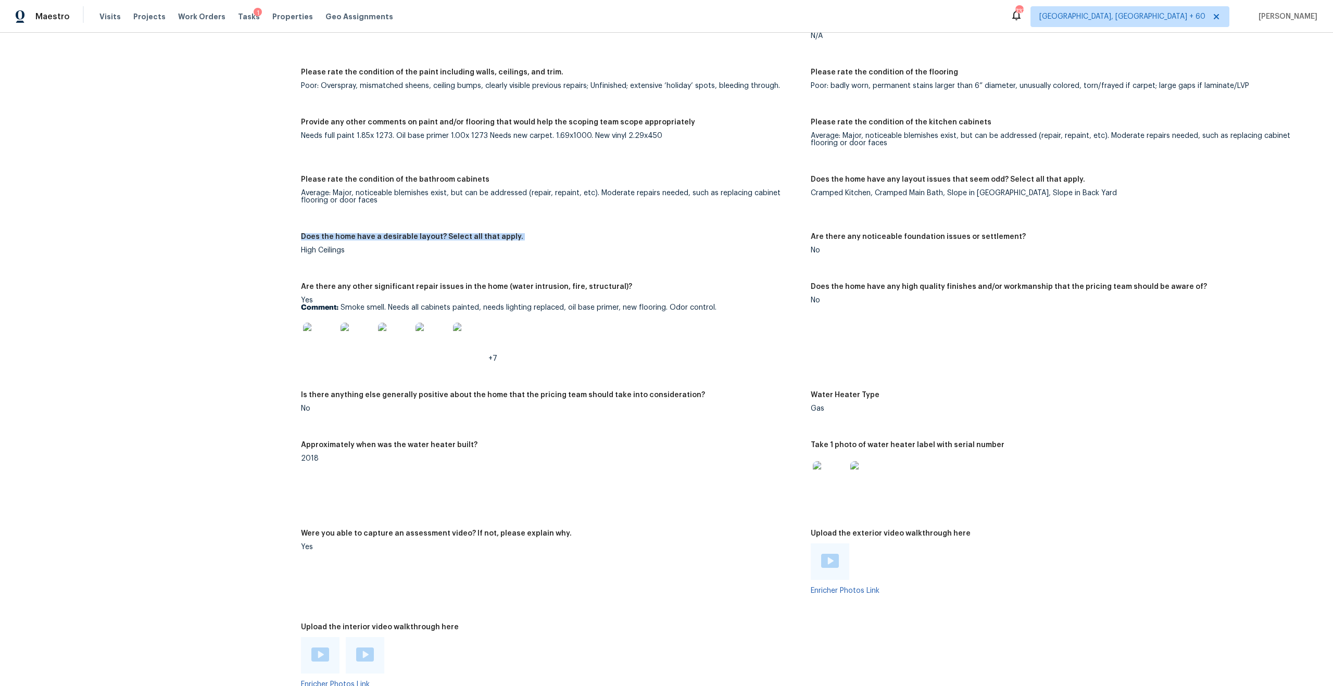
scroll to position [1586, 0]
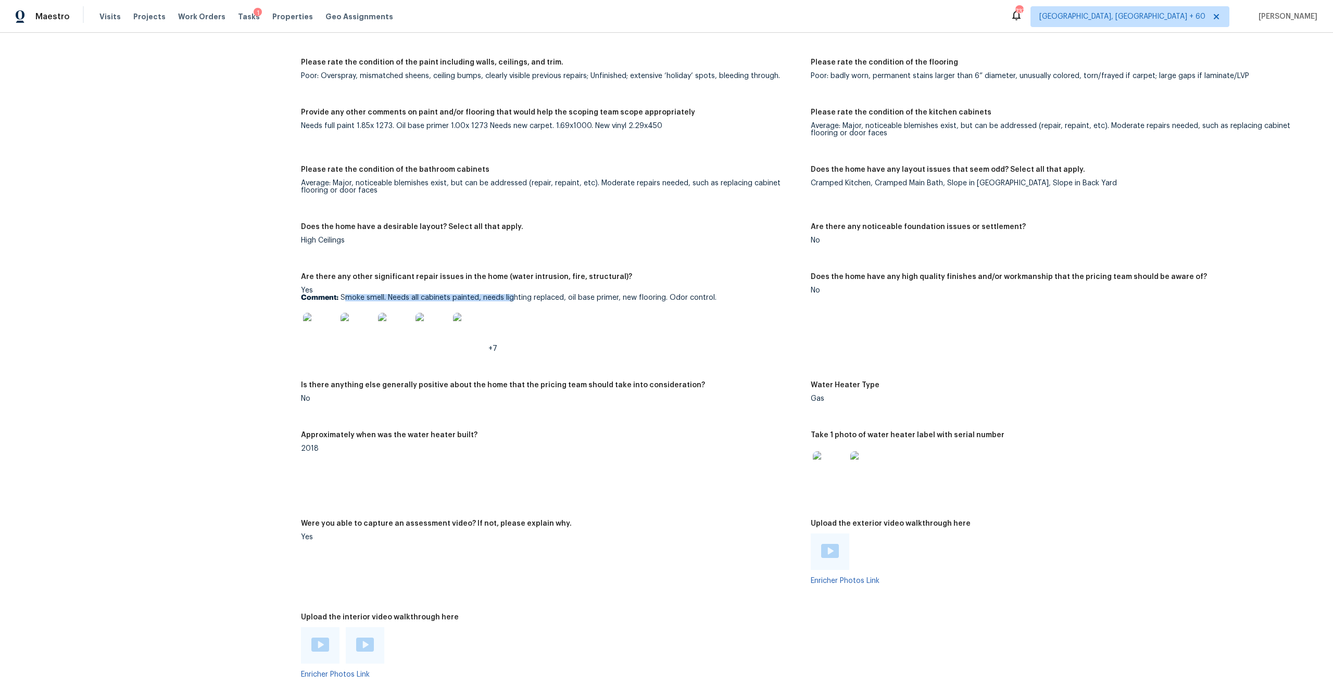
drag, startPoint x: 346, startPoint y: 292, endPoint x: 513, endPoint y: 292, distance: 167.2
click at [513, 294] on p "Comment: Smoke smell. Needs all cabinets painted, needs lighting replaced, oil …" at bounding box center [551, 297] width 501 height 7
click at [522, 294] on p "Comment: Smoke smell. Needs all cabinets painted, needs lighting replaced, oil …" at bounding box center [551, 297] width 501 height 7
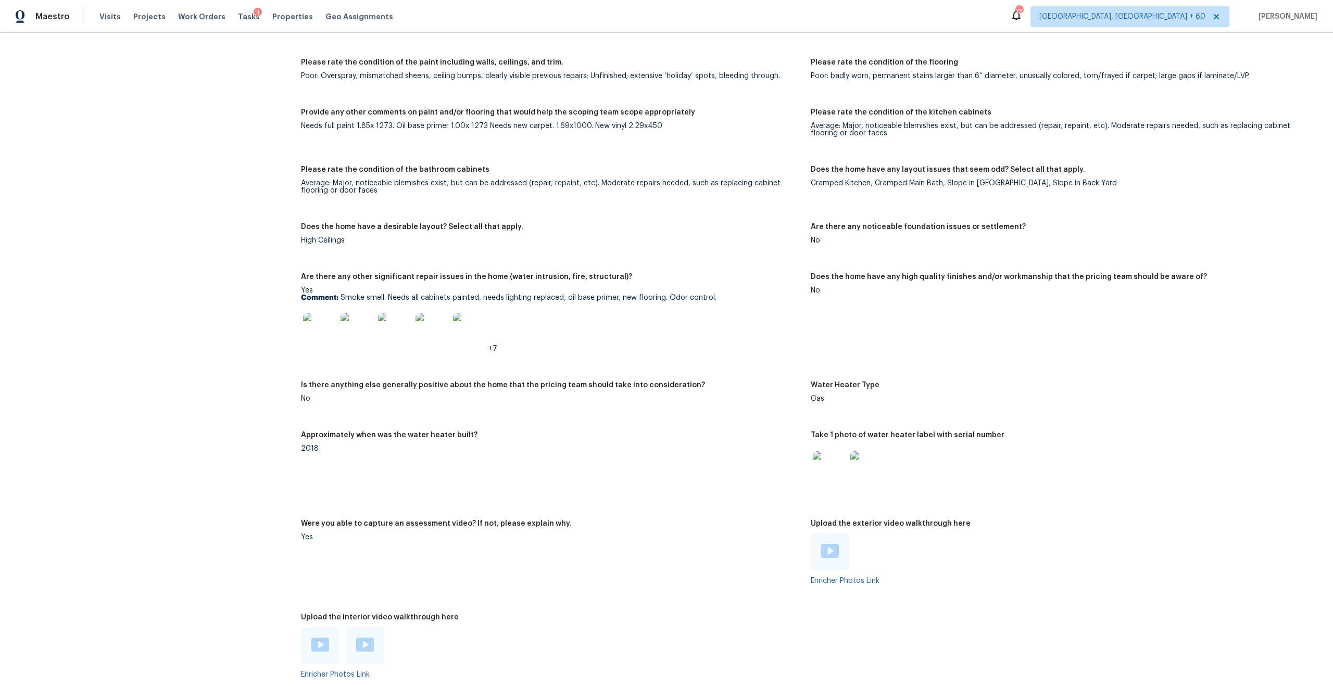
click at [522, 294] on p "Comment: Smoke smell. Needs all cabinets painted, needs lighting replaced, oil …" at bounding box center [551, 297] width 501 height 7
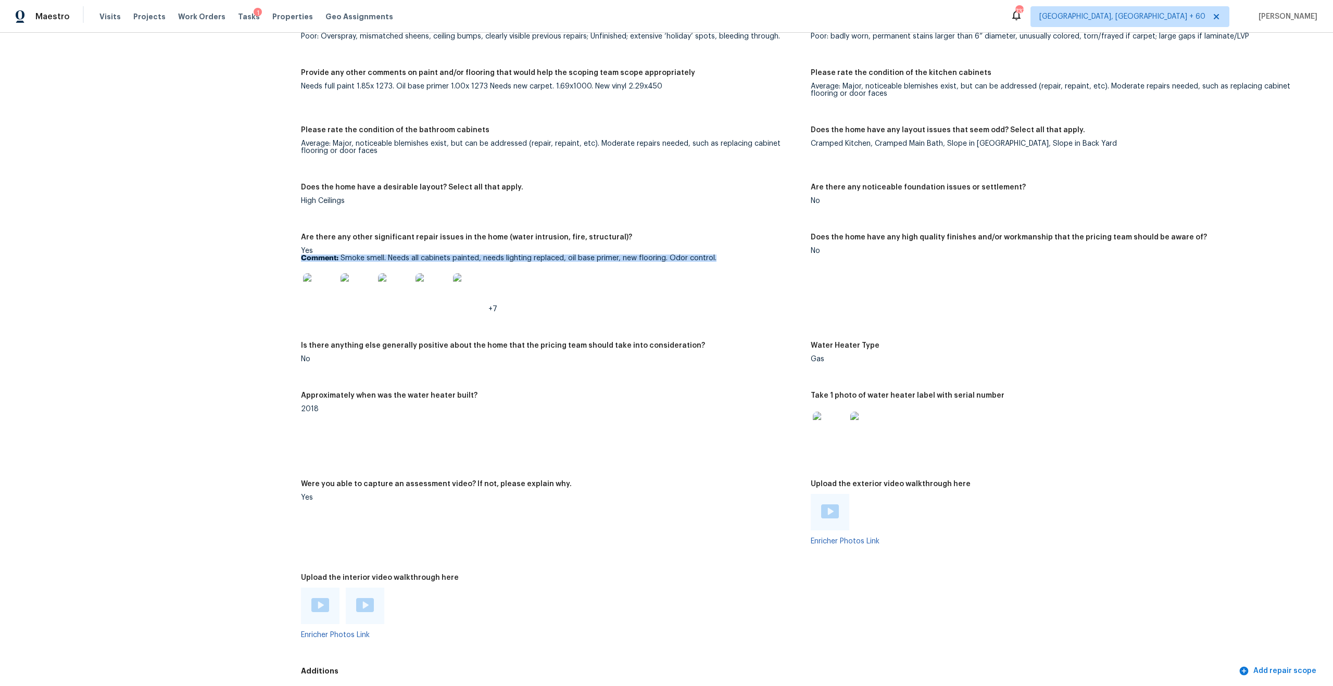
scroll to position [1630, 0]
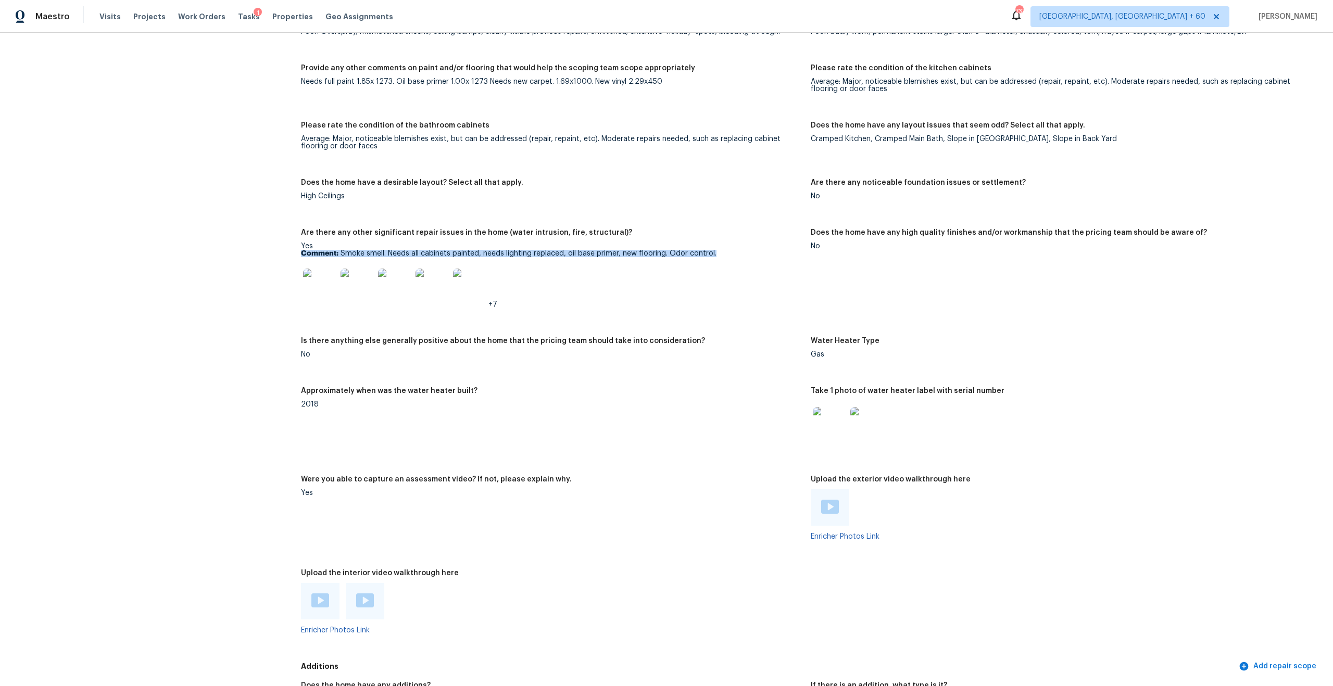
click at [322, 286] on img at bounding box center [319, 285] width 33 height 33
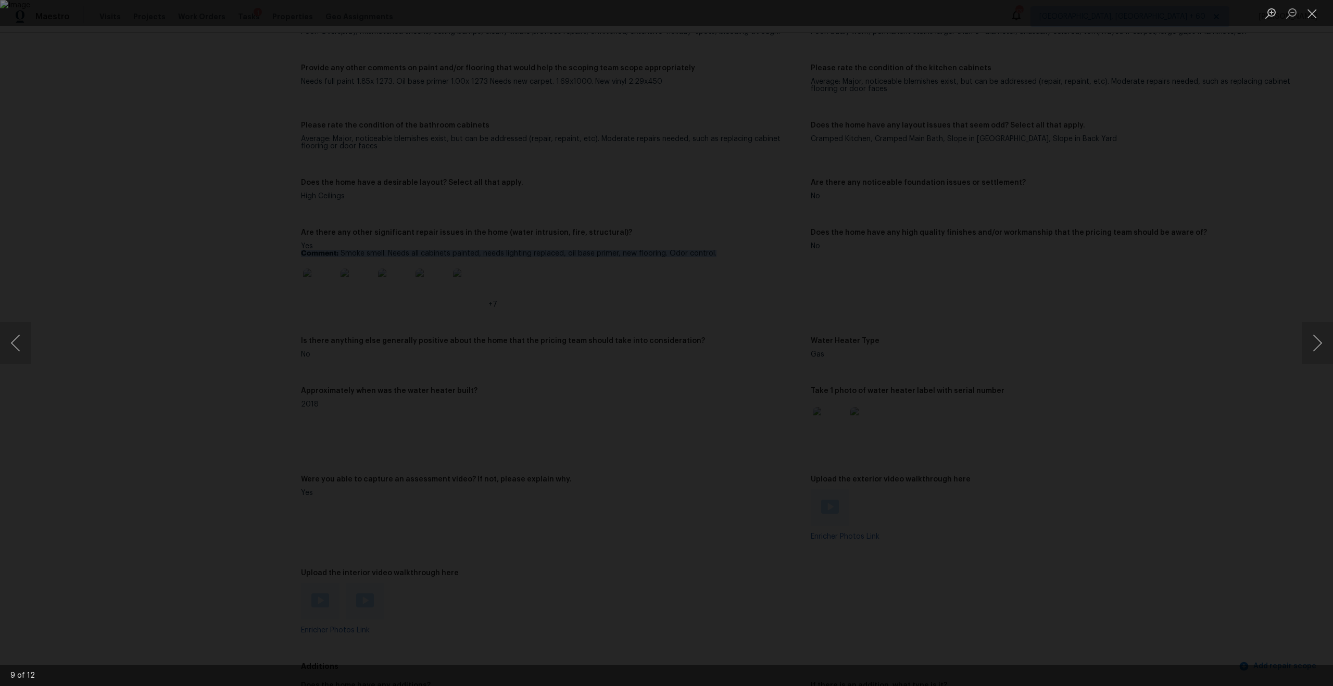
click at [277, 200] on div "Lightbox" at bounding box center [666, 343] width 1333 height 686
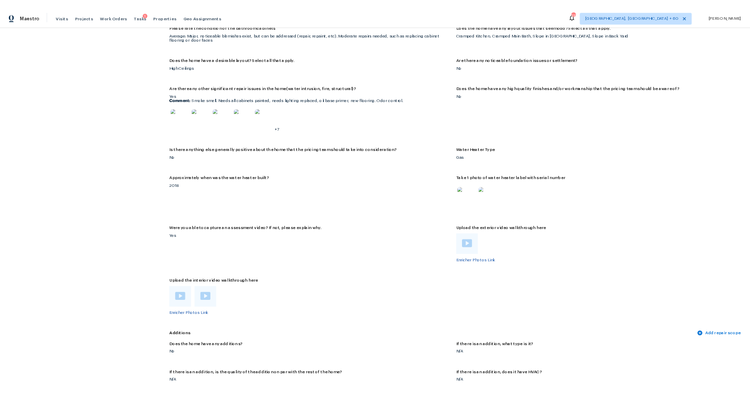
scroll to position [1532, 0]
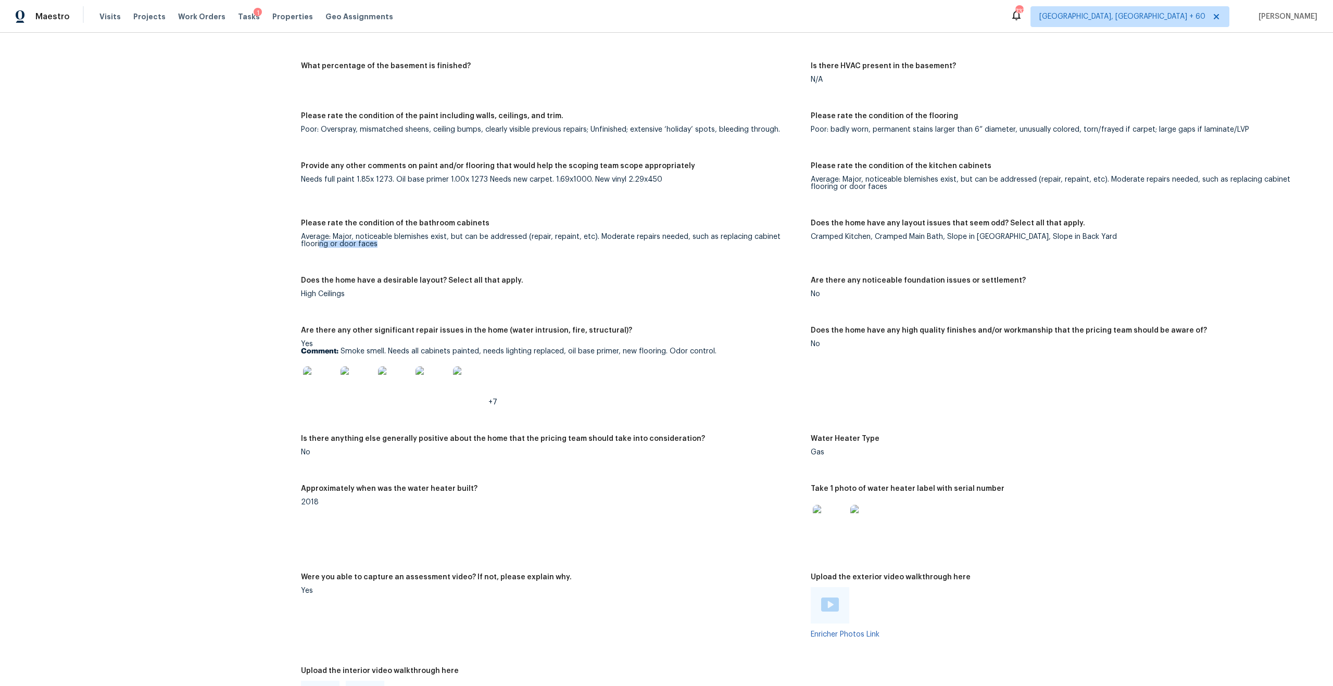
drag, startPoint x: 319, startPoint y: 236, endPoint x: 426, endPoint y: 236, distance: 107.3
click at [426, 236] on div "Average: Major, noticeable blemishes exist, but can be addressed (repair, repai…" at bounding box center [551, 240] width 501 height 15
drag, startPoint x: 309, startPoint y: 229, endPoint x: 431, endPoint y: 231, distance: 122.4
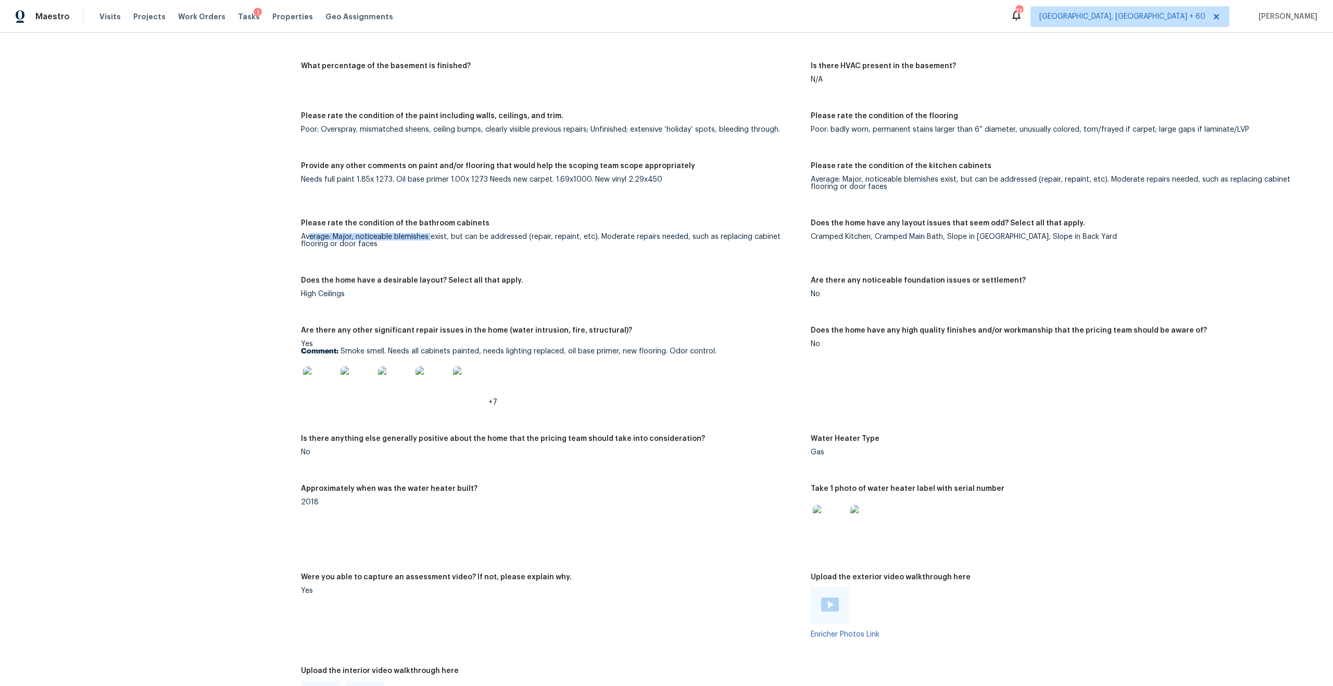
click at [431, 233] on div "Average: Major, noticeable blemishes exist, but can be addressed (repair, repai…" at bounding box center [551, 240] width 501 height 15
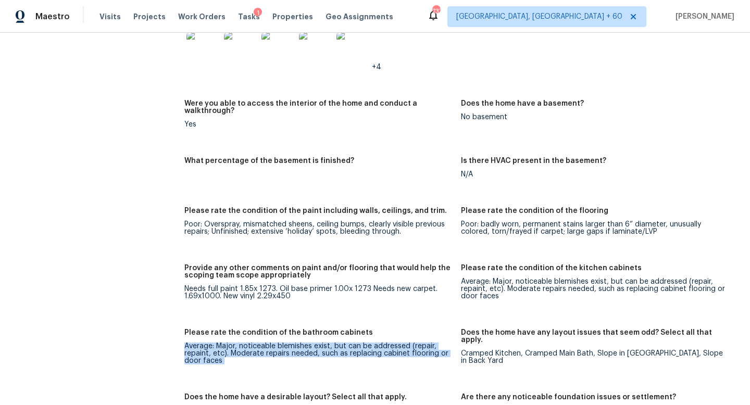
scroll to position [1593, 0]
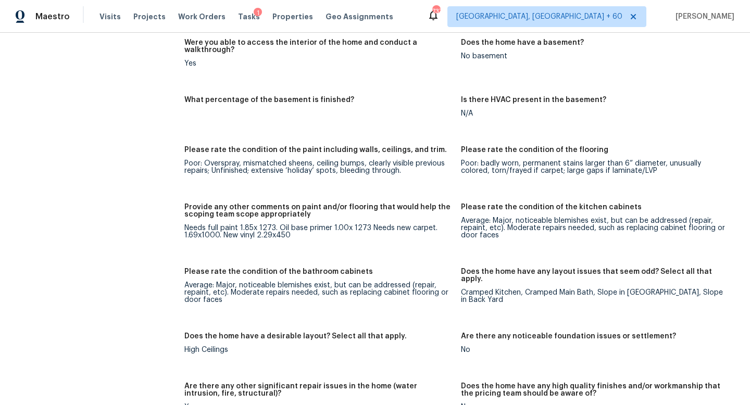
click at [199, 282] on div "Average: Major, noticeable blemishes exist, but can be addressed (repair, repai…" at bounding box center [318, 293] width 268 height 22
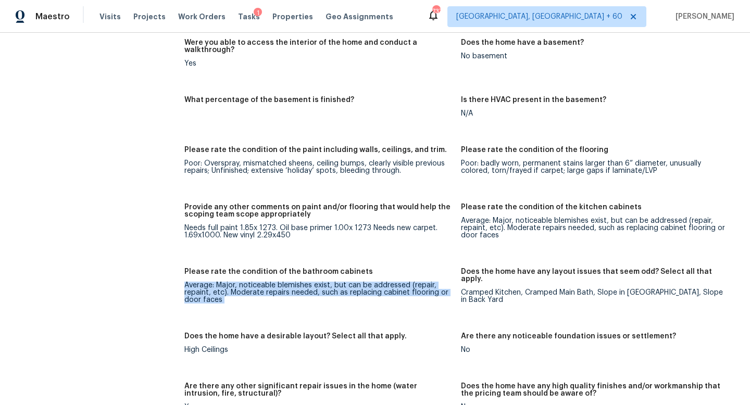
click at [199, 282] on div "Average: Major, noticeable blemishes exist, but can be addressed (repair, repai…" at bounding box center [318, 293] width 268 height 22
click at [254, 282] on div "Average: Major, noticeable blemishes exist, but can be addressed (repair, repai…" at bounding box center [318, 293] width 268 height 22
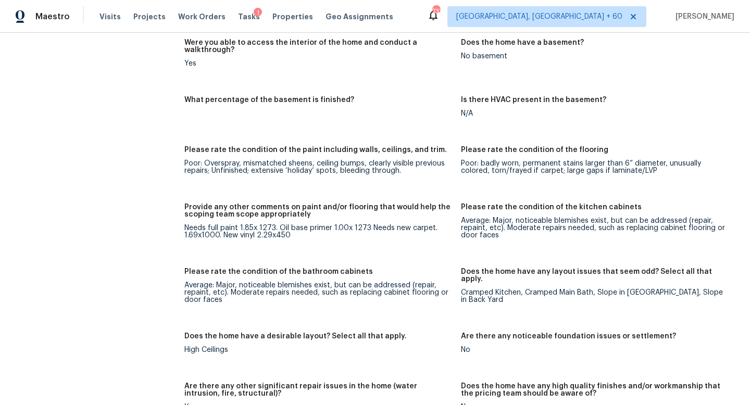
click at [254, 282] on div "Average: Major, noticeable blemishes exist, but can be addressed (repair, repai…" at bounding box center [318, 293] width 268 height 22
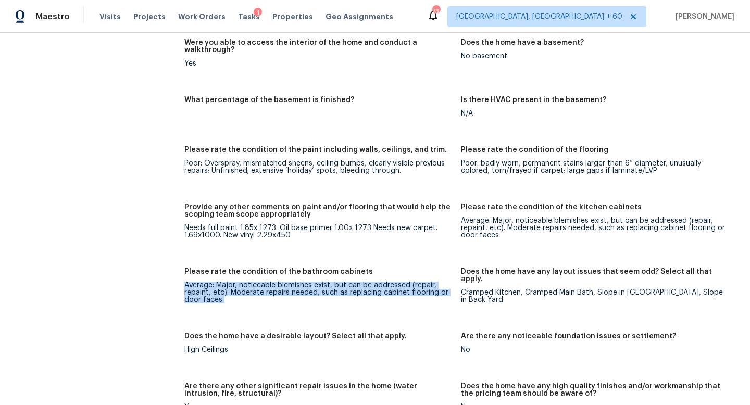
click at [254, 282] on div "Average: Major, noticeable blemishes exist, but can be addressed (repair, repai…" at bounding box center [318, 293] width 268 height 22
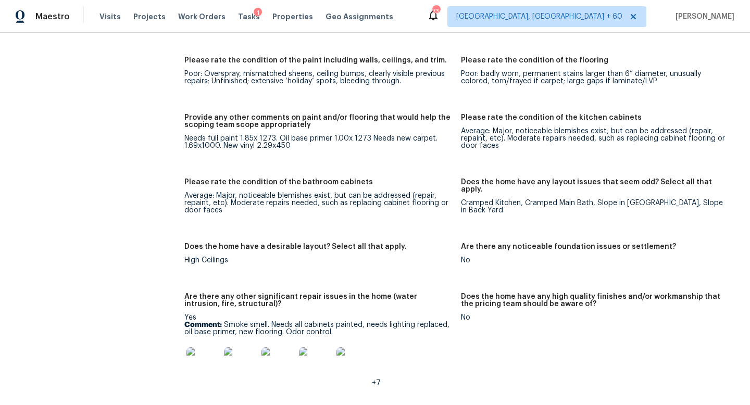
scroll to position [1736, 0]
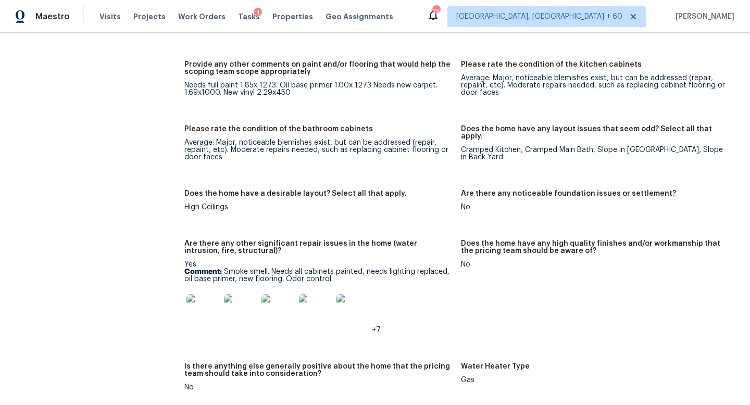
click at [493, 126] on figure "Does the home have any layout issues that seem odd? Select all that apply. Cram…" at bounding box center [599, 151] width 277 height 52
click at [499, 146] on div "Cramped Kitchen, Cramped Main Bath, Slope in Front Yard, Slope in Back Yard" at bounding box center [595, 153] width 268 height 15
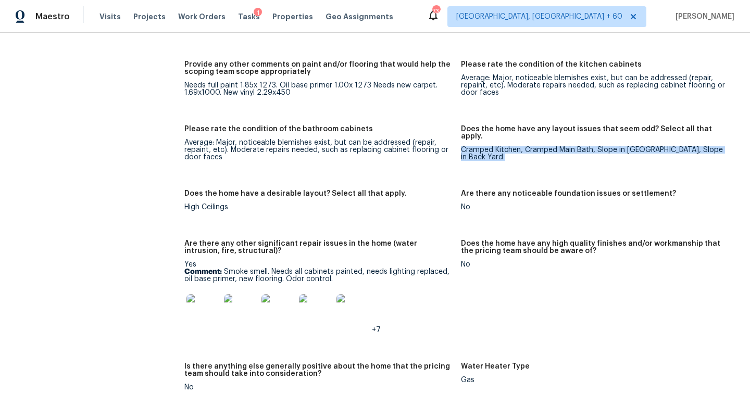
click at [499, 146] on div "Cramped Kitchen, Cramped Main Bath, Slope in Front Yard, Slope in Back Yard" at bounding box center [595, 153] width 268 height 15
click at [512, 125] on div "Does the home have any layout issues that seem odd? Select all that apply." at bounding box center [595, 135] width 268 height 21
drag, startPoint x: 464, startPoint y: 122, endPoint x: 580, endPoint y: 123, distance: 116.1
click at [580, 146] on div "Cramped Kitchen, Cramped Main Bath, Slope in Front Yard, Slope in Back Yard" at bounding box center [595, 153] width 268 height 15
click at [493, 146] on div "Cramped Kitchen, Cramped Main Bath, Slope in Front Yard, Slope in Back Yard" at bounding box center [595, 153] width 268 height 15
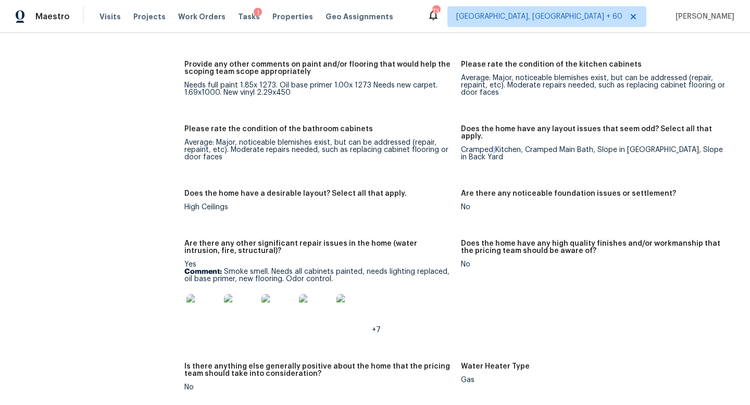
click at [493, 146] on div "Cramped Kitchen, Cramped Main Bath, Slope in Front Yard, Slope in Back Yard" at bounding box center [595, 153] width 268 height 15
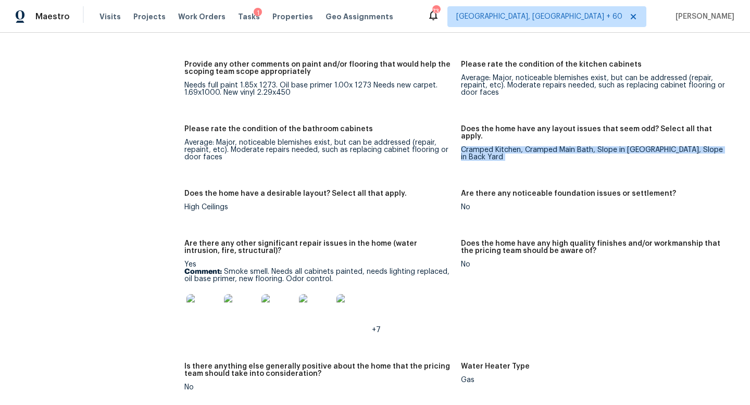
click at [493, 146] on div "Cramped Kitchen, Cramped Main Bath, Slope in Front Yard, Slope in Back Yard" at bounding box center [595, 153] width 268 height 15
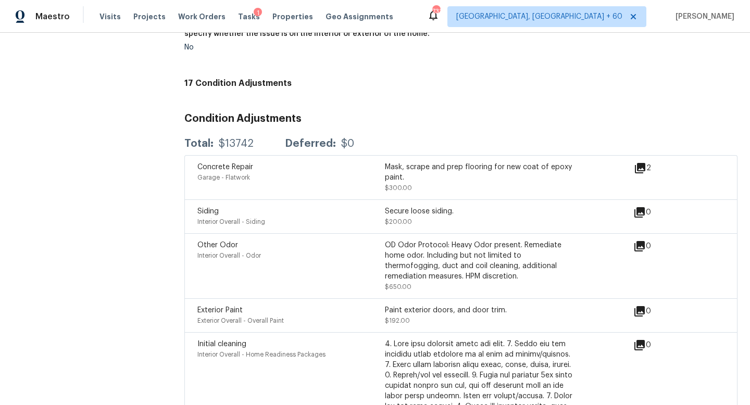
scroll to position [2592, 0]
